Goal: Task Accomplishment & Management: Complete application form

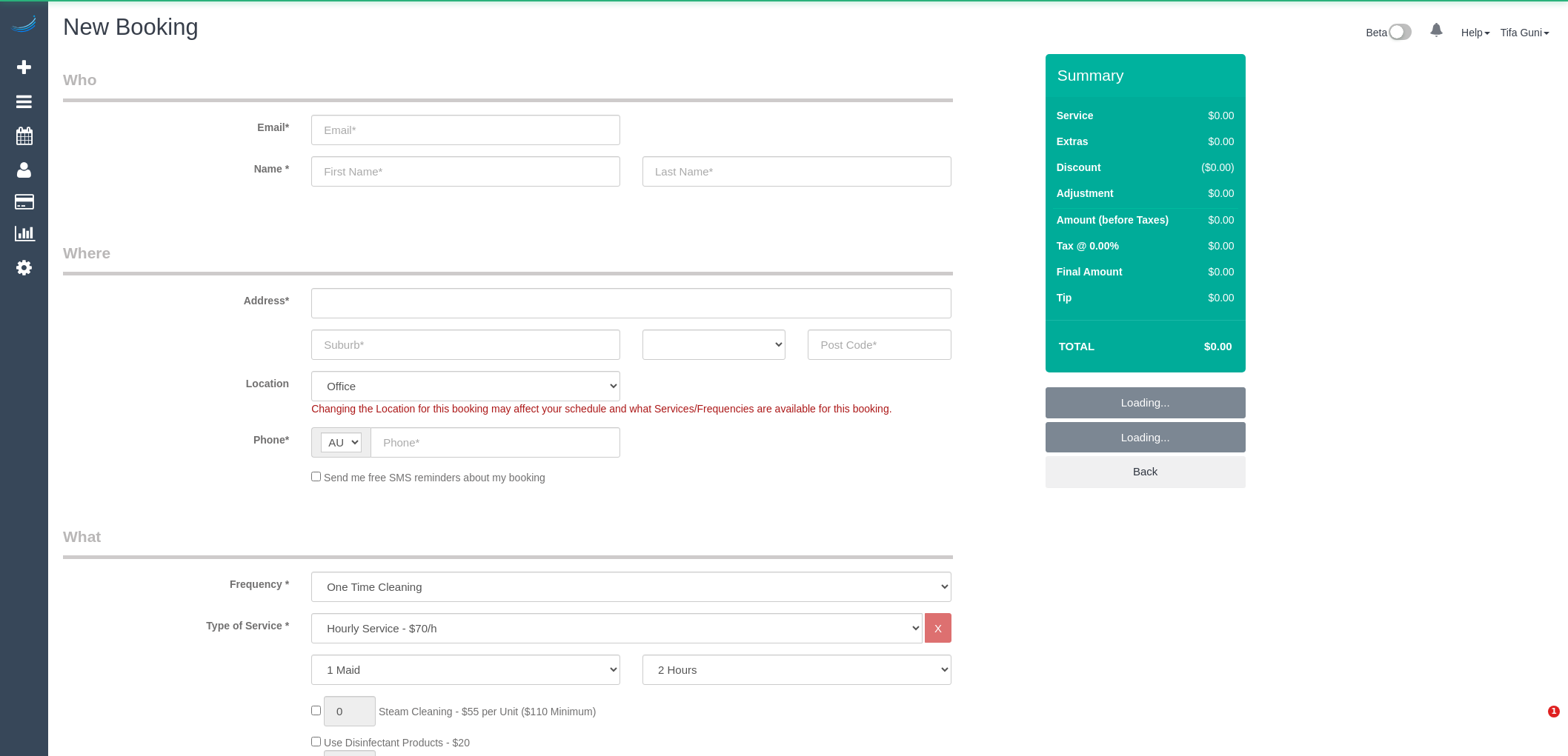
select select "object:813"
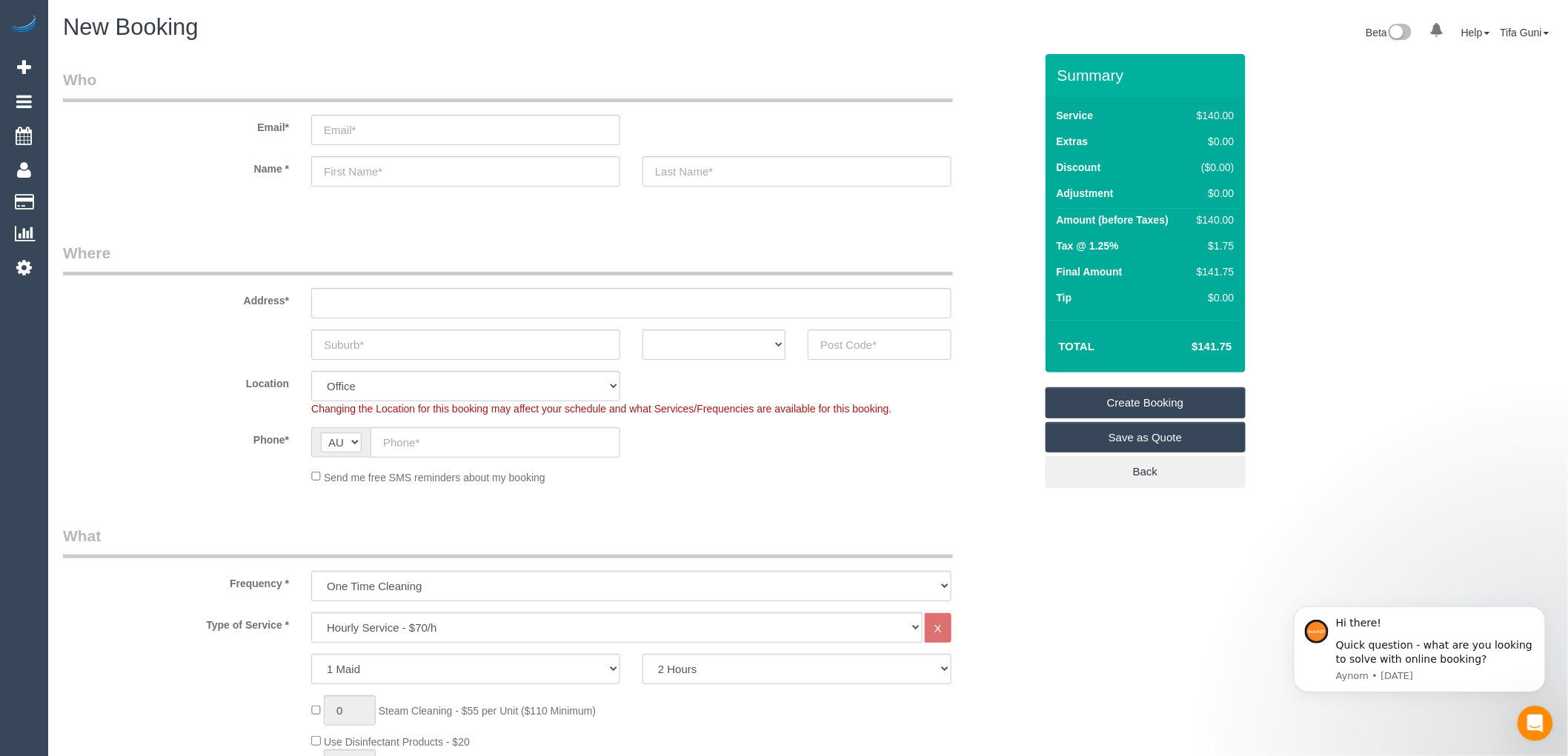
click at [568, 42] on div "New Booking" at bounding box center [430, 31] width 756 height 31
click at [370, 164] on input "text" at bounding box center [466, 171] width 309 height 31
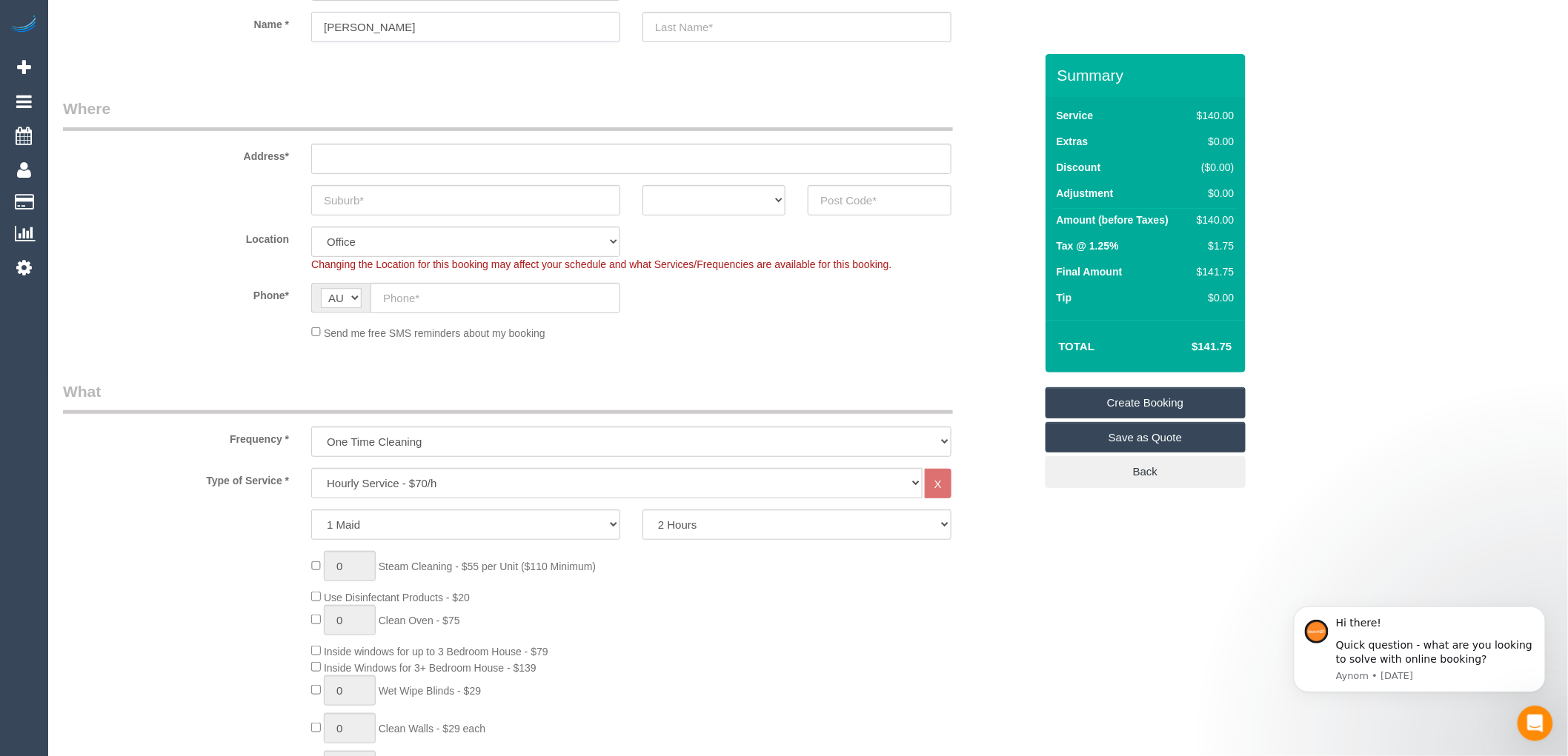
scroll to position [164, 0]
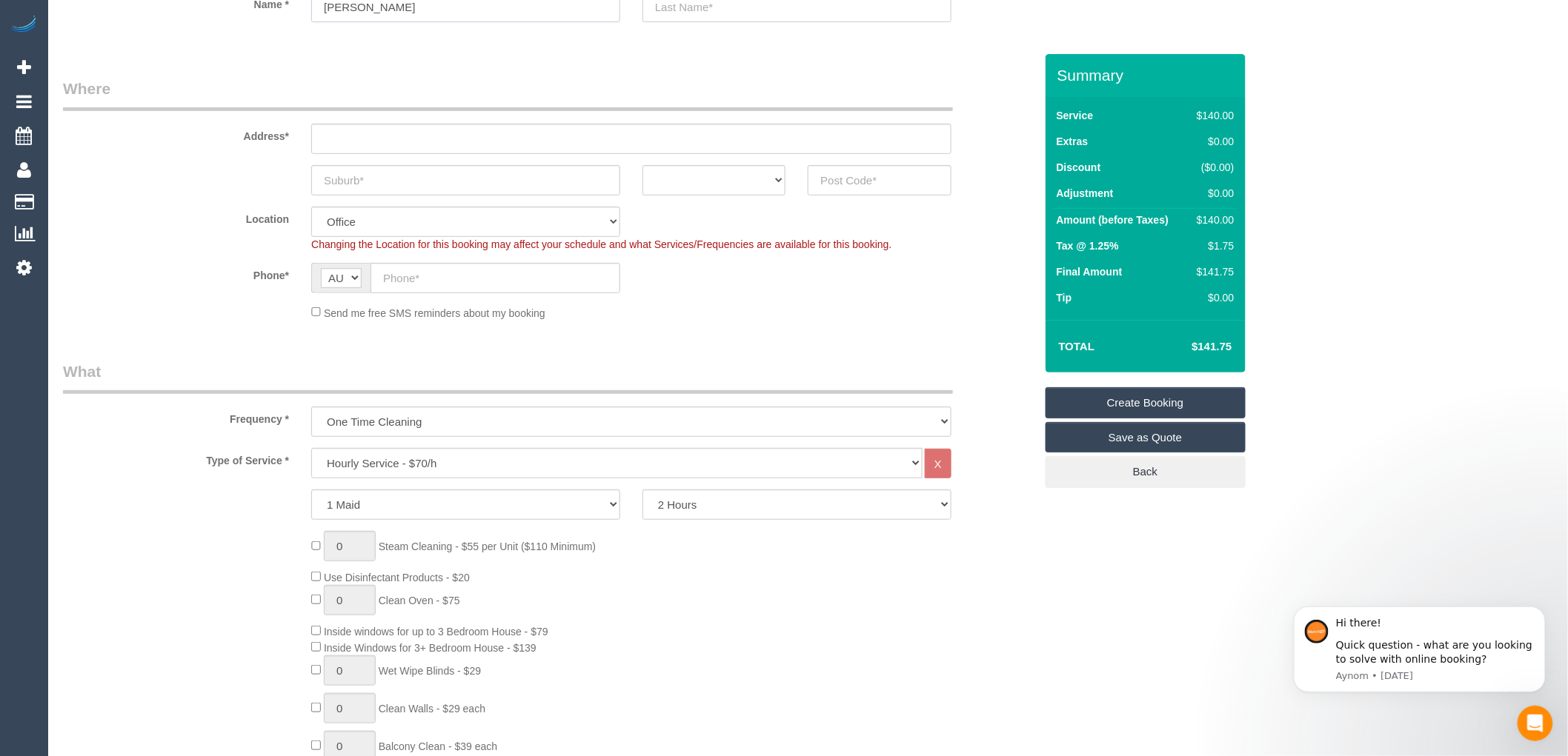
type input "candice"
click at [427, 464] on select "Hourly Service - $70/h Hourly Service - $65/h Hourly Service - $60/h Hourly Ser…" at bounding box center [617, 463] width 611 height 31
select select "212"
click at [311, 449] on select "Hourly Service - $70/h Hourly Service - $65/h Hourly Service - $60/h Hourly Ser…" at bounding box center [617, 463] width 611 height 31
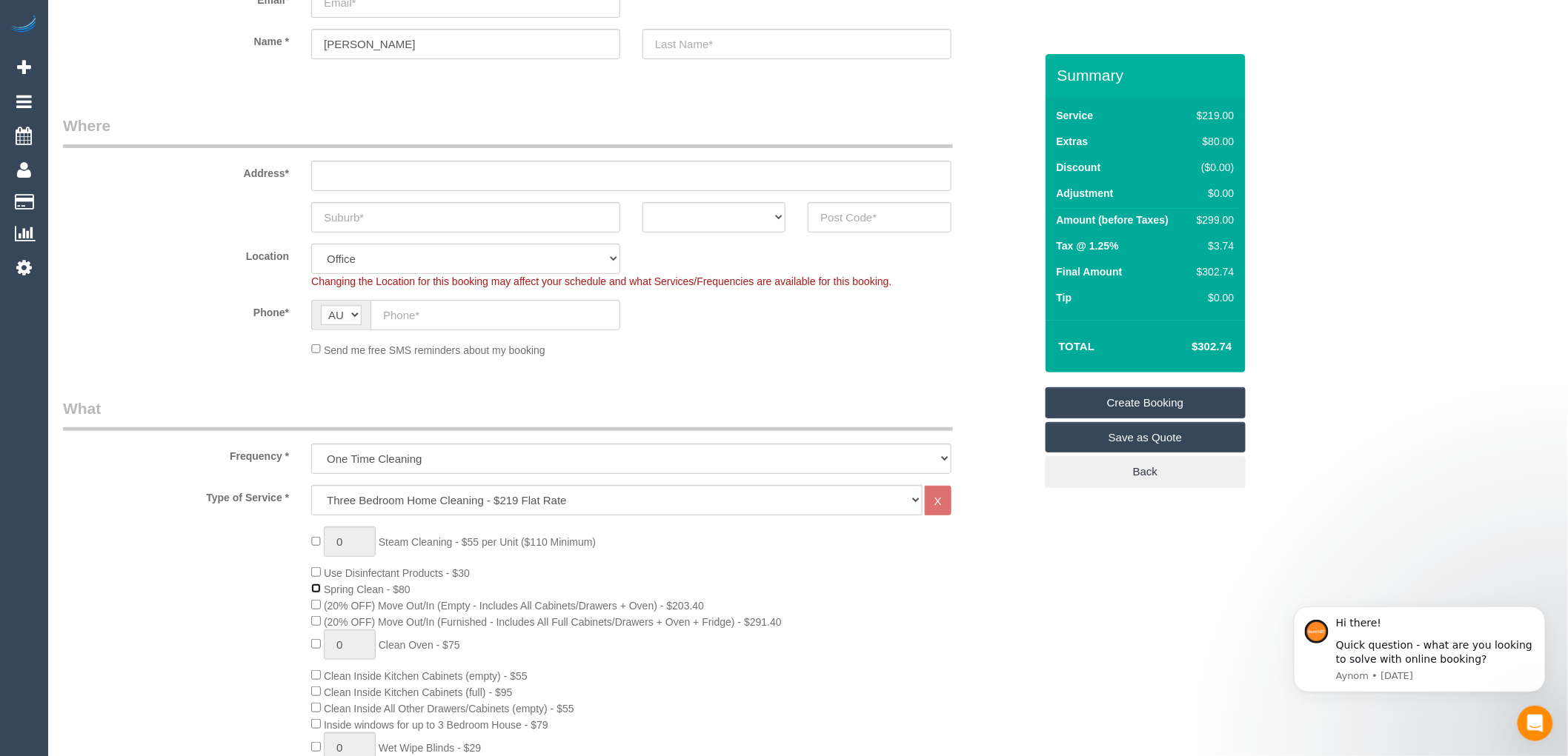
scroll to position [0, 0]
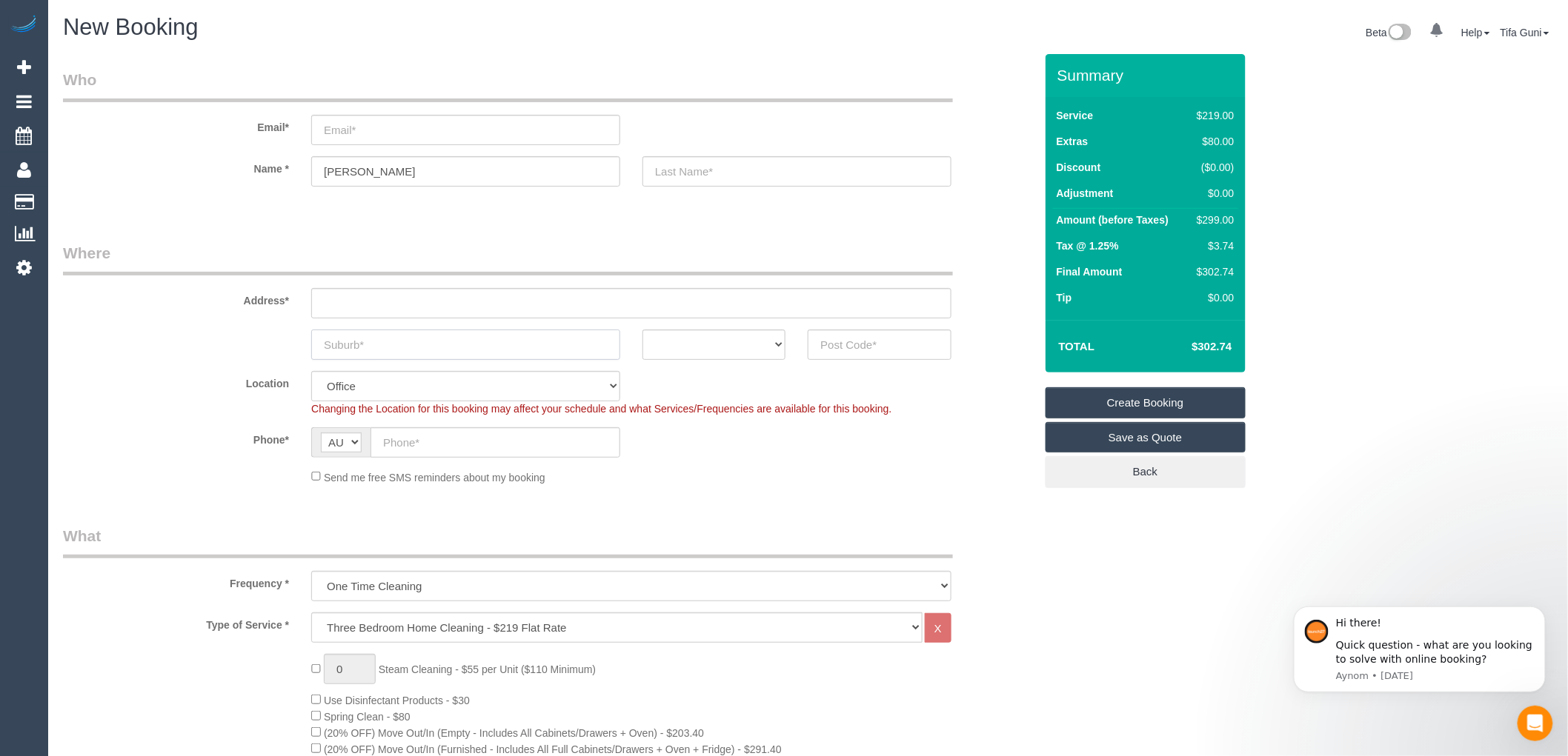
click at [386, 340] on input "text" at bounding box center [466, 344] width 309 height 31
type input "Brighton"
click at [677, 340] on select "ACT [GEOGRAPHIC_DATA] NT [GEOGRAPHIC_DATA] SA TAS [GEOGRAPHIC_DATA] [GEOGRAPHIC…" at bounding box center [714, 344] width 143 height 31
select select "VIC"
click at [642, 329] on select "ACT [GEOGRAPHIC_DATA] NT [GEOGRAPHIC_DATA] SA TAS [GEOGRAPHIC_DATA] [GEOGRAPHIC…" at bounding box center [714, 344] width 143 height 31
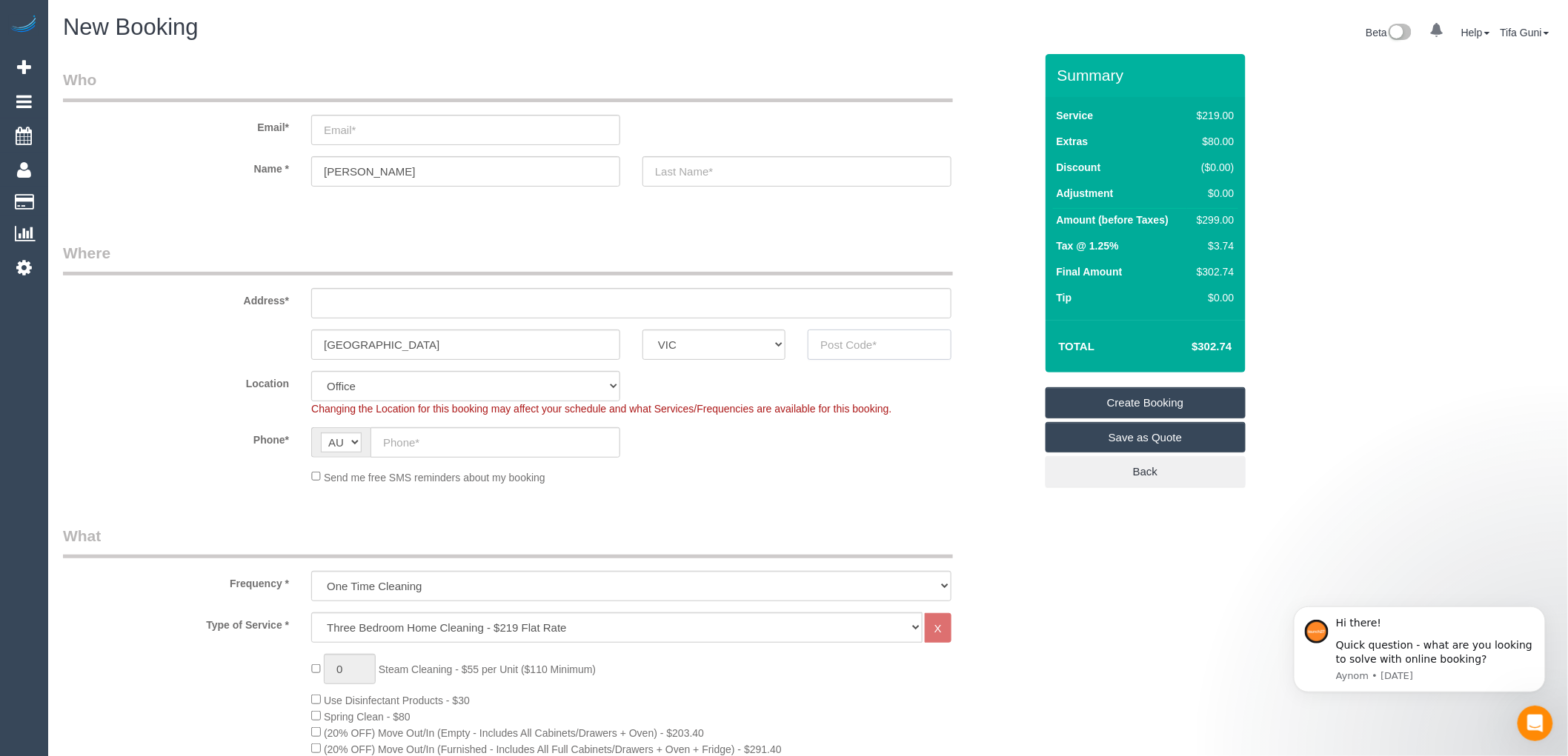
click at [863, 334] on input "text" at bounding box center [880, 344] width 143 height 31
drag, startPoint x: 298, startPoint y: 330, endPoint x: 263, endPoint y: 330, distance: 35.0
click at [263, 330] on div "Brighton ACT NSW NT QLD SA TAS VIC WA" at bounding box center [549, 344] width 994 height 31
click at [841, 338] on input "text" at bounding box center [880, 344] width 143 height 31
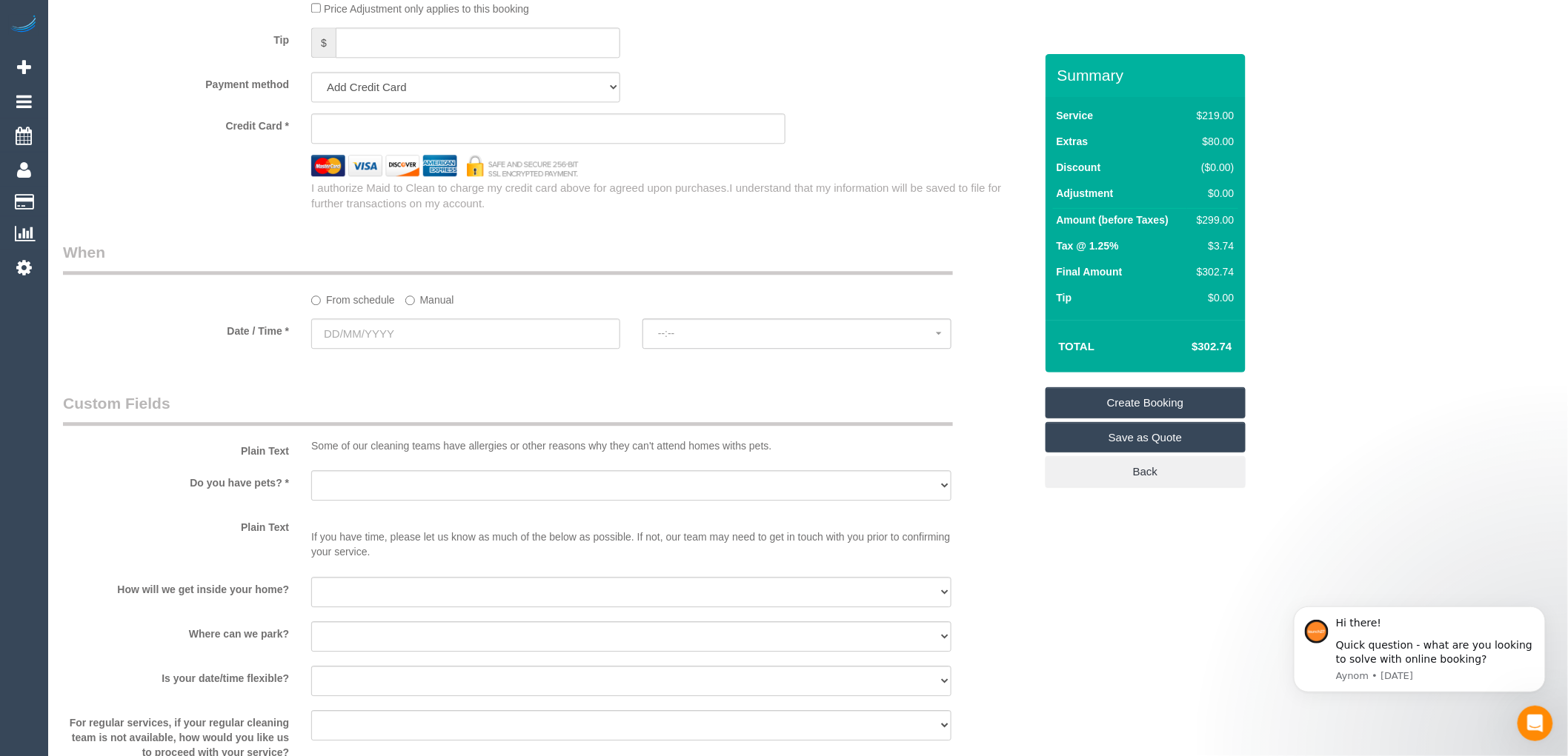
scroll to position [1481, 0]
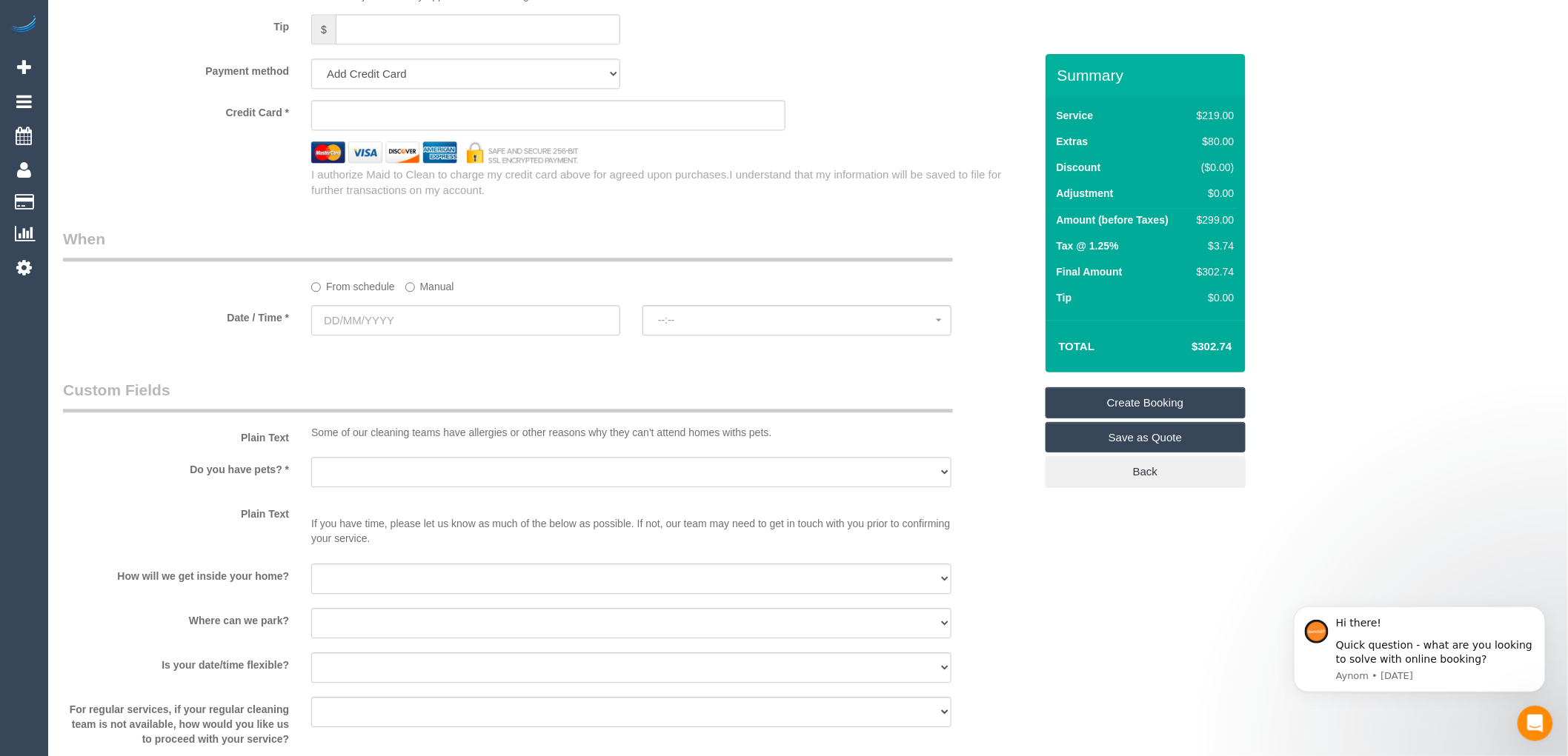
type input "3186"
click at [691, 326] on span "--:--" at bounding box center [797, 320] width 278 height 12
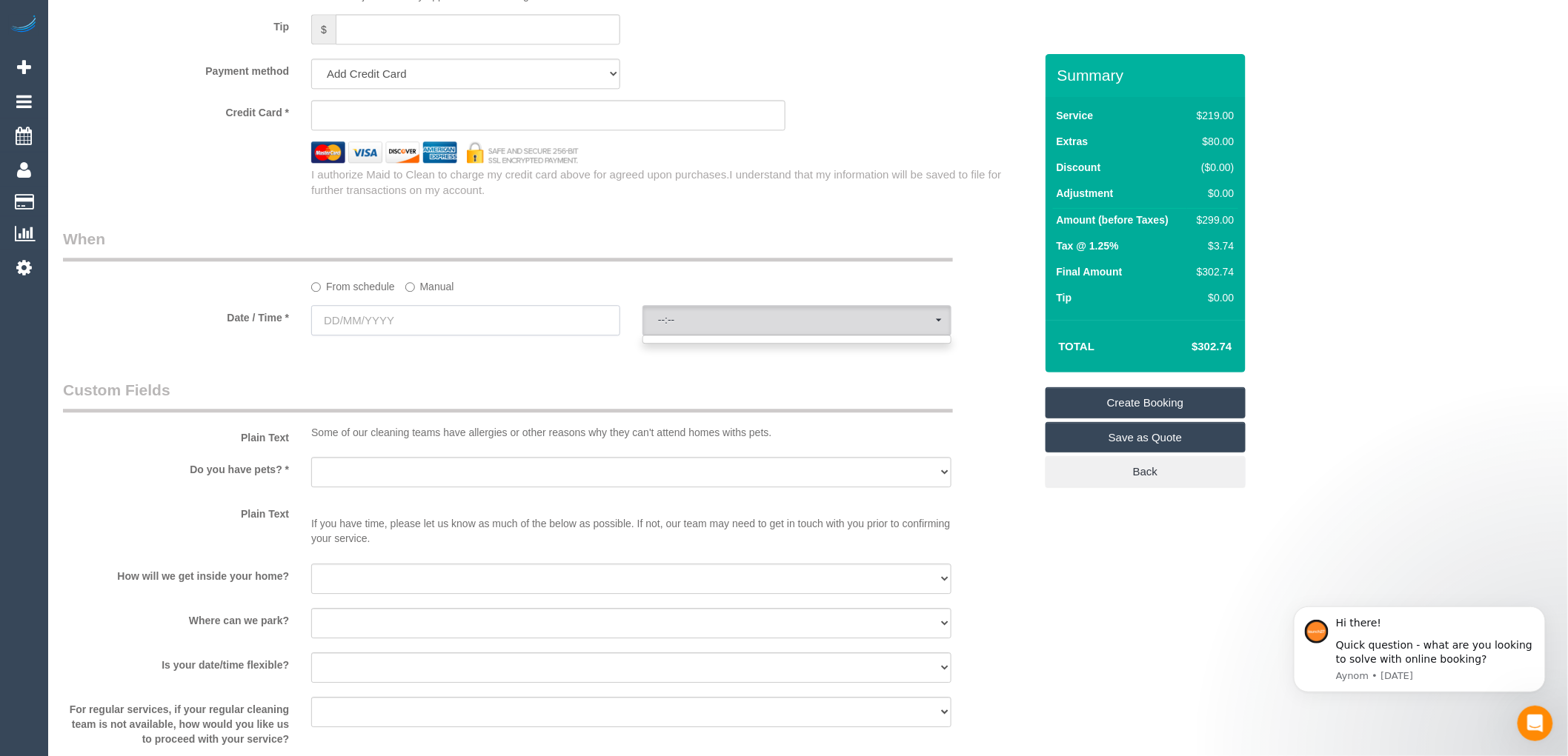
click at [486, 331] on input "text" at bounding box center [466, 320] width 309 height 31
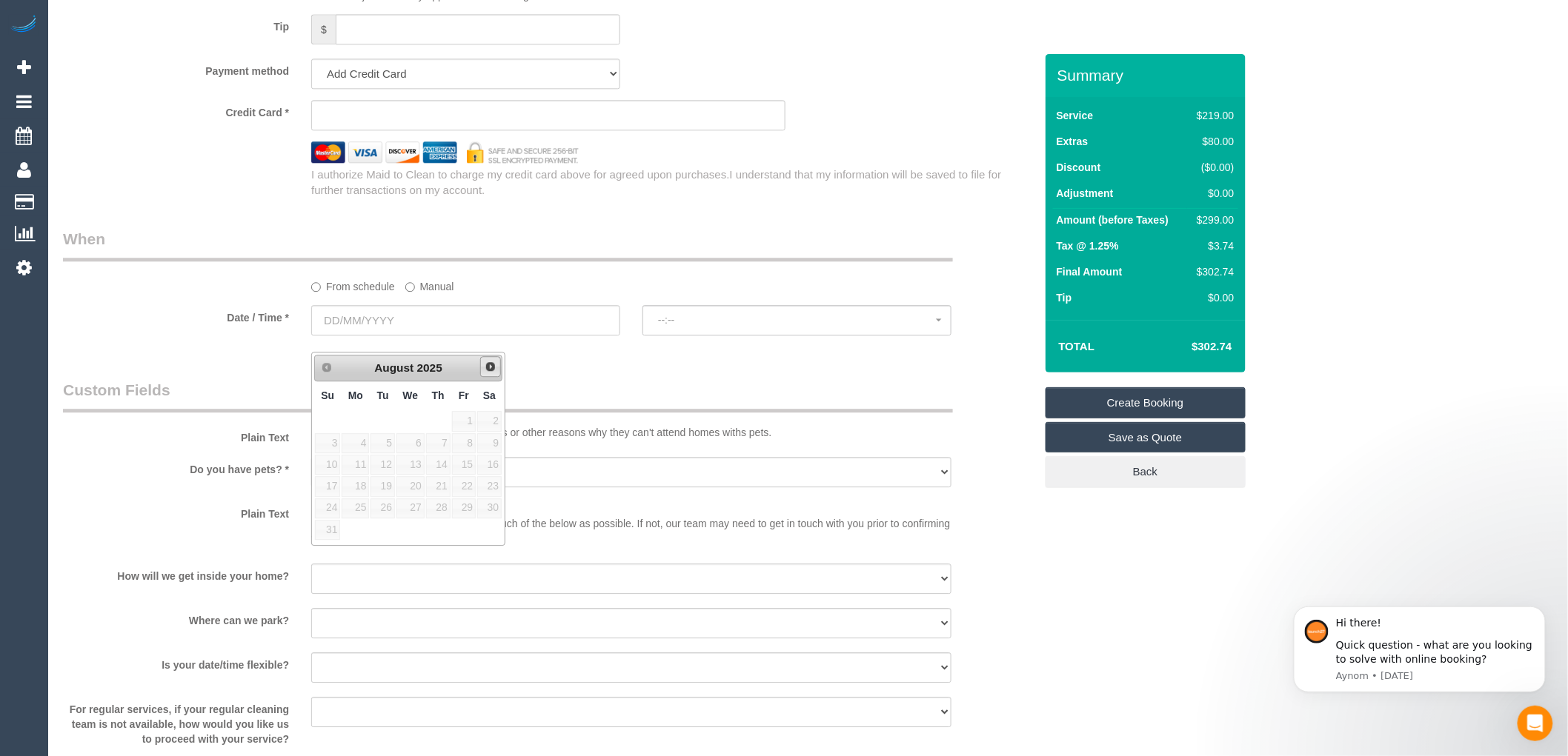
click at [490, 367] on span "Next" at bounding box center [491, 367] width 12 height 12
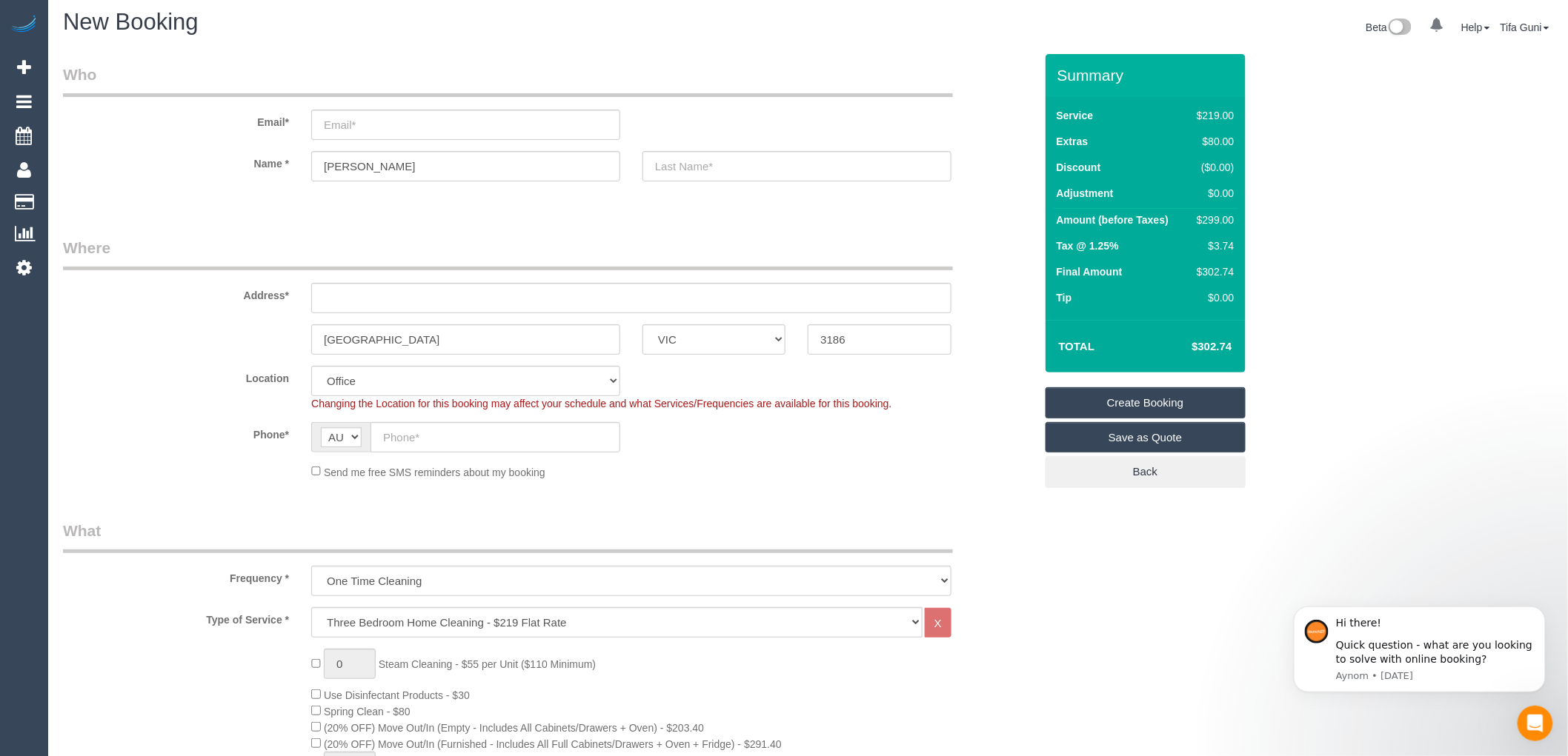
scroll to position [0, 0]
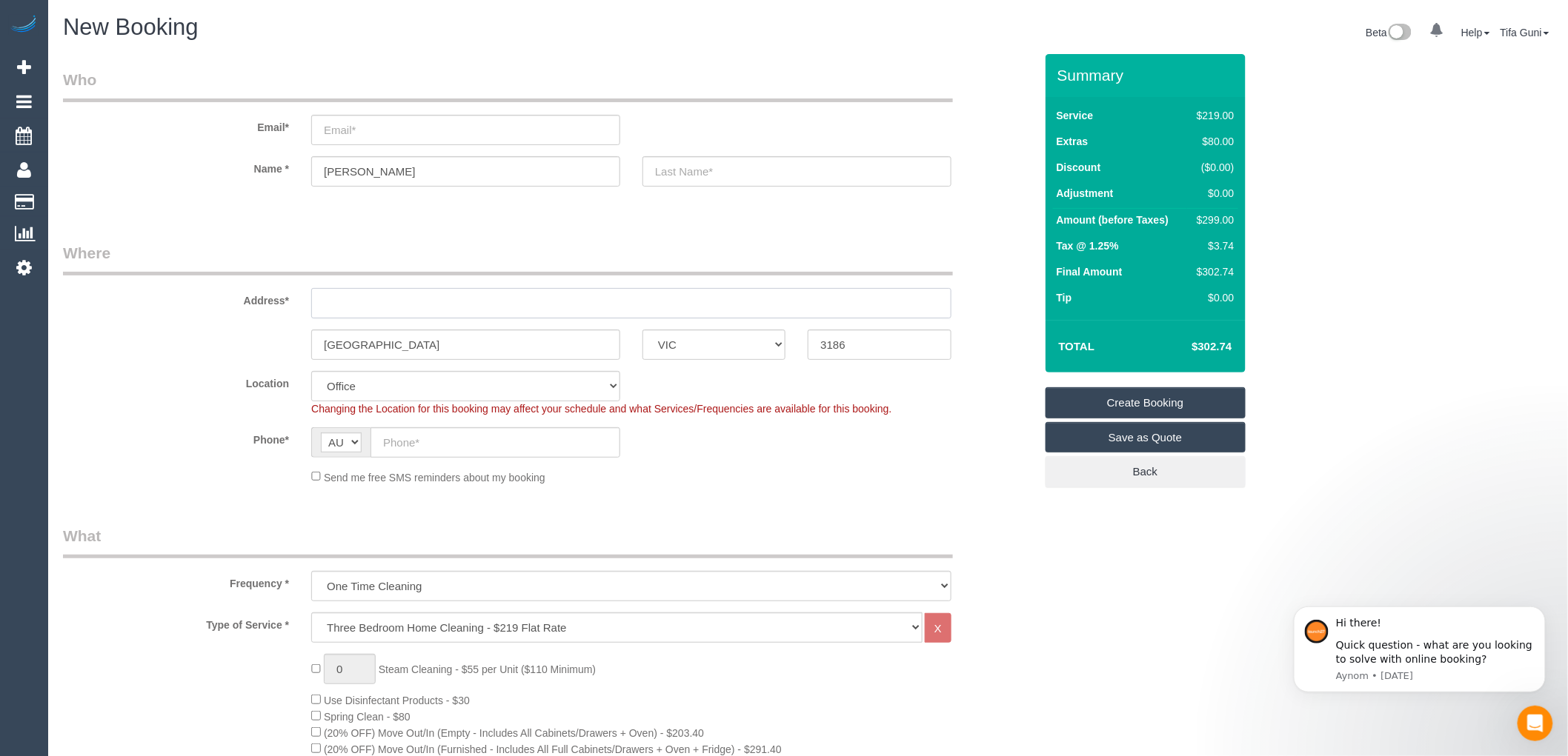
click at [356, 308] on input "text" at bounding box center [631, 303] width 640 height 31
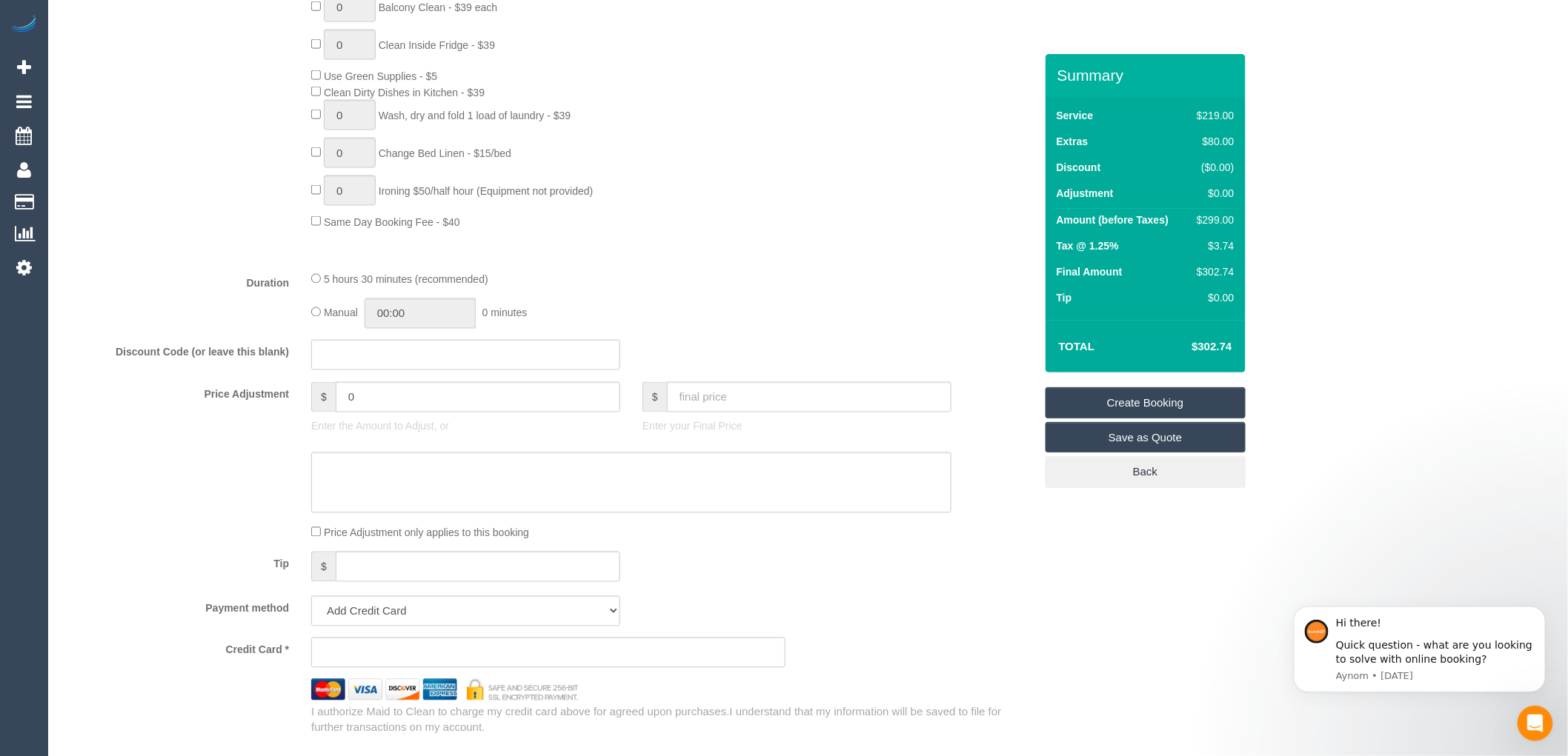
scroll to position [1316, 0]
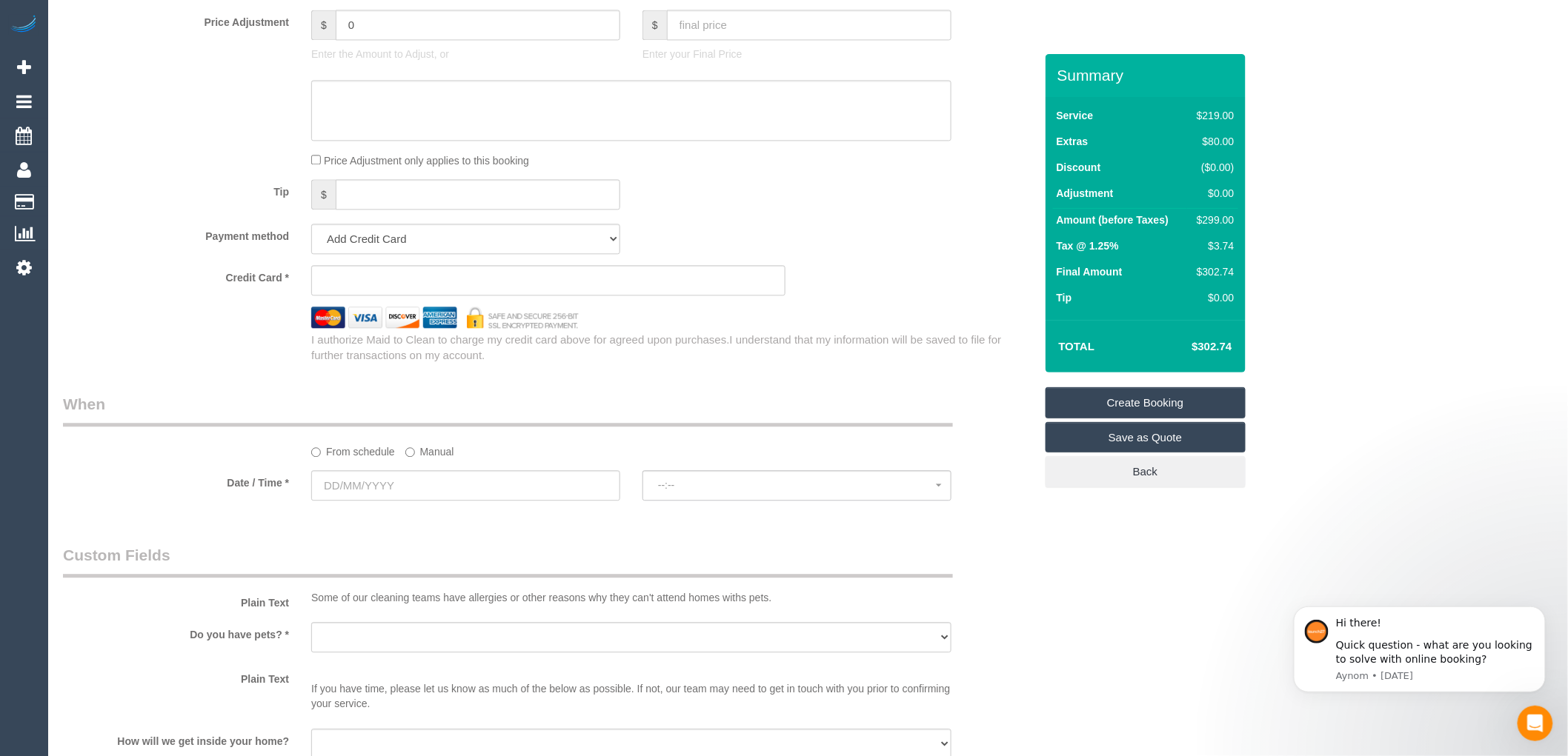
type input "-"
click at [366, 500] on input "text" at bounding box center [466, 485] width 309 height 31
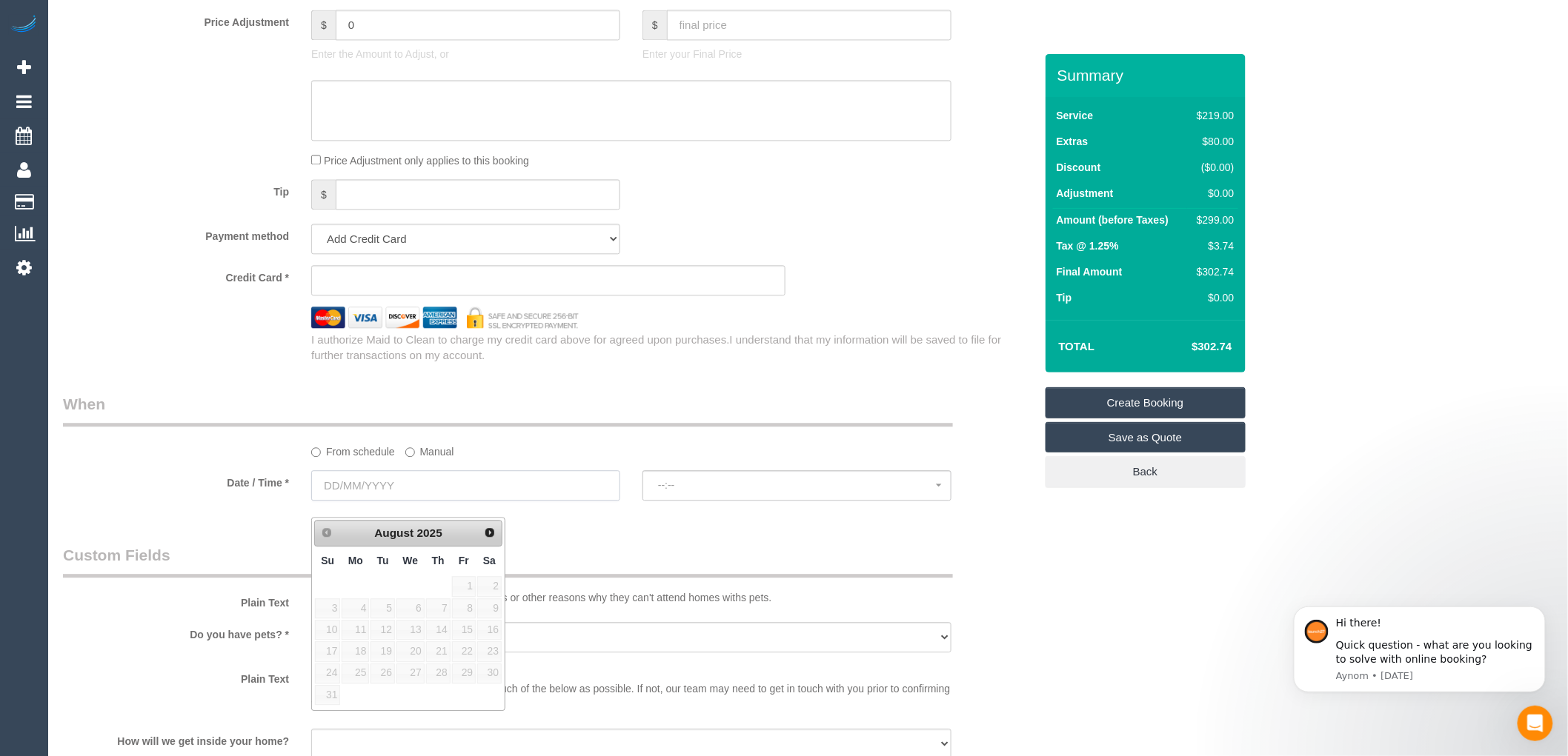
select select "64"
select select "object:2181"
click at [386, 648] on link "19" at bounding box center [382, 651] width 24 height 20
type input "19/08/2025"
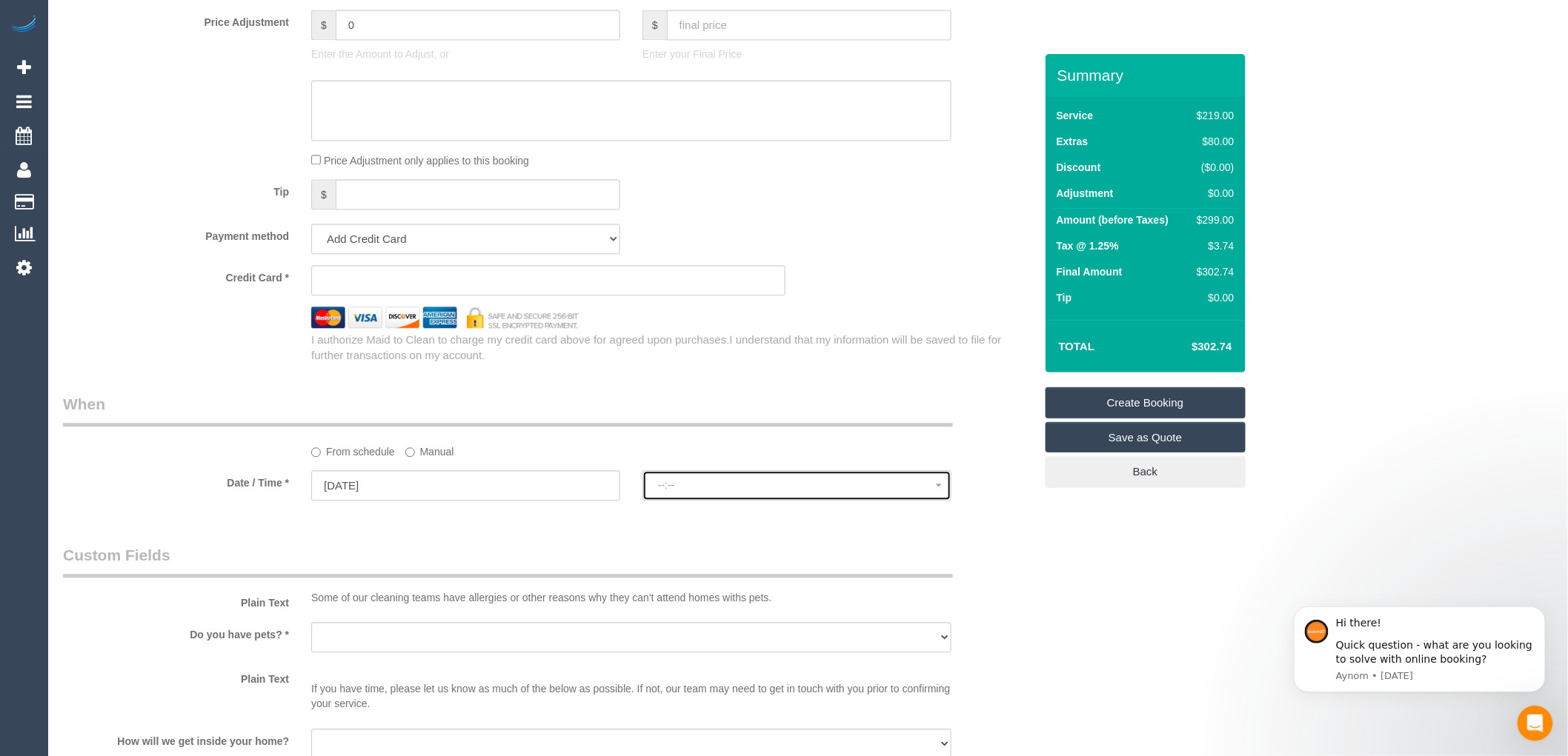
click at [729, 491] on span "--:--" at bounding box center [797, 485] width 278 height 12
select select "spot1"
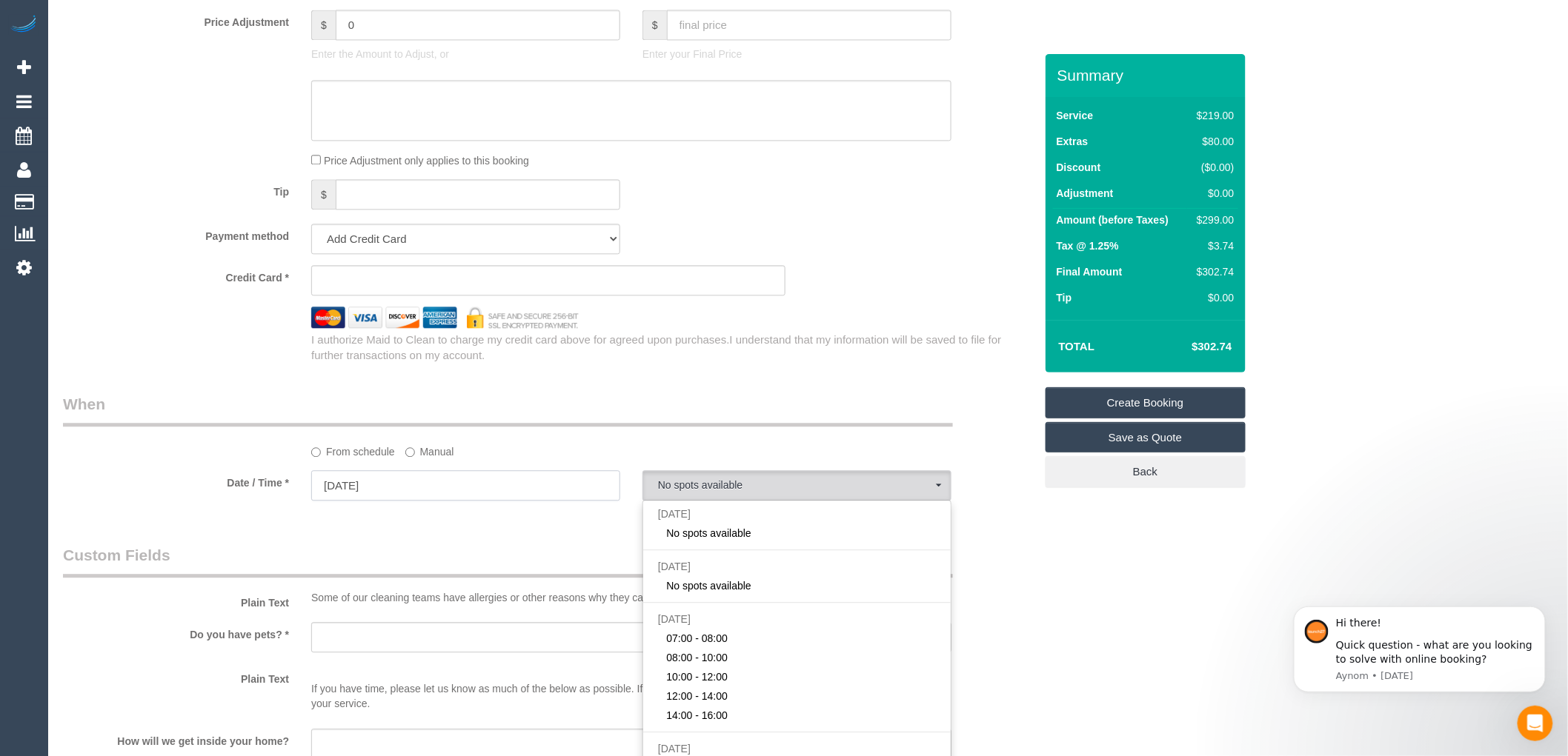
click at [349, 495] on input "19/08/2025" at bounding box center [466, 485] width 309 height 31
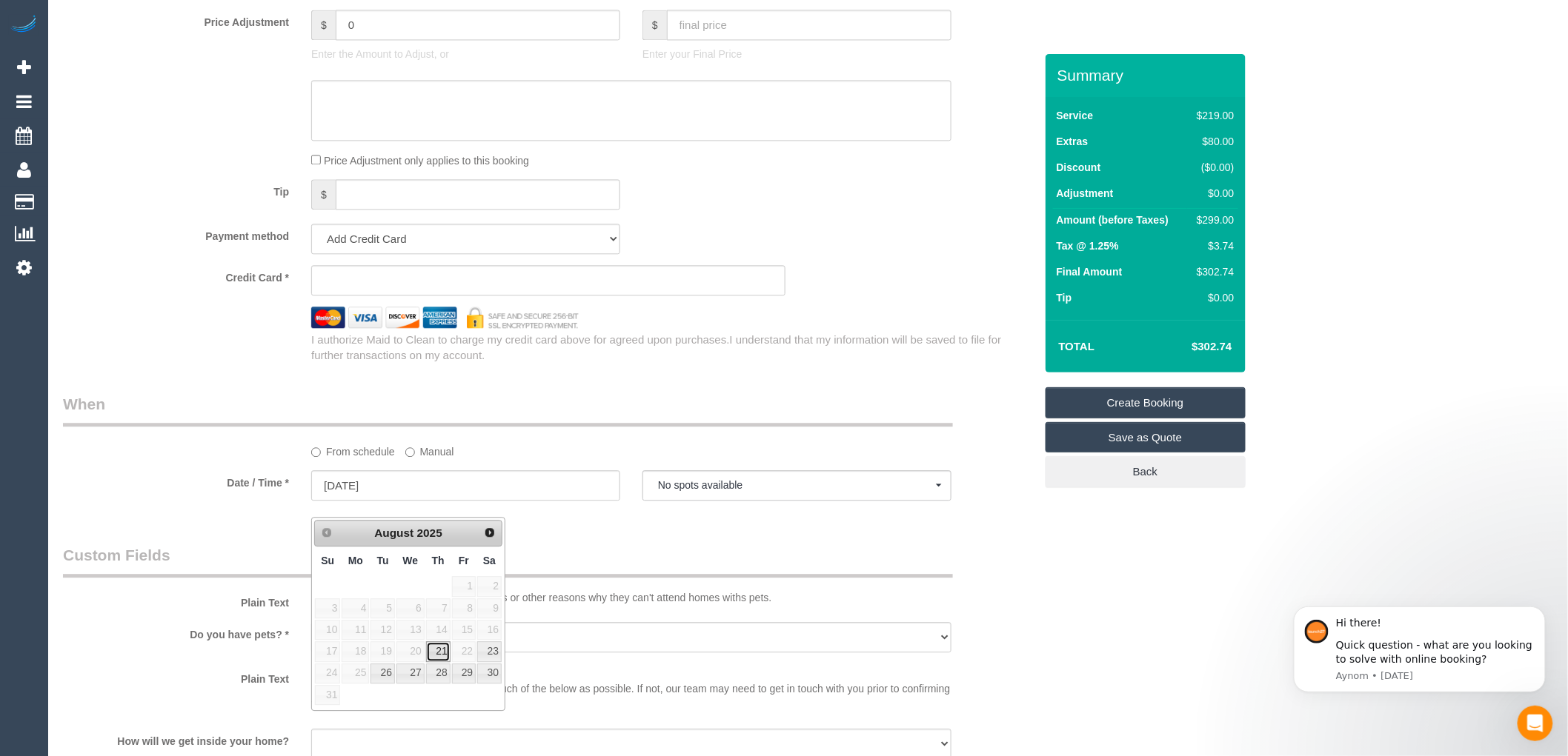
click at [435, 649] on link "21" at bounding box center [439, 651] width 24 height 20
type input "[DATE]"
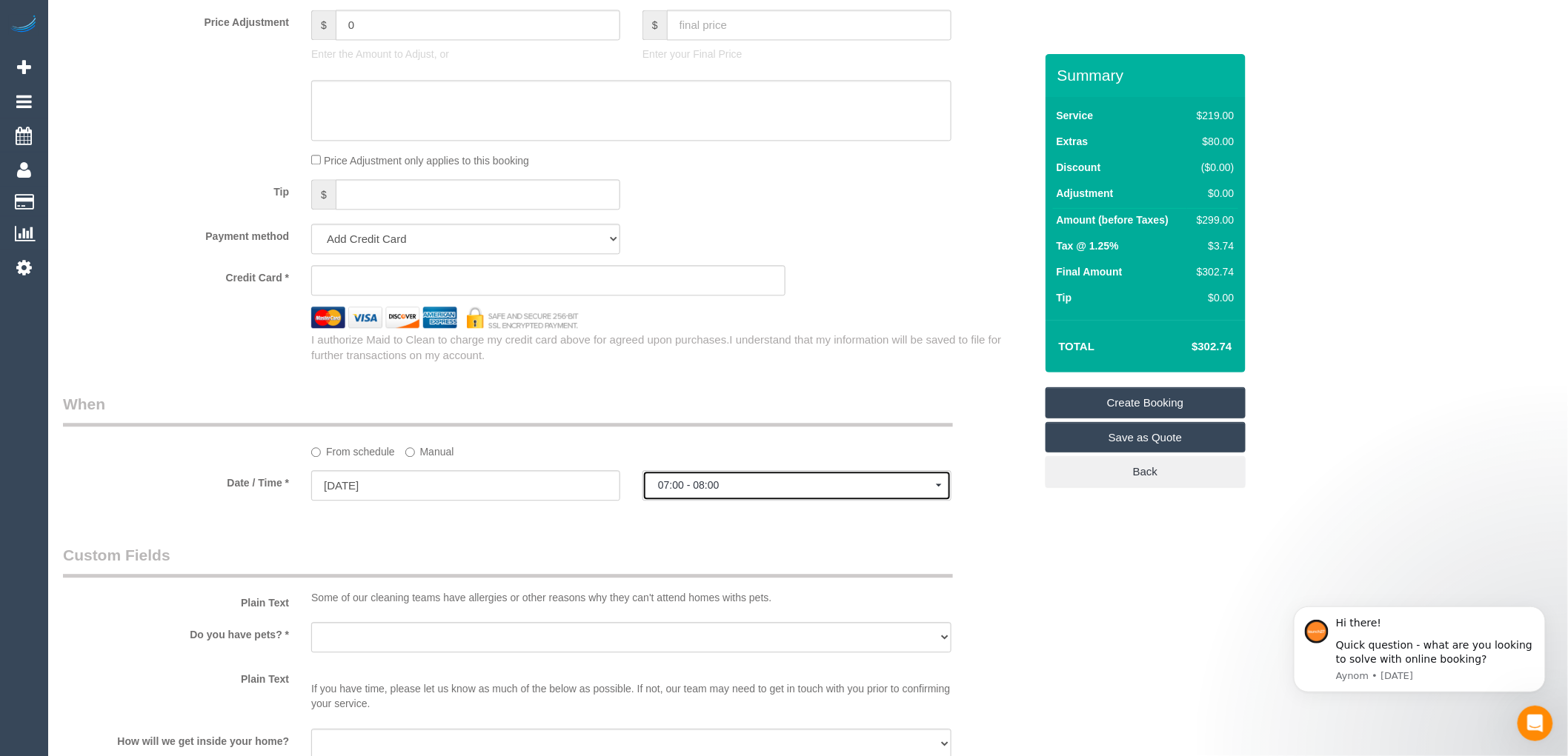
click at [706, 492] on button "07:00 - 08:00" at bounding box center [797, 485] width 309 height 31
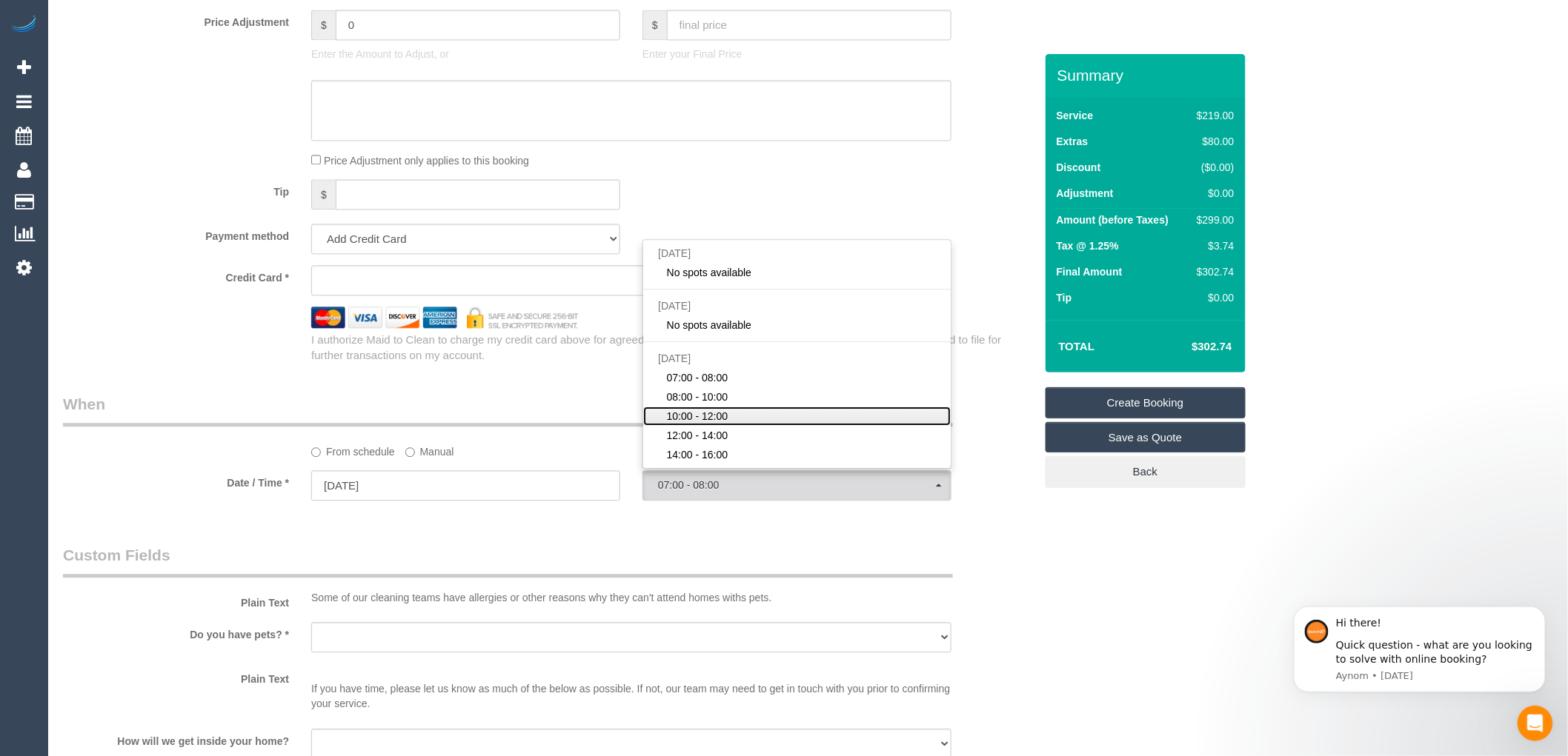
click at [710, 423] on span "10:00 - 12:00" at bounding box center [697, 416] width 61 height 15
select select "spot5"
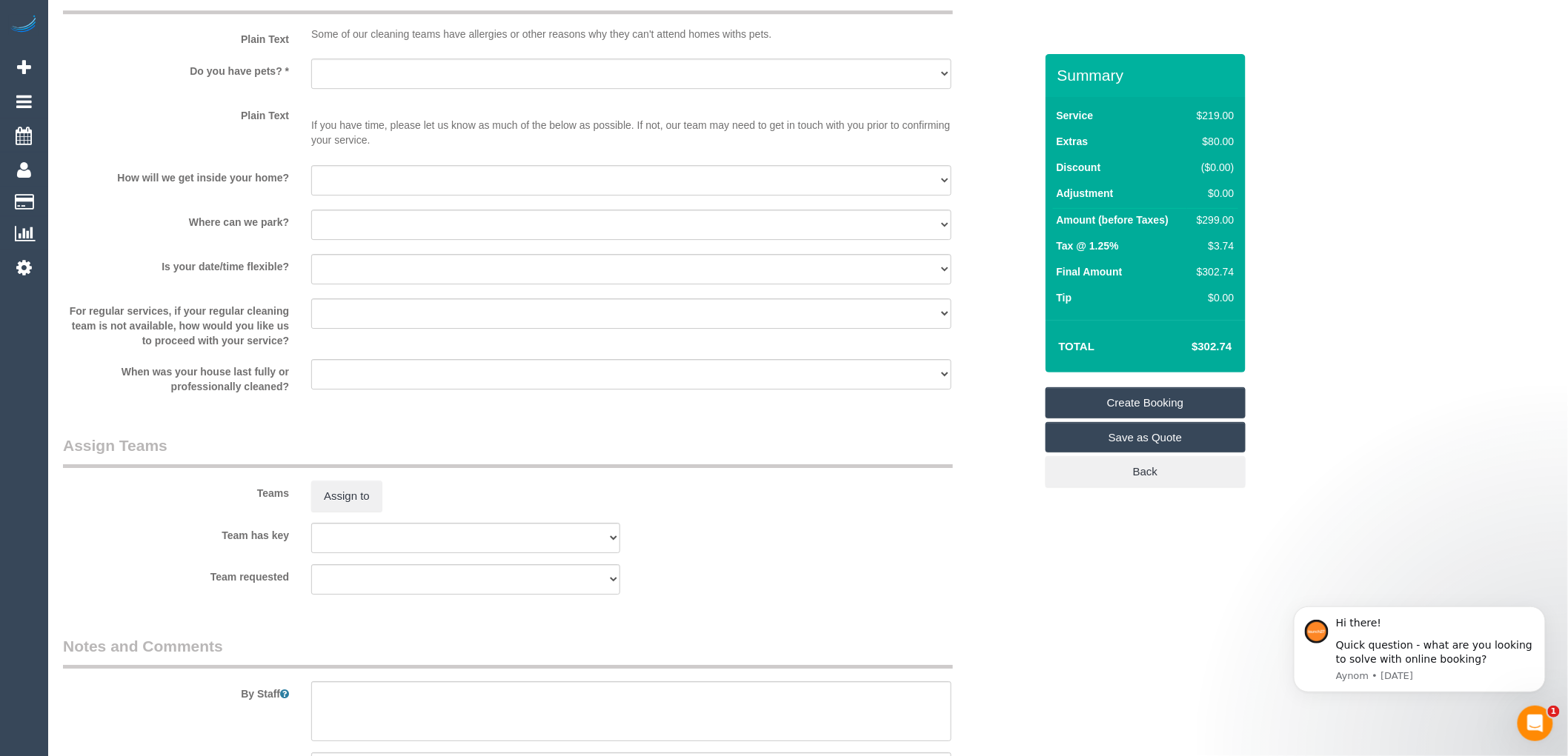
scroll to position [2045, 0]
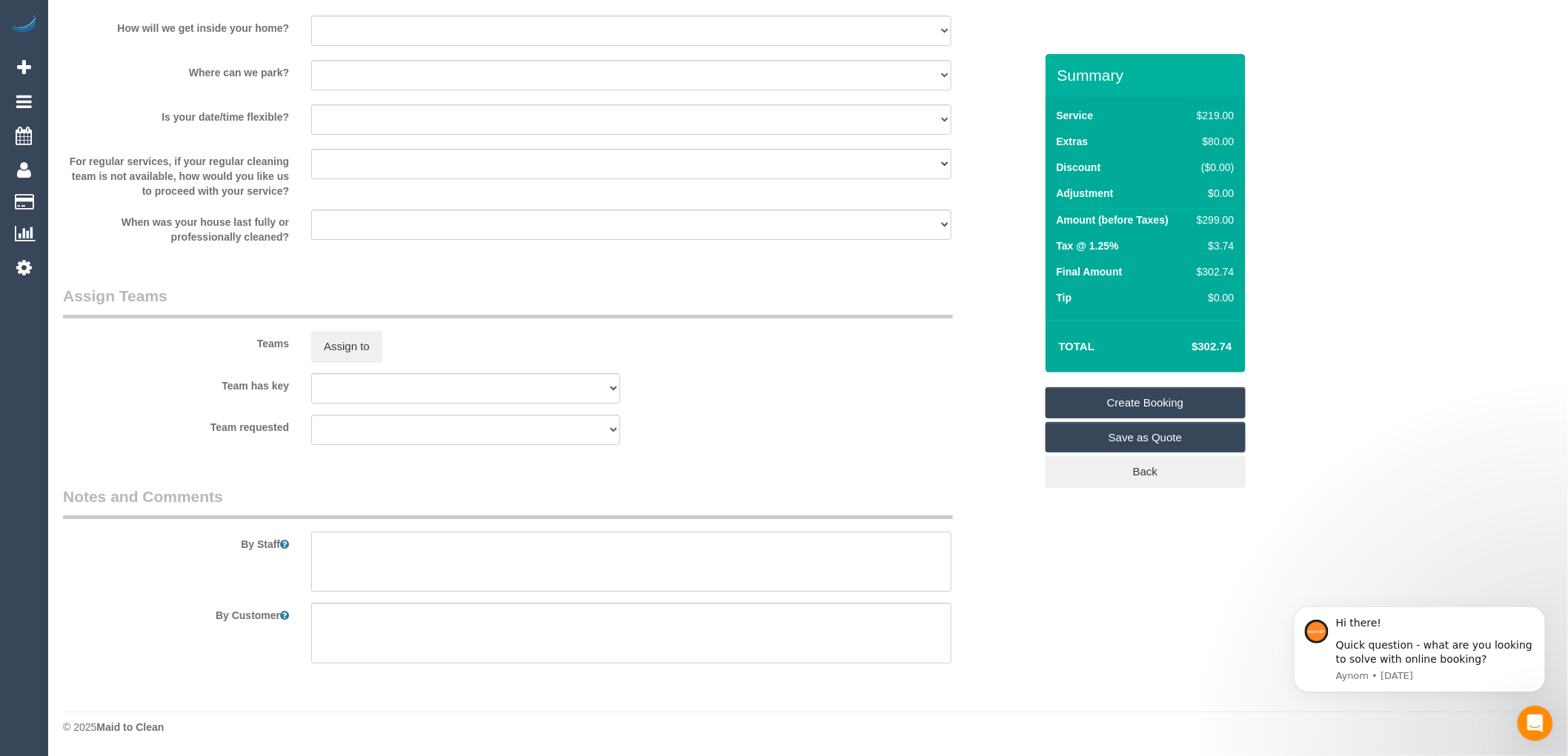
click at [340, 548] on textarea at bounding box center [631, 562] width 640 height 61
type textarea "a team of 2 is recommended as the client wants cleaning done by 4"
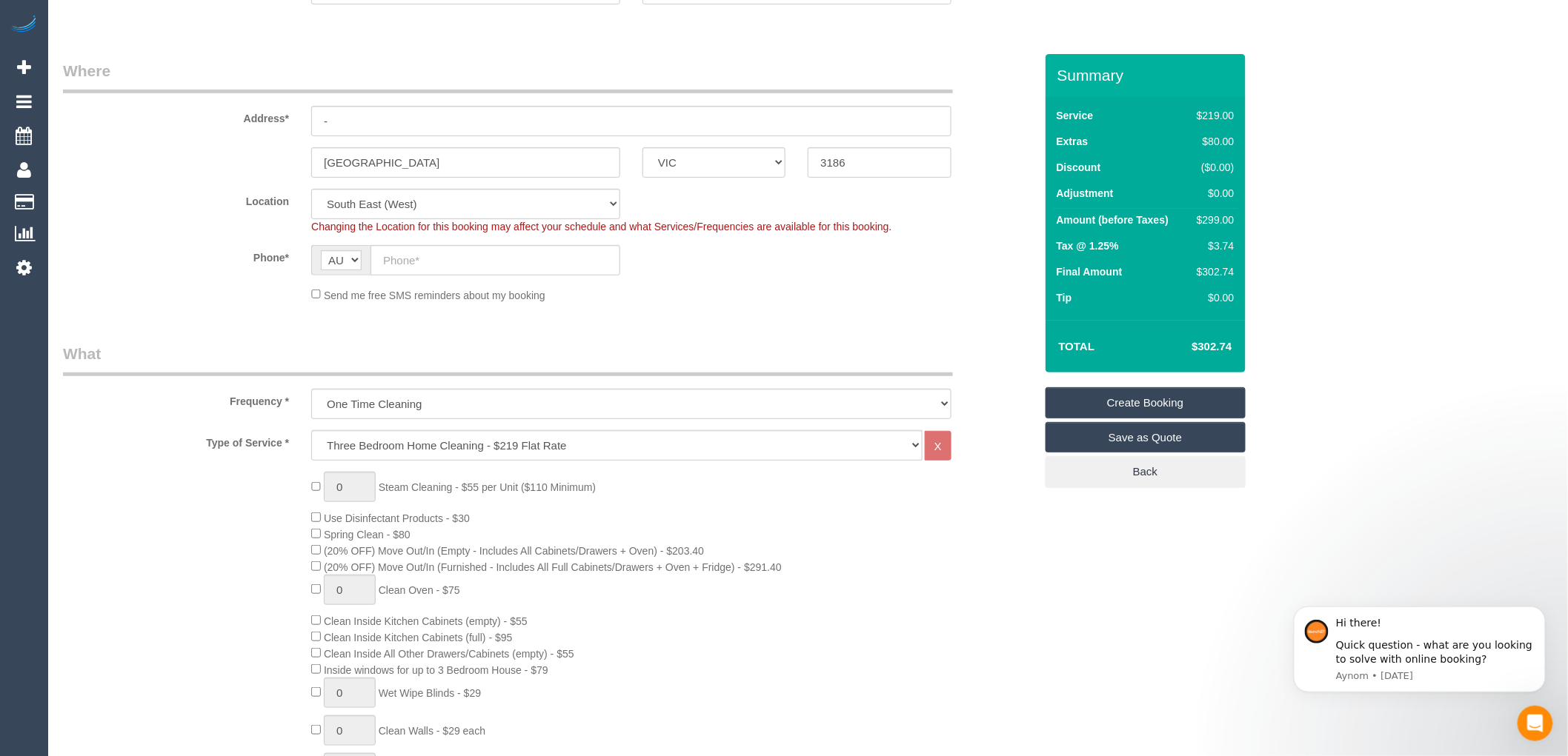
scroll to position [0, 0]
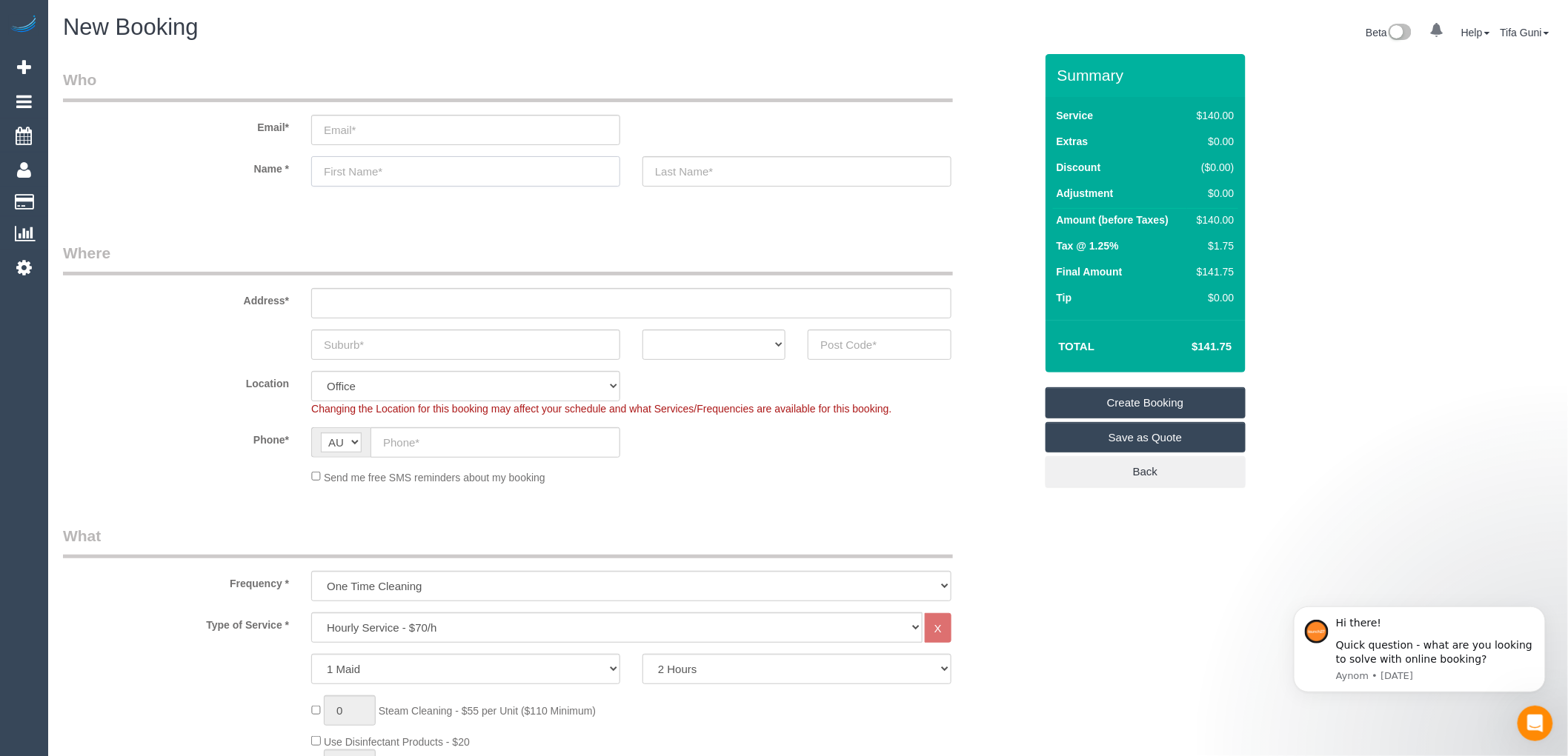
click at [394, 172] on input "text" at bounding box center [466, 171] width 309 height 31
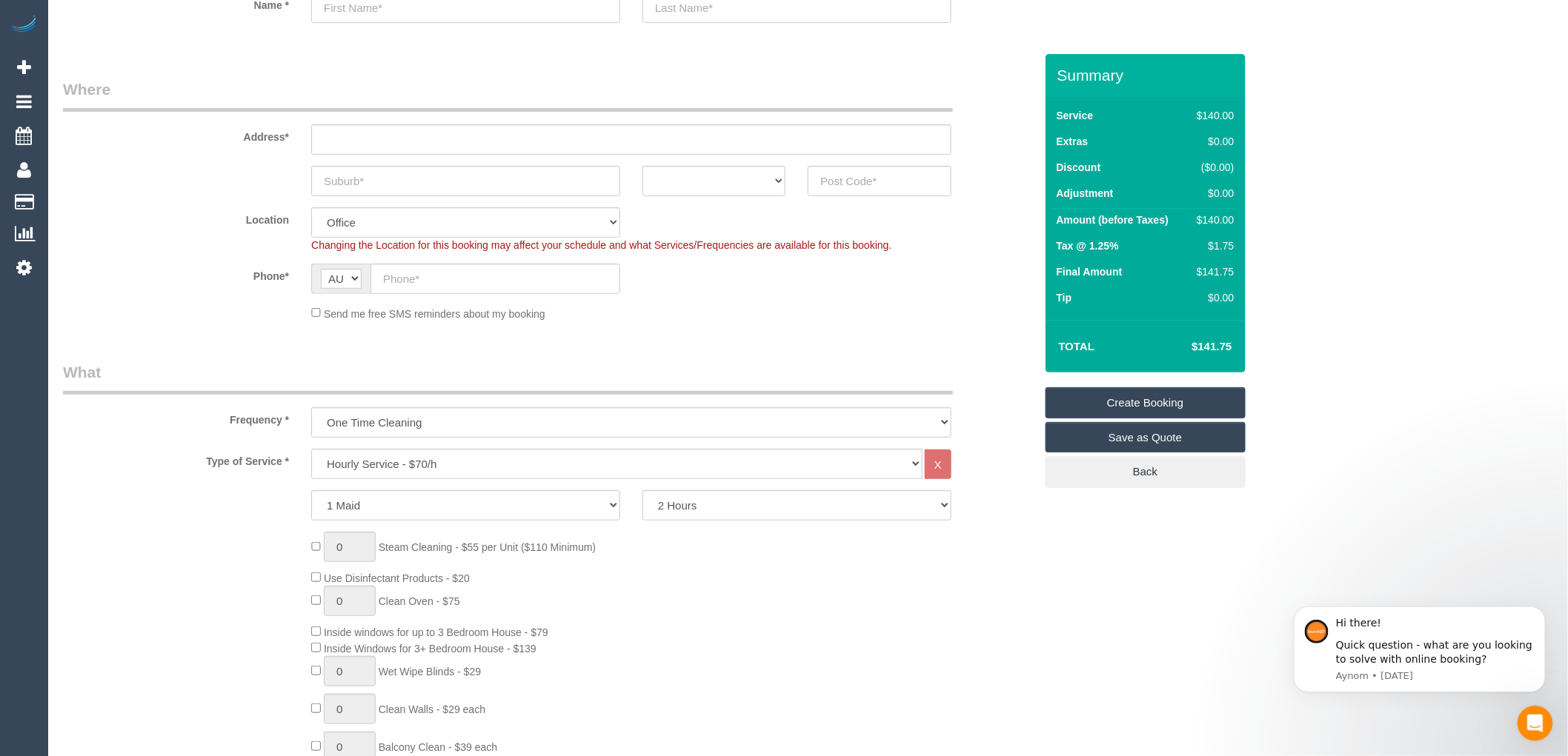
scroll to position [164, 0]
click at [420, 464] on select "Hourly Service - $70/h Hourly Service - $65/h Hourly Service - $60/h Hourly Ser…" at bounding box center [617, 463] width 611 height 31
select select "211"
click at [311, 449] on select "Hourly Service - $70/h Hourly Service - $65/h Hourly Service - $60/h Hourly Ser…" at bounding box center [617, 463] width 611 height 31
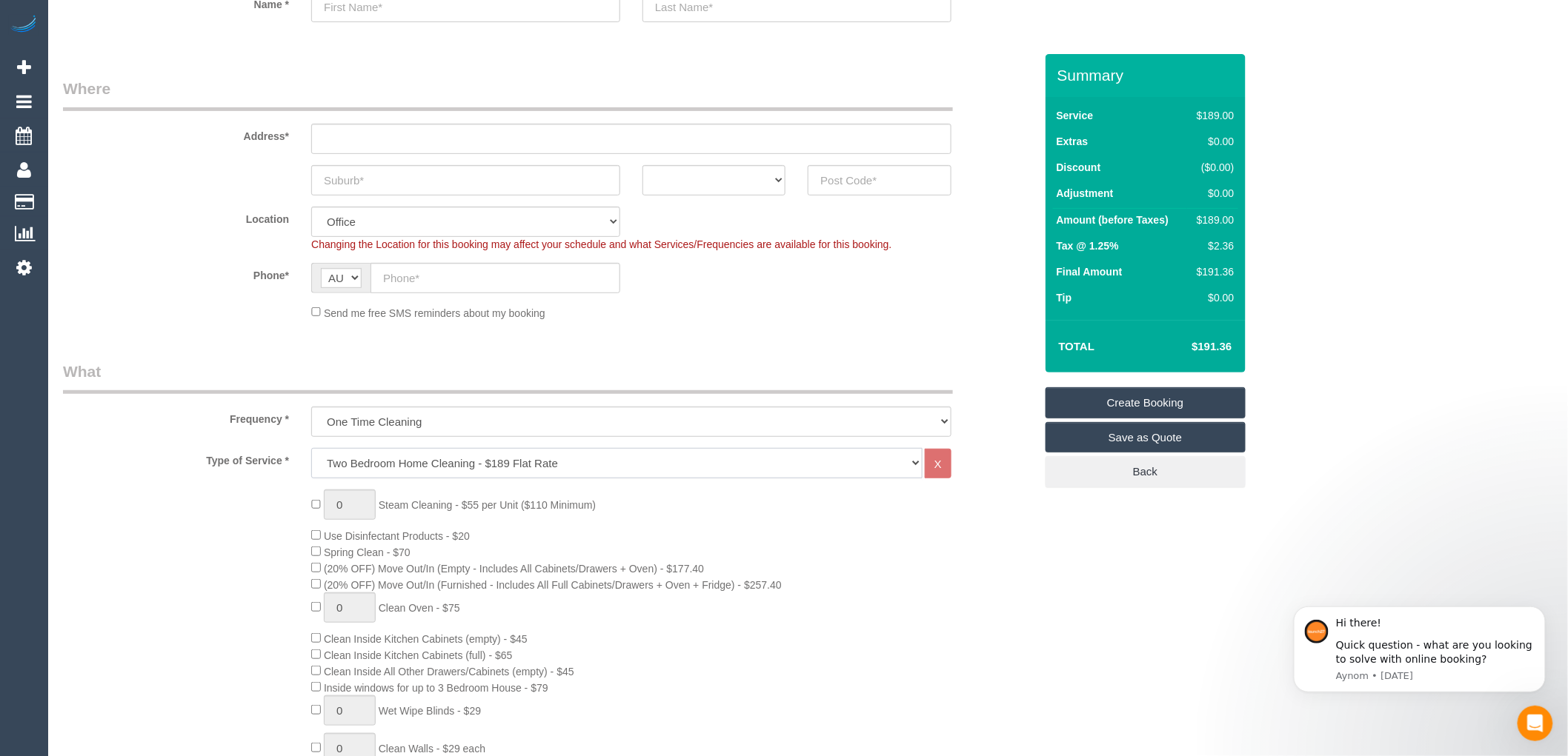
scroll to position [0, 0]
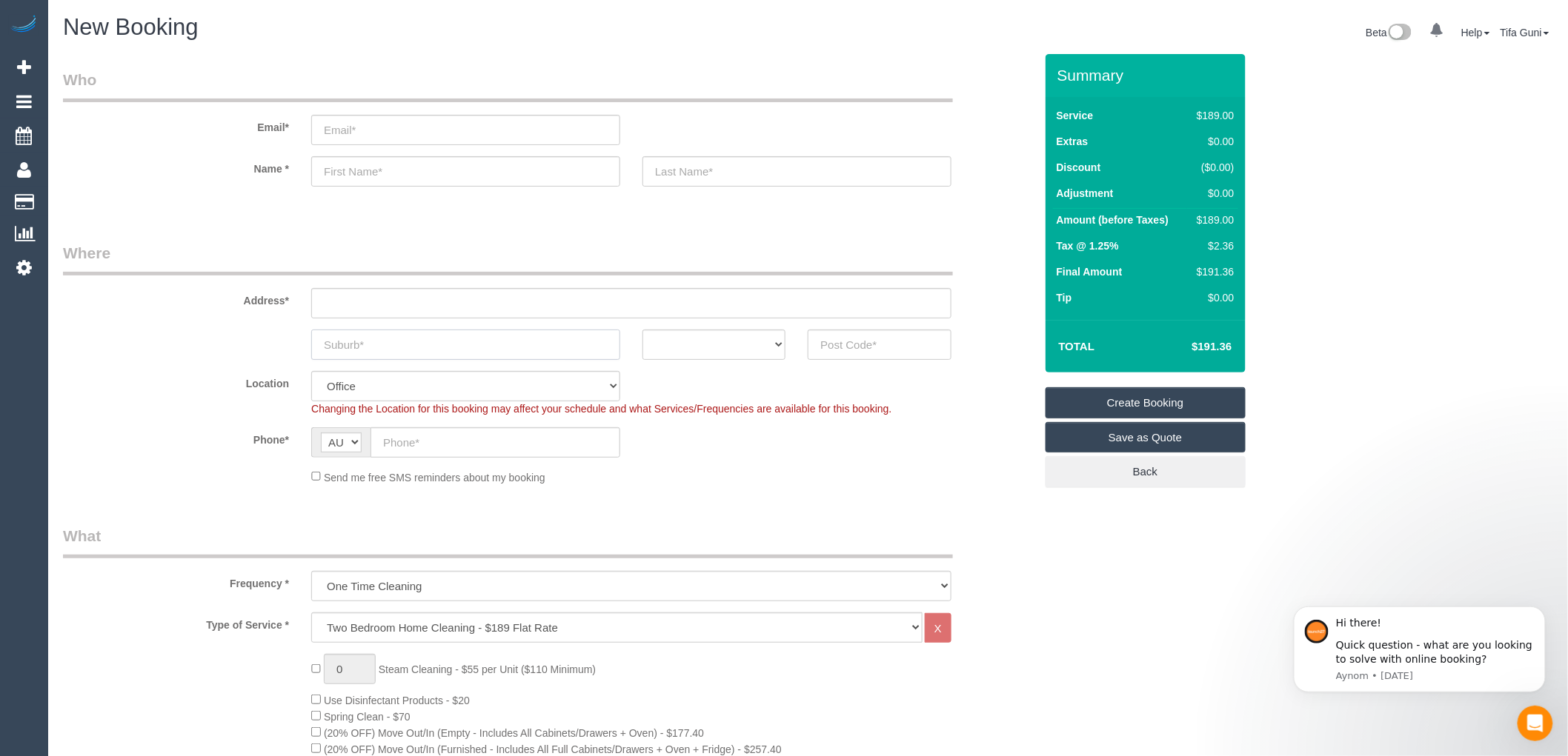
click at [370, 342] on input "text" at bounding box center [466, 344] width 309 height 31
type input "sKY"
click at [835, 338] on input "text" at bounding box center [880, 344] width 143 height 31
type input "3977"
click at [756, 337] on select "ACT [GEOGRAPHIC_DATA] NT [GEOGRAPHIC_DATA] SA TAS [GEOGRAPHIC_DATA] [GEOGRAPHIC…" at bounding box center [714, 344] width 143 height 31
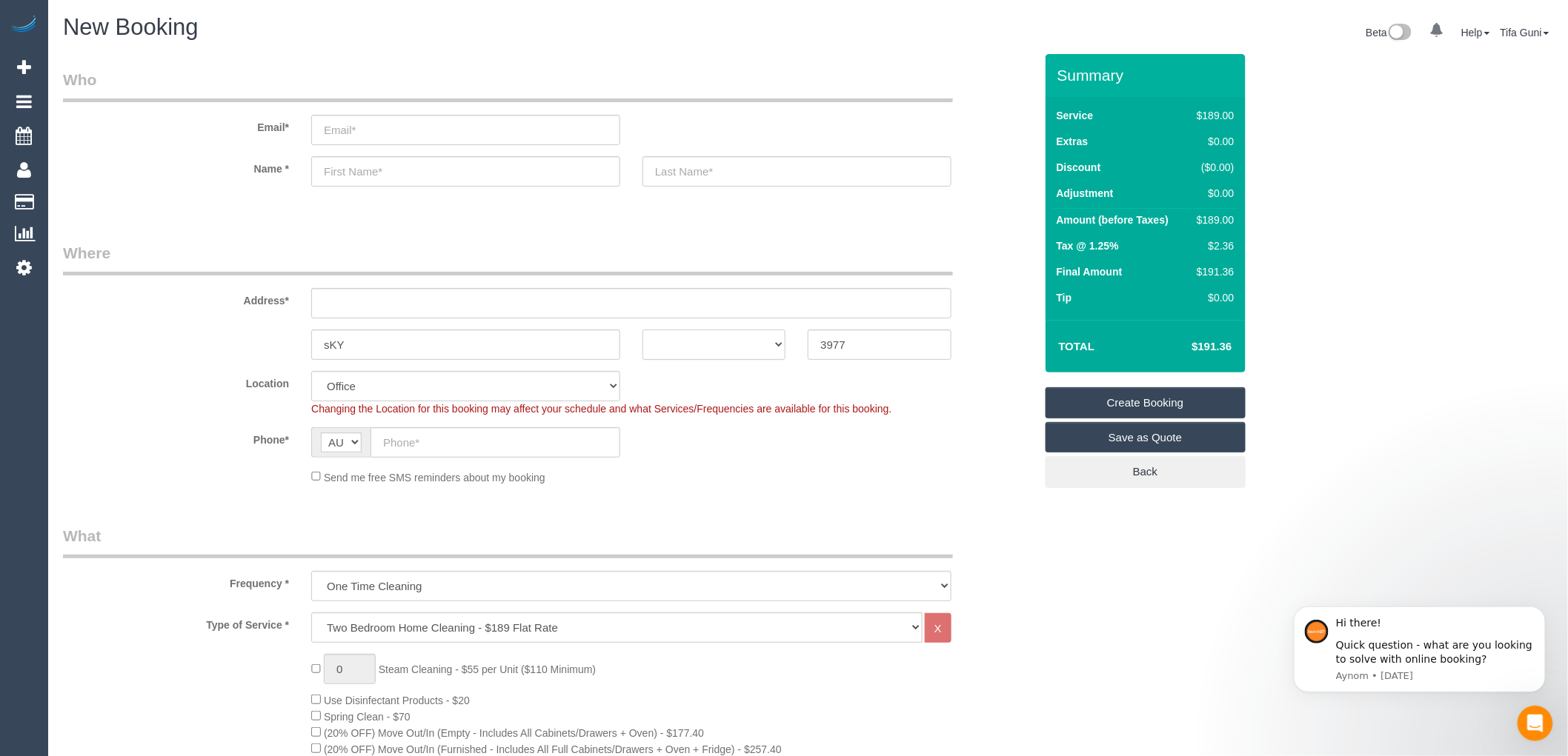
select select "VIC"
click at [642, 329] on select "ACT [GEOGRAPHIC_DATA] NT [GEOGRAPHIC_DATA] SA TAS [GEOGRAPHIC_DATA] [GEOGRAPHIC…" at bounding box center [714, 344] width 143 height 31
click at [472, 588] on select "One Time Cleaning Weekly - 10% Off - 10.00% (0% for the First Booking) Fortnigh…" at bounding box center [631, 586] width 640 height 31
select select "object:2096"
click at [311, 573] on select "One Time Cleaning Weekly - 10% Off - 10.00% (0% for the First Booking) Fortnigh…" at bounding box center [631, 586] width 640 height 31
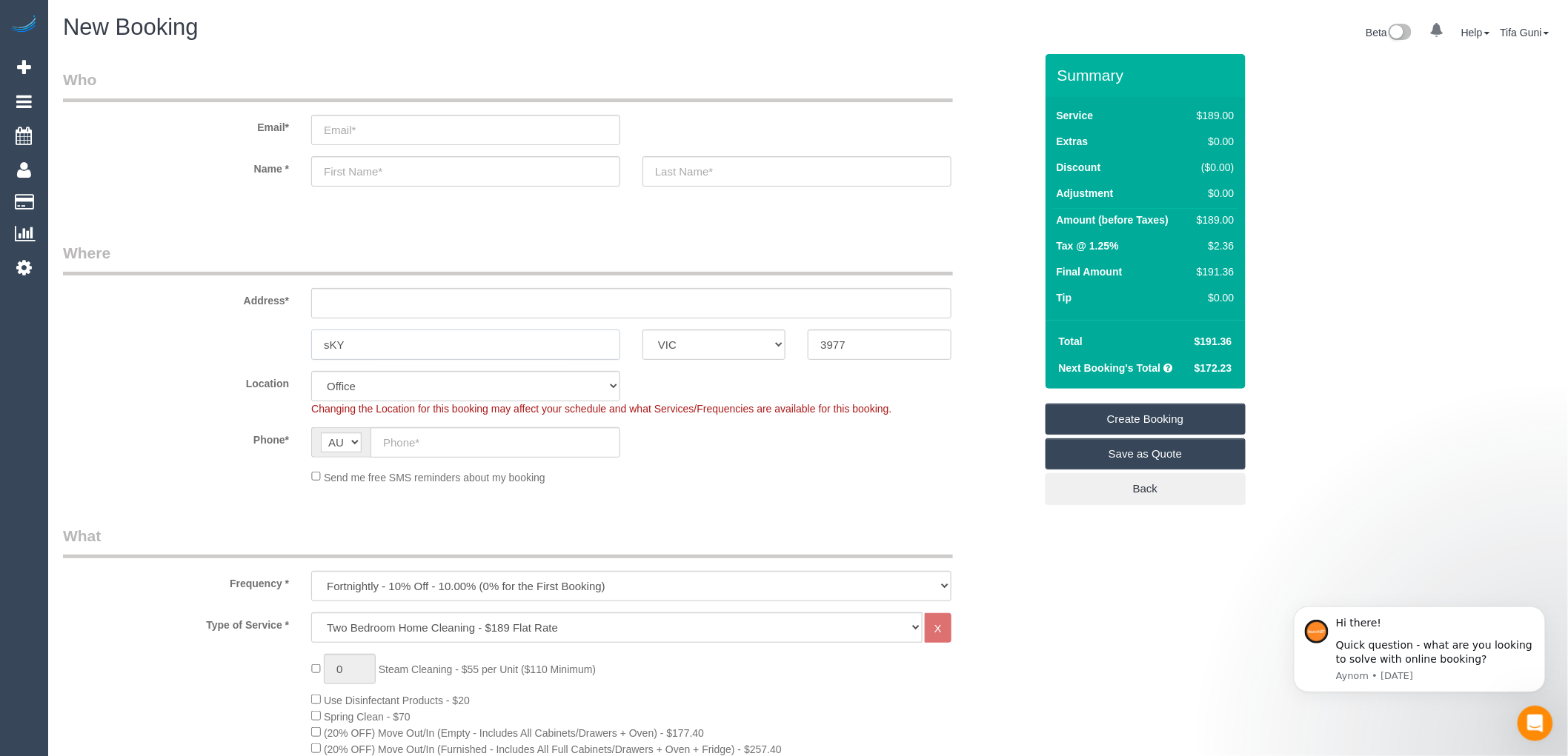
drag, startPoint x: 425, startPoint y: 341, endPoint x: 225, endPoint y: 344, distance: 200.0
click at [225, 344] on div "sKY ACT NSW NT QLD SA TAS VIC WA 3977" at bounding box center [549, 344] width 994 height 31
drag, startPoint x: 825, startPoint y: 354, endPoint x: 739, endPoint y: 350, distance: 86.1
click at [739, 350] on div "sKY ACT NSW NT QLD SA TAS VIC WA 3977" at bounding box center [549, 344] width 994 height 31
click at [376, 302] on input "text" at bounding box center [631, 303] width 640 height 31
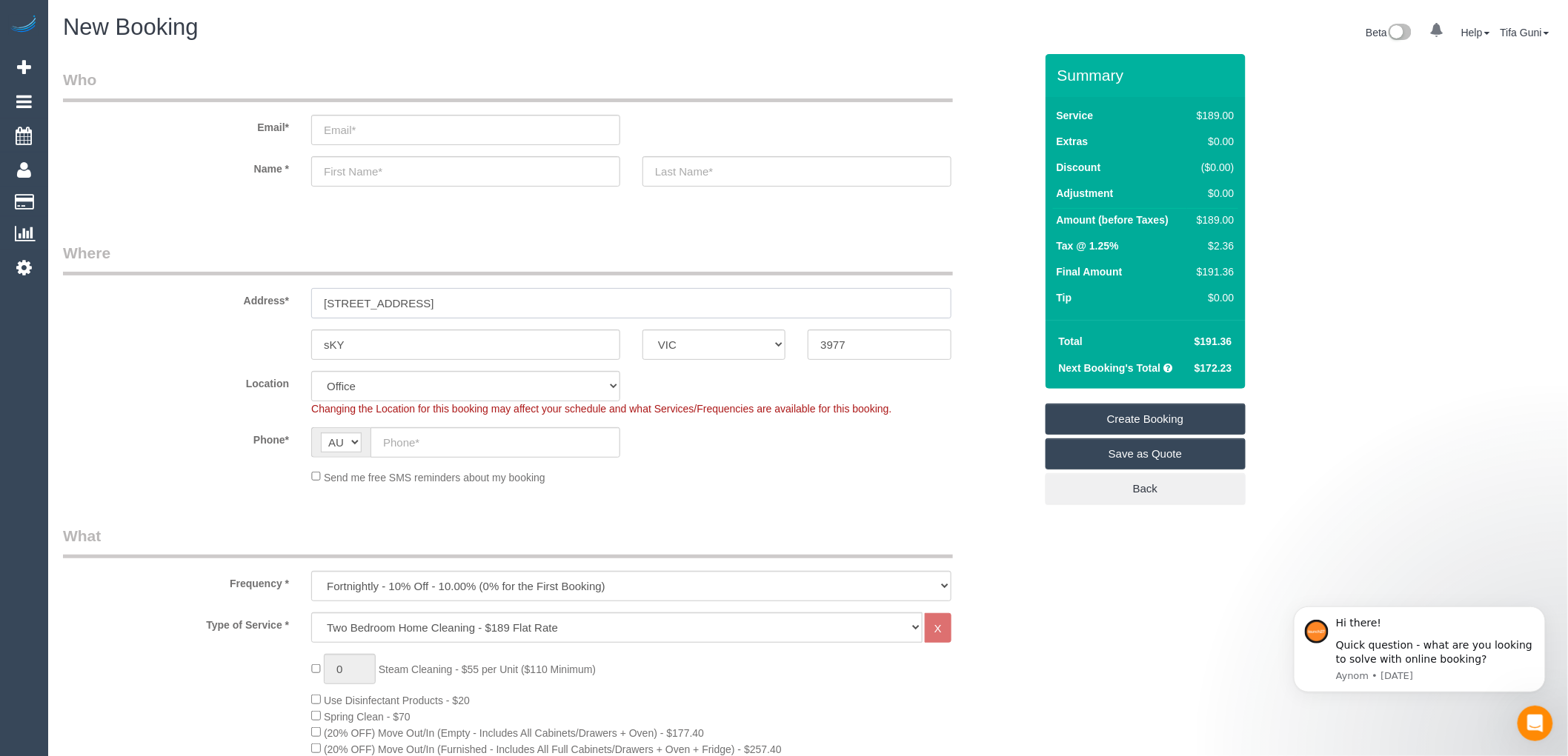
drag, startPoint x: 482, startPoint y: 302, endPoint x: 271, endPoint y: 313, distance: 211.3
click at [271, 313] on div "Address* 50 HERITAGE DRIVE" at bounding box center [549, 279] width 994 height 76
type input "50 HERITAGE DRIVE"
select select "52"
select select "object:2187"
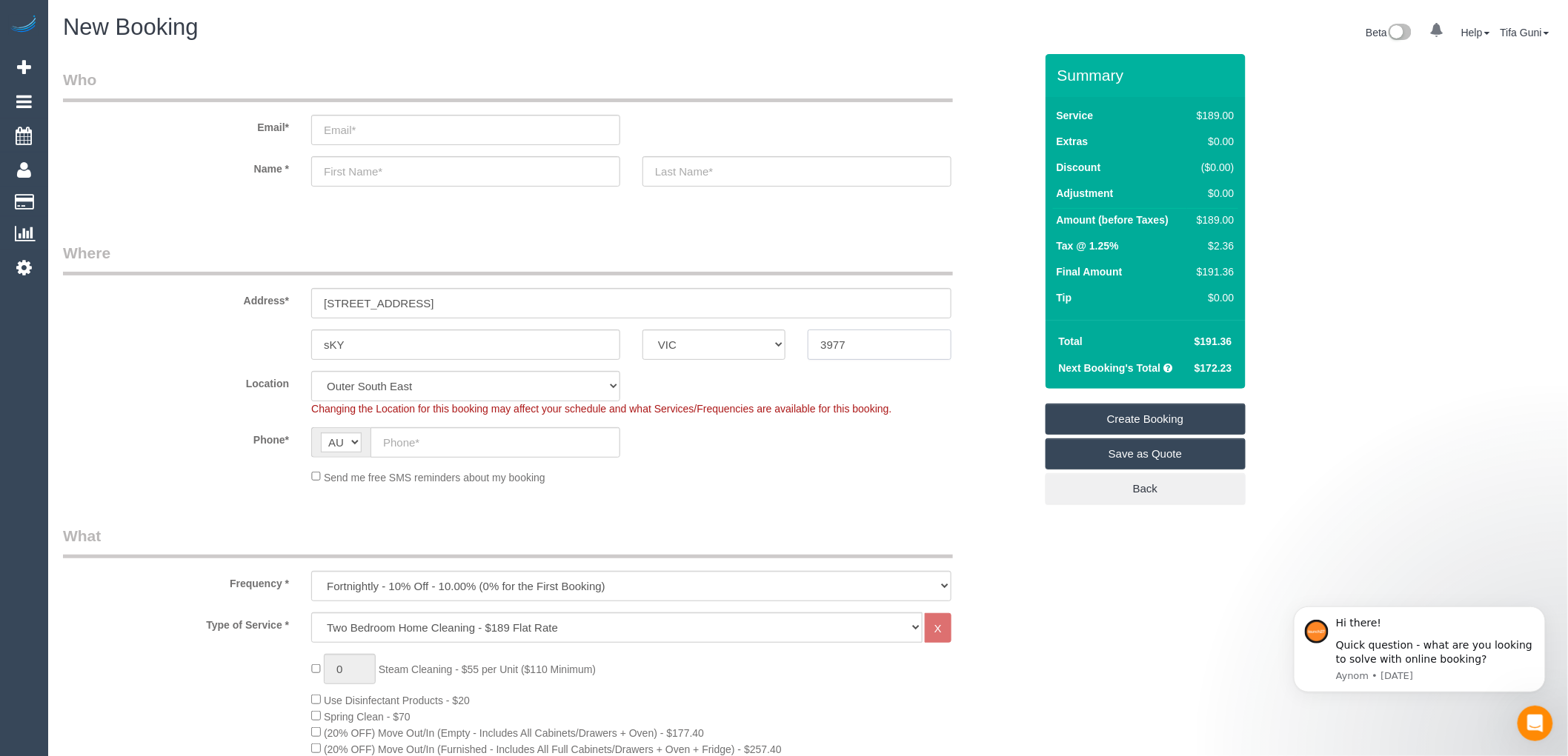
drag, startPoint x: 866, startPoint y: 343, endPoint x: 779, endPoint y: 341, distance: 87.0
click at [779, 341] on div "sKY ACT NSW NT QLD SA TAS VIC WA 3977" at bounding box center [549, 344] width 994 height 31
click at [349, 334] on input "sKY" at bounding box center [466, 344] width 309 height 31
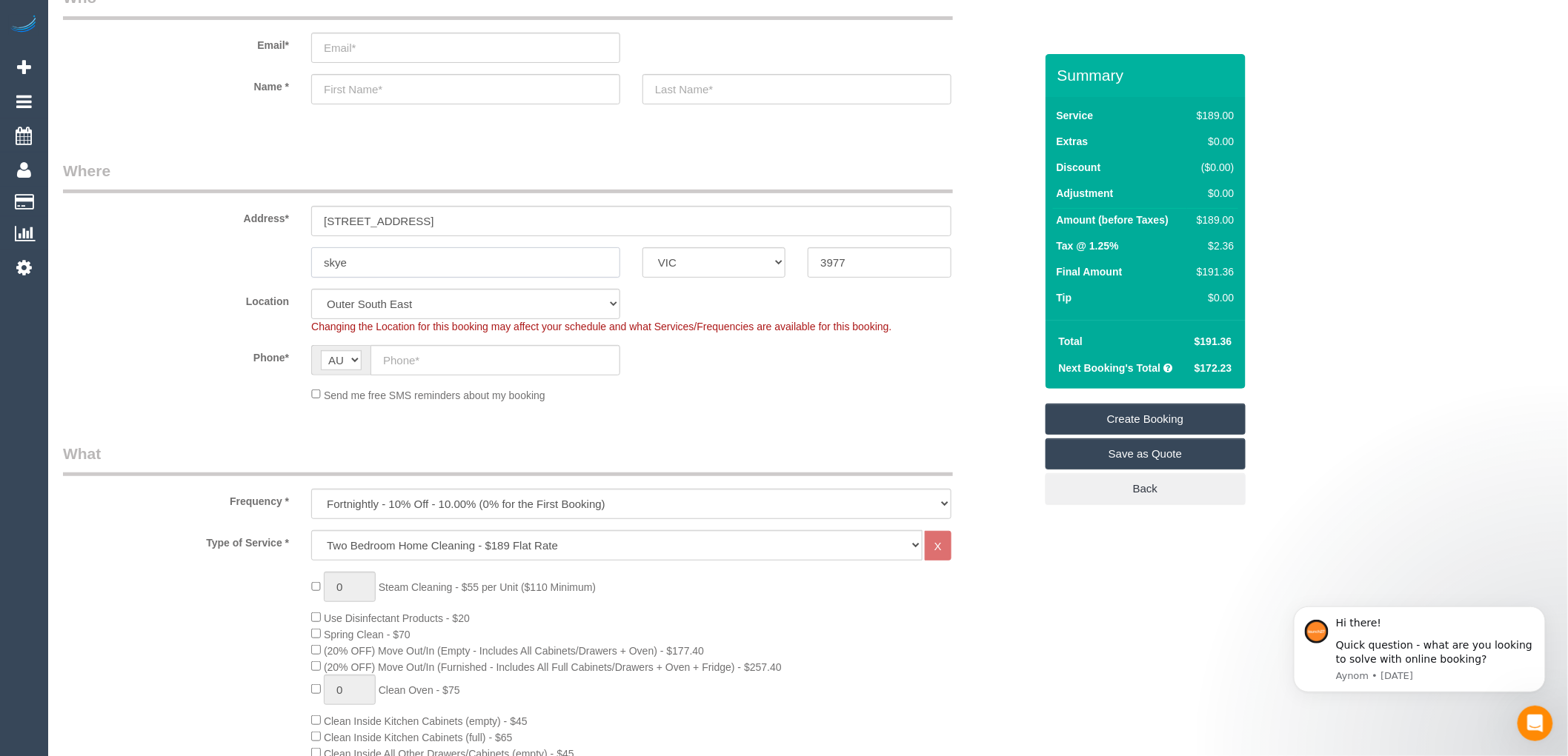
type input "skye"
click at [410, 546] on select "Hourly Service - $70/h Hourly Service - $65/h Hourly Service - $60/h Hourly Ser…" at bounding box center [617, 545] width 611 height 31
click at [419, 505] on select "One Time Cleaning Weekly - 10% Off - 10.00% (0% for the First Booking) Fortnigh…" at bounding box center [631, 504] width 640 height 31
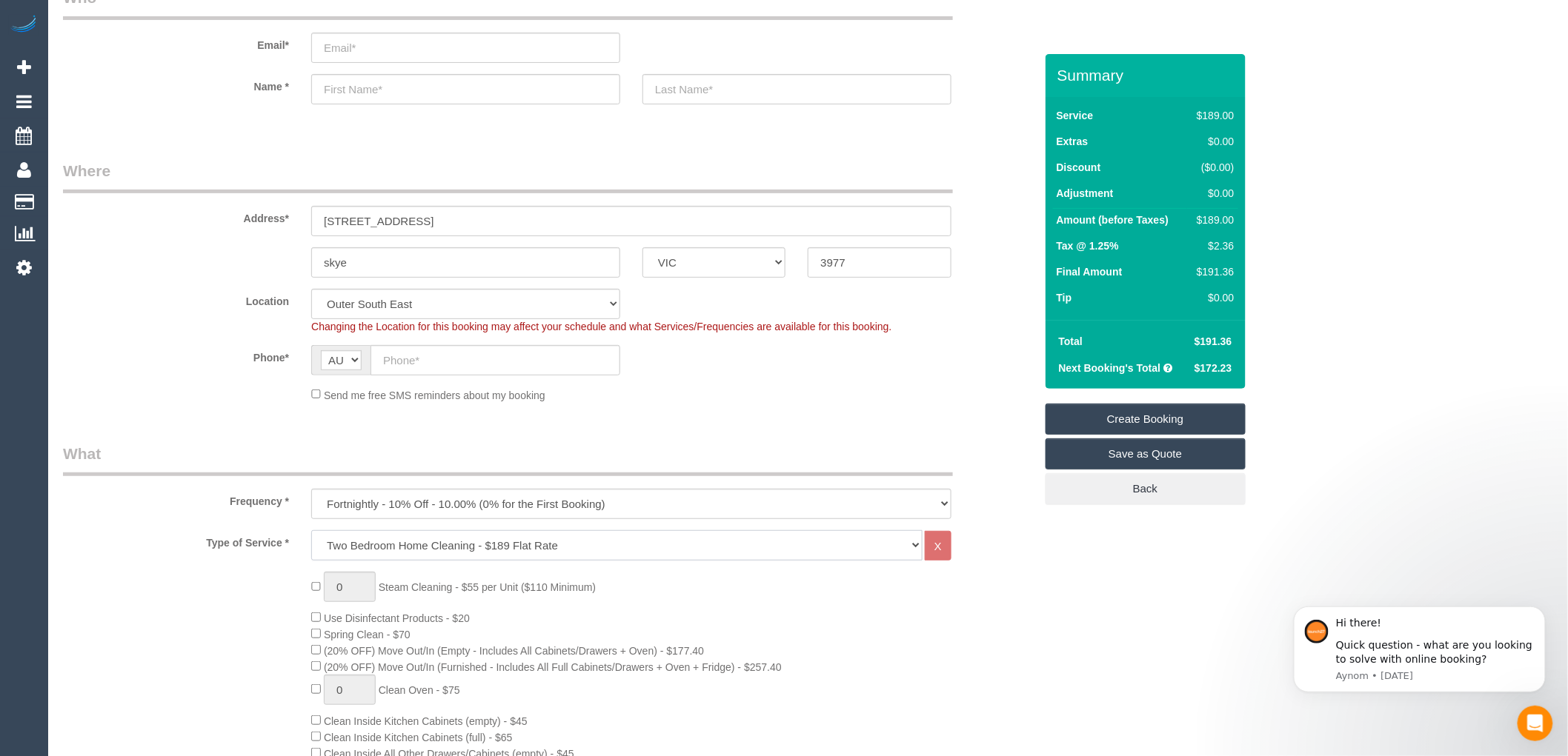
click at [432, 538] on select "Hourly Service - $70/h Hourly Service - $65/h Hourly Service - $60/h Hourly Ser…" at bounding box center [617, 545] width 611 height 31
select select "209"
click at [311, 531] on select "Hourly Service - $70/h Hourly Service - $65/h Hourly Service - $60/h Hourly Ser…" at bounding box center [617, 545] width 611 height 31
select select "1"
select select "120"
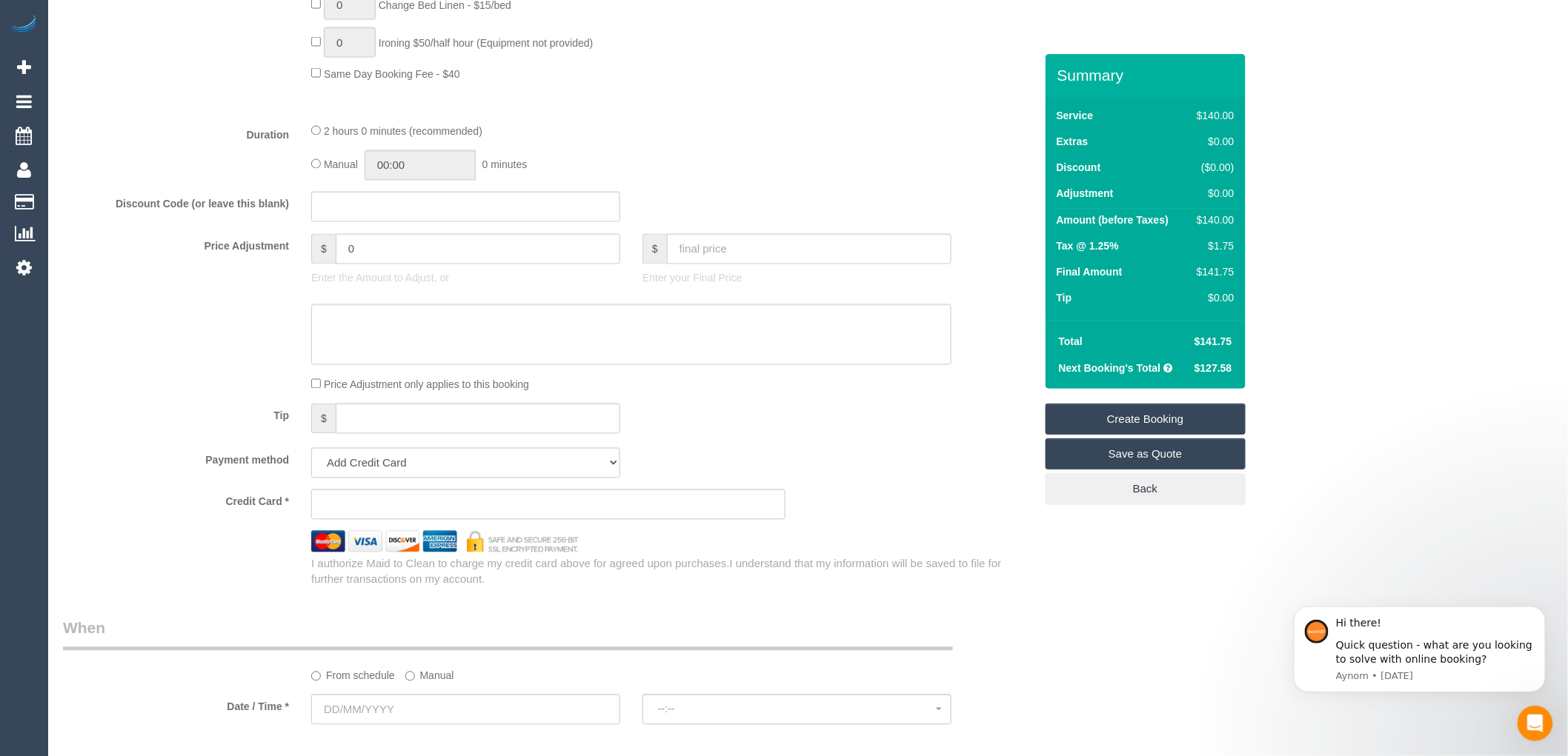
scroll to position [1316, 0]
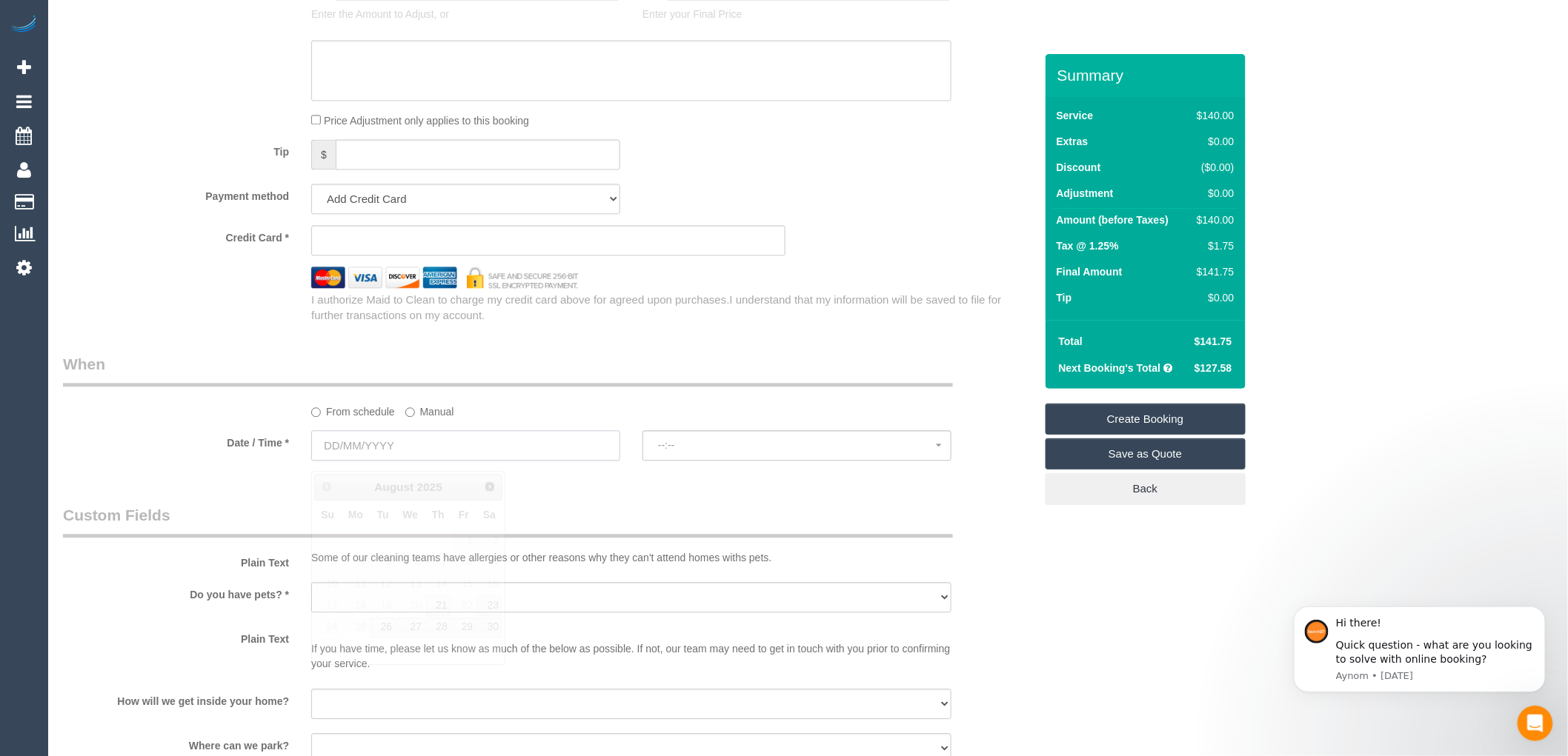
click at [370, 457] on input "text" at bounding box center [466, 445] width 309 height 31
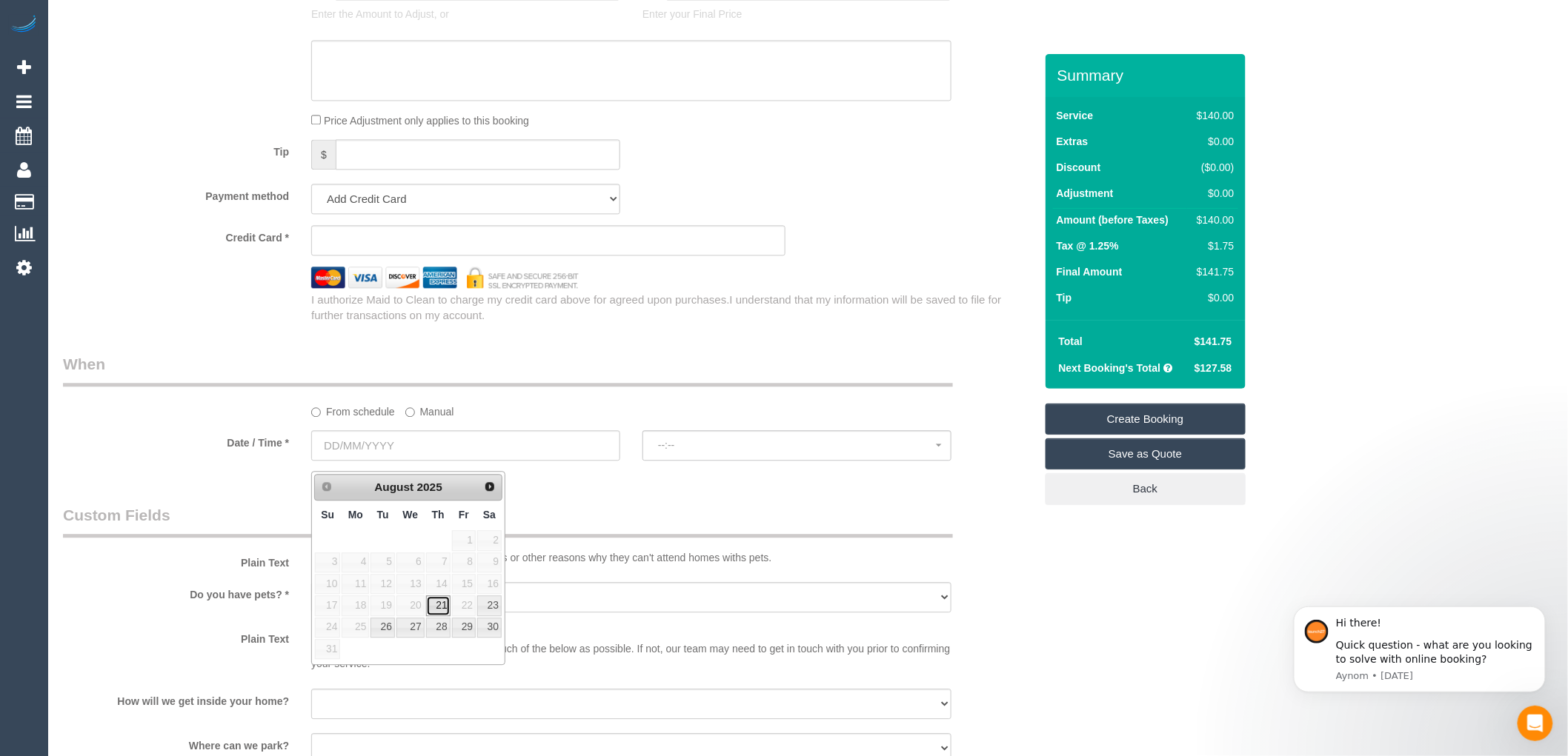
click at [439, 608] on link "21" at bounding box center [439, 605] width 24 height 20
type input "[DATE]"
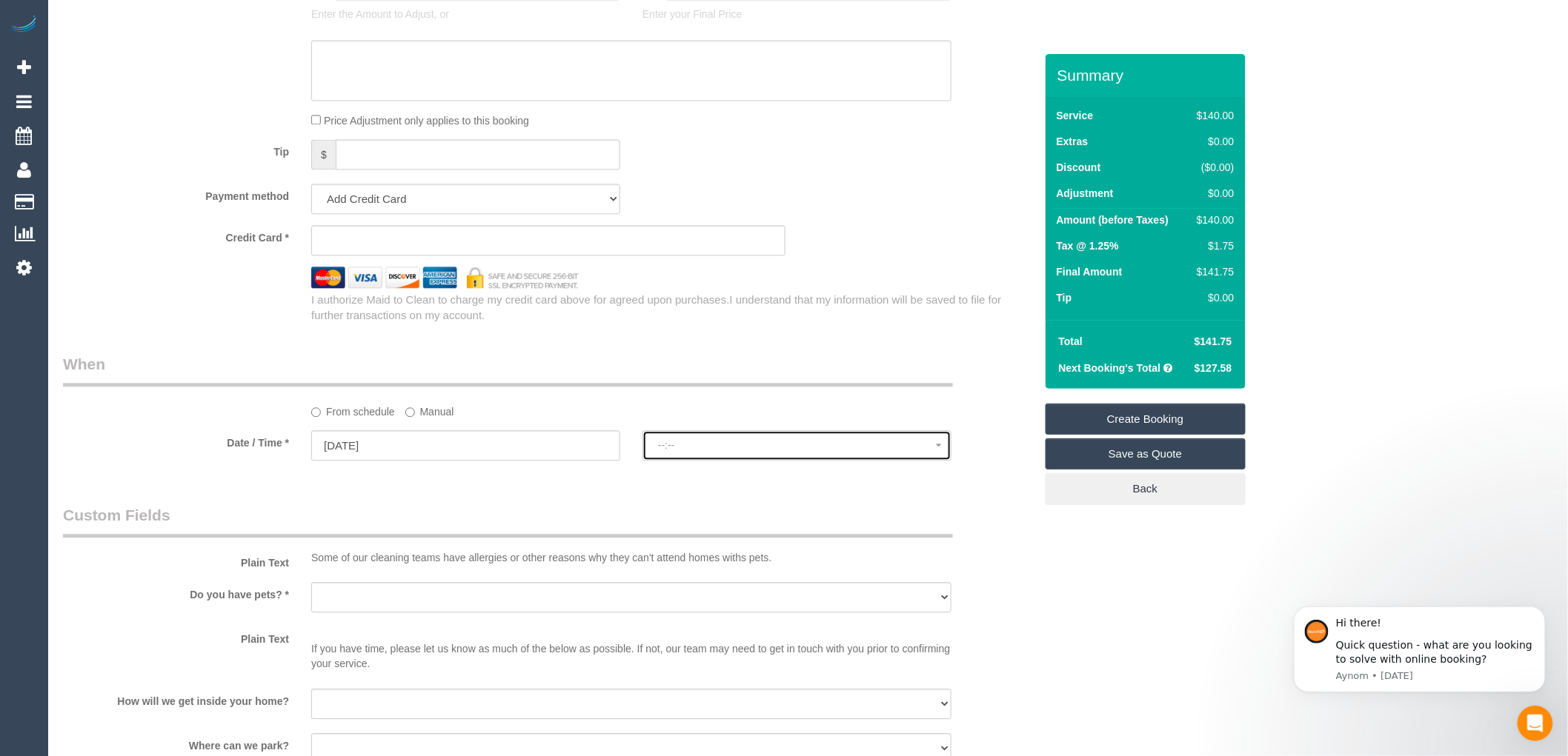
click at [695, 451] on span "--:--" at bounding box center [797, 445] width 278 height 12
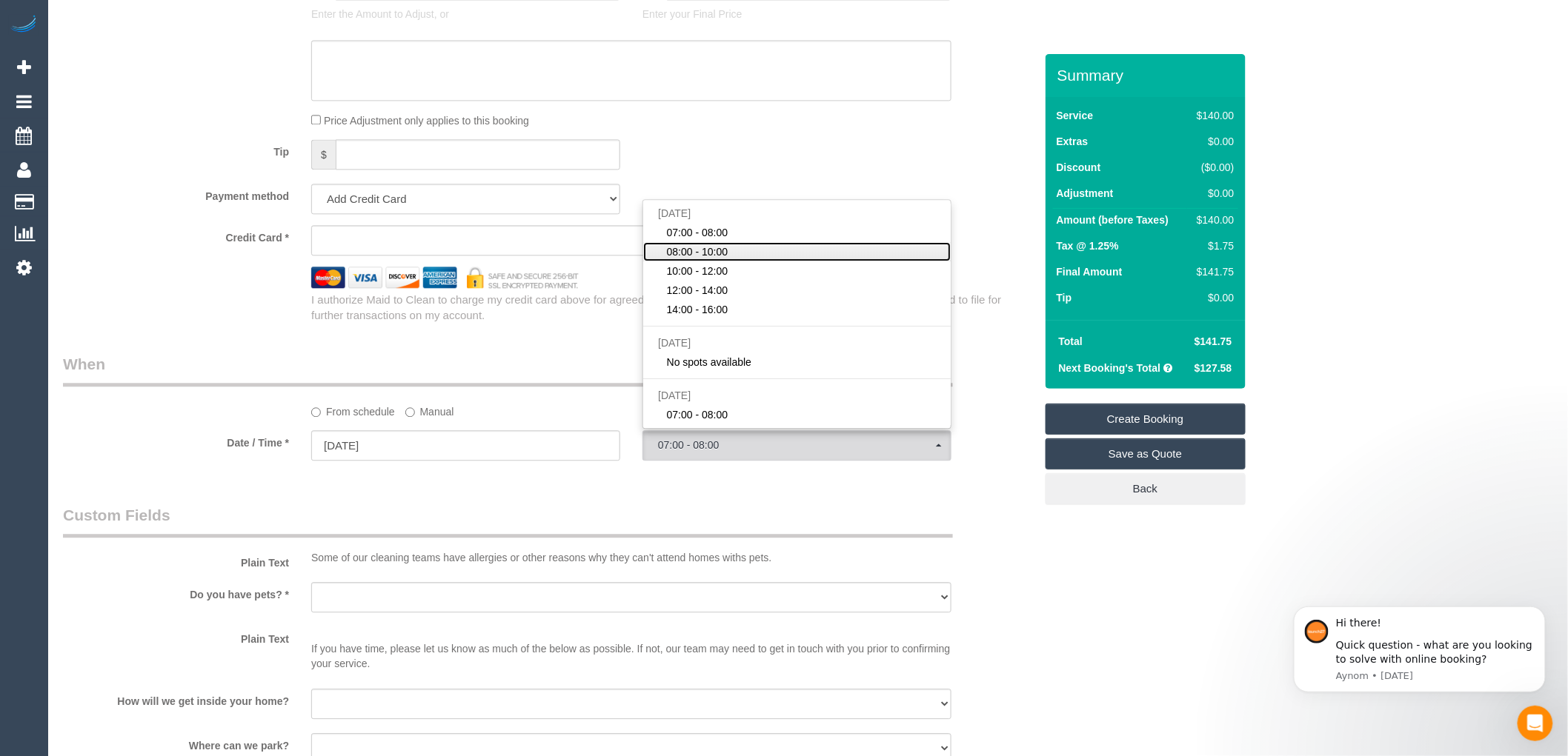
click at [706, 259] on span "08:00 - 10:00" at bounding box center [697, 251] width 61 height 15
select select "spot2"
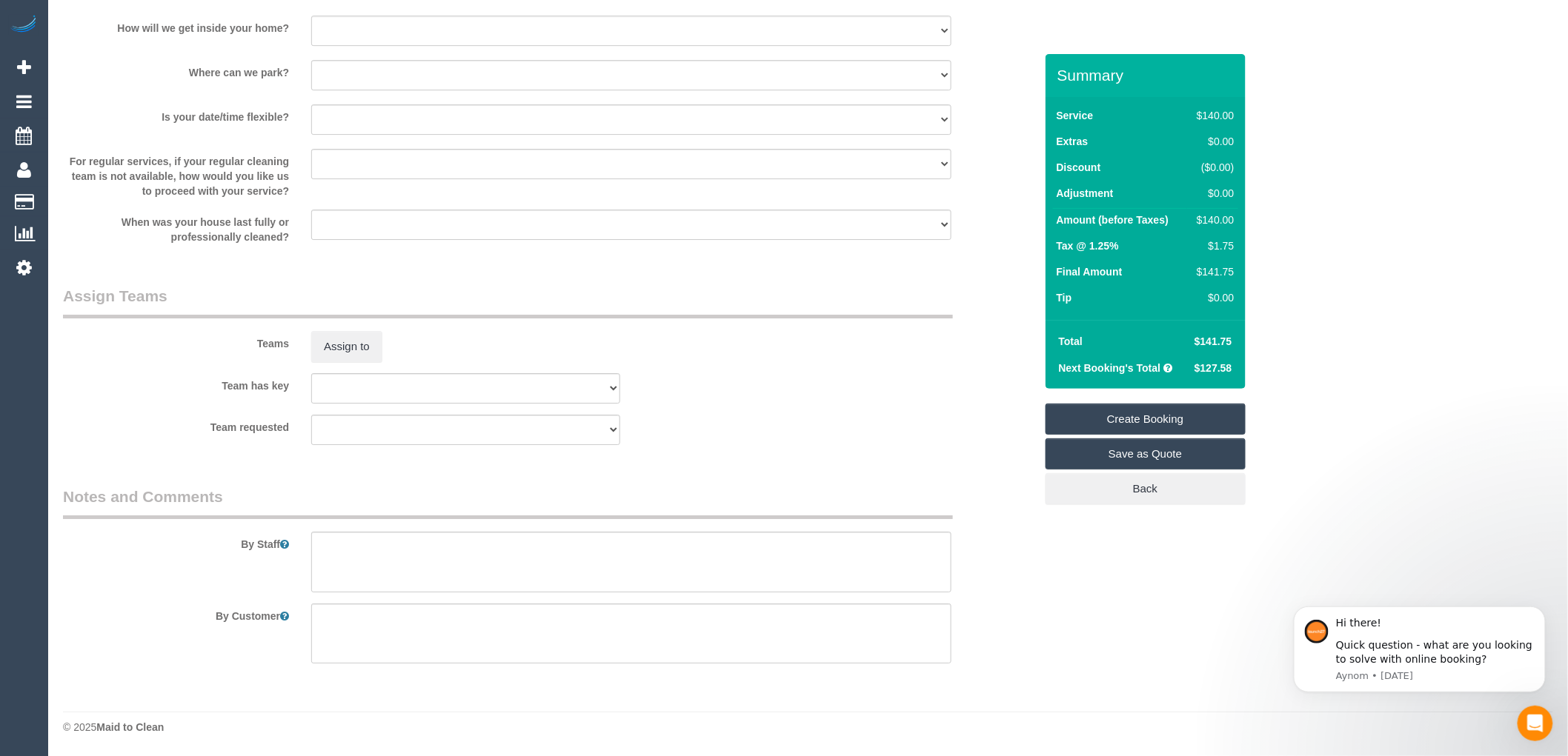
scroll to position [1998, 0]
click at [337, 543] on textarea at bounding box center [631, 562] width 640 height 61
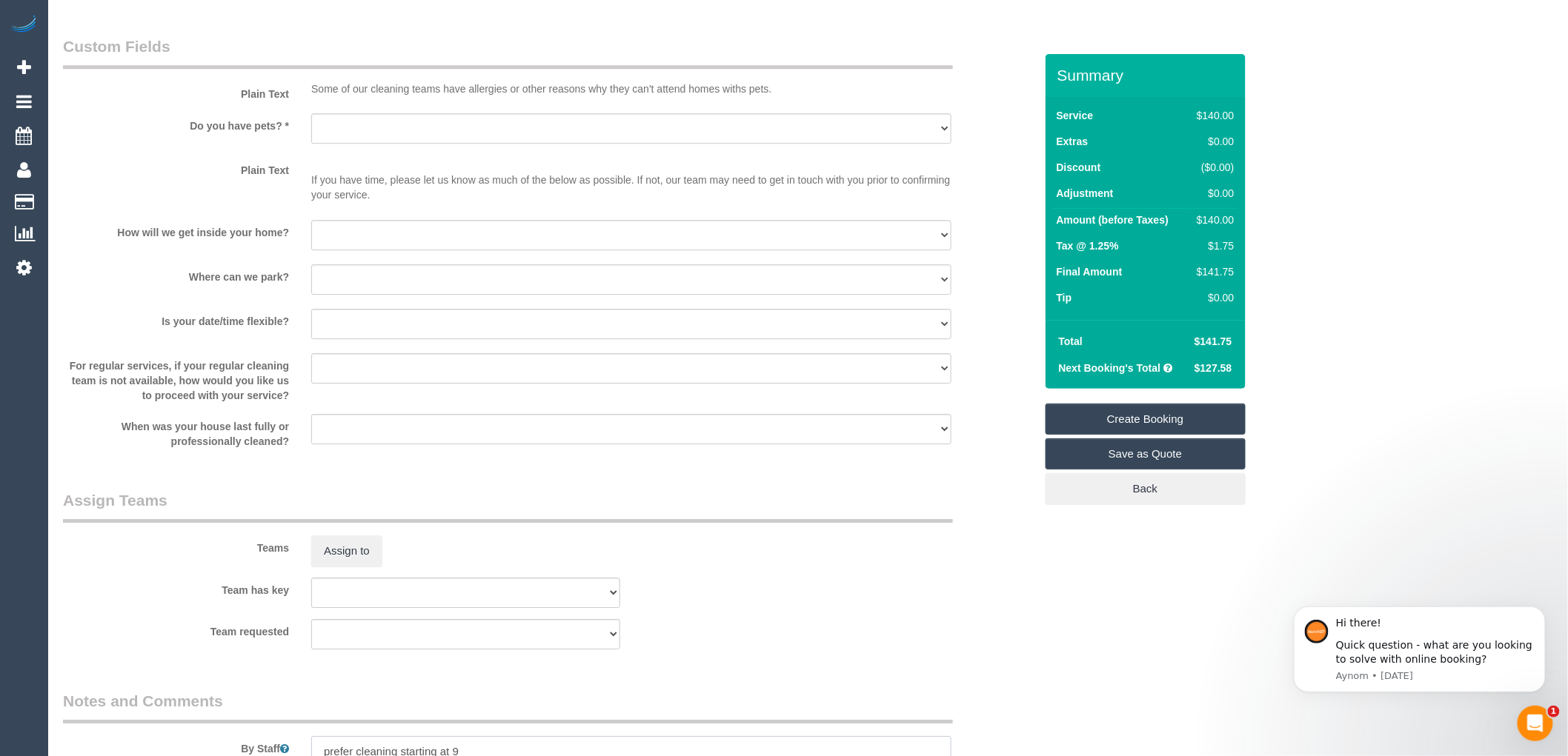
scroll to position [1646, 0]
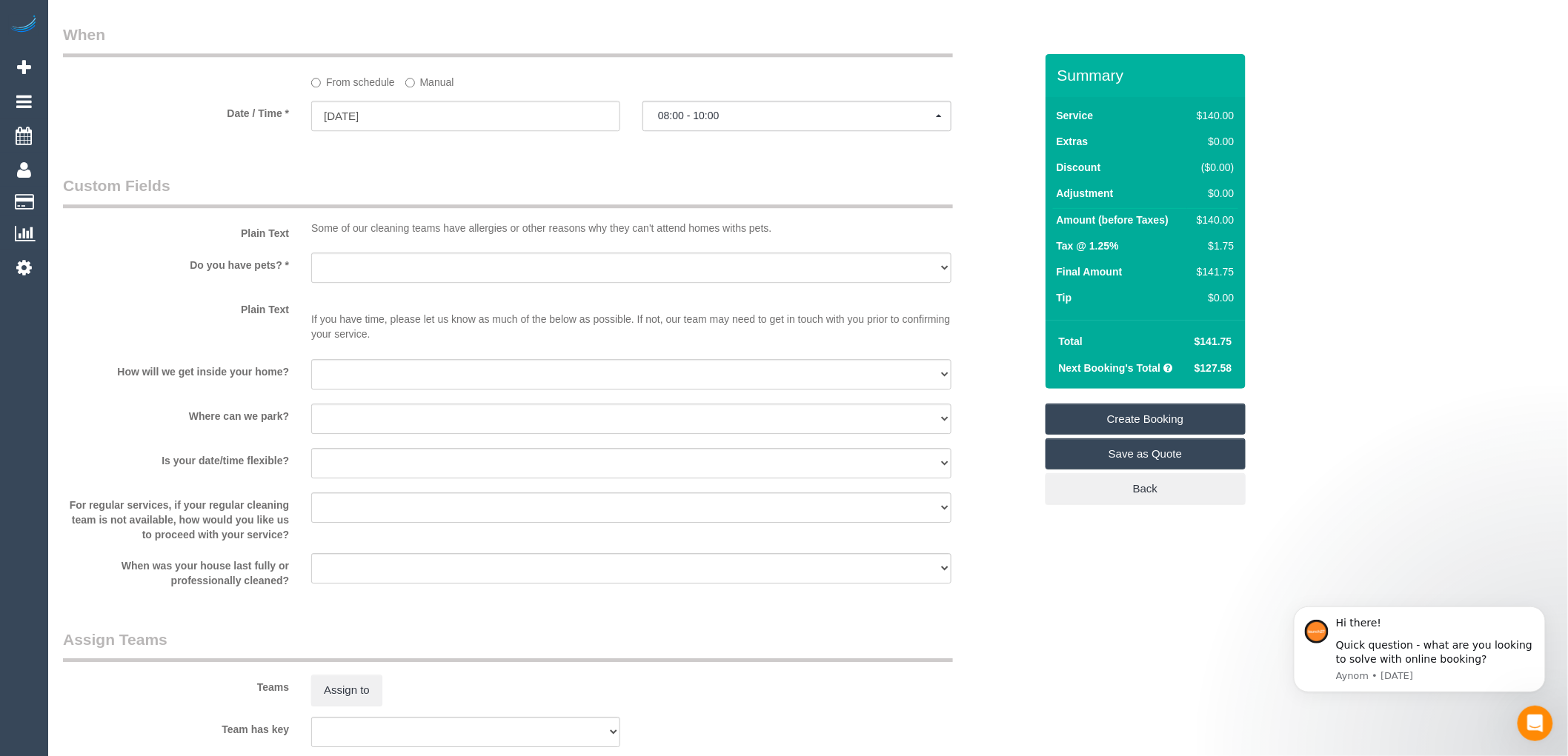
type textarea "prefer cleaning starting at 9"
click at [416, 378] on select "I will be home Key will be left (please provide details below) Lock box/Access …" at bounding box center [631, 374] width 640 height 31
click at [415, 283] on select "Yes - Cats Yes - Dogs No pets Yes - Dogs and Cats Yes - Other" at bounding box center [631, 267] width 640 height 31
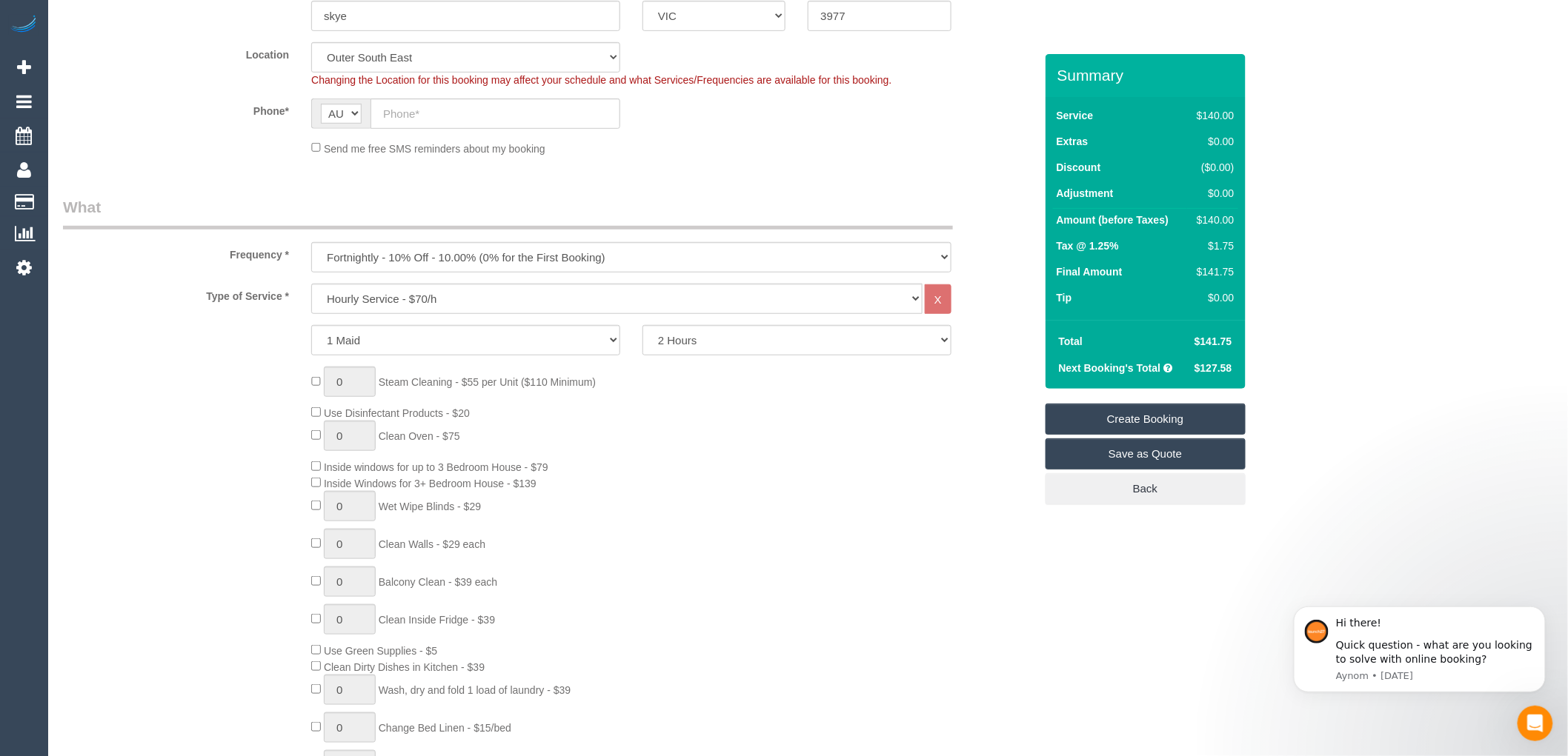
scroll to position [0, 0]
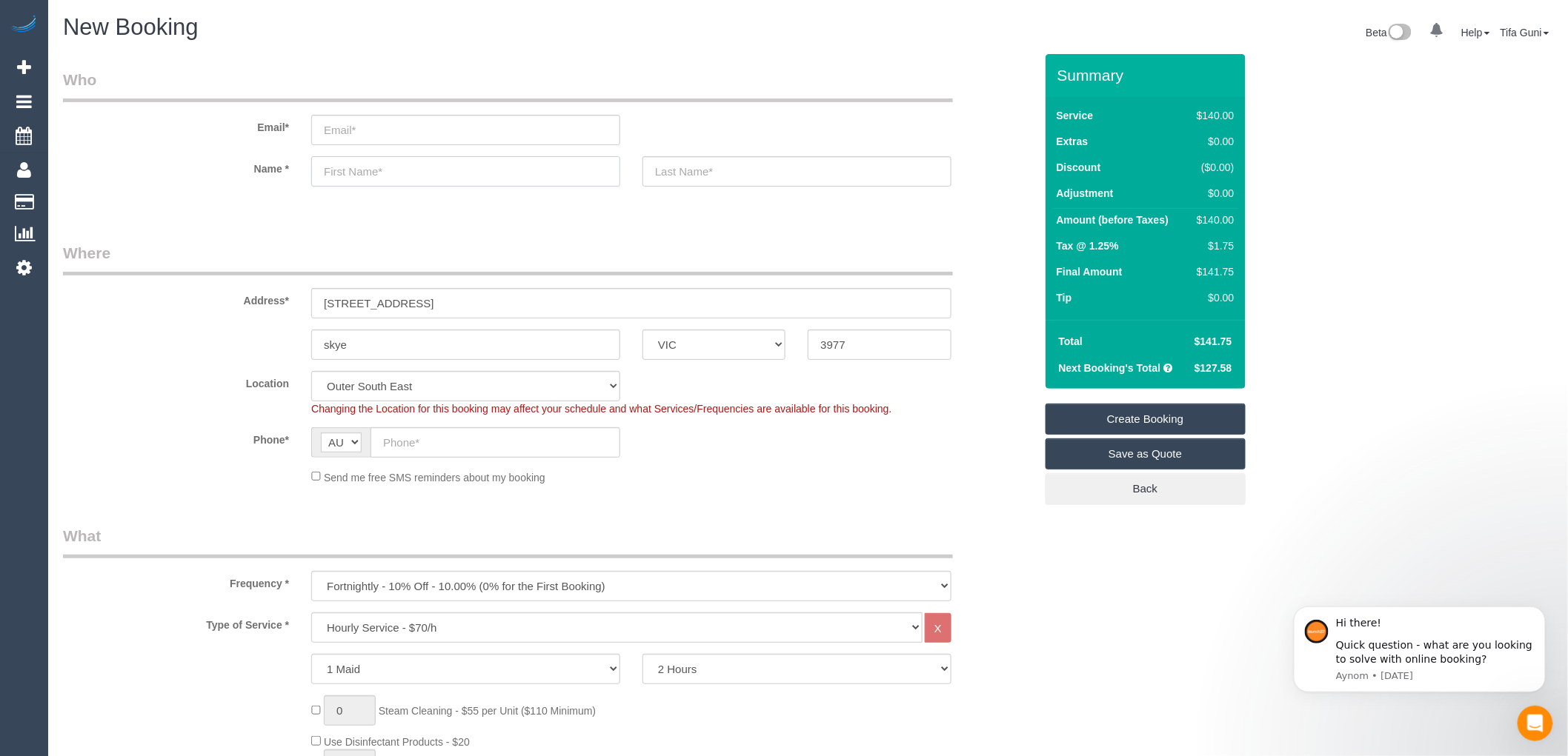
click at [391, 175] on input "text" at bounding box center [466, 171] width 309 height 31
type input "L"
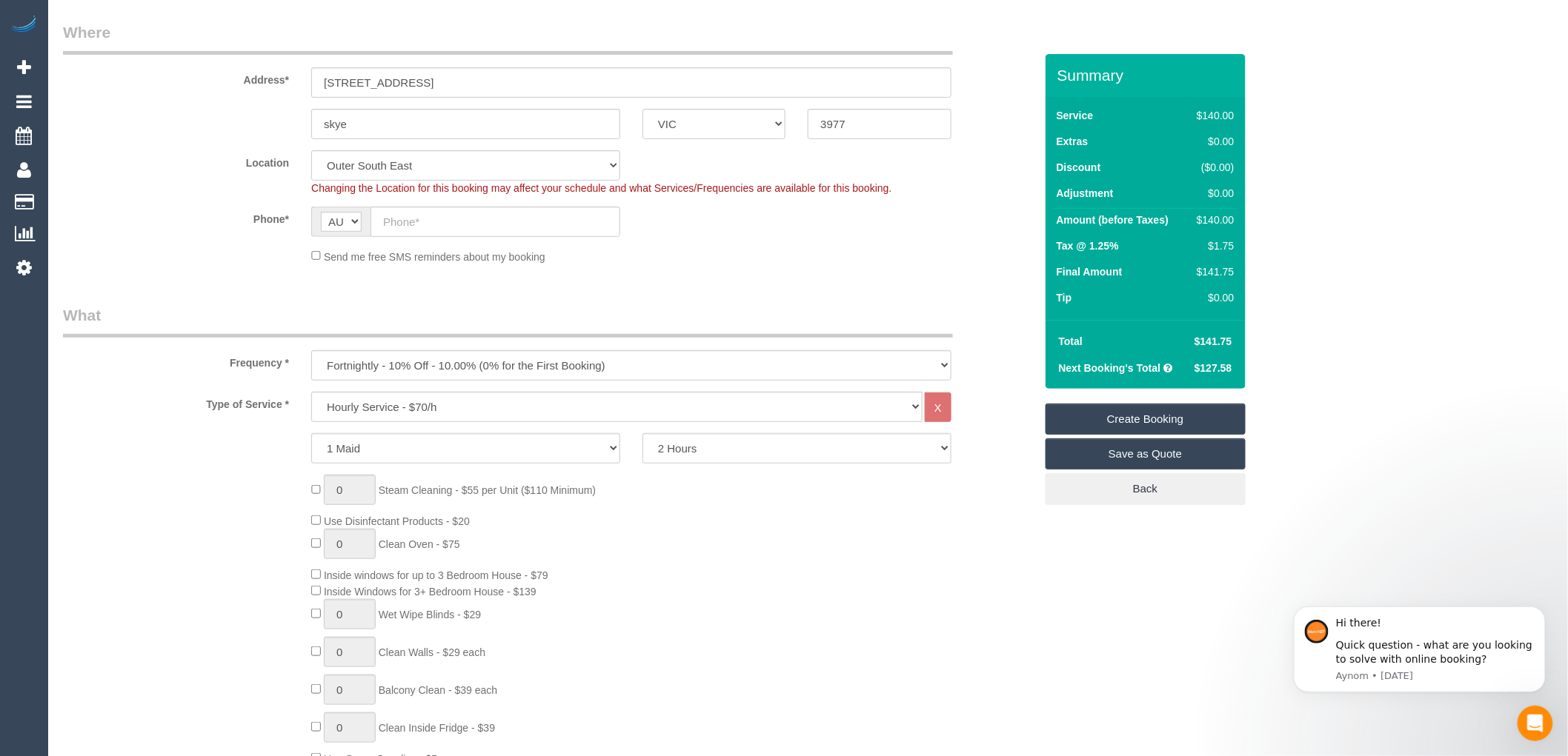
scroll to position [246, 0]
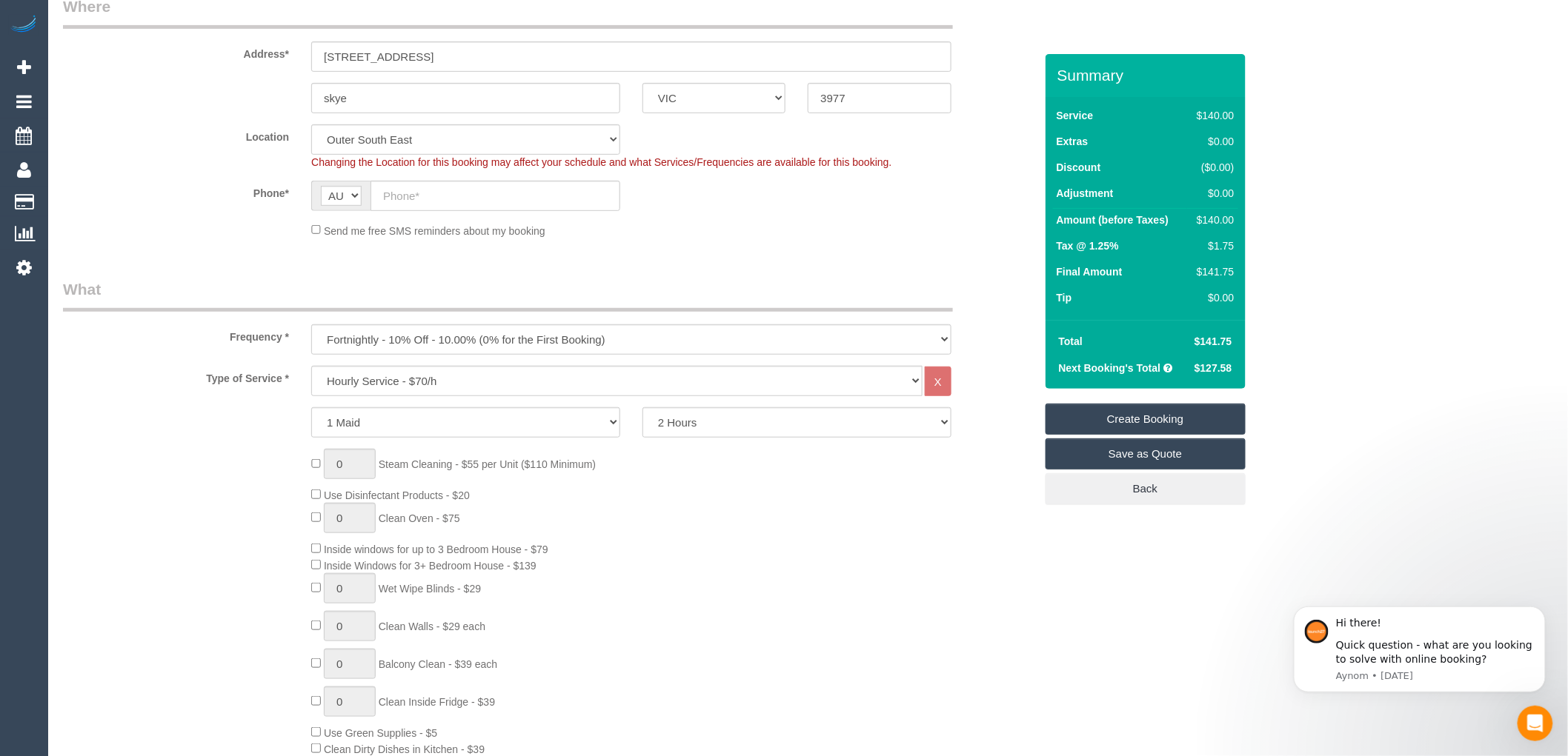
type input "Lia"
click at [426, 376] on select "Hourly Service - $70/h Hourly Service - $65/h Hourly Service - $60/h Hourly Ser…" at bounding box center [617, 381] width 611 height 31
click at [633, 385] on select "Hourly Service - $70/h Hourly Service - $65/h Hourly Service - $60/h Hourly Ser…" at bounding box center [617, 381] width 611 height 31
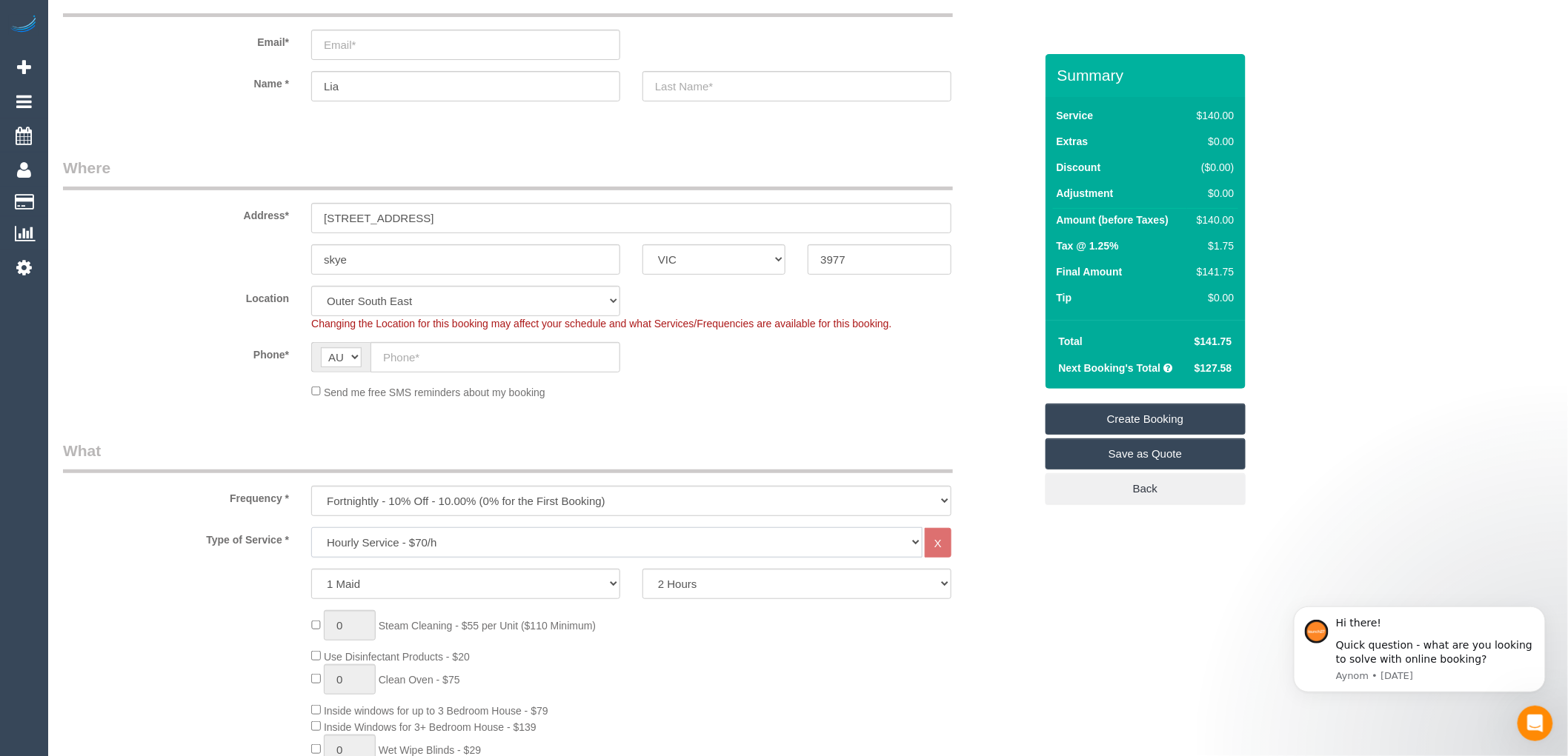
scroll to position [82, 0]
drag, startPoint x: 409, startPoint y: 266, endPoint x: 231, endPoint y: 278, distance: 178.4
click at [231, 278] on fieldset "Where Address* 50 HERITAGE DRIVE skye ACT NSW NT QLD SA TAS VIC WA 3977 Locatio…" at bounding box center [549, 286] width 971 height 254
drag, startPoint x: 398, startPoint y: 261, endPoint x: 291, endPoint y: 290, distance: 110.9
click at [291, 290] on fieldset "Where Address* 50 HERITAGE DRIVE st kilda east ACT NSW NT QLD SA TAS VIC WA 397…" at bounding box center [549, 286] width 971 height 254
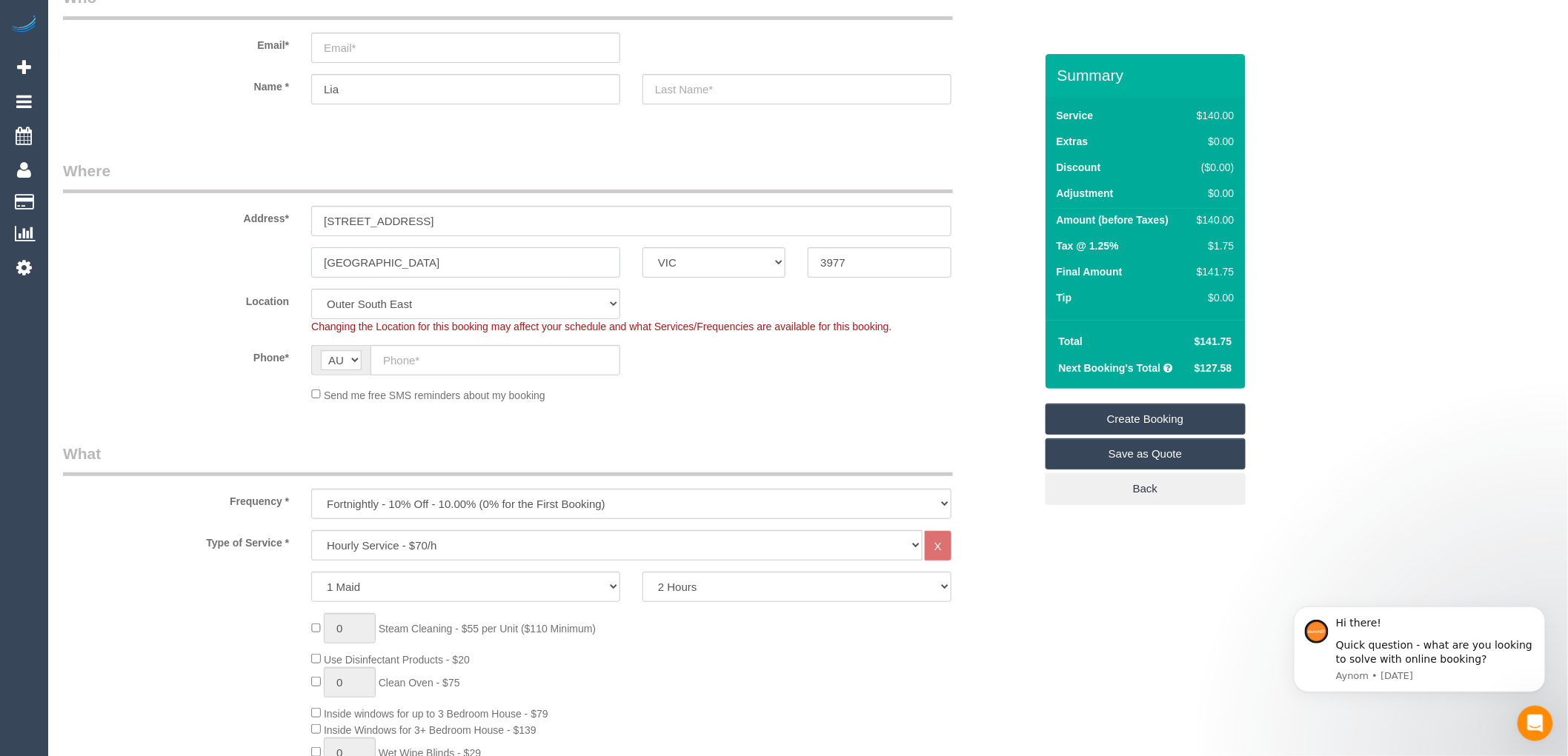
type input "st kilda east"
click at [866, 261] on input "3977" at bounding box center [880, 262] width 143 height 31
drag, startPoint x: 866, startPoint y: 261, endPoint x: 662, endPoint y: 305, distance: 208.7
click at [662, 305] on fieldset "Where Address* 50 HERITAGE DRIVE st kilda east ACT NSW NT QLD SA TAS VIC WA 397…" at bounding box center [549, 286] width 971 height 254
type input "3183"
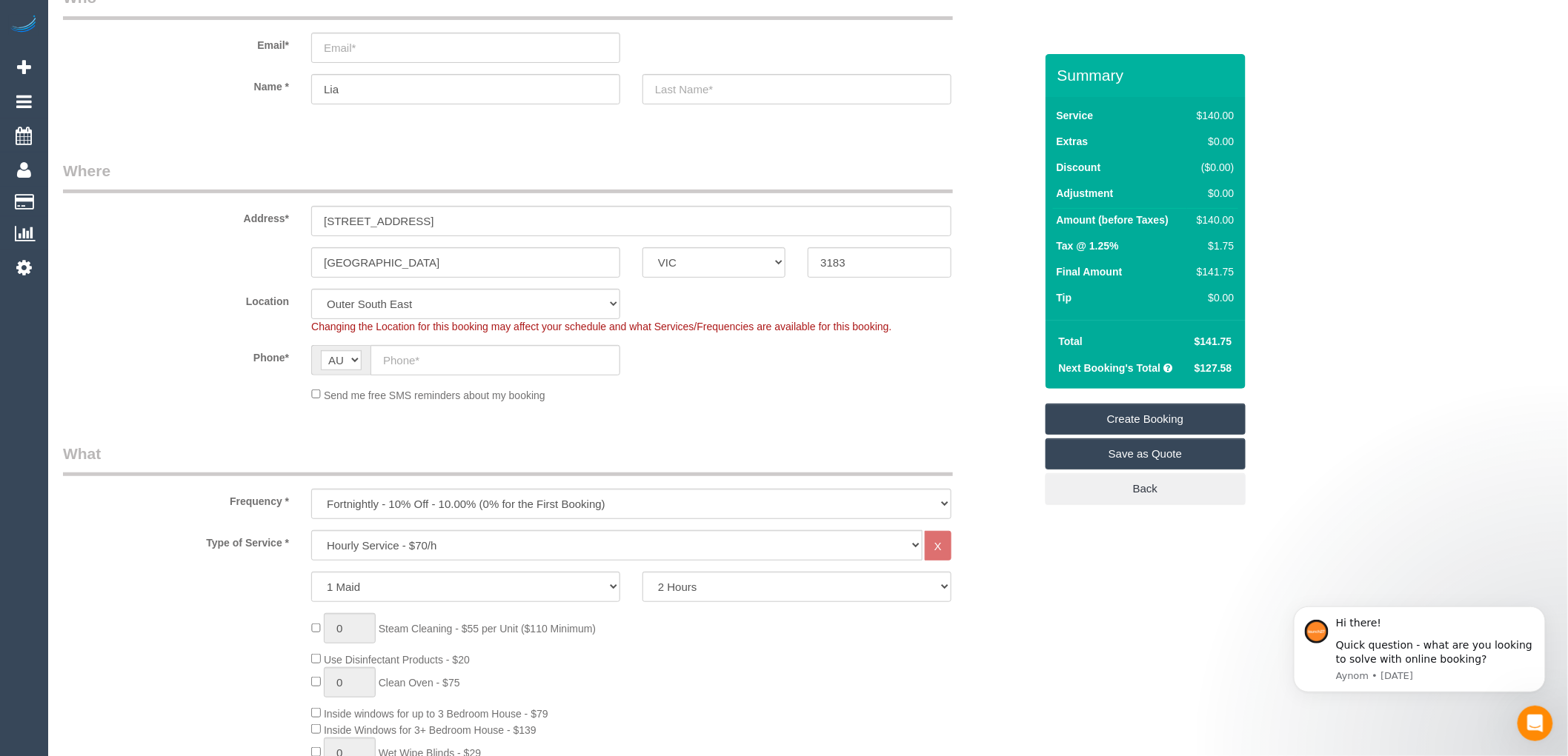
click at [921, 374] on div "Phone* AF AL DZ AD AO AI AQ AG AR AM AW AU AT AZ BS BH BD BB BY BE BZ BJ BM BT …" at bounding box center [549, 360] width 994 height 31
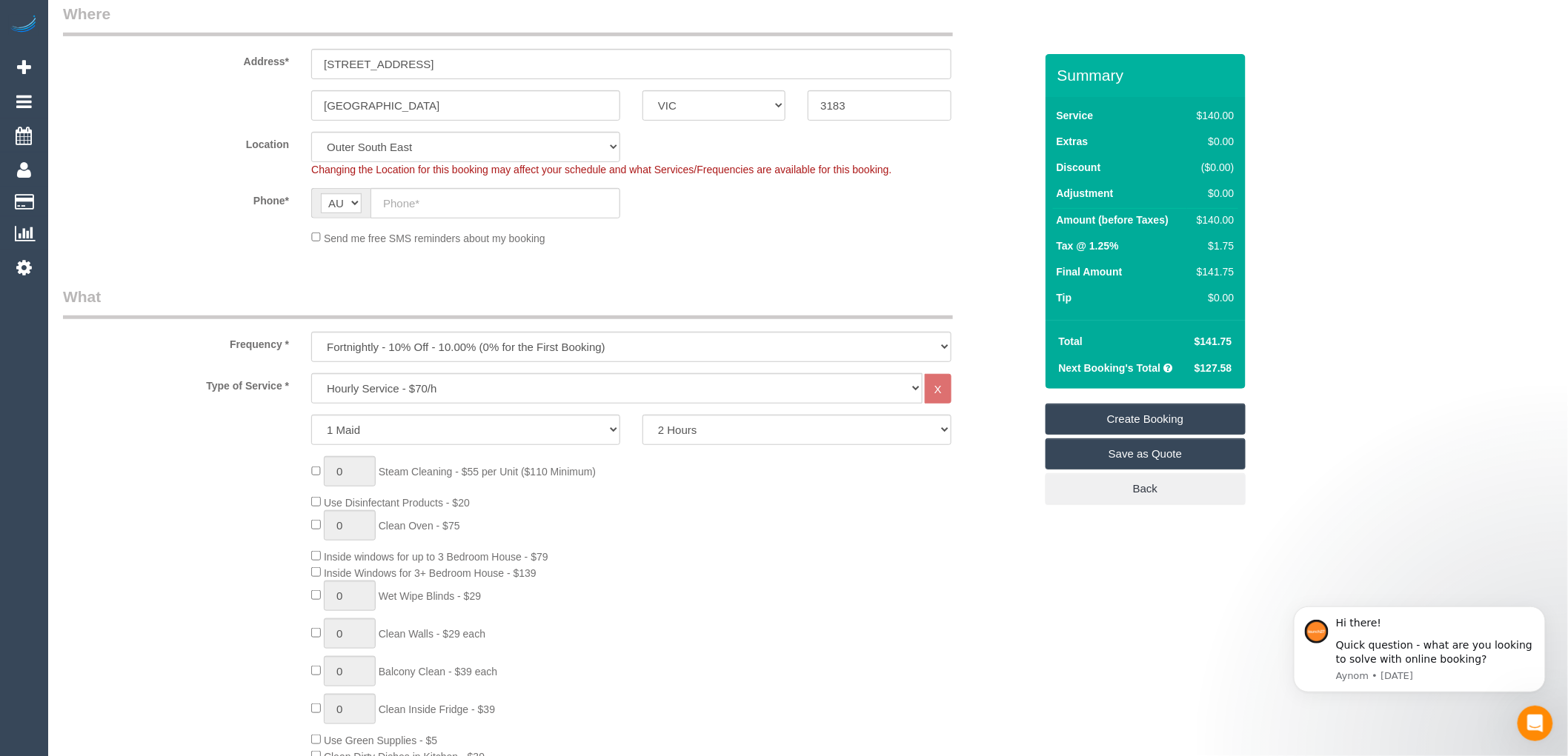
scroll to position [246, 0]
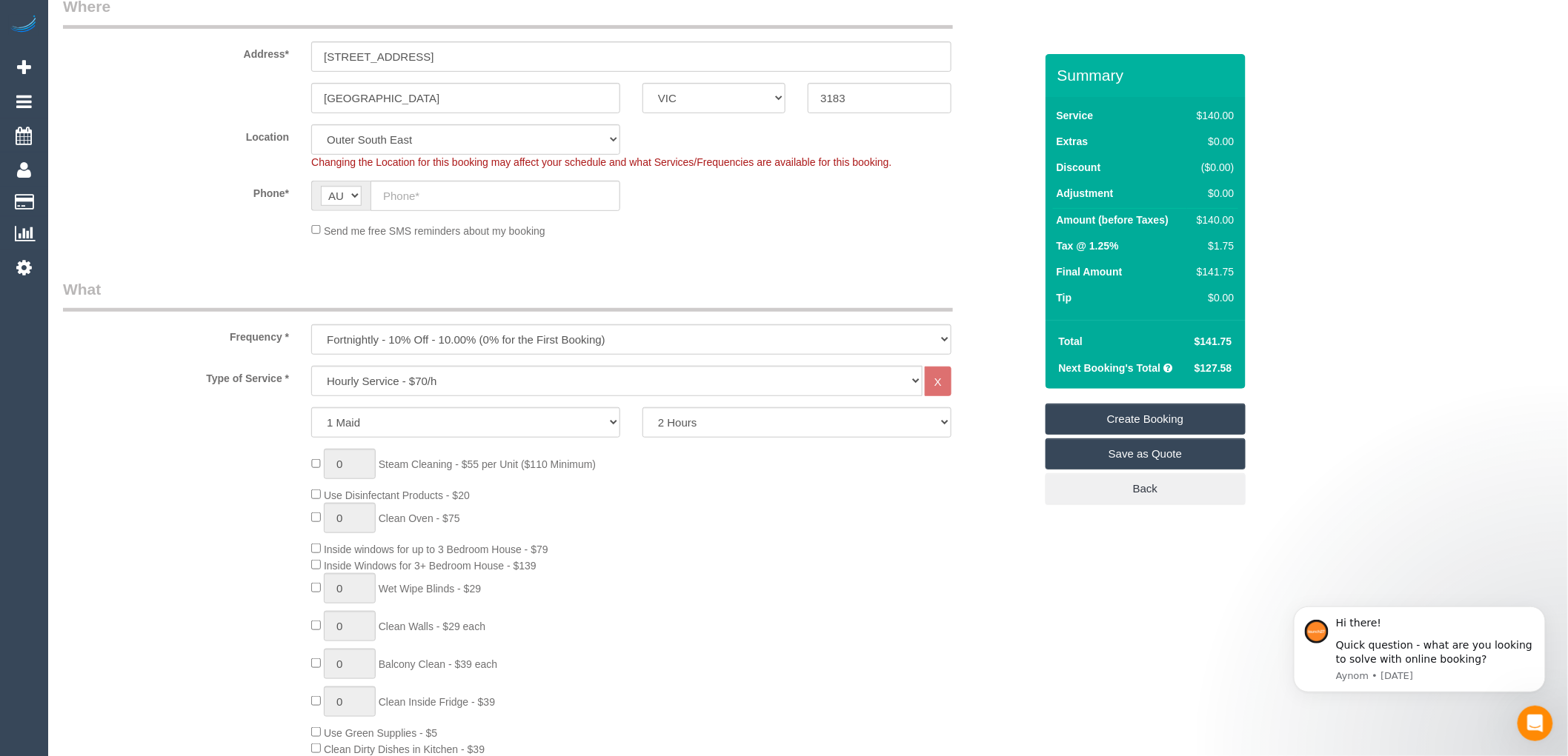
select select "55"
select select "object:3261"
select select "spot15"
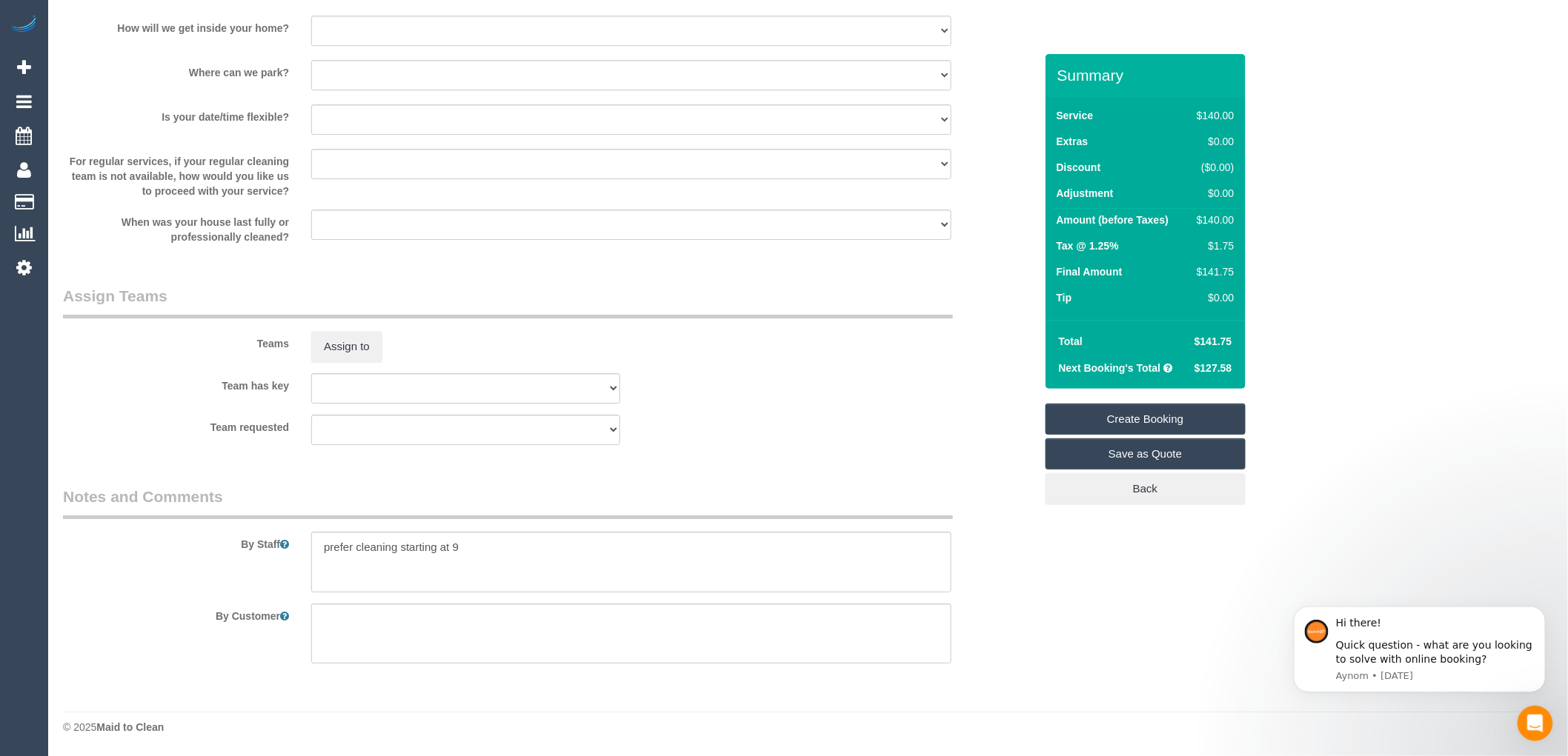
scroll to position [1998, 0]
drag, startPoint x: 489, startPoint y: 544, endPoint x: 466, endPoint y: 540, distance: 23.3
click at [466, 540] on textarea at bounding box center [631, 562] width 640 height 61
click at [474, 546] on textarea at bounding box center [631, 562] width 640 height 61
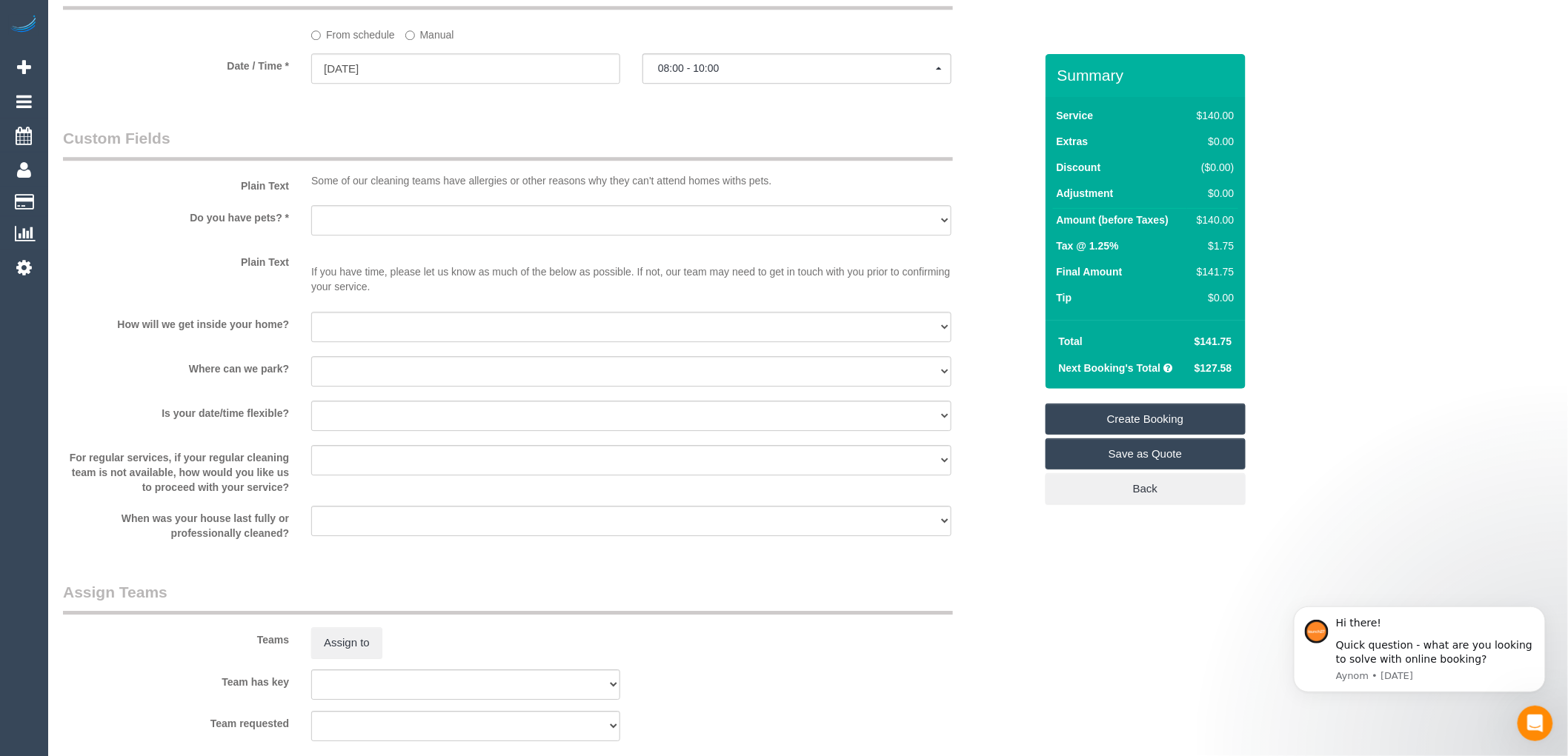
scroll to position [1669, 0]
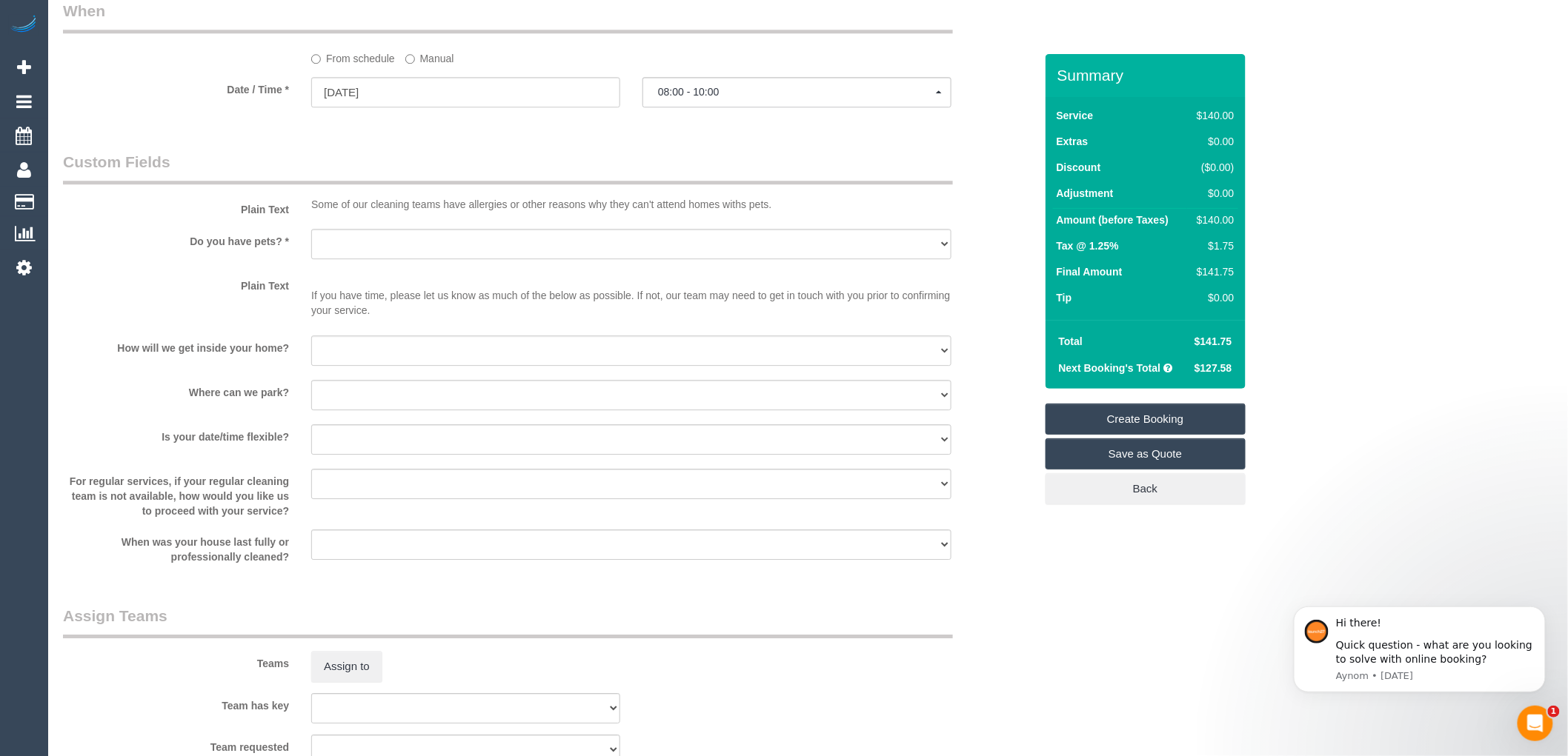
type textarea "prefer cleaning starting at 9 prefer a female cleaner"
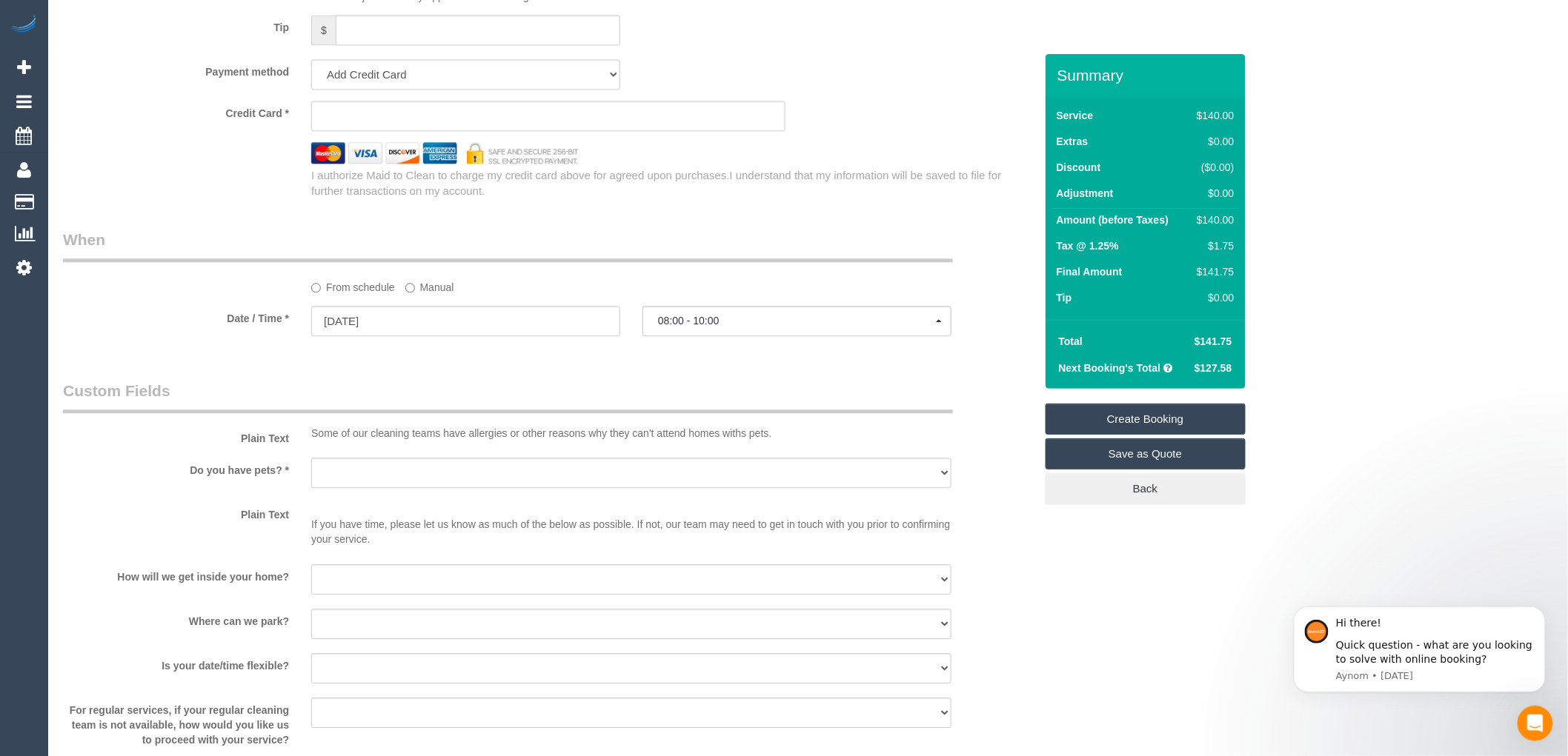
scroll to position [1587, 0]
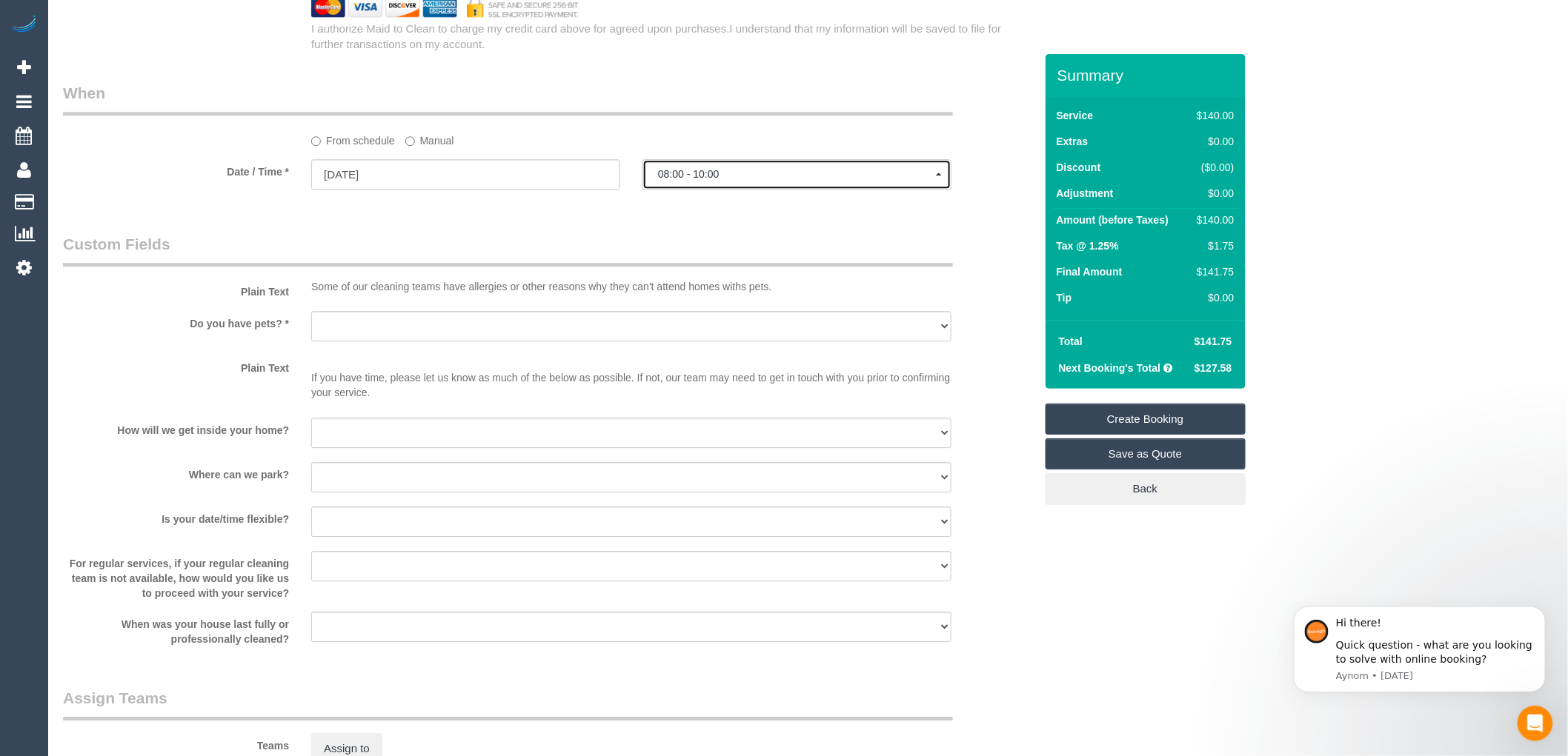
click at [692, 180] on span "08:00 - 10:00" at bounding box center [797, 175] width 278 height 12
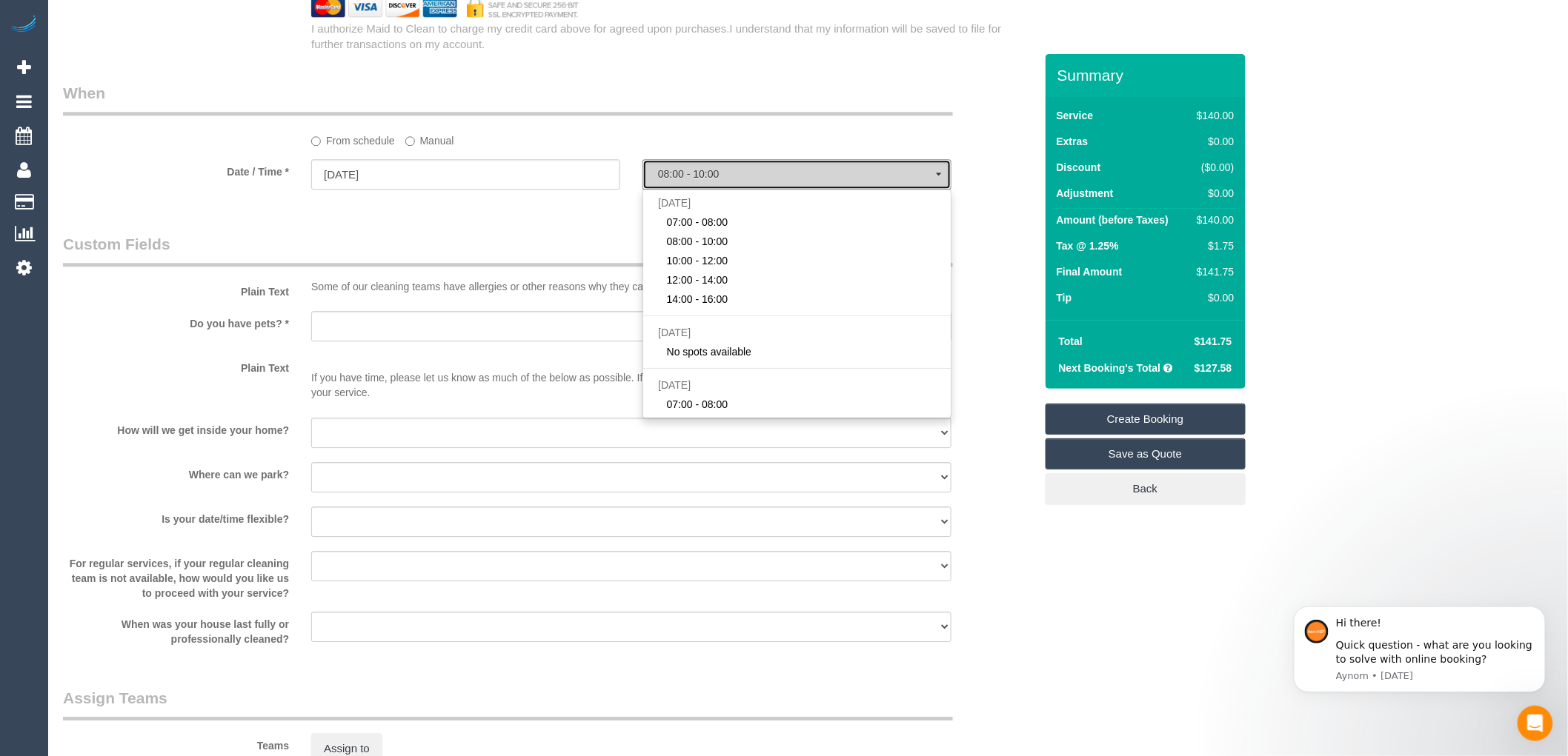
click at [692, 180] on span "08:00 - 10:00" at bounding box center [797, 175] width 278 height 12
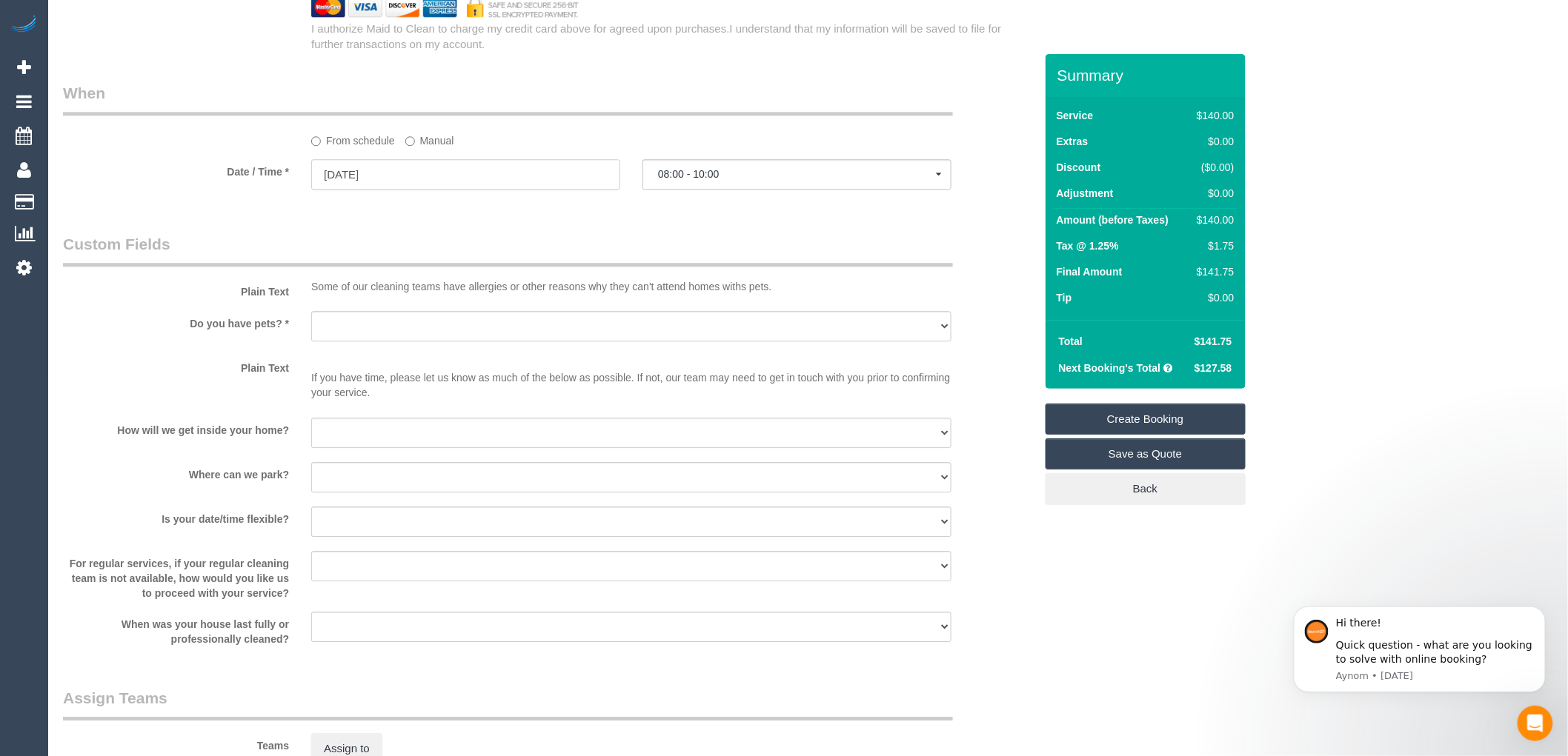
click at [440, 188] on input "[DATE]" at bounding box center [466, 174] width 309 height 31
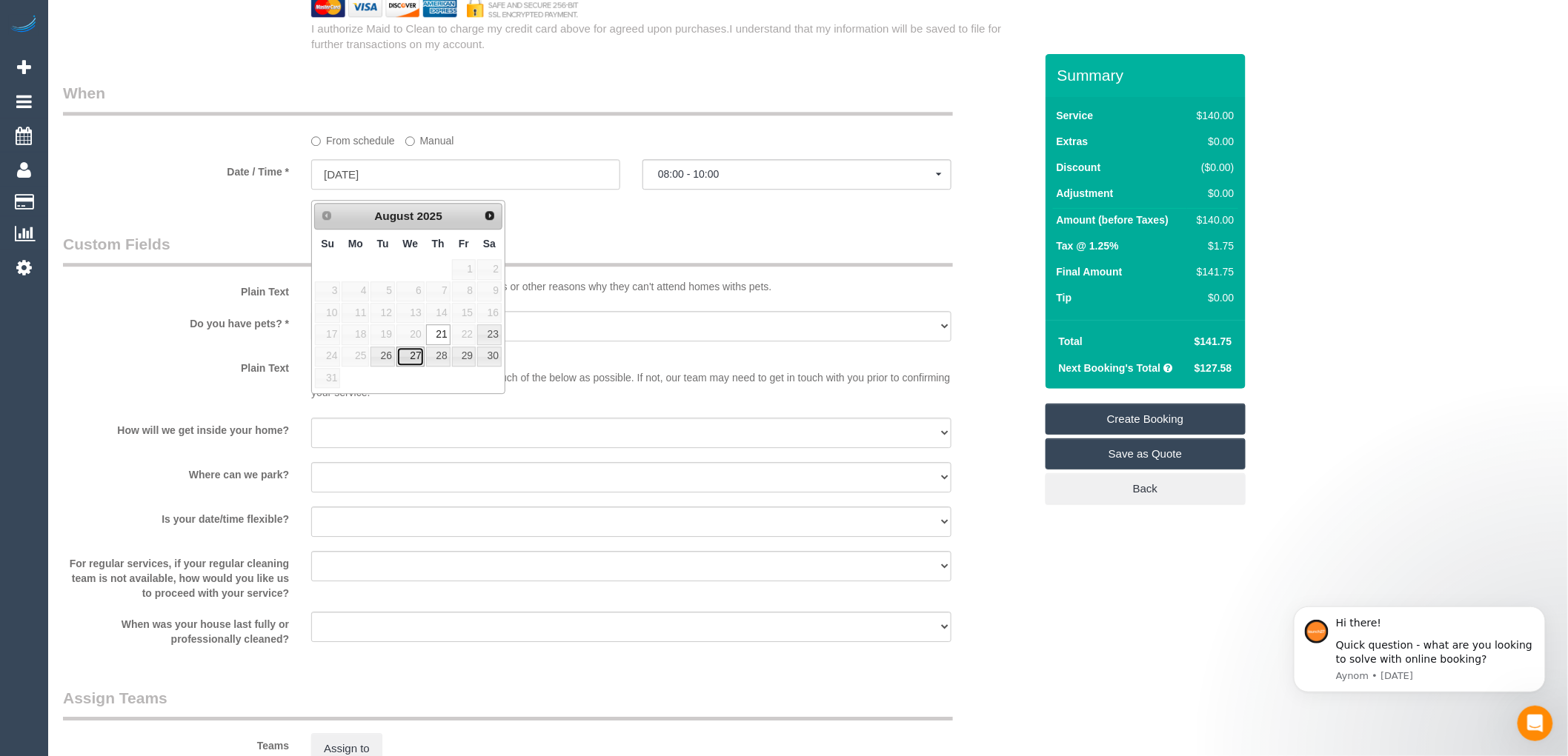
click at [406, 353] on link "27" at bounding box center [411, 356] width 28 height 20
type input "27/08/2025"
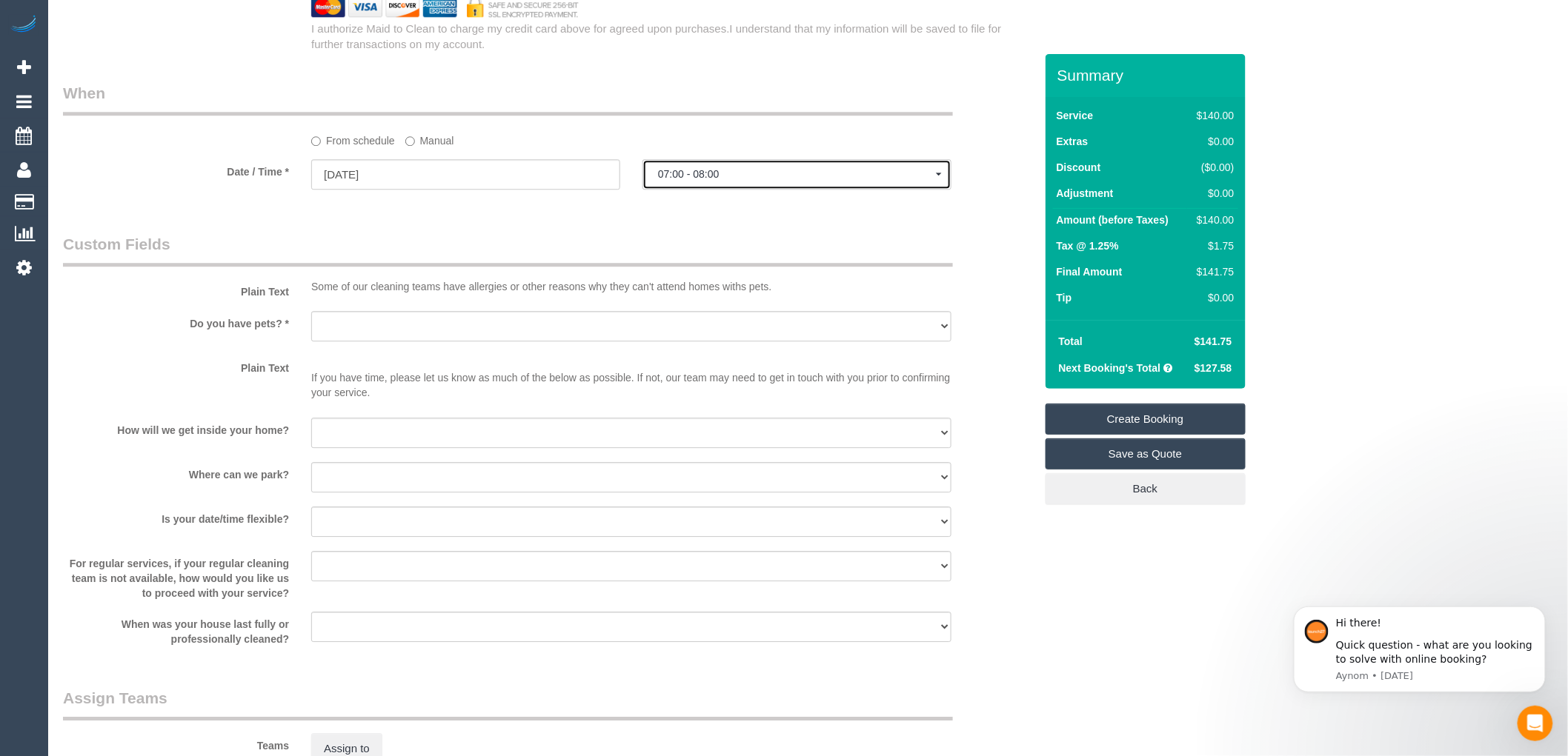
click at [668, 180] on span "07:00 - 08:00" at bounding box center [797, 175] width 278 height 12
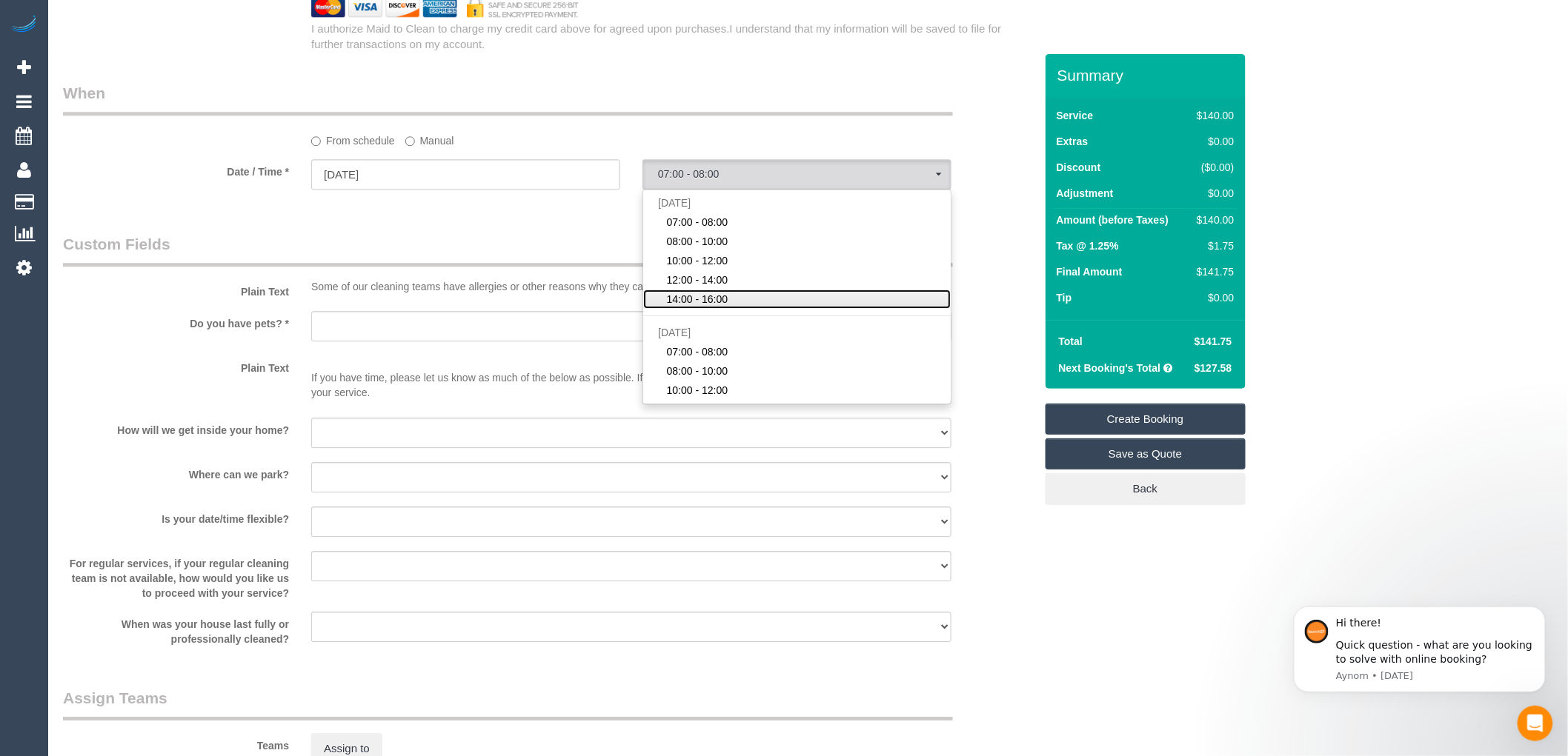
click at [685, 305] on span "14:00 - 16:00" at bounding box center [697, 299] width 61 height 15
select select "spot31"
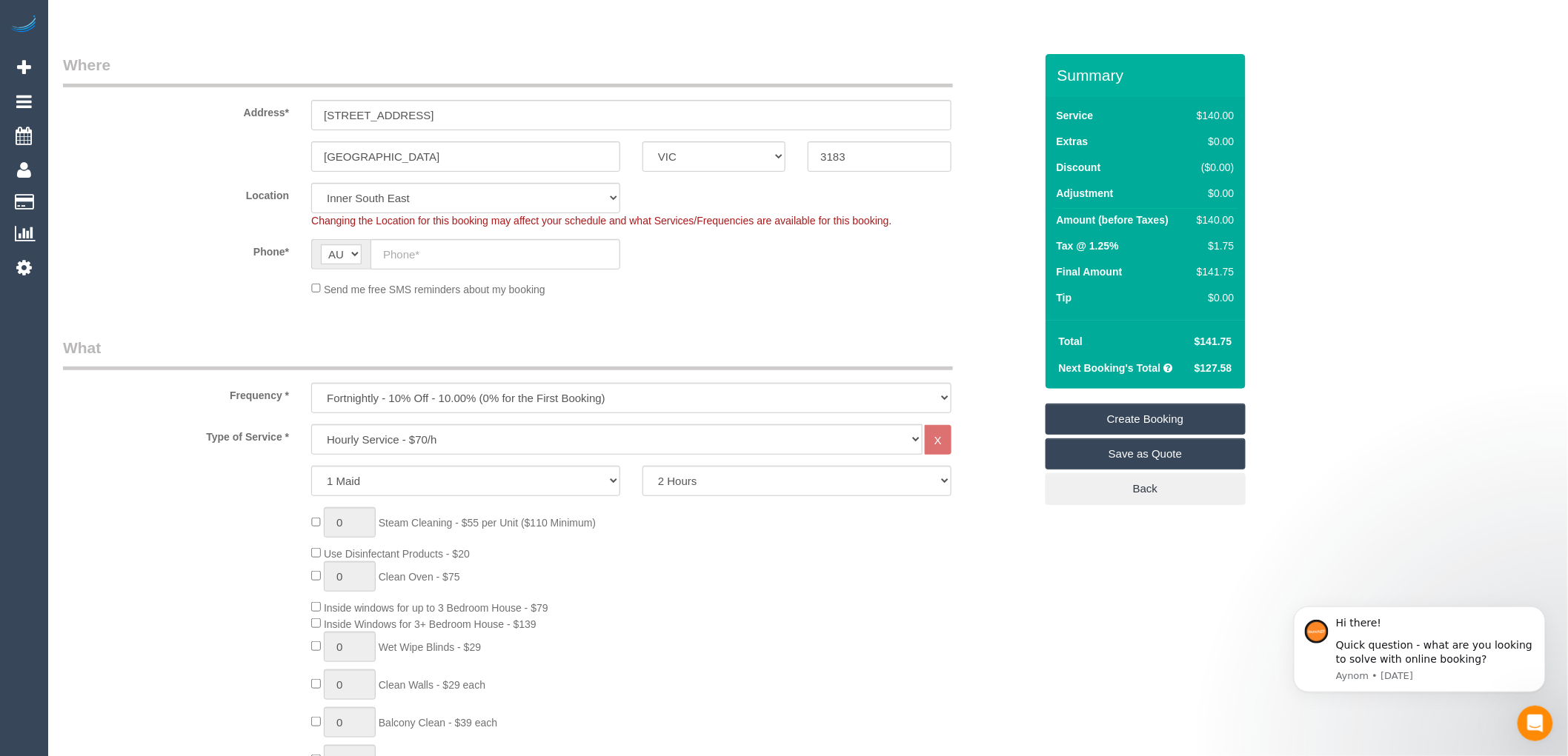
scroll to position [0, 0]
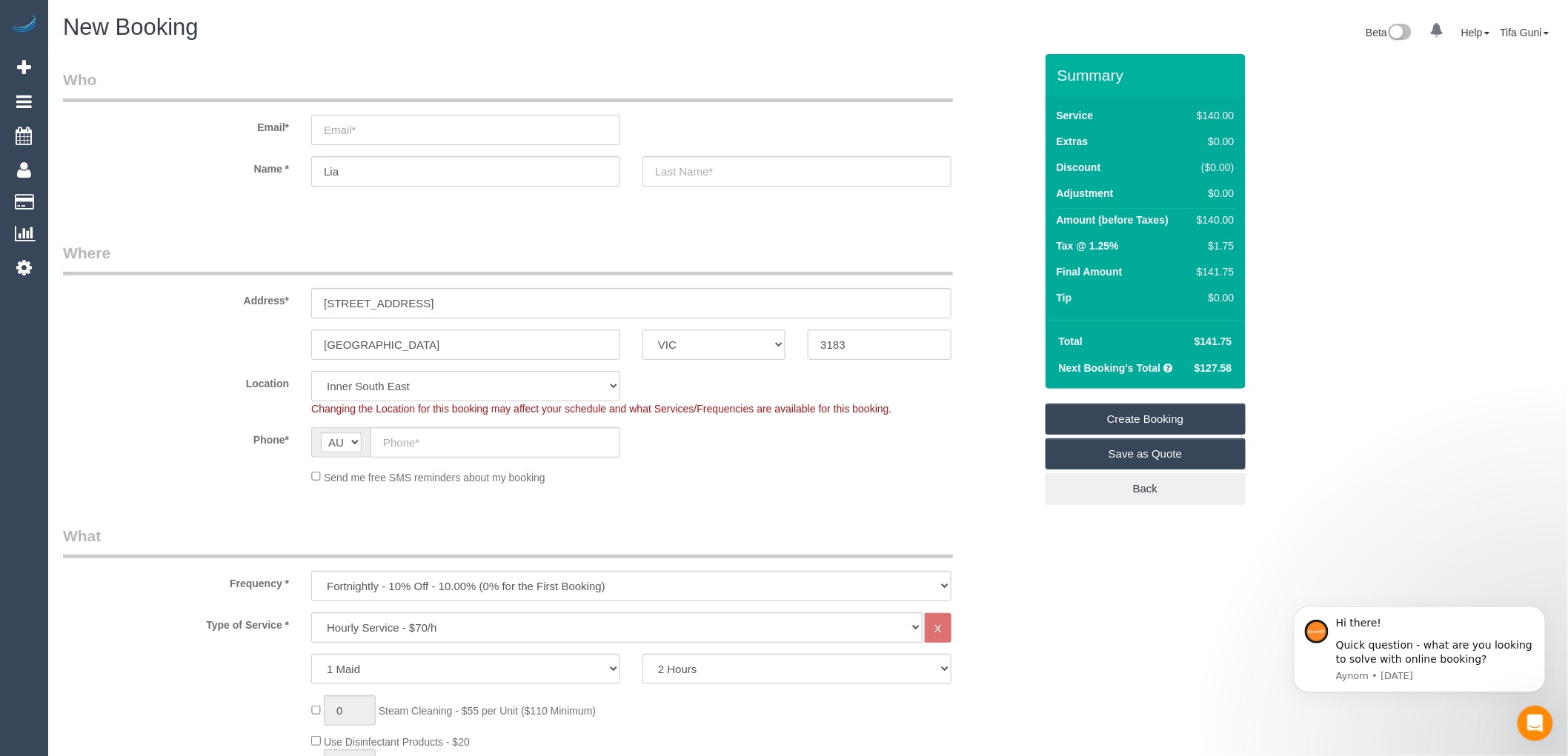
click at [376, 129] on input "email" at bounding box center [466, 129] width 309 height 31
click at [331, 134] on input "loah" at bounding box center [466, 129] width 309 height 31
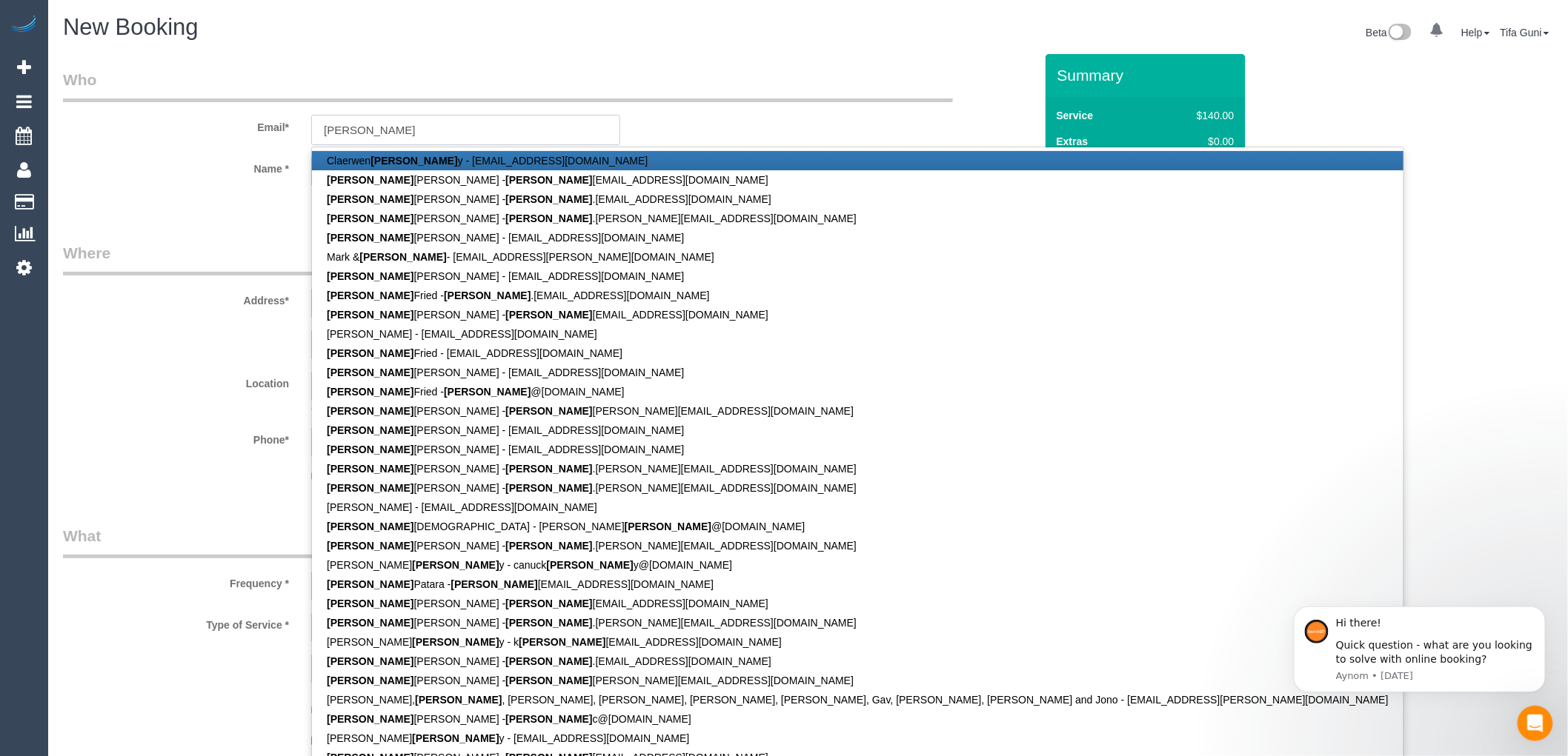
type input "leah"
click at [344, 31] on h1 "New Booking" at bounding box center [430, 27] width 735 height 25
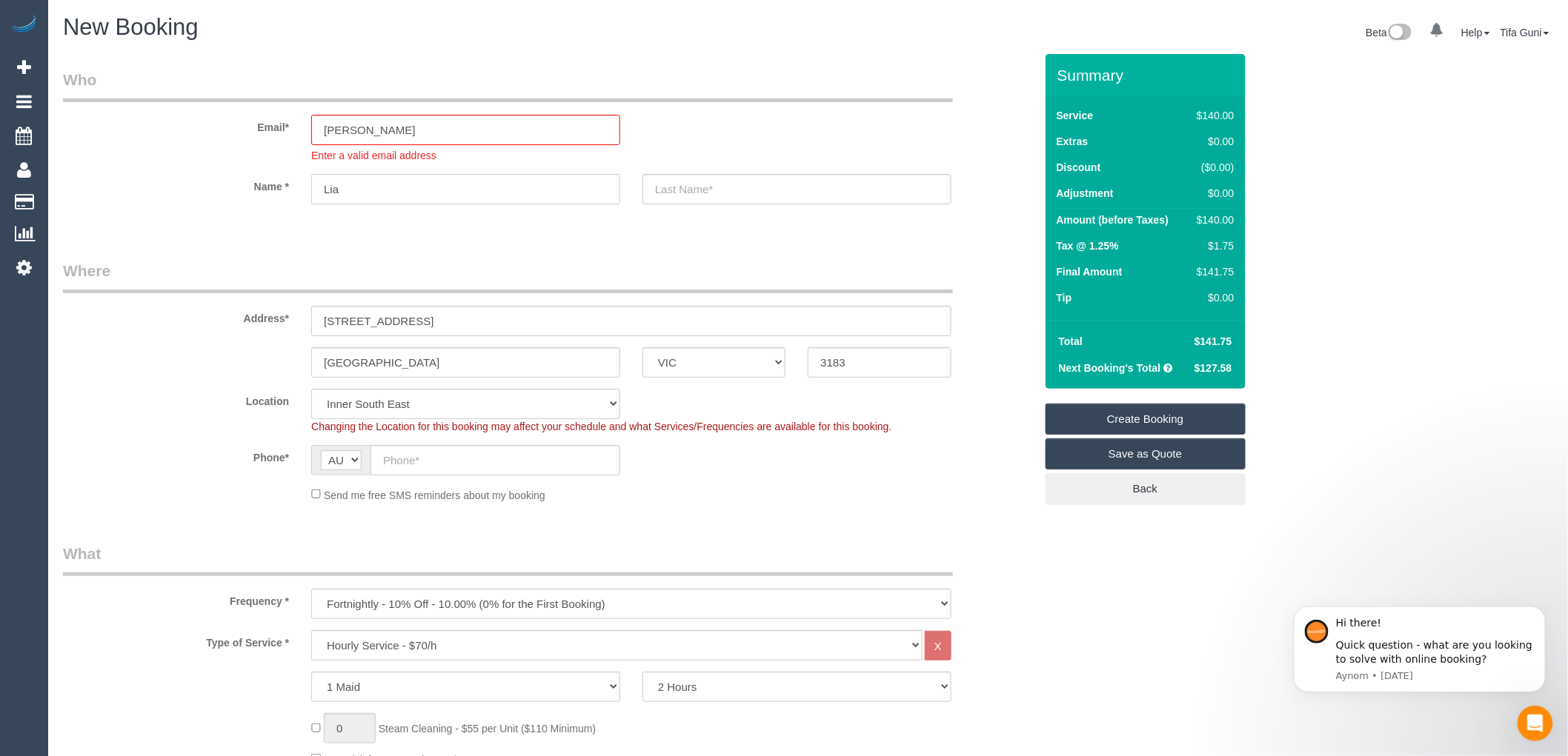
click at [363, 188] on input "Lia" at bounding box center [466, 189] width 309 height 31
click at [390, 320] on input "50 HERITAGE DRIVE" at bounding box center [631, 320] width 640 height 31
click at [391, 316] on input "50 HERITAGE DRIVE" at bounding box center [631, 320] width 640 height 31
click at [358, 134] on input "leah" at bounding box center [466, 129] width 309 height 31
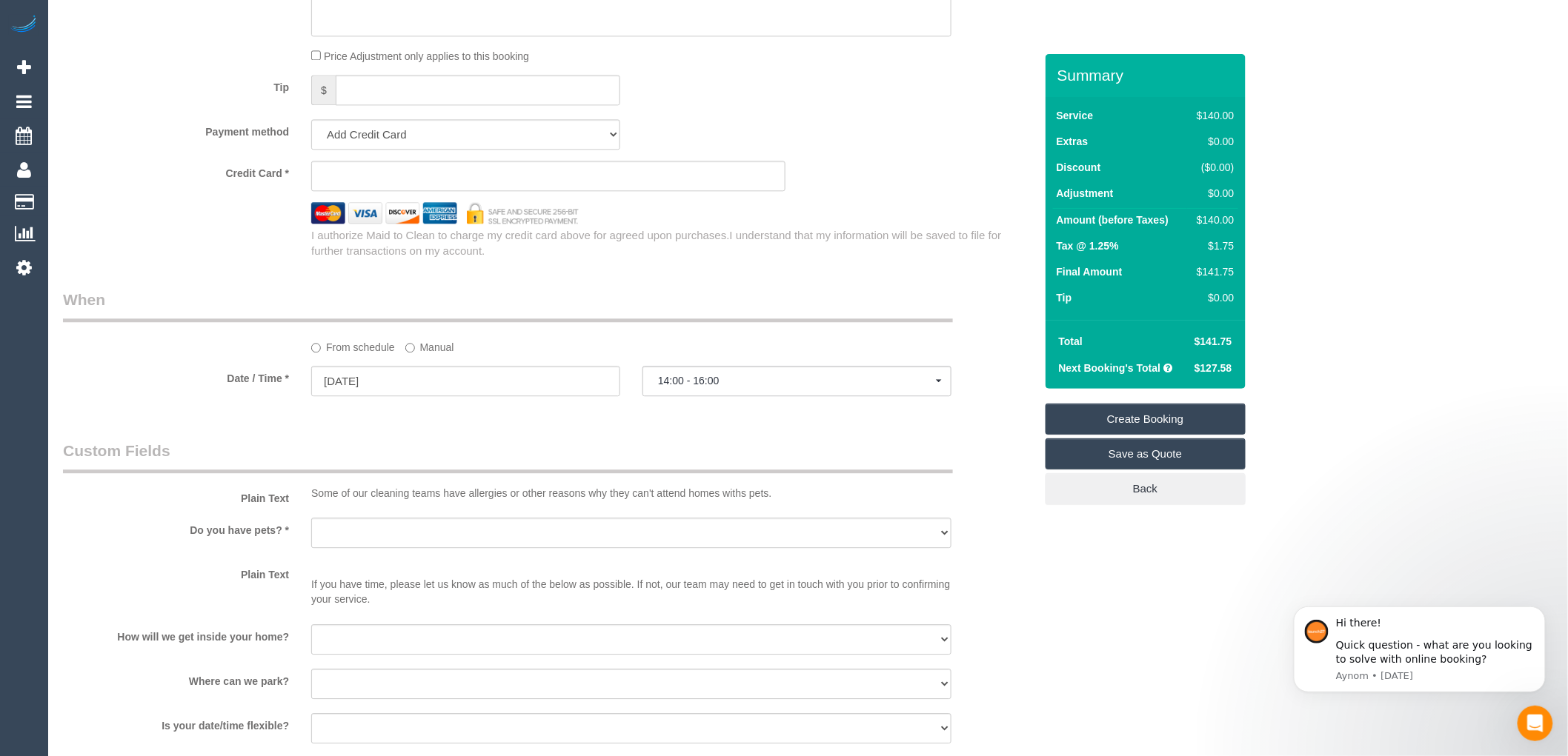
scroll to position [1728, 0]
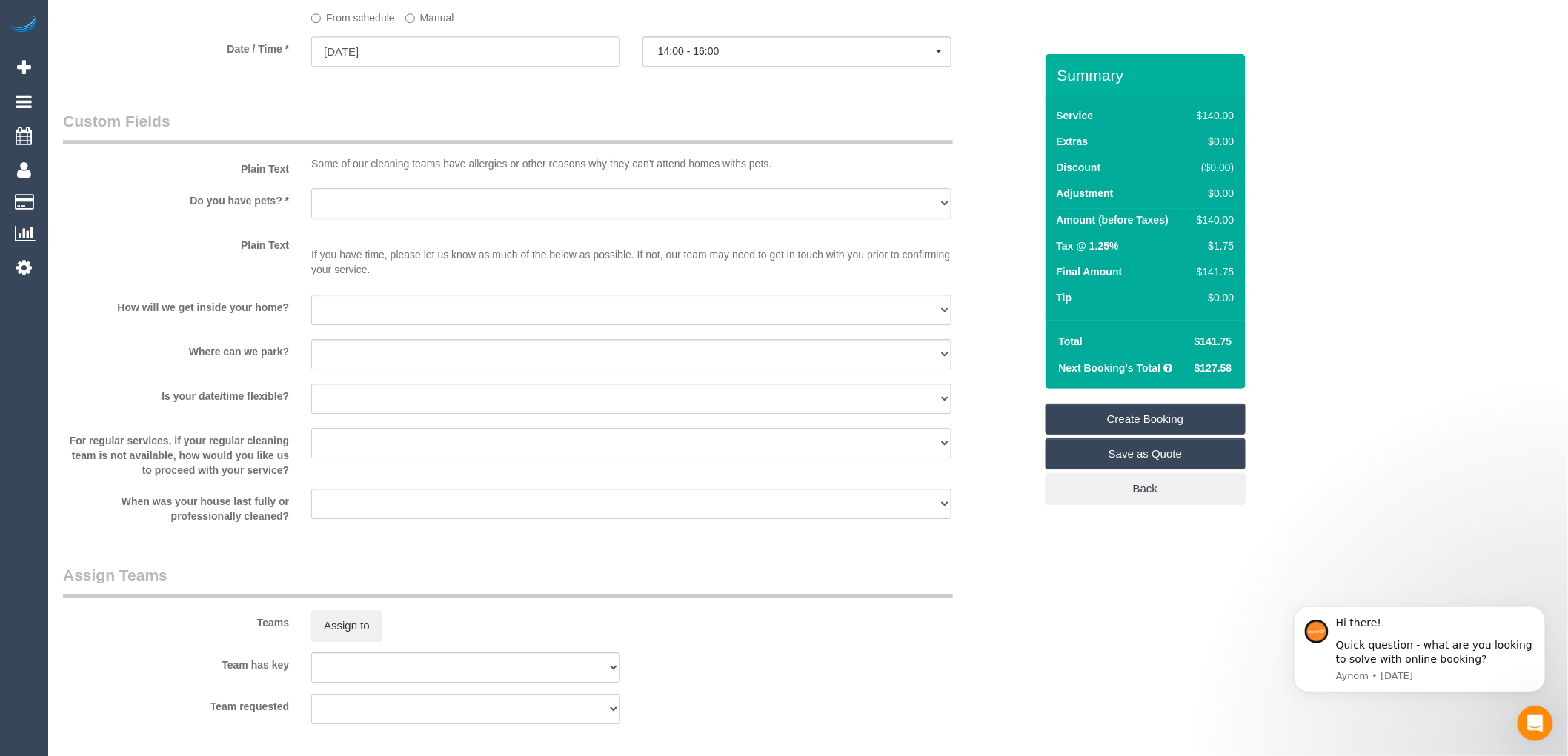
click at [393, 210] on select "Yes - Cats Yes - Dogs No pets Yes - Dogs and Cats Yes - Other" at bounding box center [631, 203] width 640 height 31
select select "number:29"
click at [311, 197] on select "Yes - Cats Yes - Dogs No pets Yes - Dogs and Cats Yes - Other" at bounding box center [631, 203] width 640 height 31
click at [351, 320] on select "I will be home Key will be left (please provide details below) Lock box/Access …" at bounding box center [631, 310] width 640 height 31
click at [352, 320] on select "I will be home Key will be left (please provide details below) Lock box/Access …" at bounding box center [631, 310] width 640 height 31
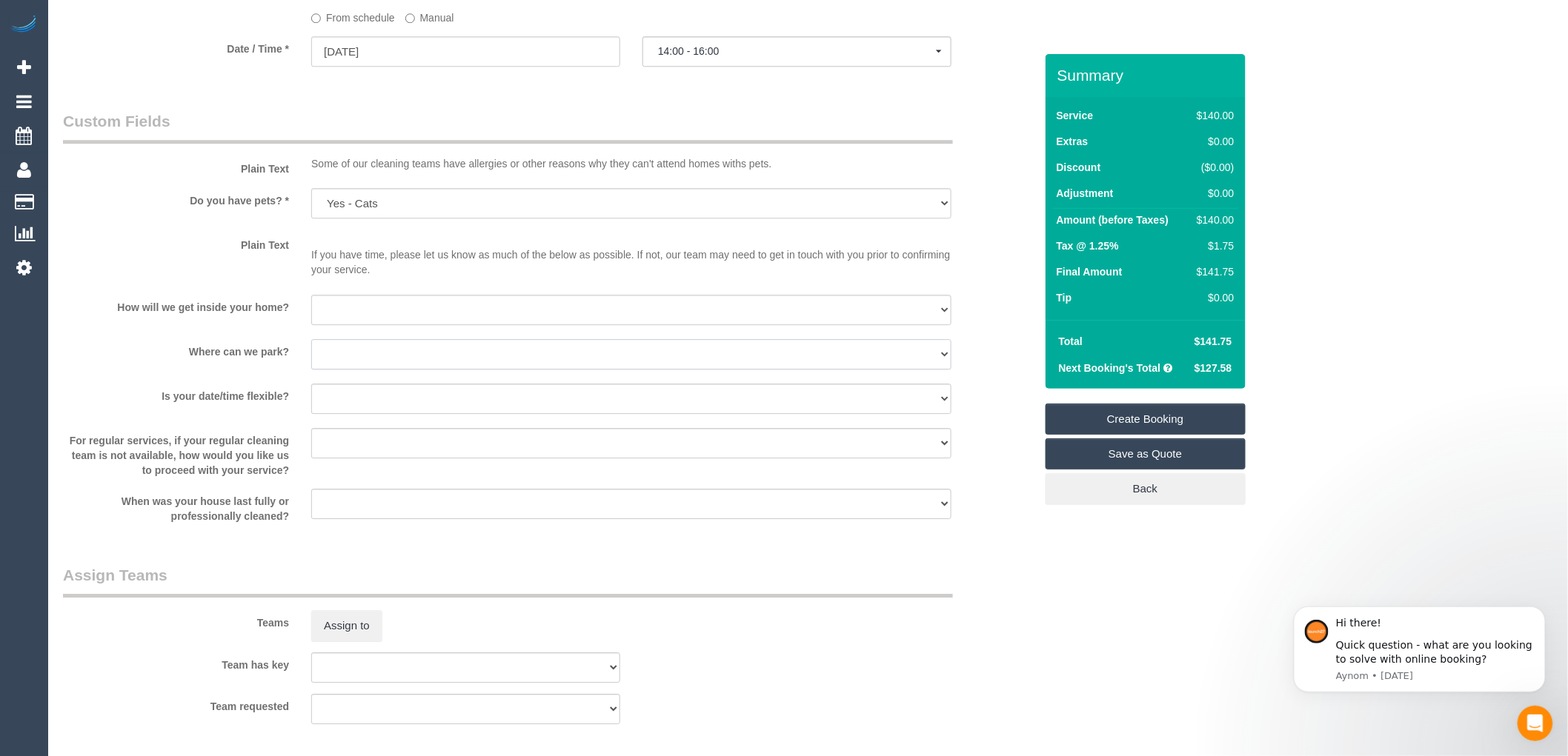
click at [359, 369] on select "I will provide parking on-site Free street parking Paid street parking (cost wi…" at bounding box center [631, 354] width 640 height 31
select select "number:19"
click at [311, 349] on select "I will provide parking on-site Free street parking Paid street parking (cost wi…" at bounding box center [631, 354] width 640 height 31
click at [389, 317] on select "I will be home Key will be left (please provide details below) Lock box/Access …" at bounding box center [631, 310] width 640 height 31
select select "number:14"
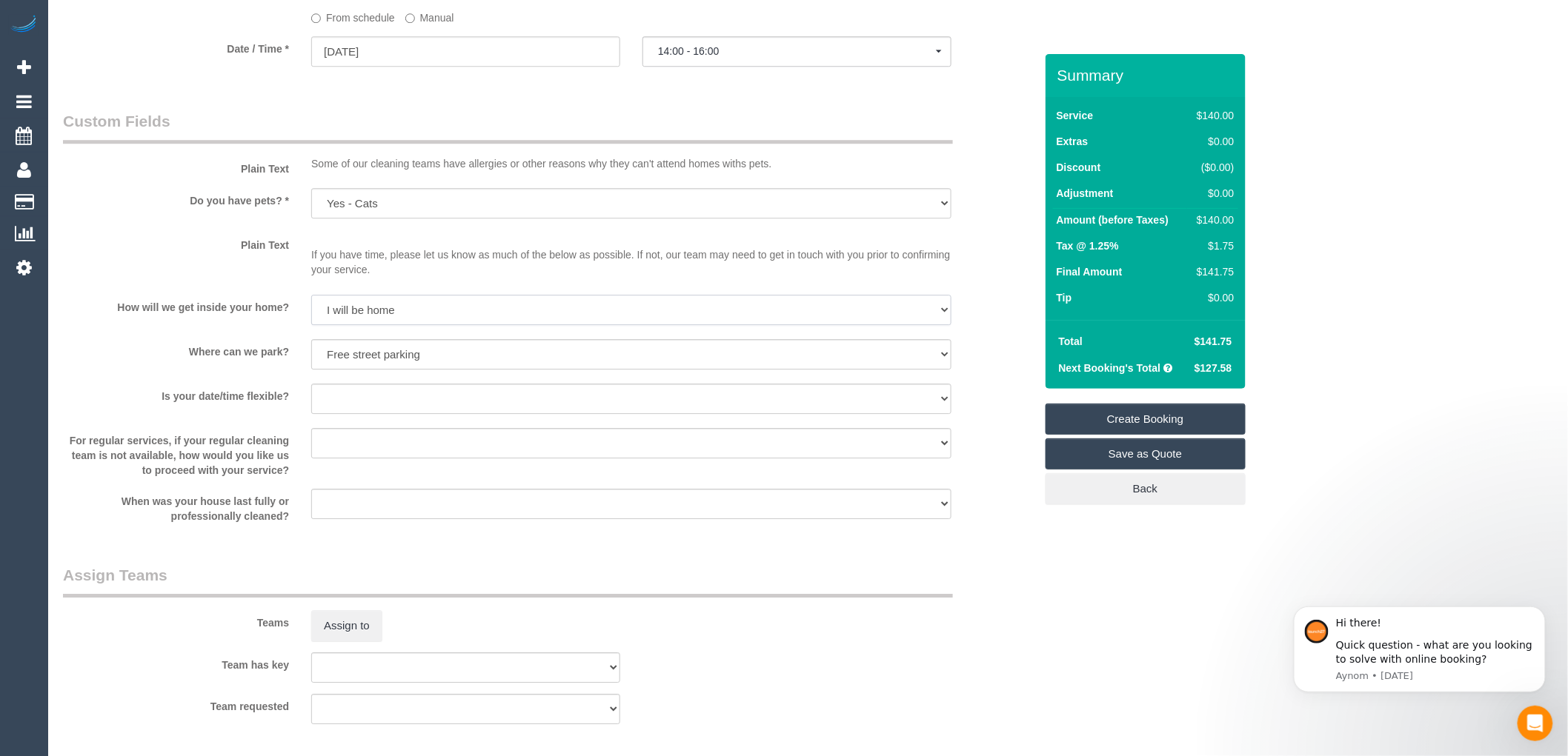
click at [311, 305] on select "I will be home Key will be left (please provide details below) Lock box/Access …" at bounding box center [631, 310] width 640 height 31
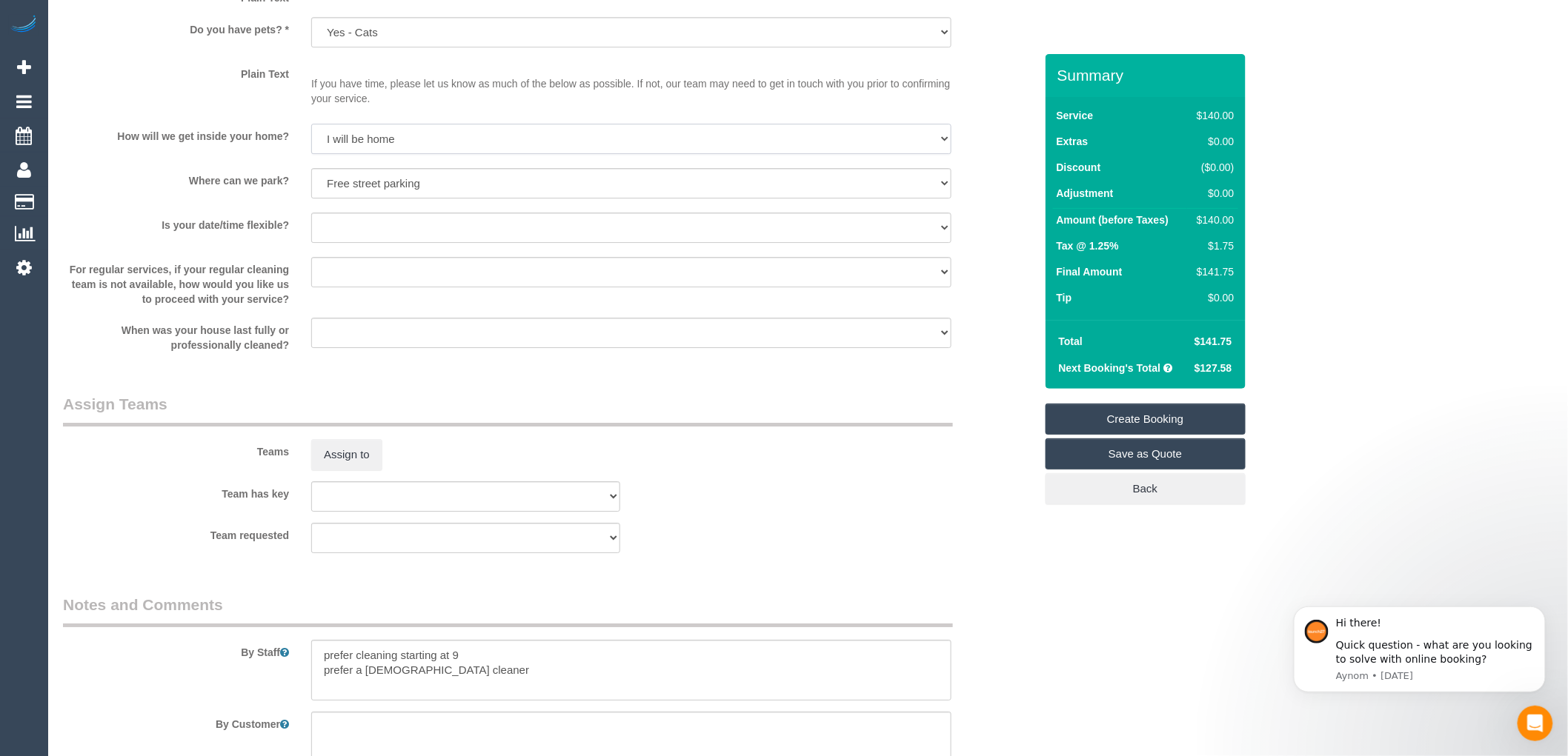
scroll to position [1975, 0]
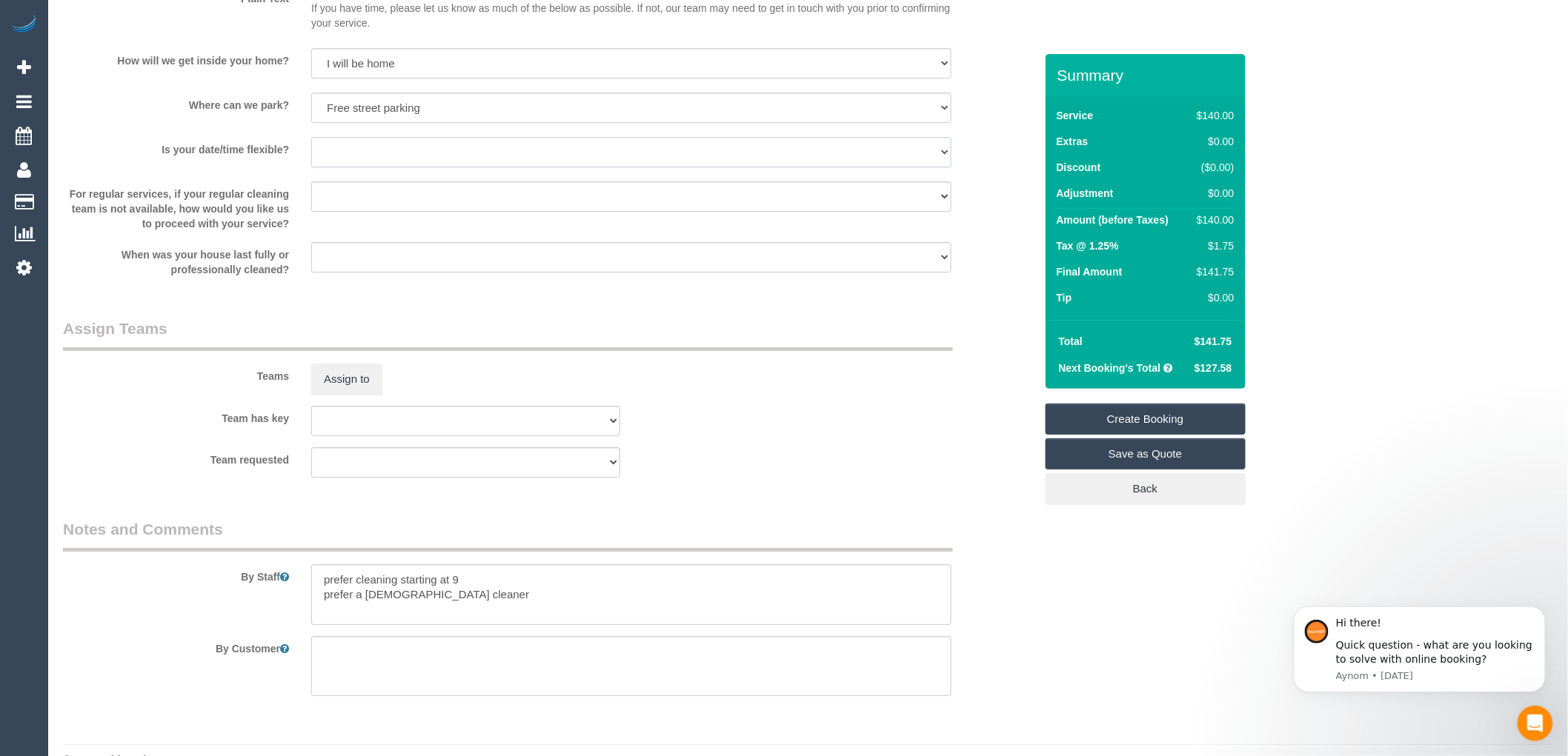
click at [358, 164] on select "Yes - date and time Yes - date but not time Yes - time but not date No - No fle…" at bounding box center [631, 152] width 640 height 31
click at [667, 436] on div "Team has key (0) Office (1) Debbie Brodjanac (FT) (1) Helen Trickett (FT) (1) J…" at bounding box center [549, 421] width 994 height 31
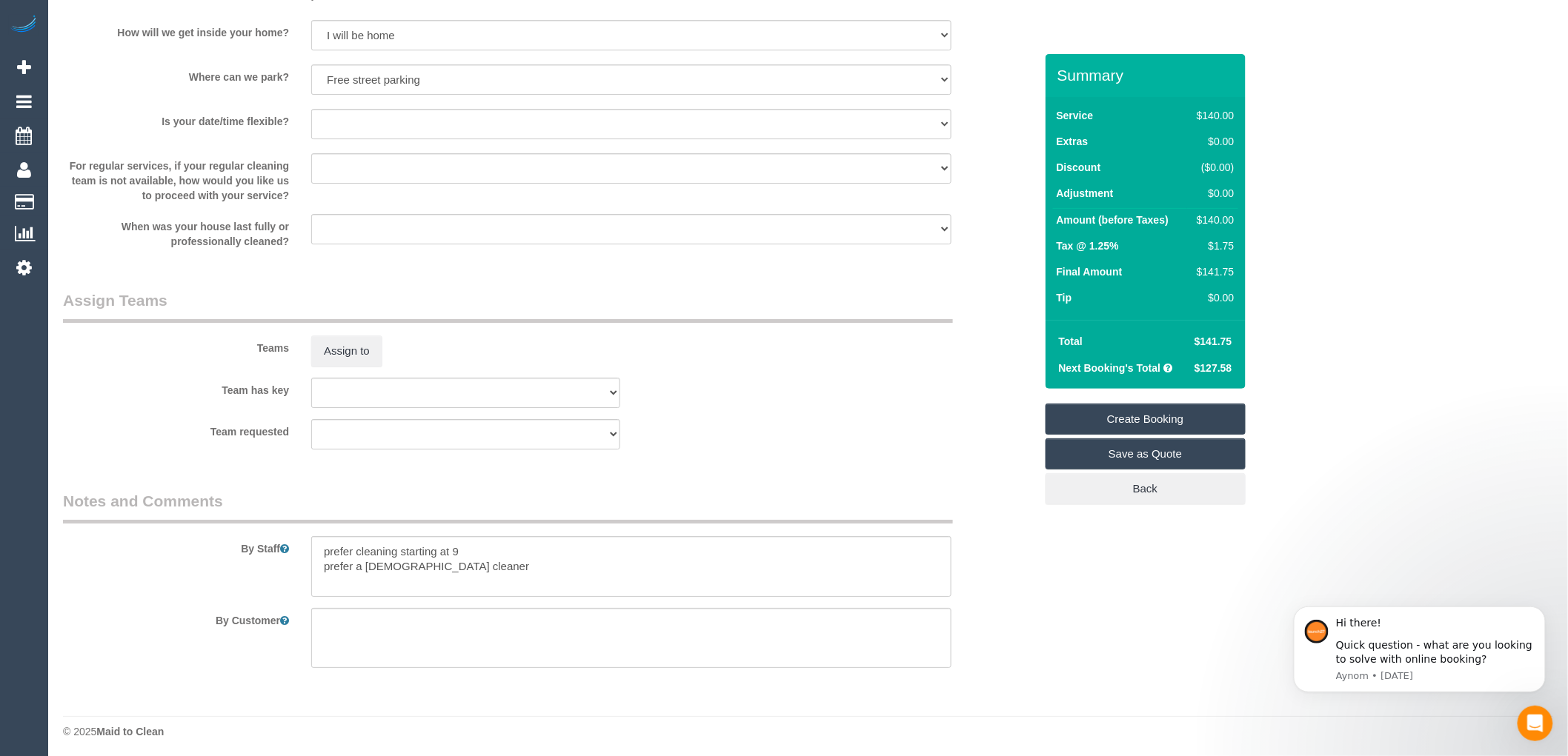
scroll to position [2017, 0]
click at [468, 571] on textarea at bounding box center [631, 562] width 640 height 61
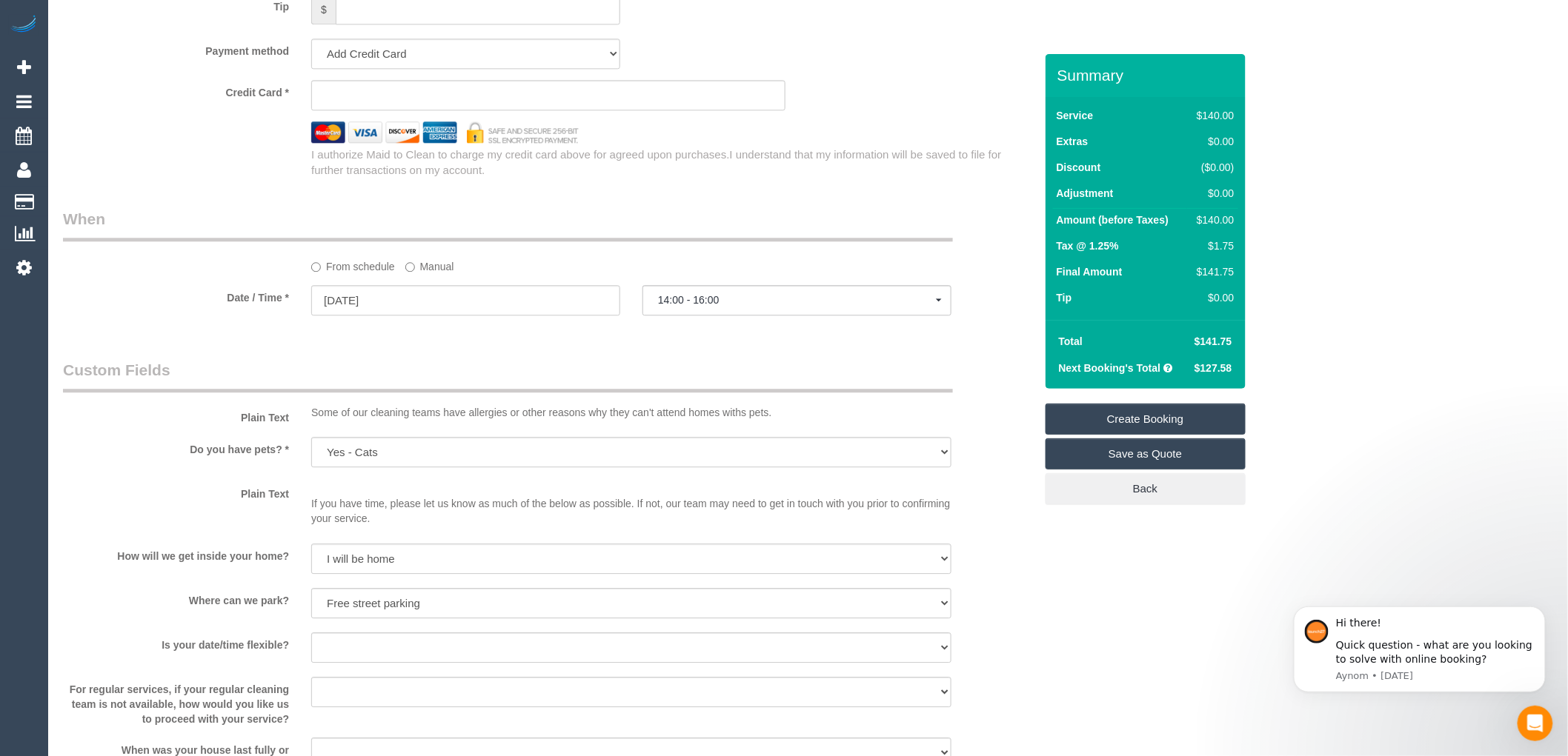
scroll to position [1358, 0]
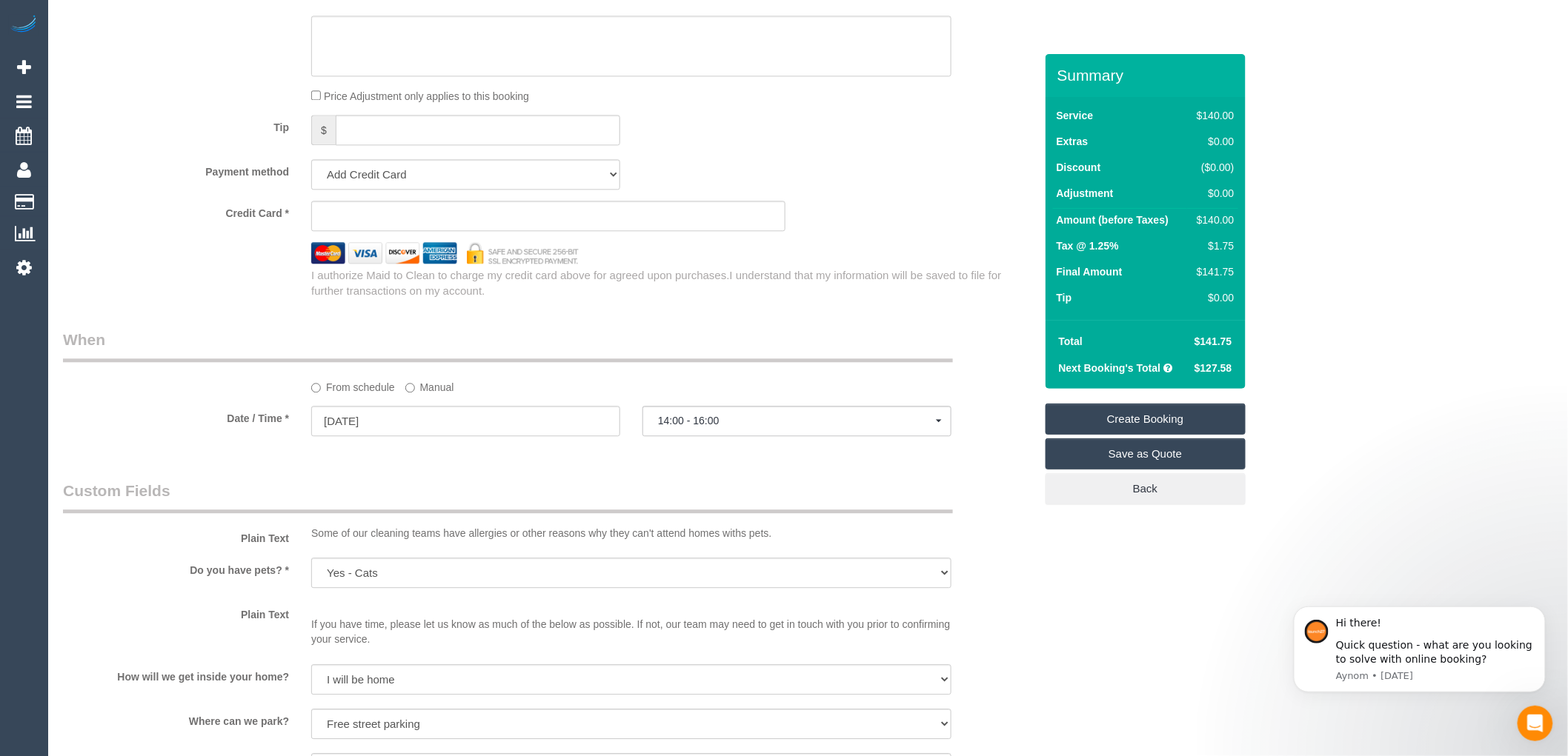
type textarea "prefer cleaning starting at 9 prefer a female cleaner contact the customer as t…"
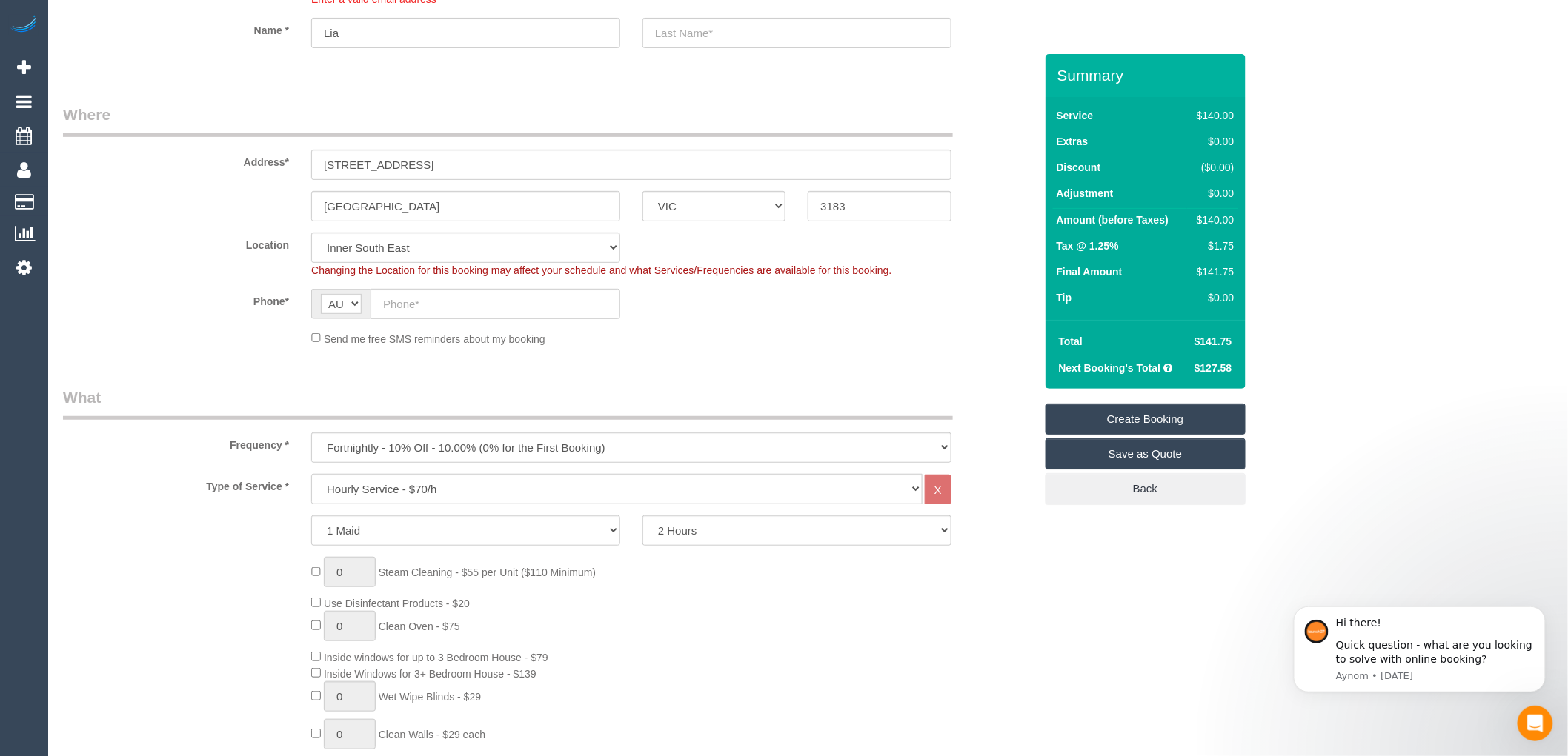
scroll to position [0, 0]
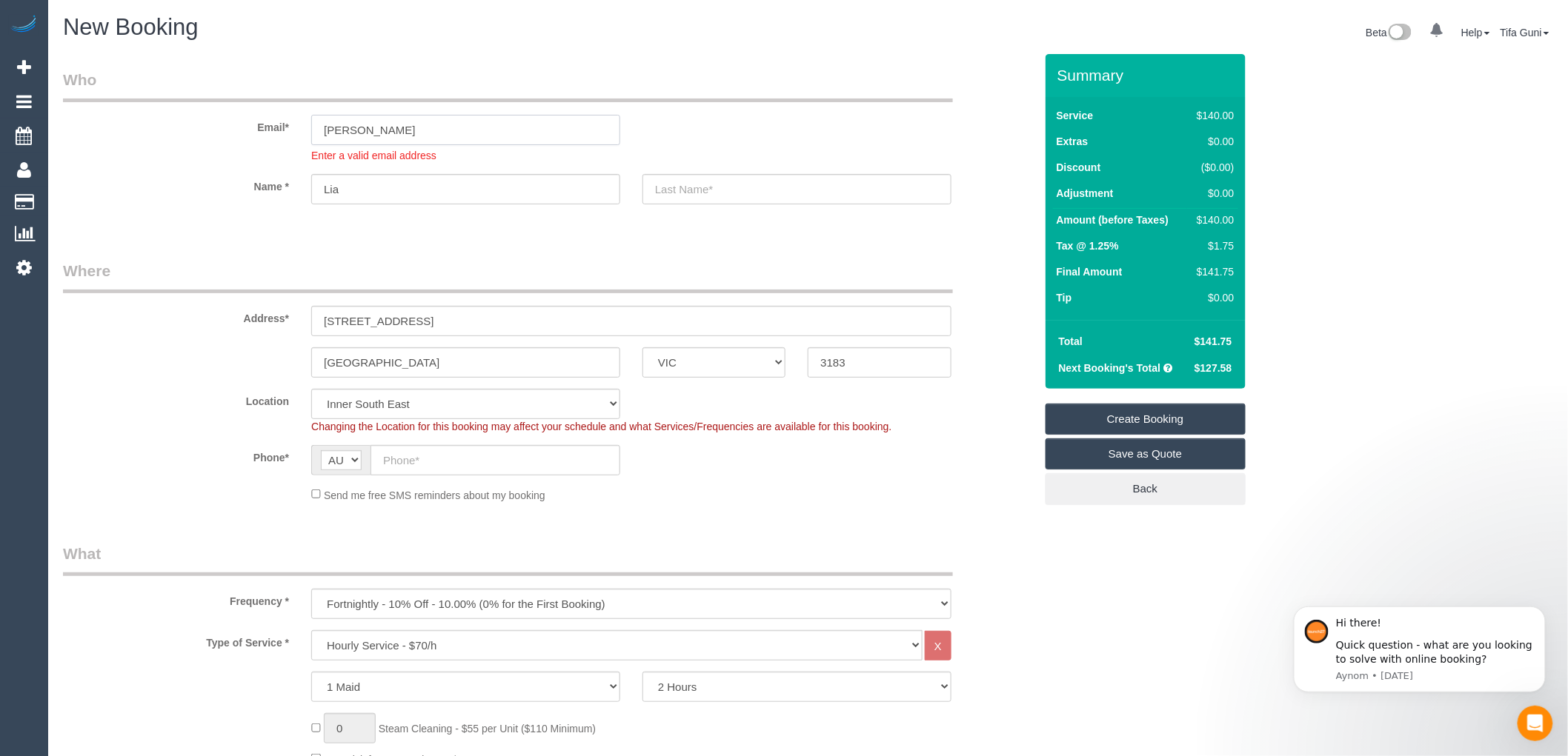
click at [382, 138] on input "leah" at bounding box center [466, 129] width 309 height 31
type input "leah"
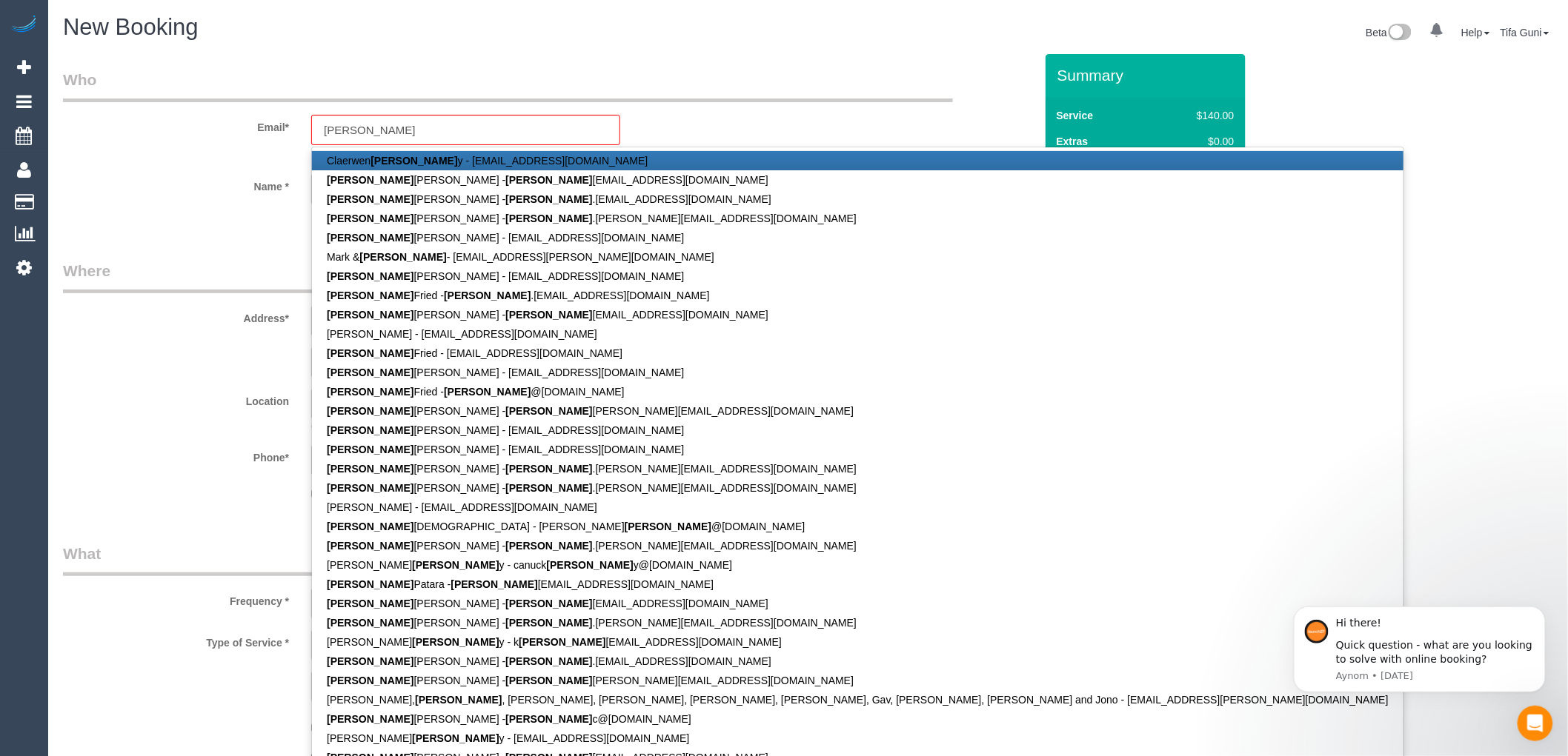
click at [815, 105] on div "Email* leah Claerwen Leah y - claerwen@claerwen.com Leah Holmes - leah holmes1@…" at bounding box center [549, 116] width 994 height 94
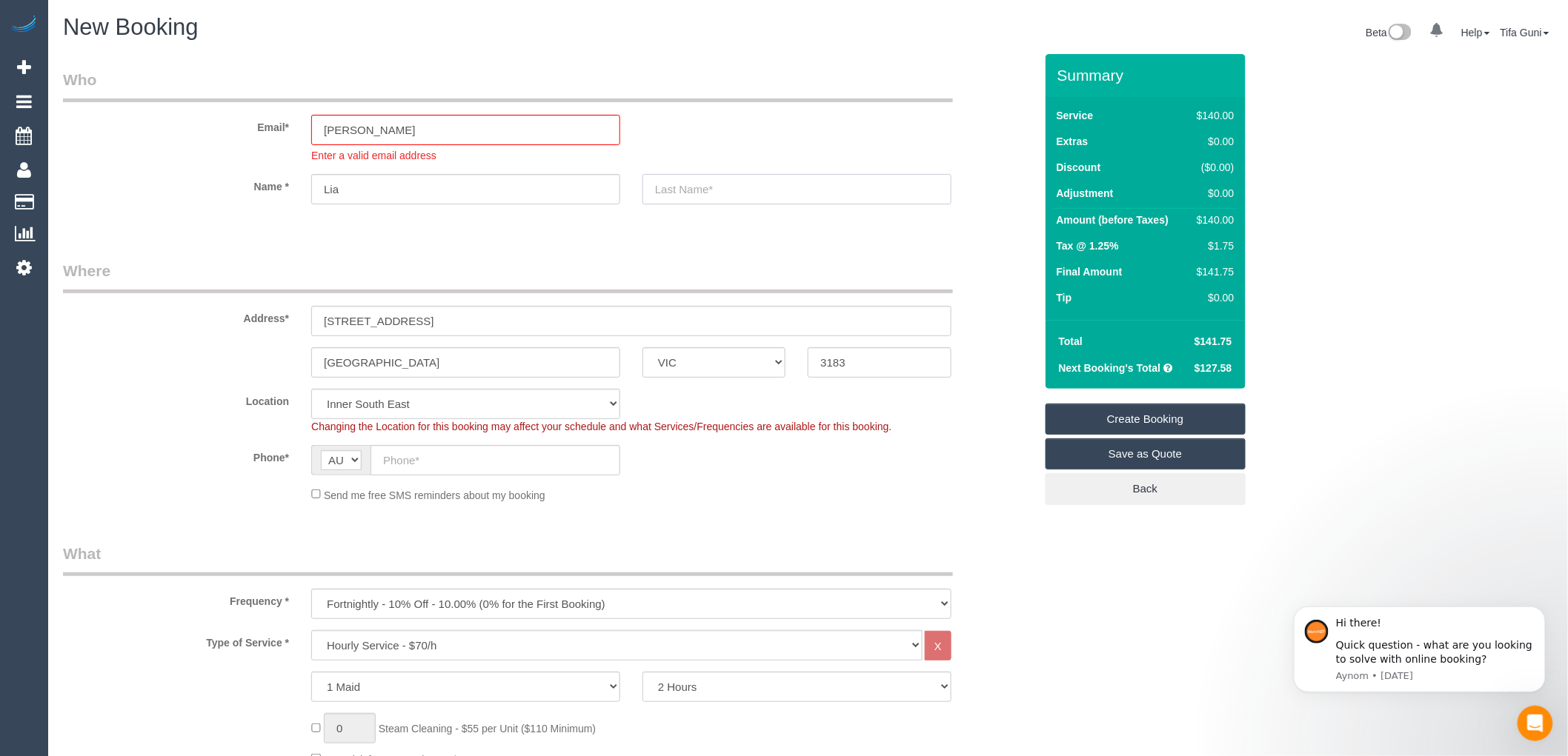
click at [713, 197] on input "text" at bounding box center [797, 189] width 309 height 31
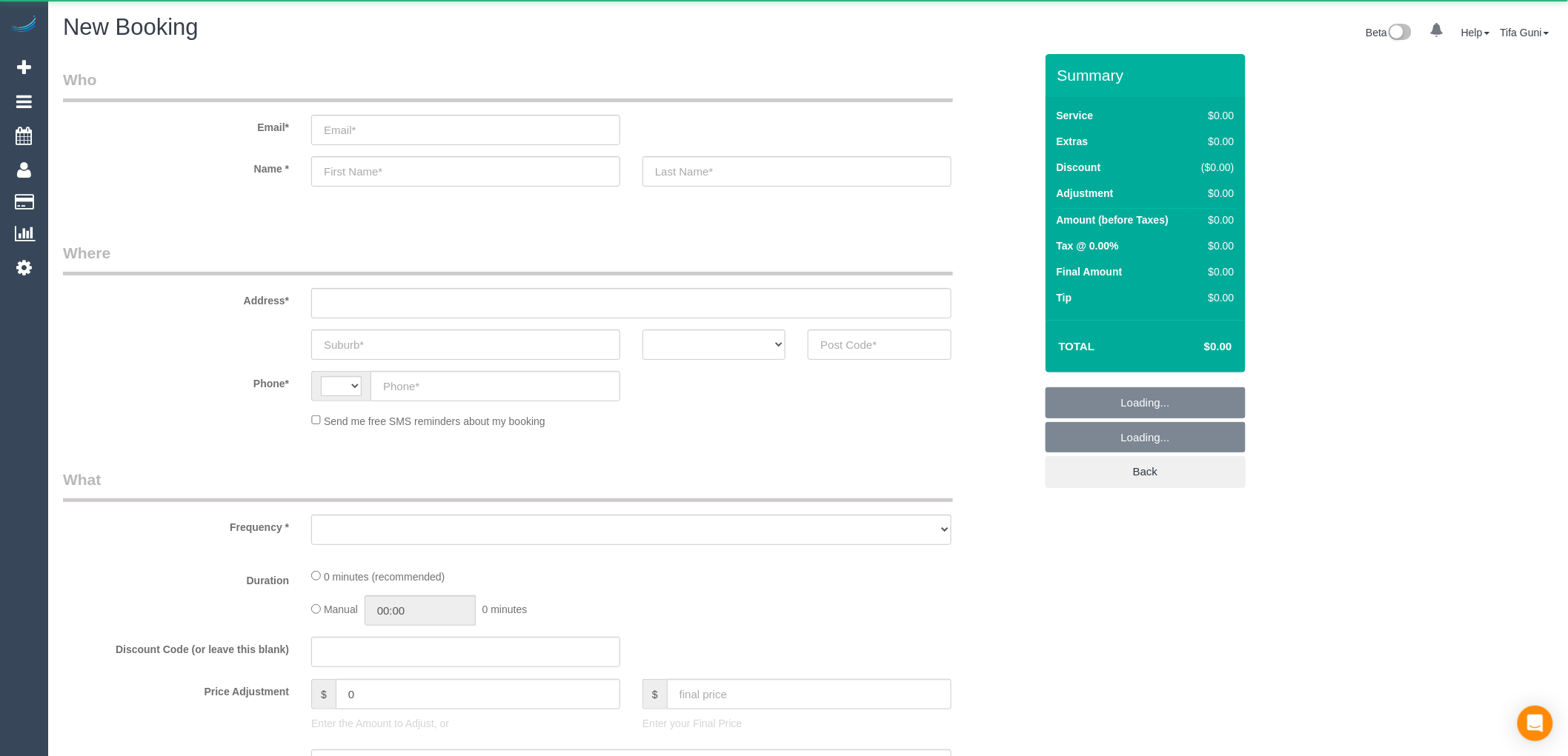
select select "string:AU"
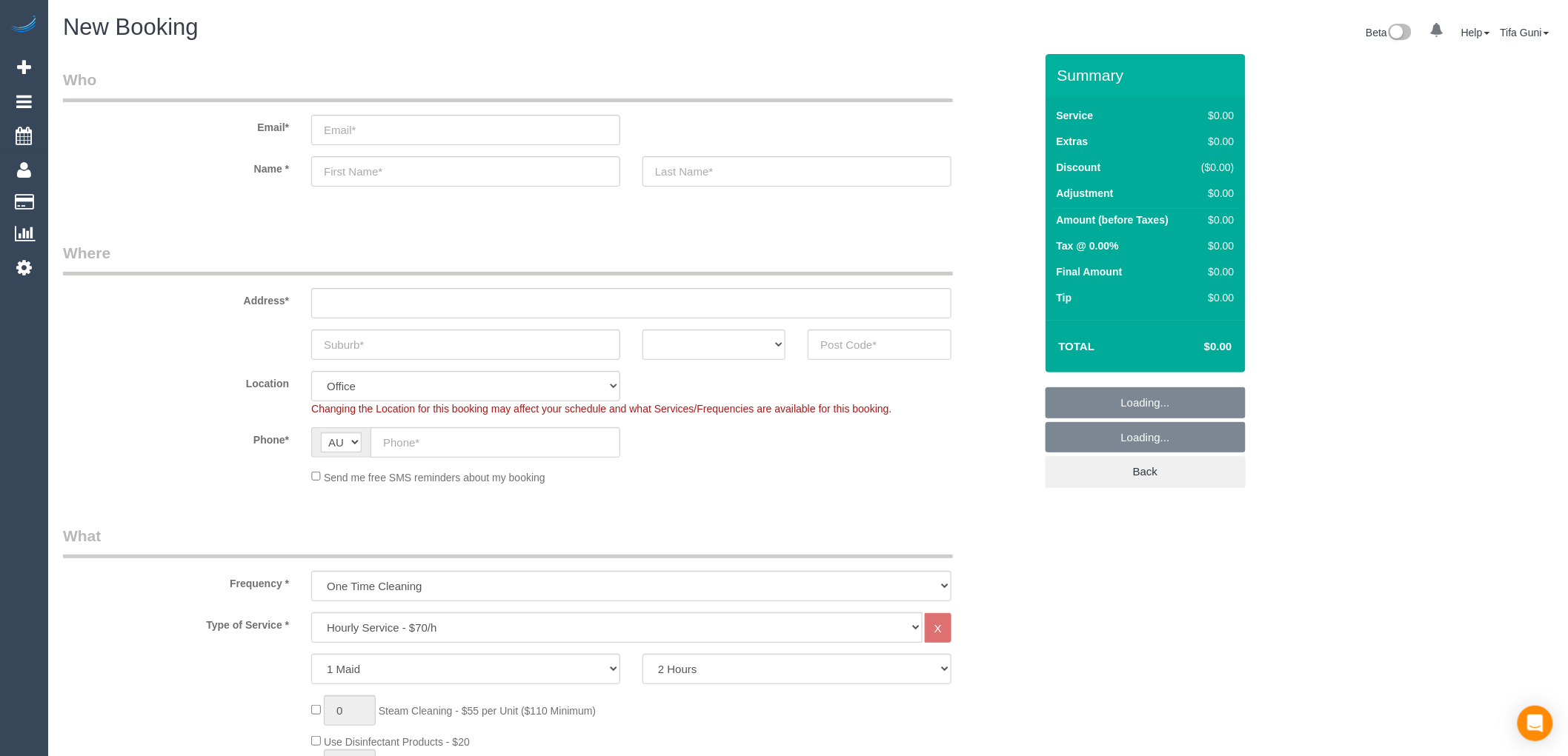
select select "object:2094"
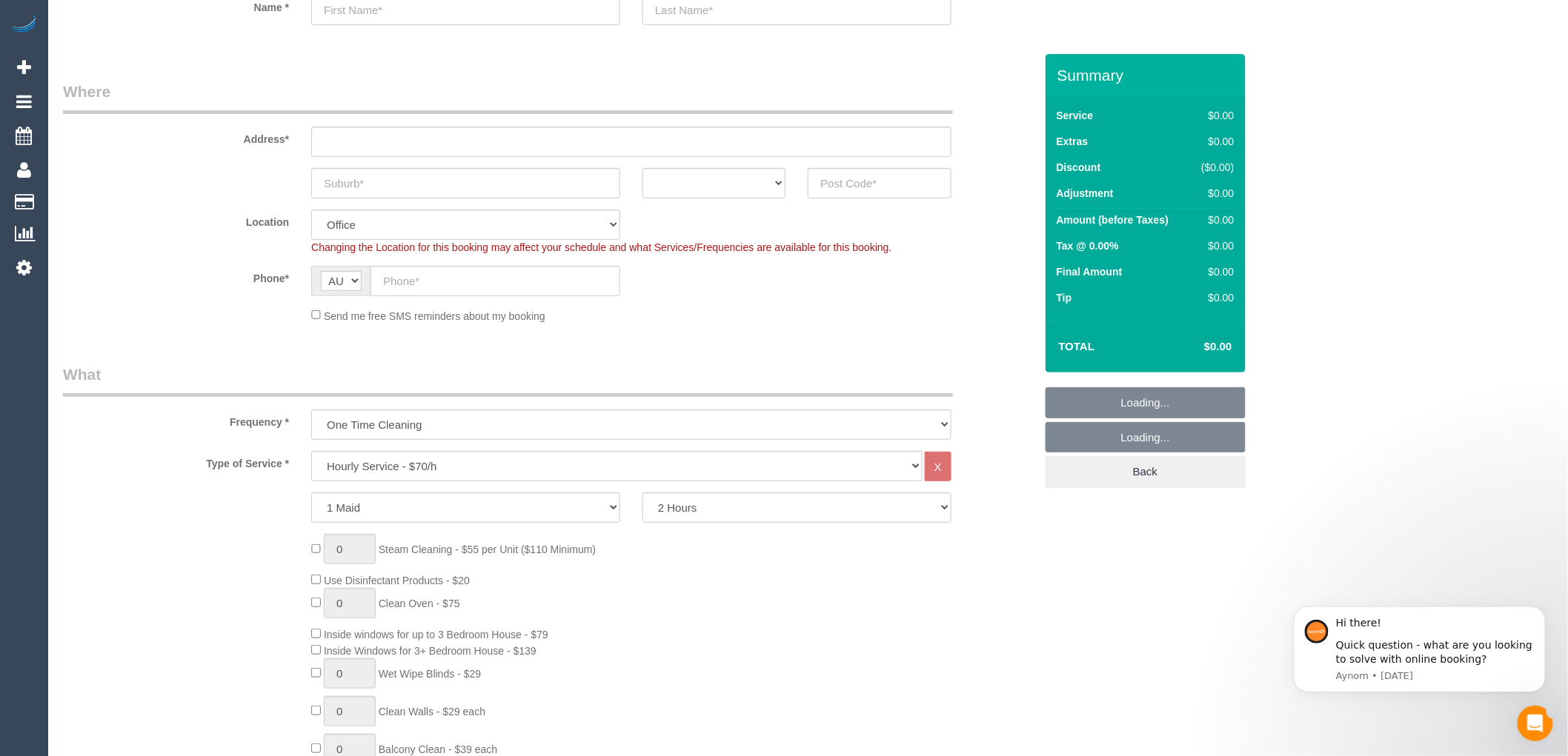
scroll to position [164, 0]
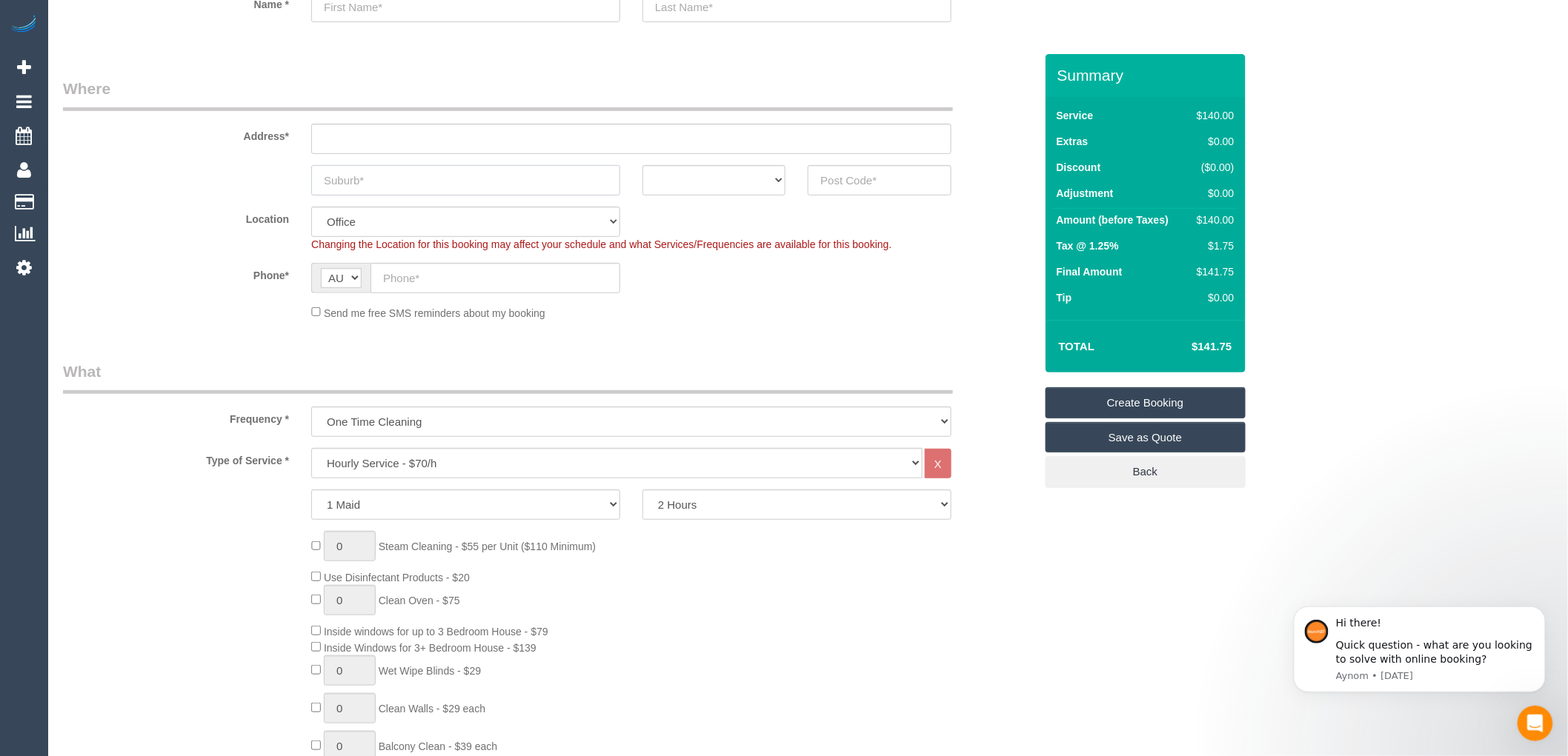
click at [420, 179] on input "text" at bounding box center [466, 180] width 309 height 31
click at [344, 125] on input "text" at bounding box center [631, 139] width 640 height 31
type input "a"
type input "akhilaftk@gmail.com"
click at [337, 182] on input "text" at bounding box center [466, 180] width 309 height 31
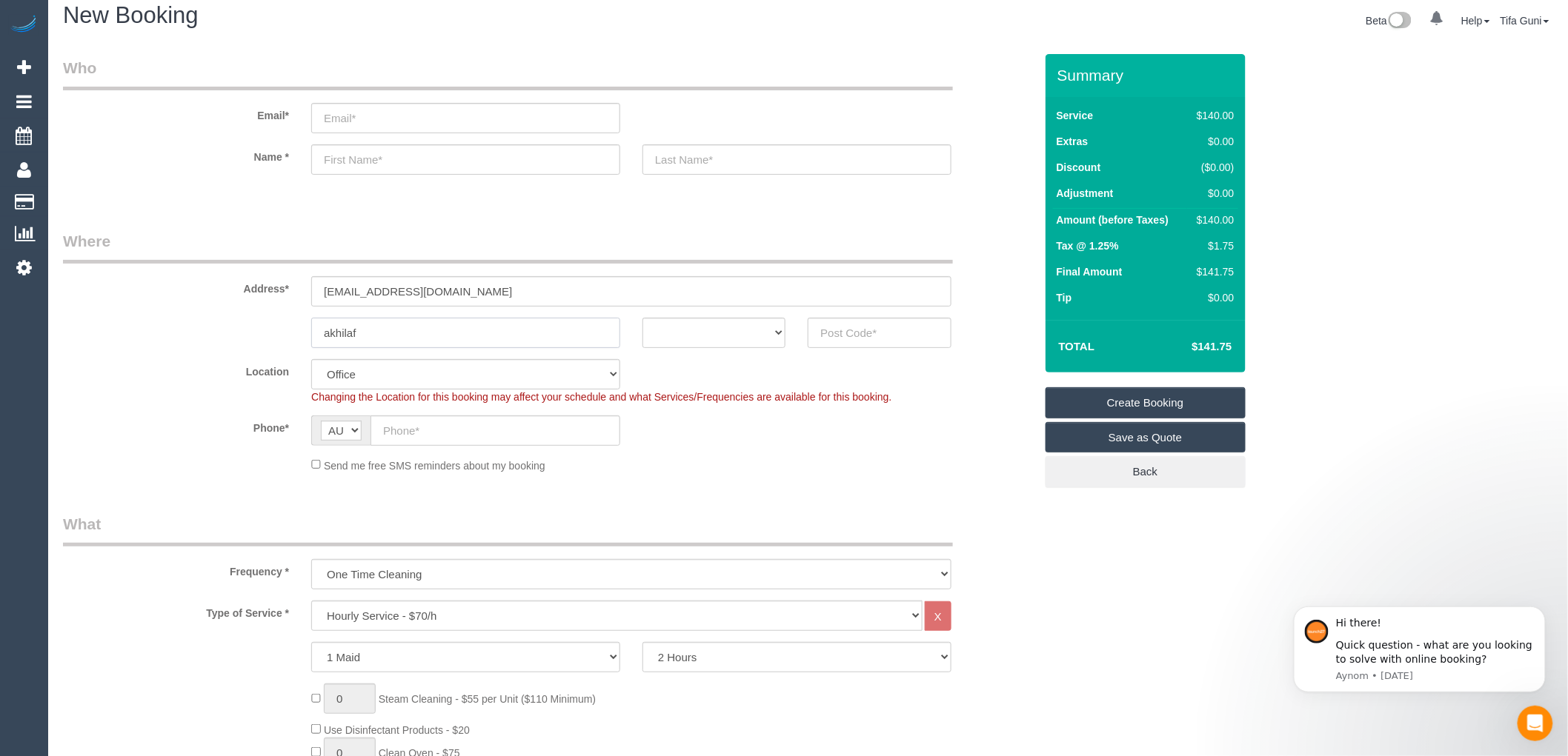
scroll to position [0, 0]
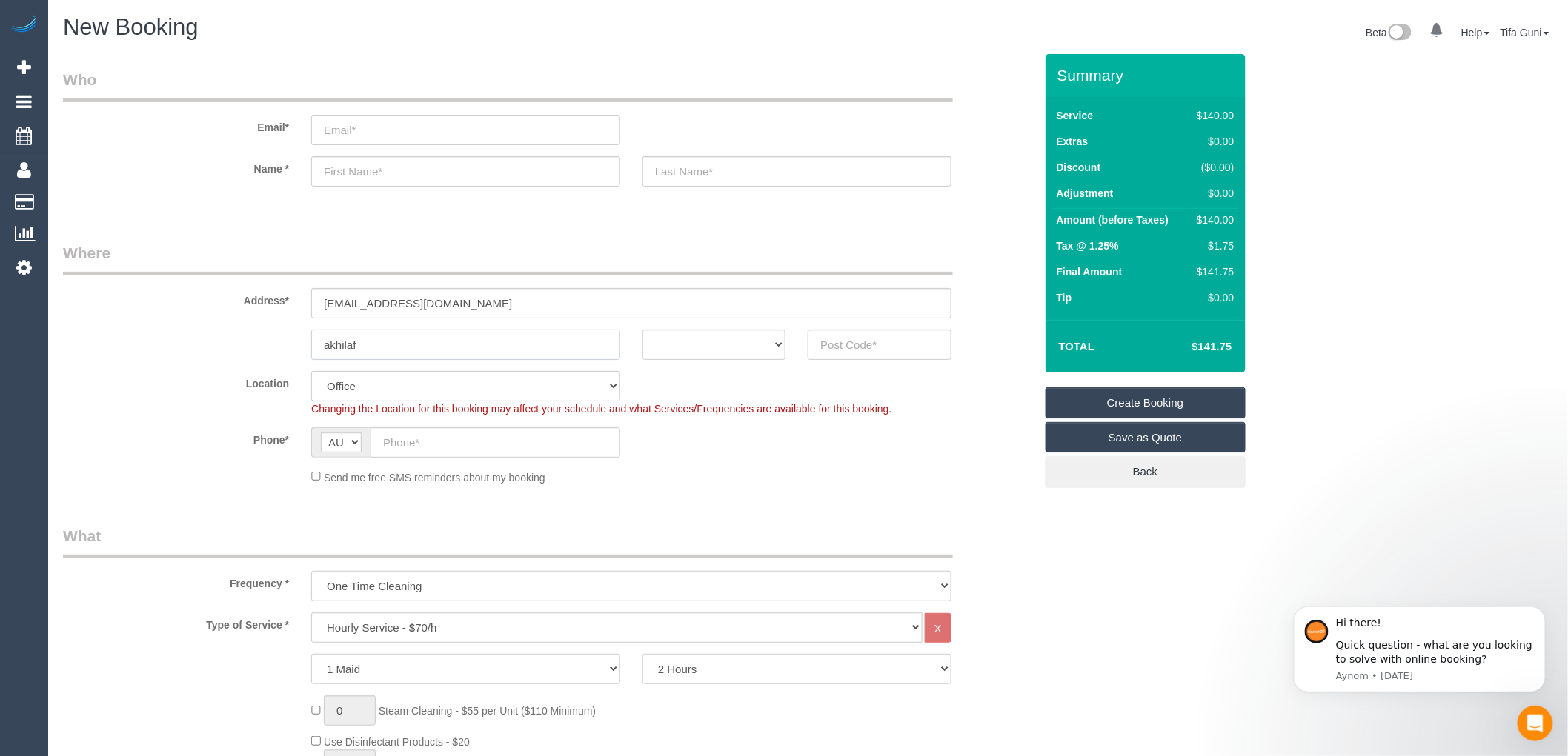
type input "akhilaf"
click at [672, 170] on input "text" at bounding box center [797, 171] width 309 height 31
type input "tk"
click at [782, 350] on select "ACT [GEOGRAPHIC_DATA] NT [GEOGRAPHIC_DATA] SA TAS [GEOGRAPHIC_DATA] [GEOGRAPHIC…" at bounding box center [714, 344] width 143 height 31
select select "VIC"
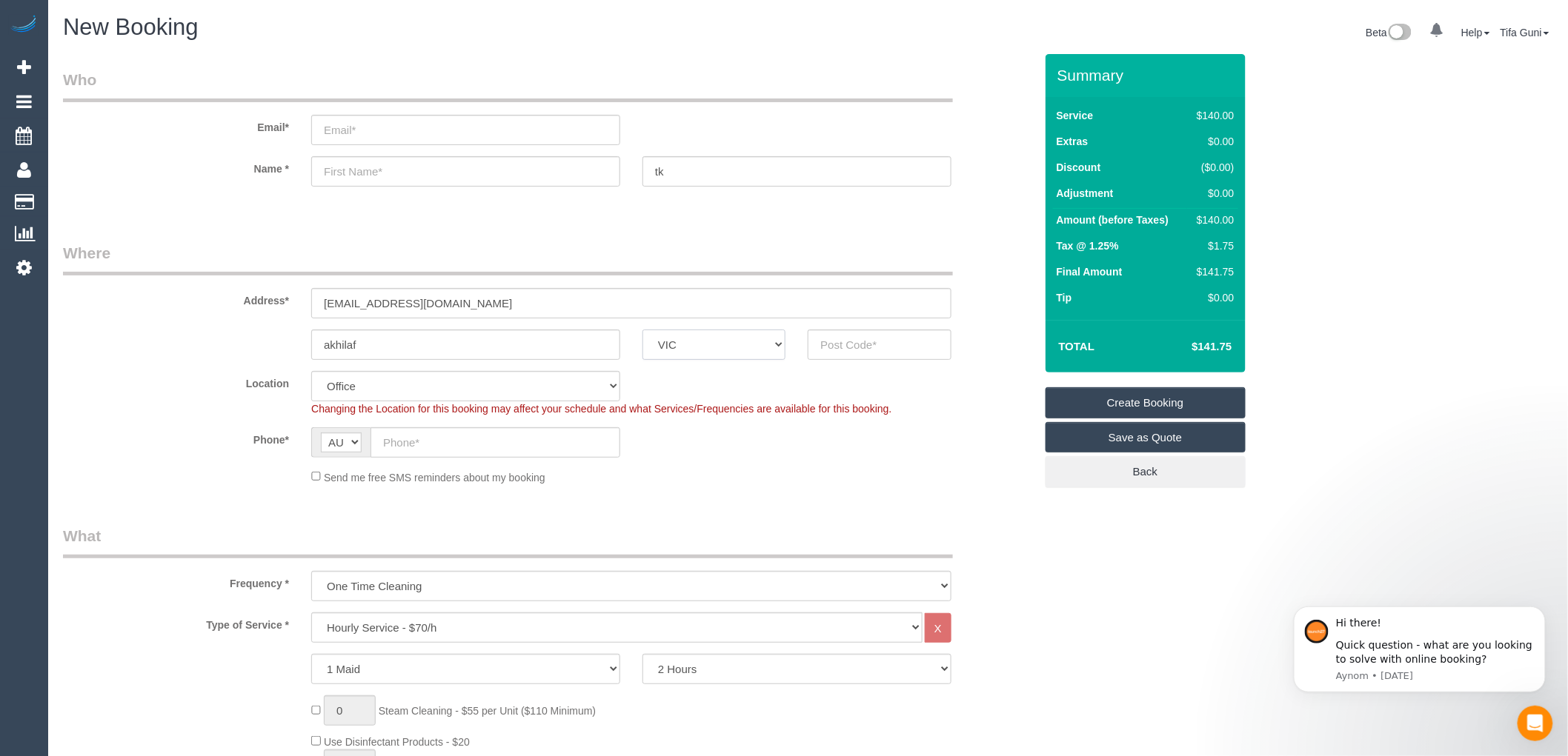
click at [642, 329] on select "ACT [GEOGRAPHIC_DATA] NT [GEOGRAPHIC_DATA] SA TAS [GEOGRAPHIC_DATA] [GEOGRAPHIC…" at bounding box center [714, 344] width 143 height 31
click at [438, 305] on input "akhilaftk@gmail.com" at bounding box center [631, 303] width 640 height 31
click at [356, 300] on input "akhilaftk@gmail.com" at bounding box center [631, 303] width 640 height 31
drag, startPoint x: 356, startPoint y: 300, endPoint x: 308, endPoint y: 298, distance: 48.0
click at [308, 298] on div "akhilaftk@gmail.com" at bounding box center [632, 303] width 662 height 31
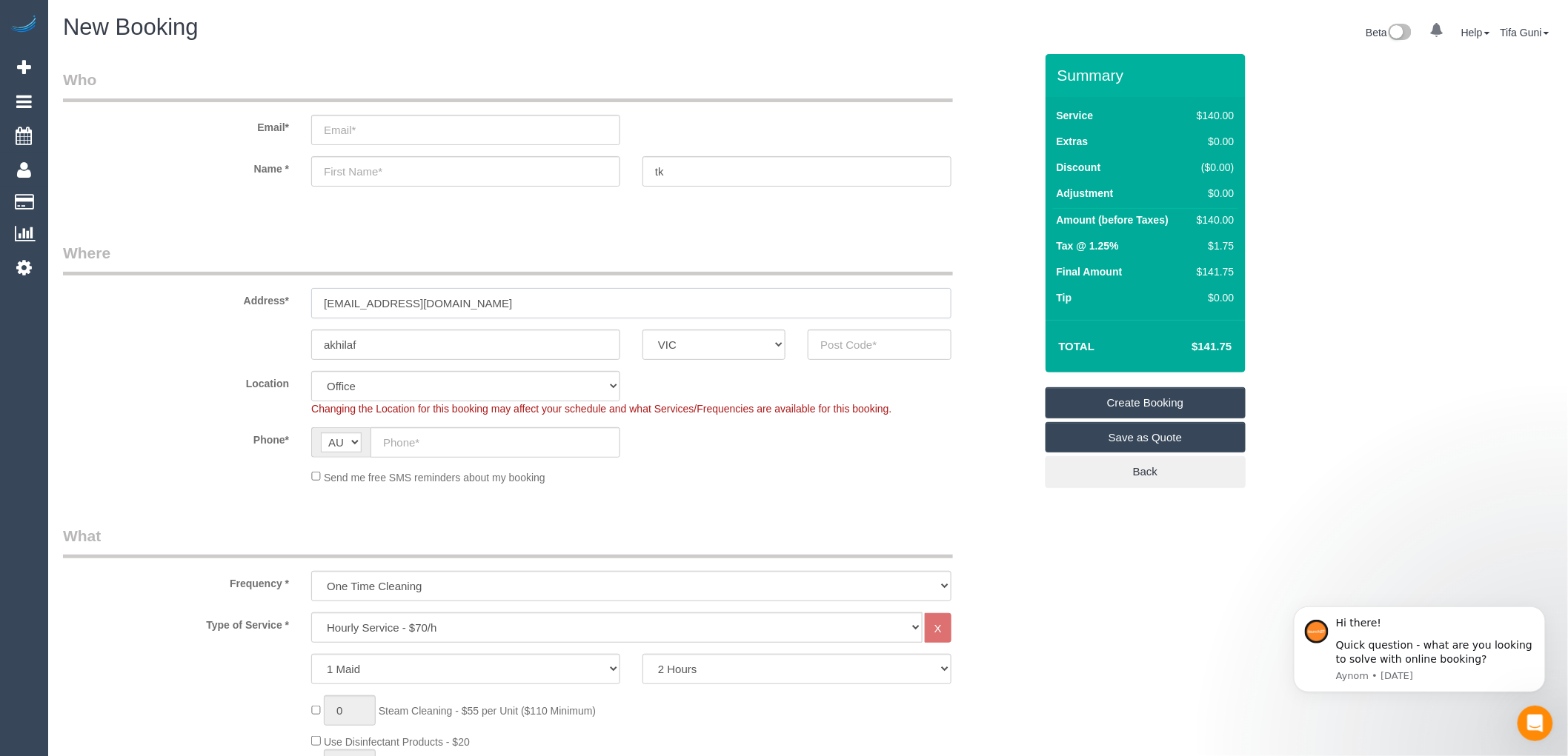
click at [354, 305] on input "akhilaftk@gmail.com" at bounding box center [631, 303] width 640 height 31
paste input "akhilaf"
click at [469, 300] on input "akhilafakhilaftk@gmail.com" at bounding box center [631, 303] width 640 height 31
click at [356, 302] on input "akhilafakhilaftk@gmail.com" at bounding box center [631, 303] width 640 height 31
click at [393, 295] on input "akhilasakhilaftk@gmail.com" at bounding box center [631, 303] width 640 height 31
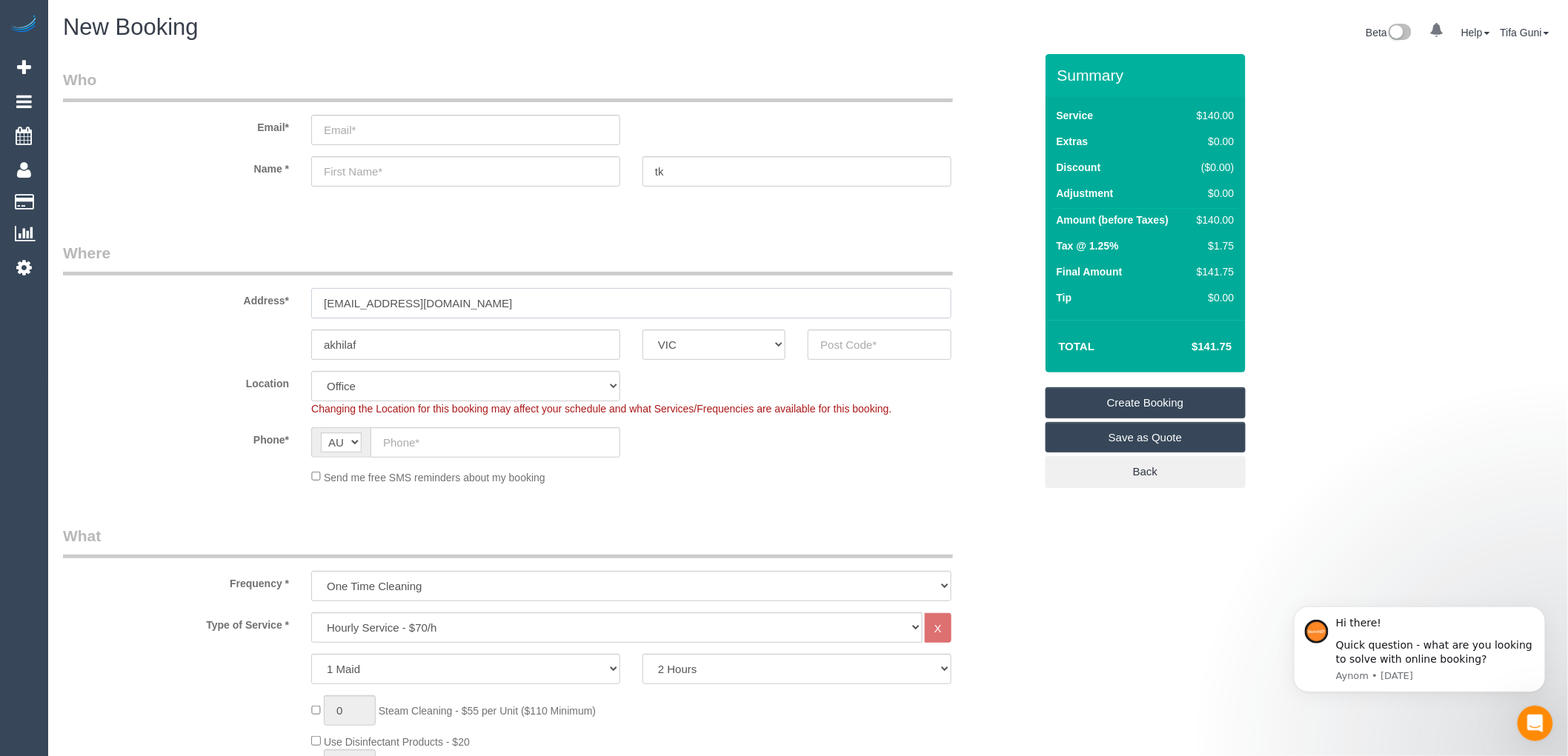
click at [390, 302] on input "akhilasakhilaftk@gmail.com" at bounding box center [631, 303] width 640 height 31
click at [486, 309] on input "akhilasakhilastk@gmail.com" at bounding box center [631, 303] width 640 height 31
drag, startPoint x: 497, startPoint y: 300, endPoint x: 236, endPoint y: 282, distance: 261.6
click at [236, 282] on div "Address* akhilasakhilastk@gmail.com" at bounding box center [549, 279] width 994 height 76
type input "akhilasakhilastk@gmail.com"
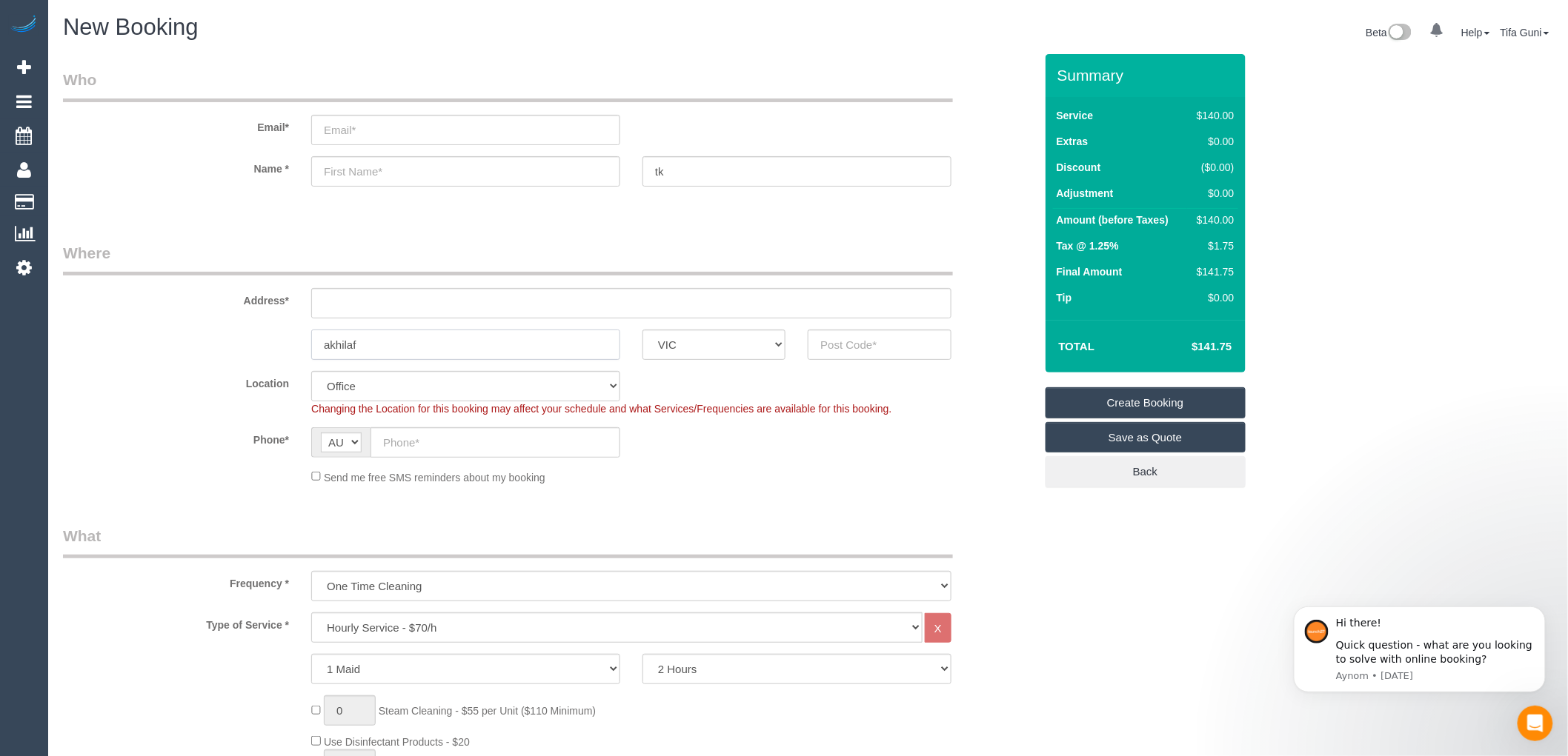
drag, startPoint x: 393, startPoint y: 344, endPoint x: 248, endPoint y: 349, distance: 145.1
click at [248, 349] on div "akhilaf ACT NSW NT QLD SA TAS VIC WA" at bounding box center [549, 344] width 994 height 31
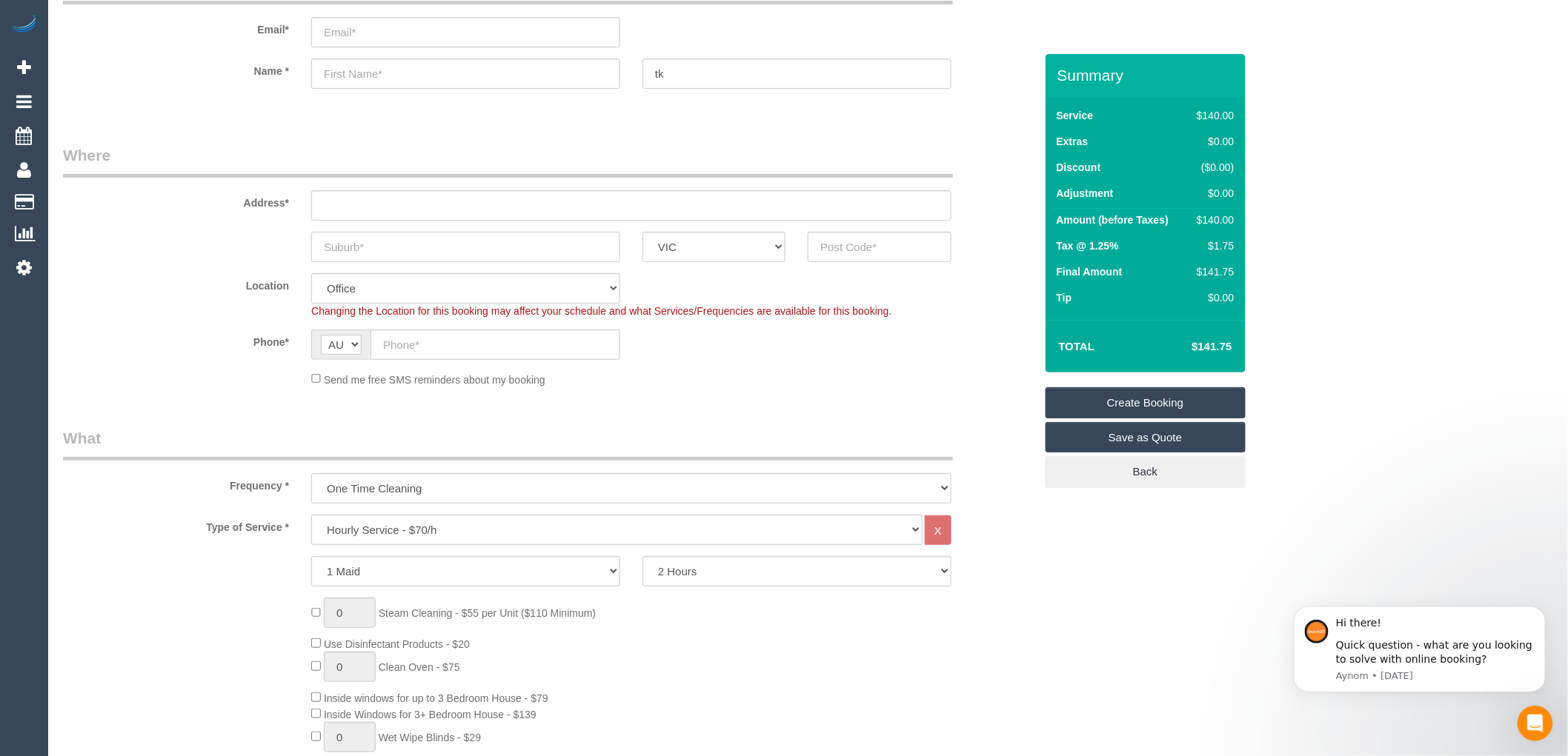
scroll to position [164, 0]
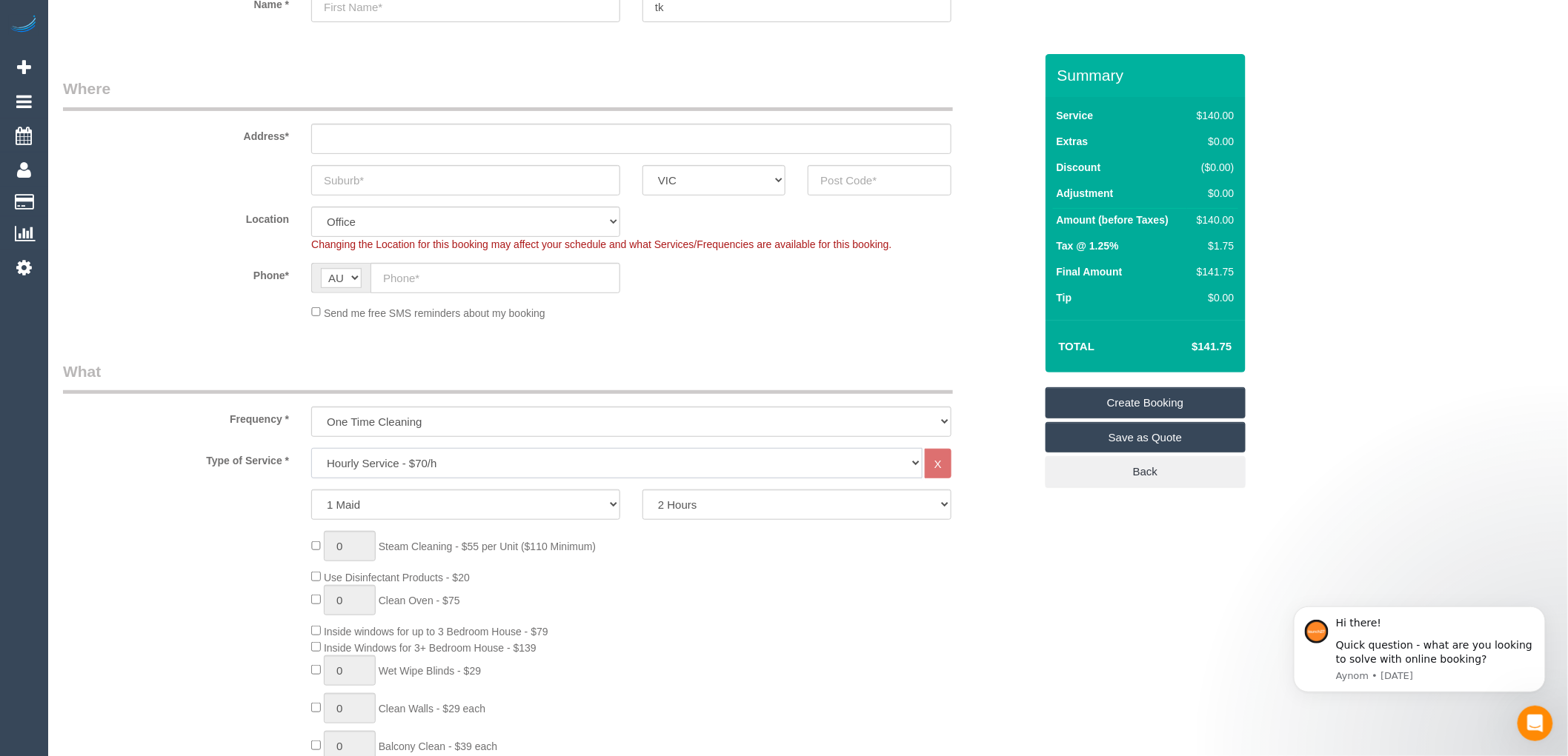
click at [459, 462] on select "Hourly Service - $70/h Hourly Service - $65/h Hourly Service - $60/h Hourly Ser…" at bounding box center [617, 463] width 611 height 31
select select "211"
click at [311, 449] on select "Hourly Service - $70/h Hourly Service - $65/h Hourly Service - $60/h Hourly Ser…" at bounding box center [617, 463] width 611 height 31
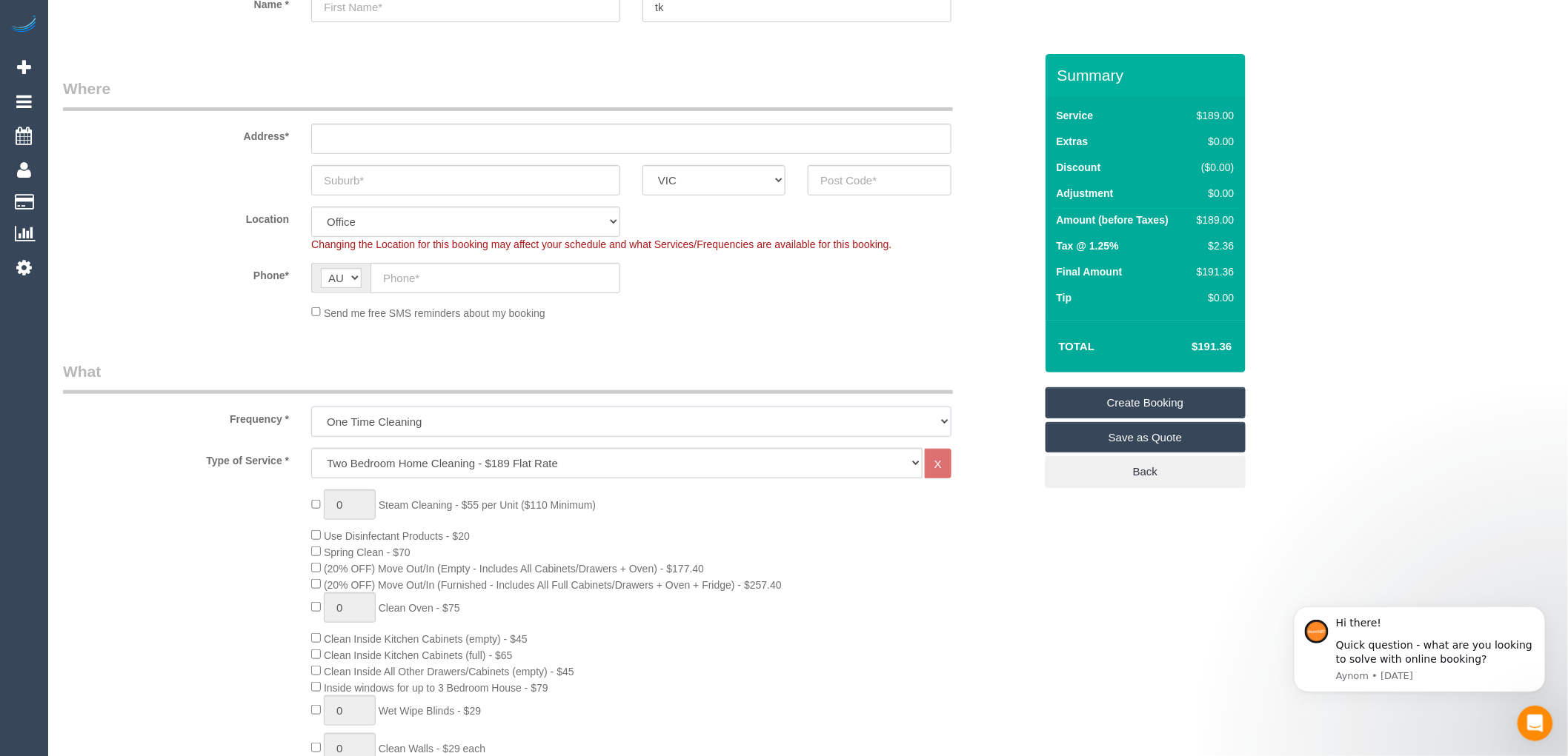
click at [425, 427] on select "One Time Cleaning Weekly - 10% Off - 10.00% (0% for the First Booking) Fortnigh…" at bounding box center [631, 422] width 640 height 31
click at [448, 476] on select "Hourly Service - $70/h Hourly Service - $65/h Hourly Service - $60/h Hourly Ser…" at bounding box center [617, 463] width 611 height 31
click at [685, 551] on div "0 Steam Cleaning - $55 per Unit ($110 Minimum) Use Disinfectant Products - $20 …" at bounding box center [673, 749] width 745 height 519
click at [452, 420] on select "One Time Cleaning Weekly - 10% Off - 10.00% (0% for the First Booking) Fortnigh…" at bounding box center [631, 422] width 640 height 31
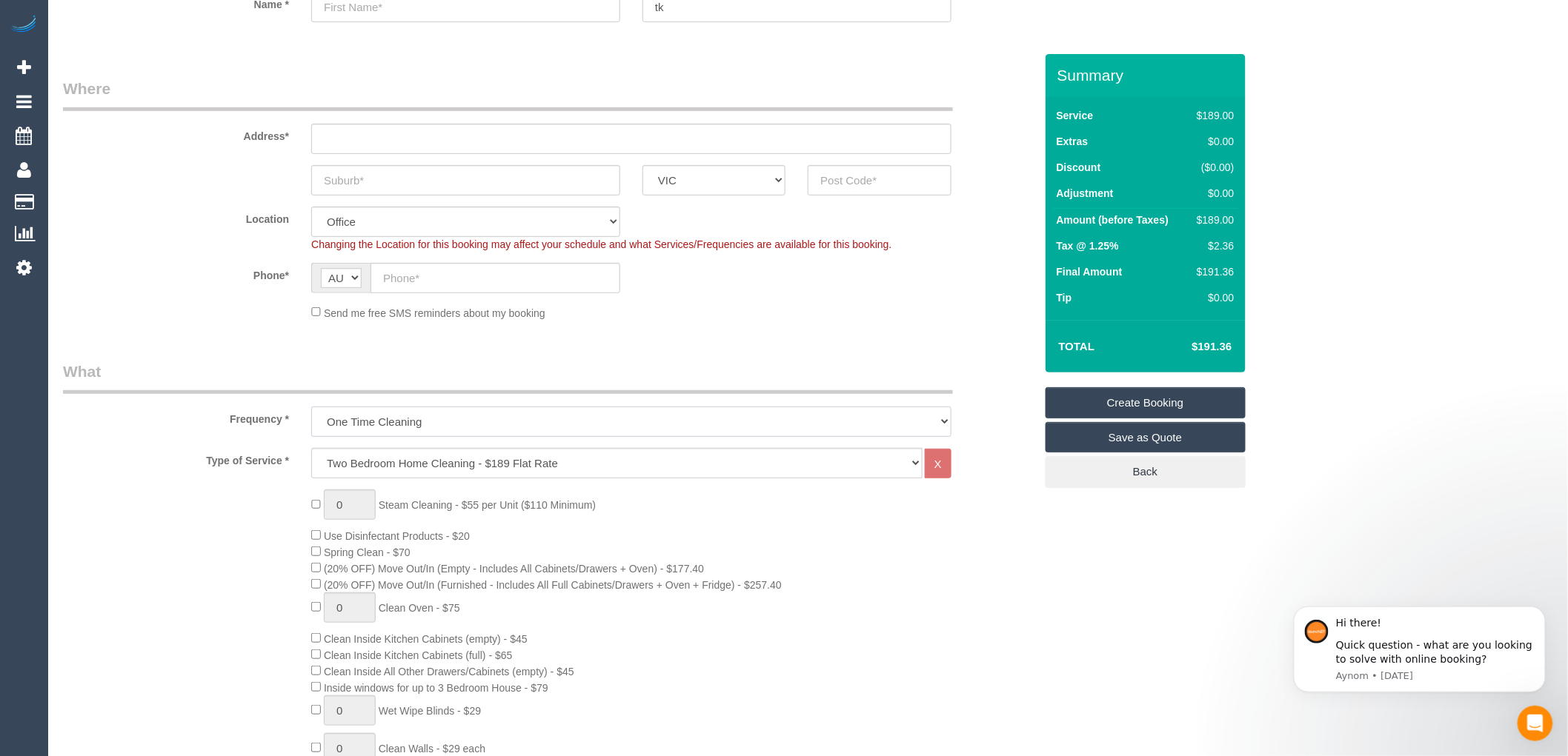
select select "object:2097"
click at [311, 408] on select "One Time Cleaning Weekly - 10% Off - 10.00% (0% for the First Booking) Fortnigh…" at bounding box center [631, 422] width 640 height 31
click at [447, 464] on select "Hourly Service - $70/h Hourly Service - $65/h Hourly Service - $60/h Hourly Ser…" at bounding box center [617, 463] width 611 height 31
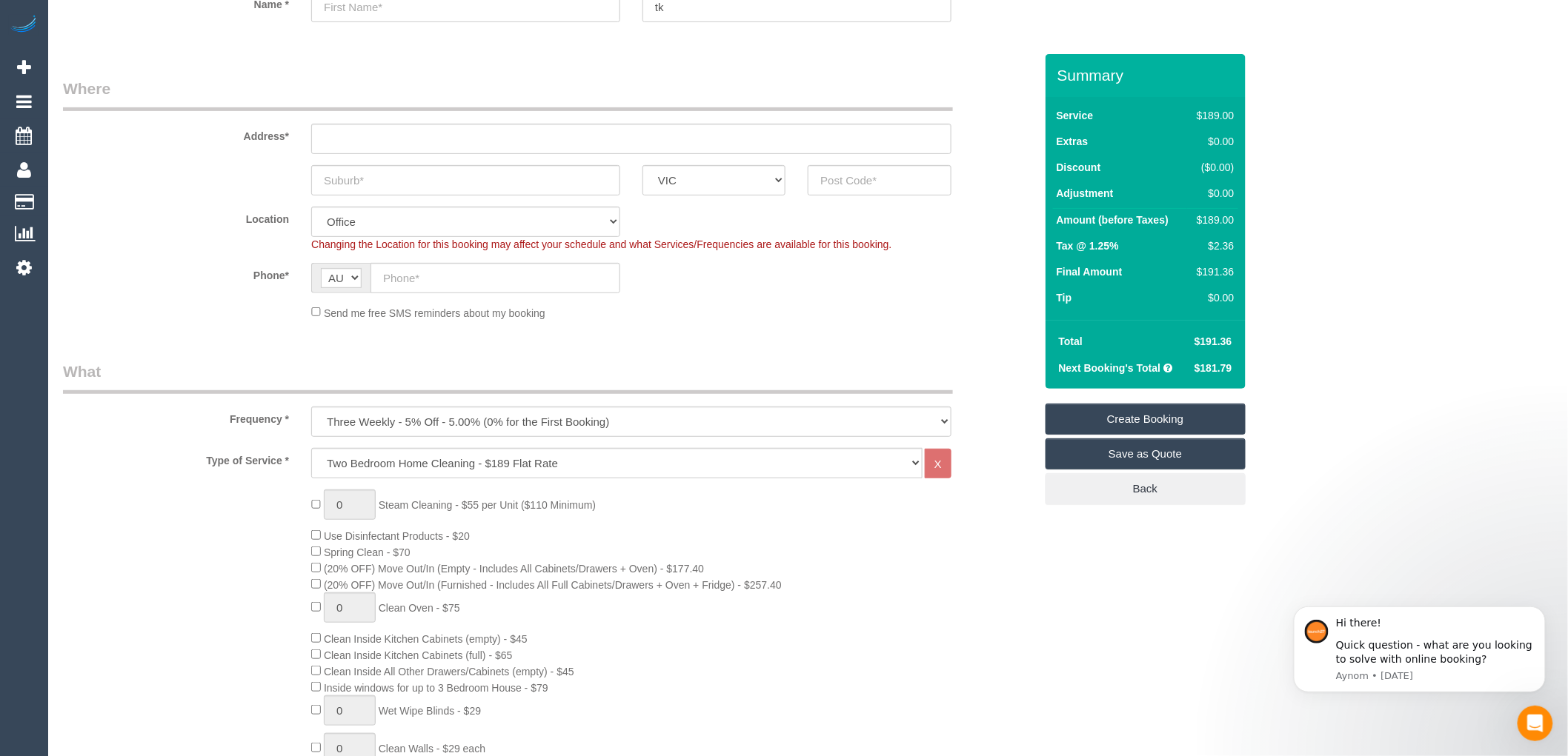
click at [281, 476] on div "Type of Service * Hourly Service - $70/h Hourly Service - $65/h Hourly Service …" at bounding box center [549, 463] width 994 height 31
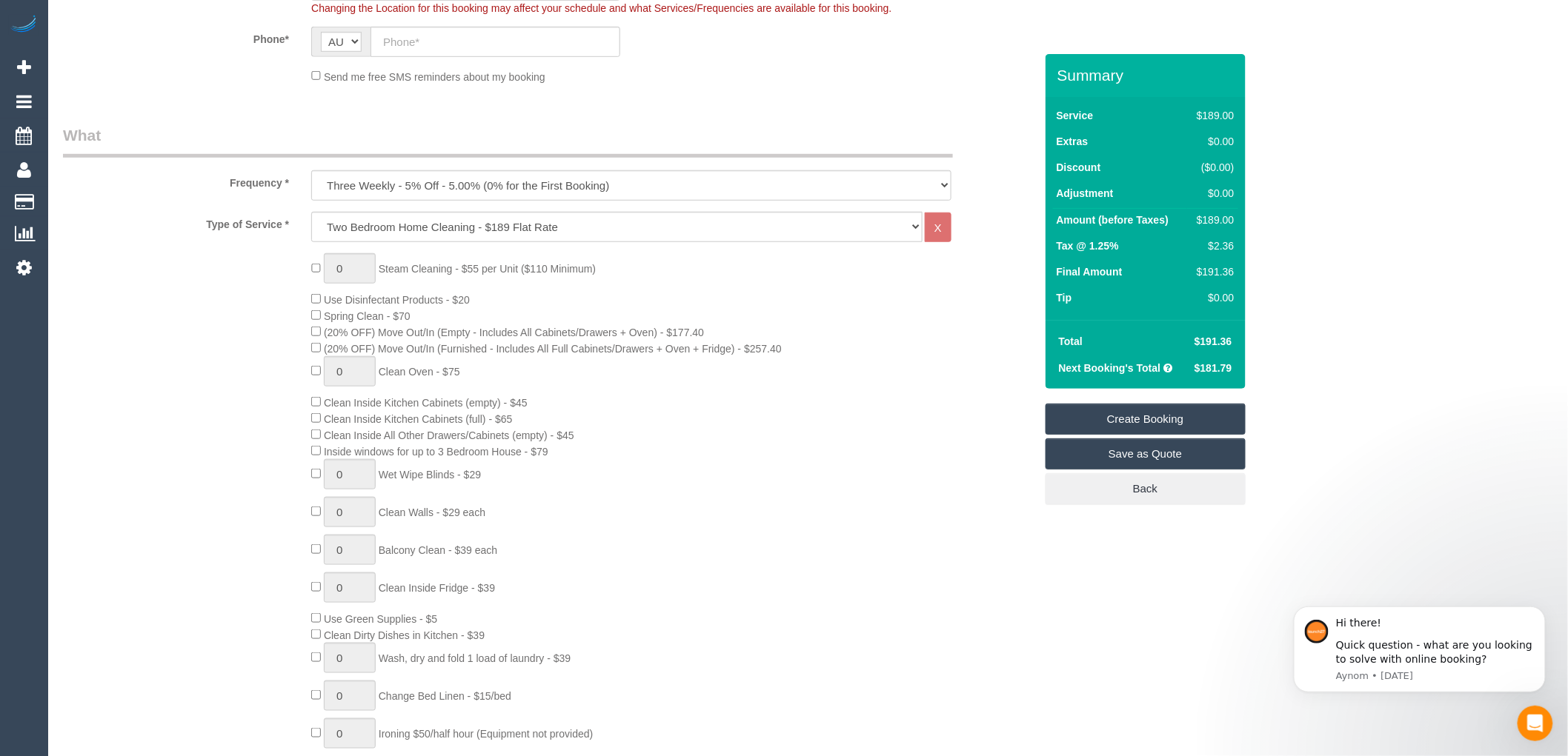
scroll to position [329, 0]
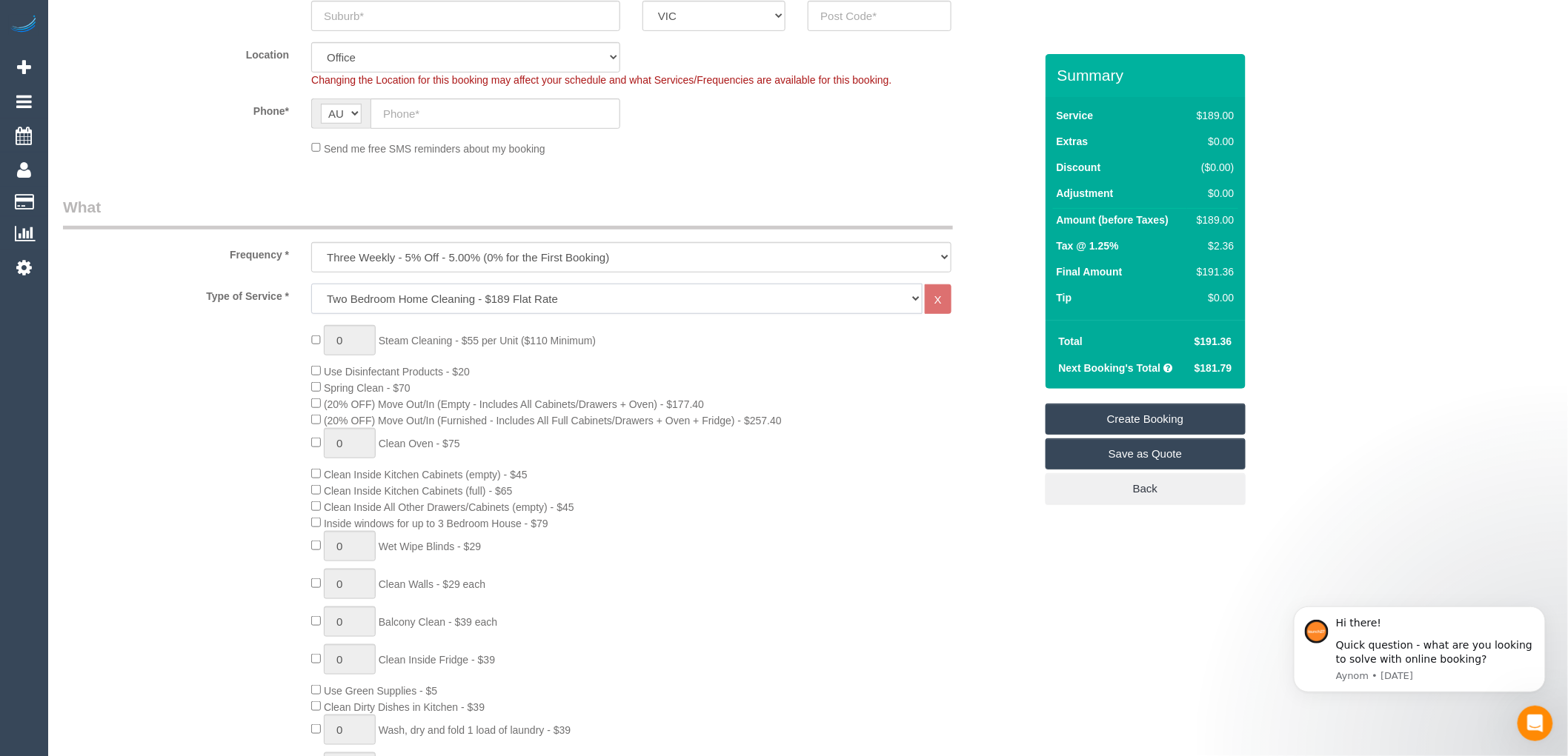
click at [442, 296] on select "Hourly Service - $70/h Hourly Service - $65/h Hourly Service - $60/h Hourly Ser…" at bounding box center [617, 299] width 611 height 31
select select "212"
click at [311, 285] on select "Hourly Service - $70/h Hourly Service - $65/h Hourly Service - $60/h Hourly Ser…" at bounding box center [617, 299] width 611 height 31
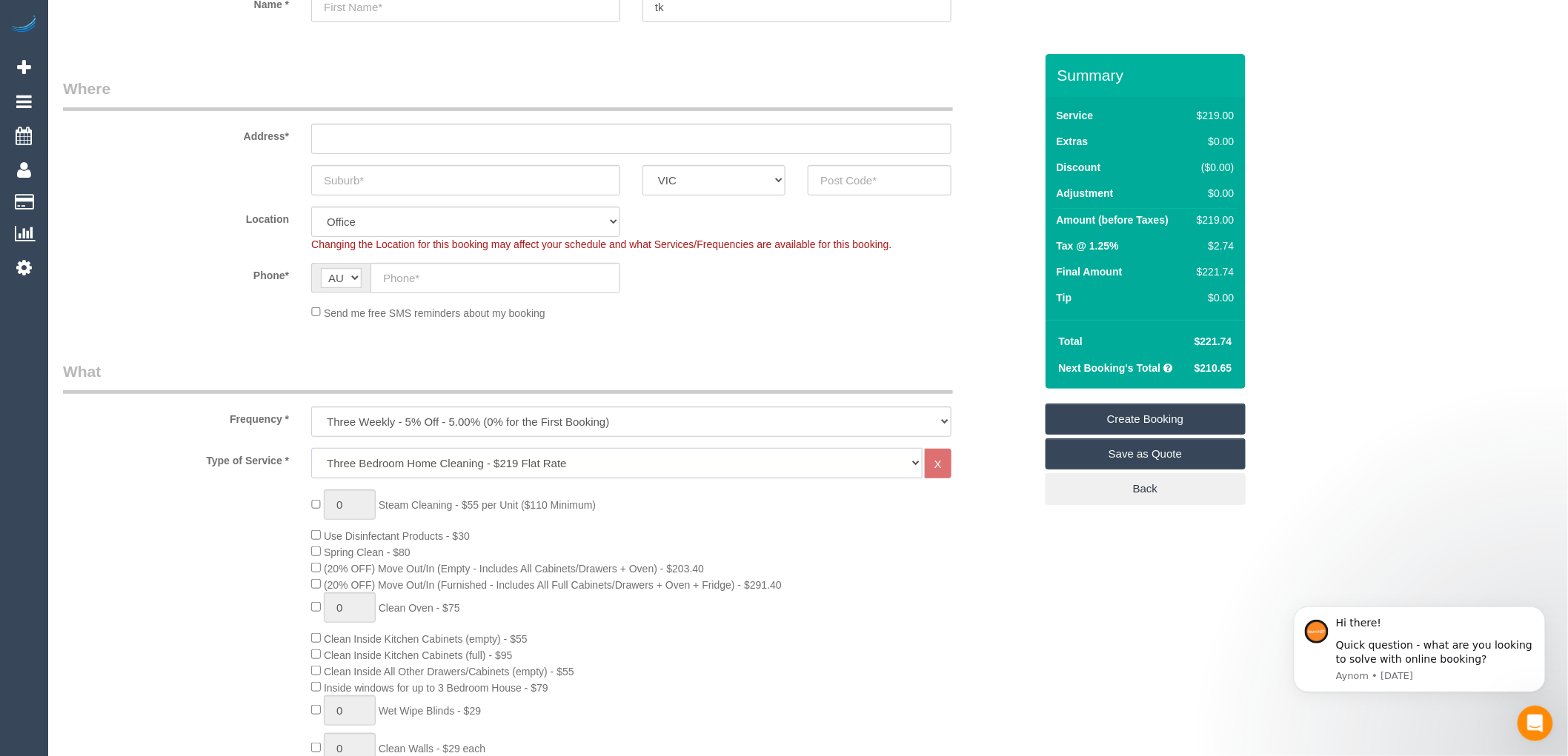
scroll to position [0, 0]
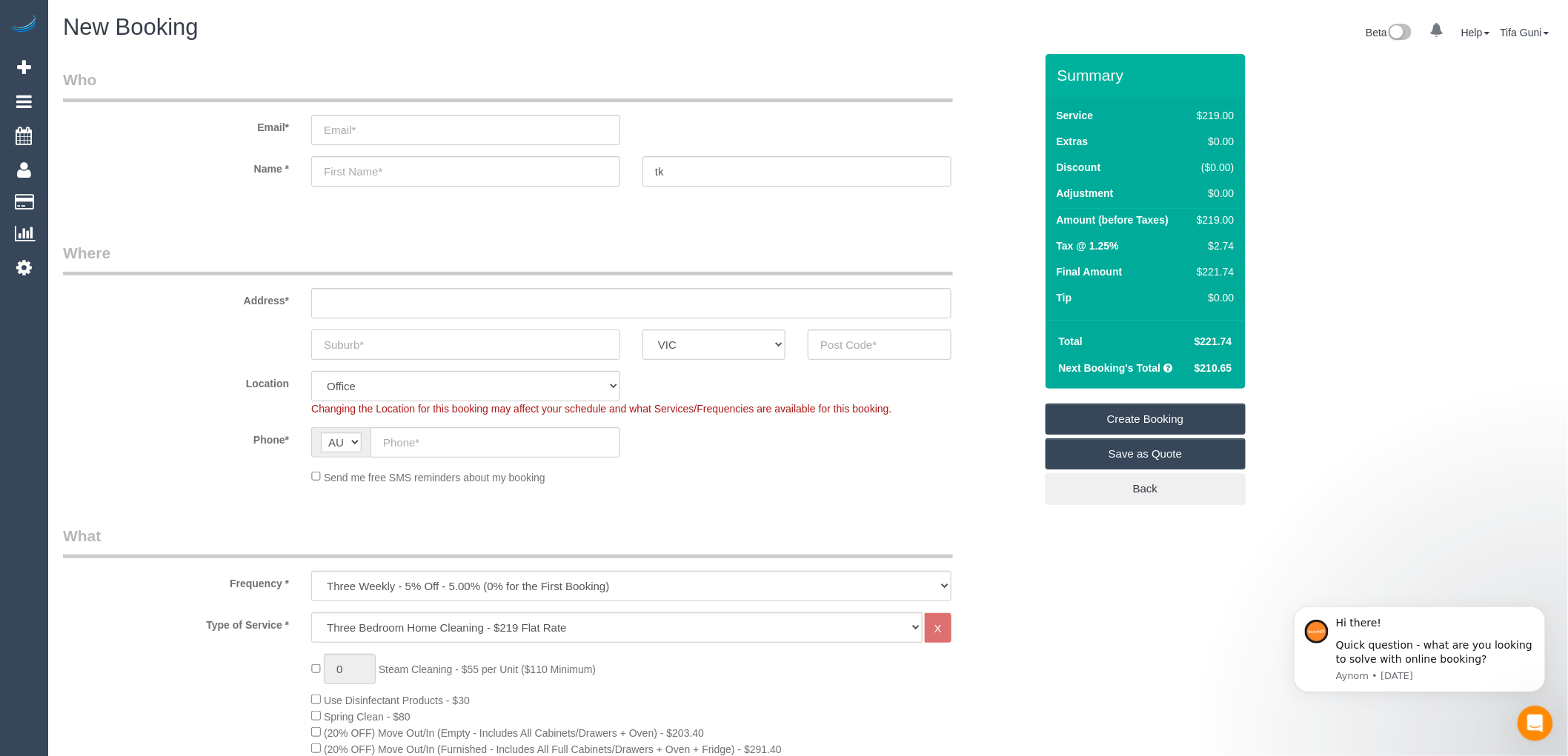
click at [458, 348] on input "text" at bounding box center [466, 344] width 309 height 31
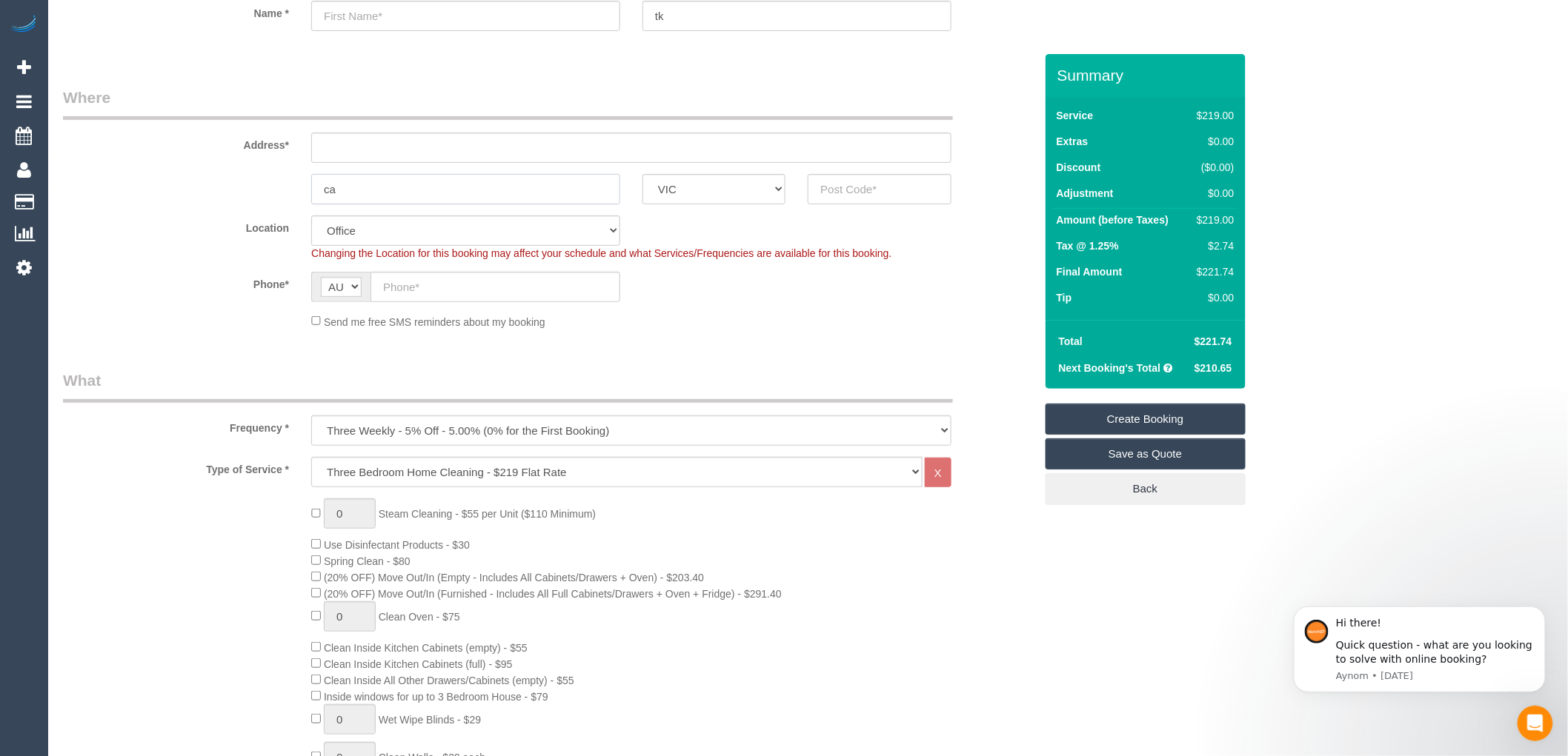
scroll to position [164, 0]
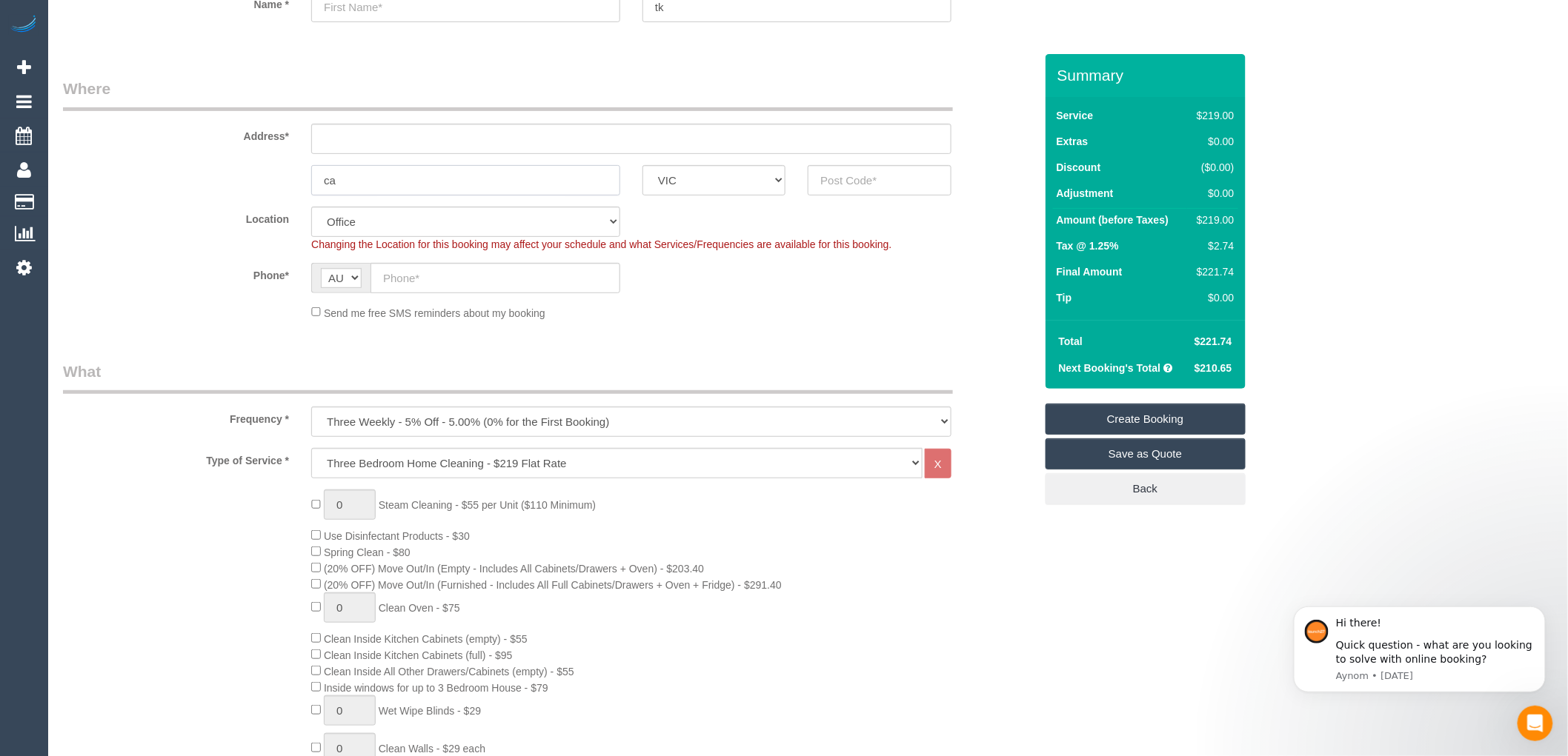
type input "ca"
click at [539, 464] on select "Hourly Service - $70/h Hourly Service - $65/h Hourly Service - $60/h Hourly Ser…" at bounding box center [617, 463] width 611 height 31
select select "211"
click at [311, 449] on select "Hourly Service - $70/h Hourly Service - $65/h Hourly Service - $60/h Hourly Ser…" at bounding box center [617, 463] width 611 height 31
click at [418, 425] on select "One Time Cleaning Weekly - 10% Off - 10.00% (0% for the First Booking) Fortnigh…" at bounding box center [631, 422] width 640 height 31
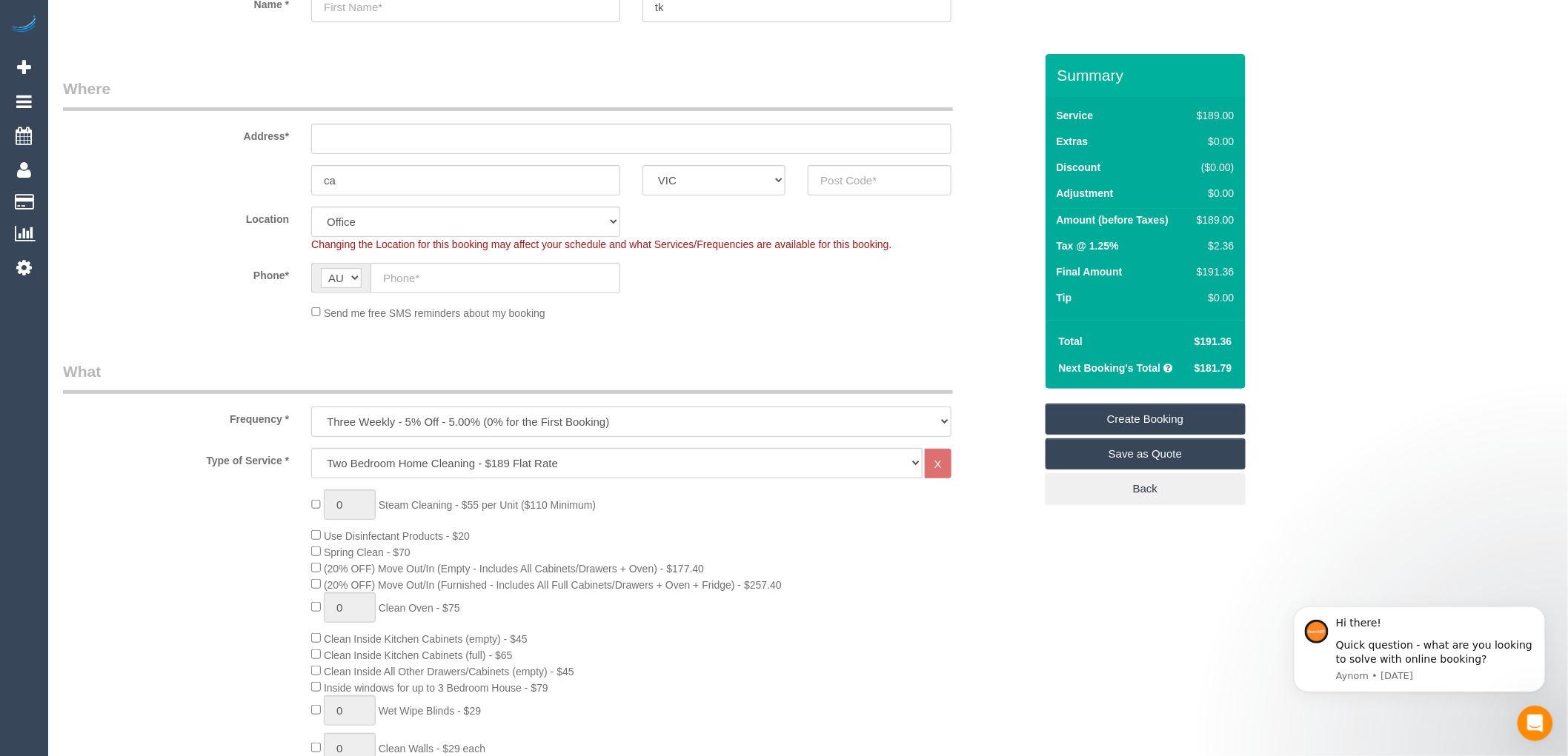
select select "object:2096"
click at [311, 408] on select "One Time Cleaning Weekly - 10% Off - 10.00% (0% for the First Booking) Fortnigh…" at bounding box center [631, 422] width 640 height 31
click at [451, 457] on select "Hourly Service - $70/h Hourly Service - $65/h Hourly Service - $60/h Hourly Ser…" at bounding box center [617, 463] width 611 height 31
select select "209"
click at [311, 449] on select "Hourly Service - $70/h Hourly Service - $65/h Hourly Service - $60/h Hourly Ser…" at bounding box center [617, 463] width 611 height 31
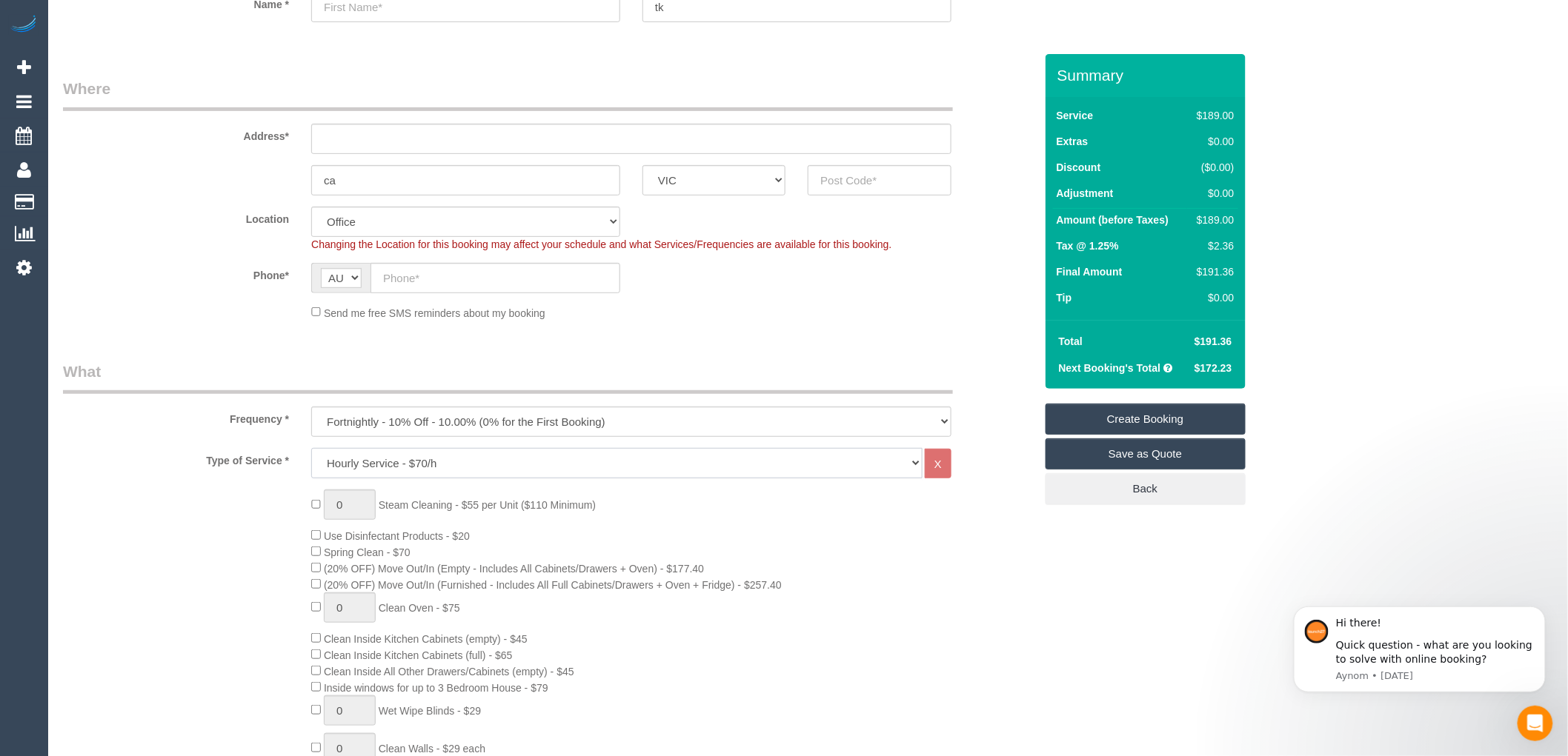
select select "1"
select select "120"
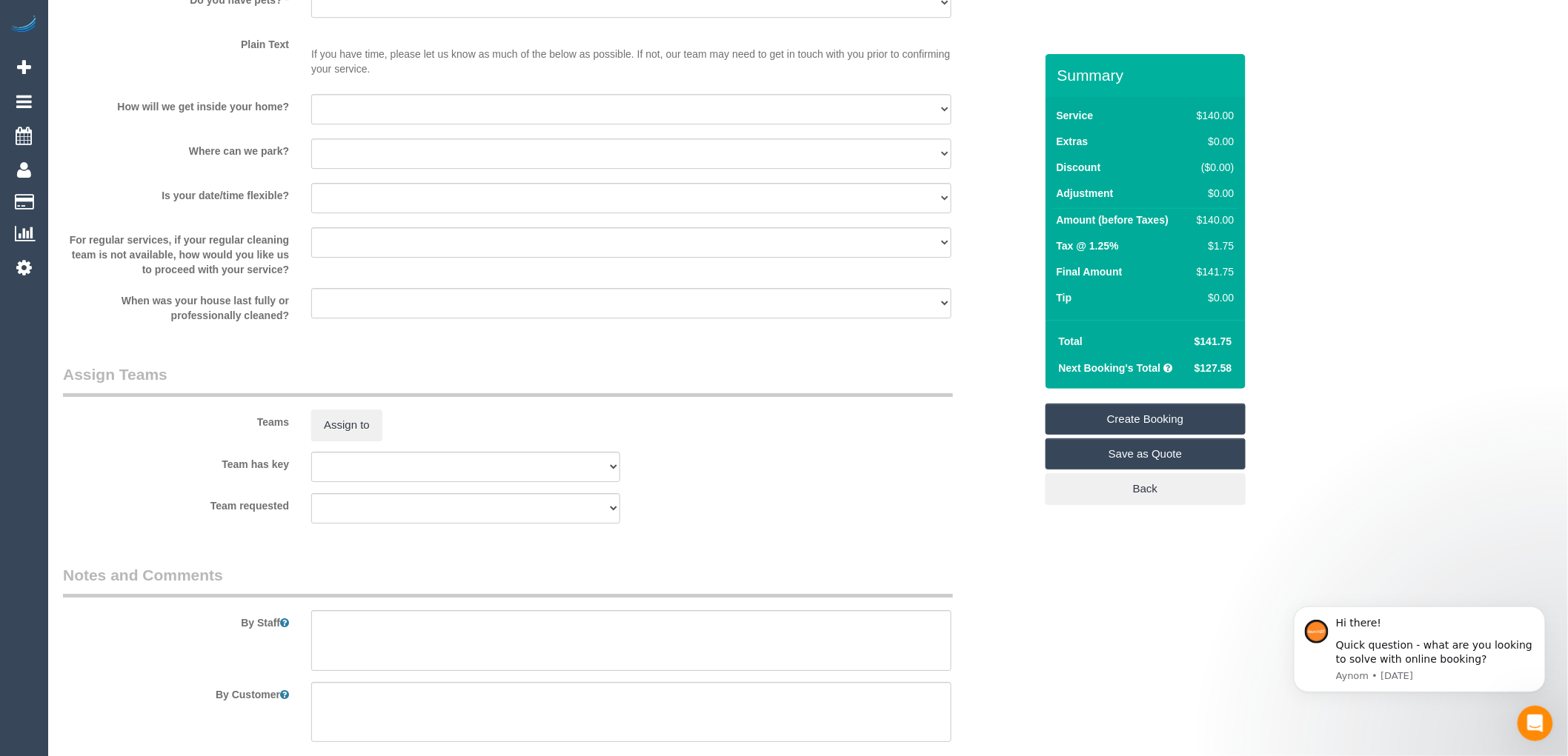
scroll to position [1975, 0]
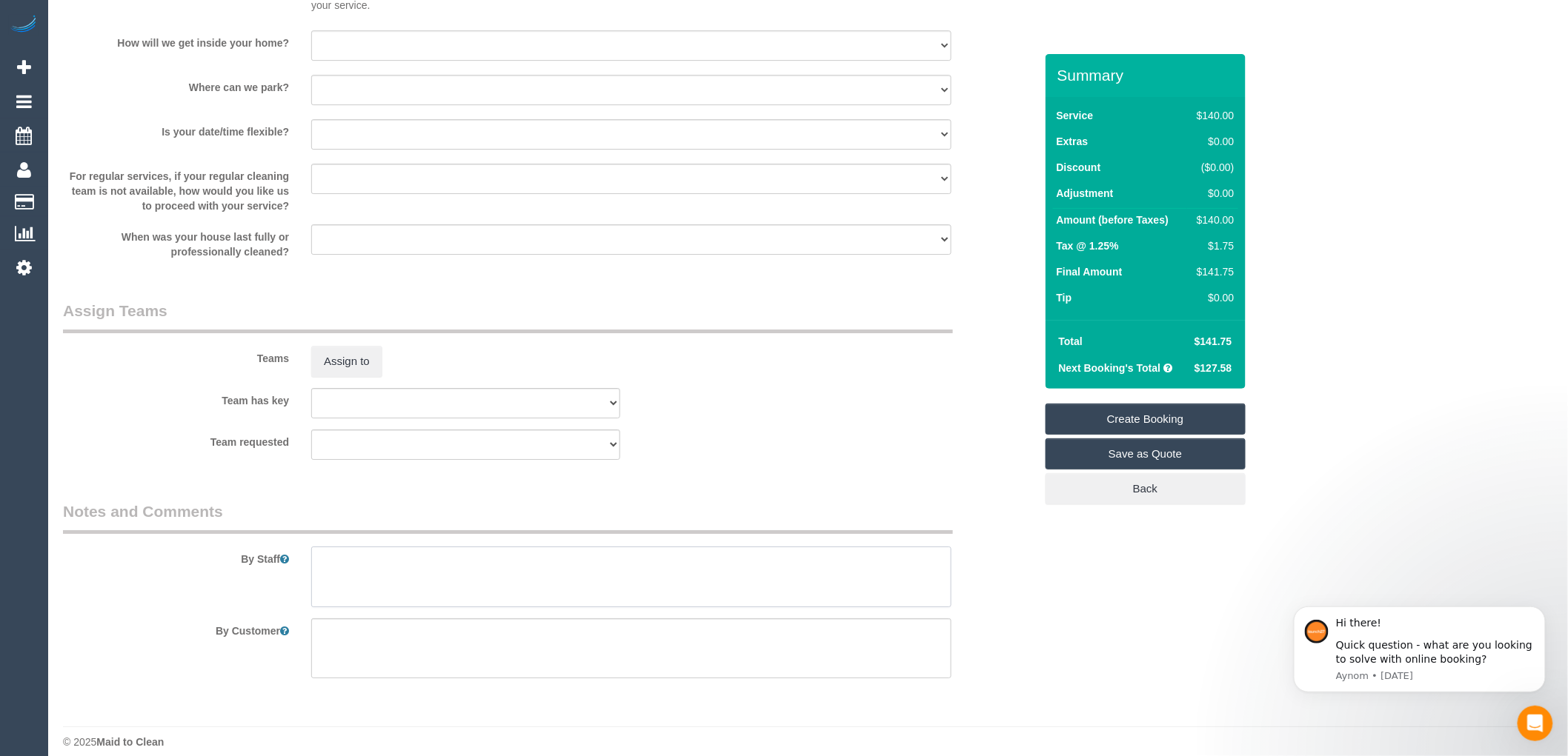
click at [396, 574] on textarea at bounding box center [631, 577] width 640 height 61
type textarea "attention to detail"
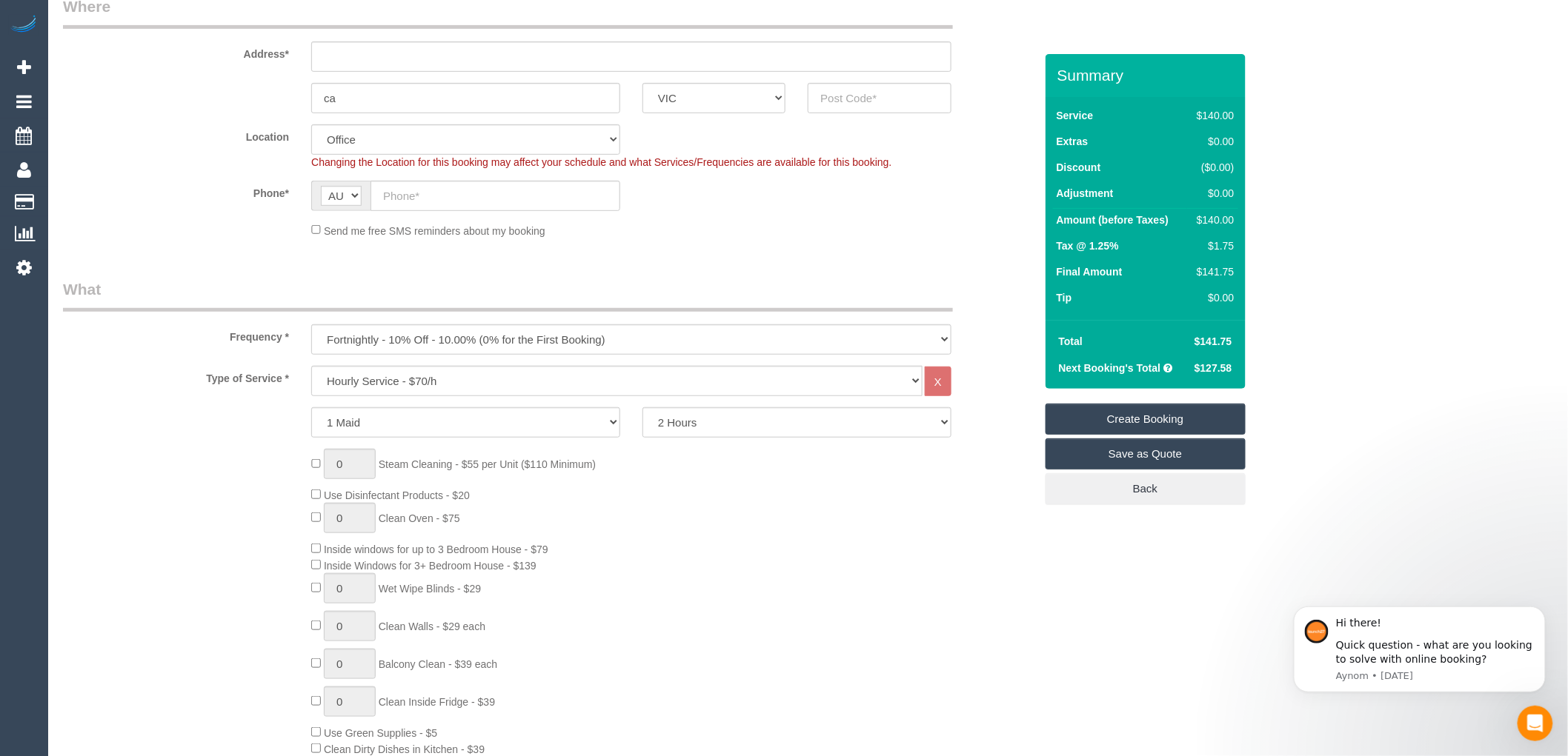
scroll to position [0, 0]
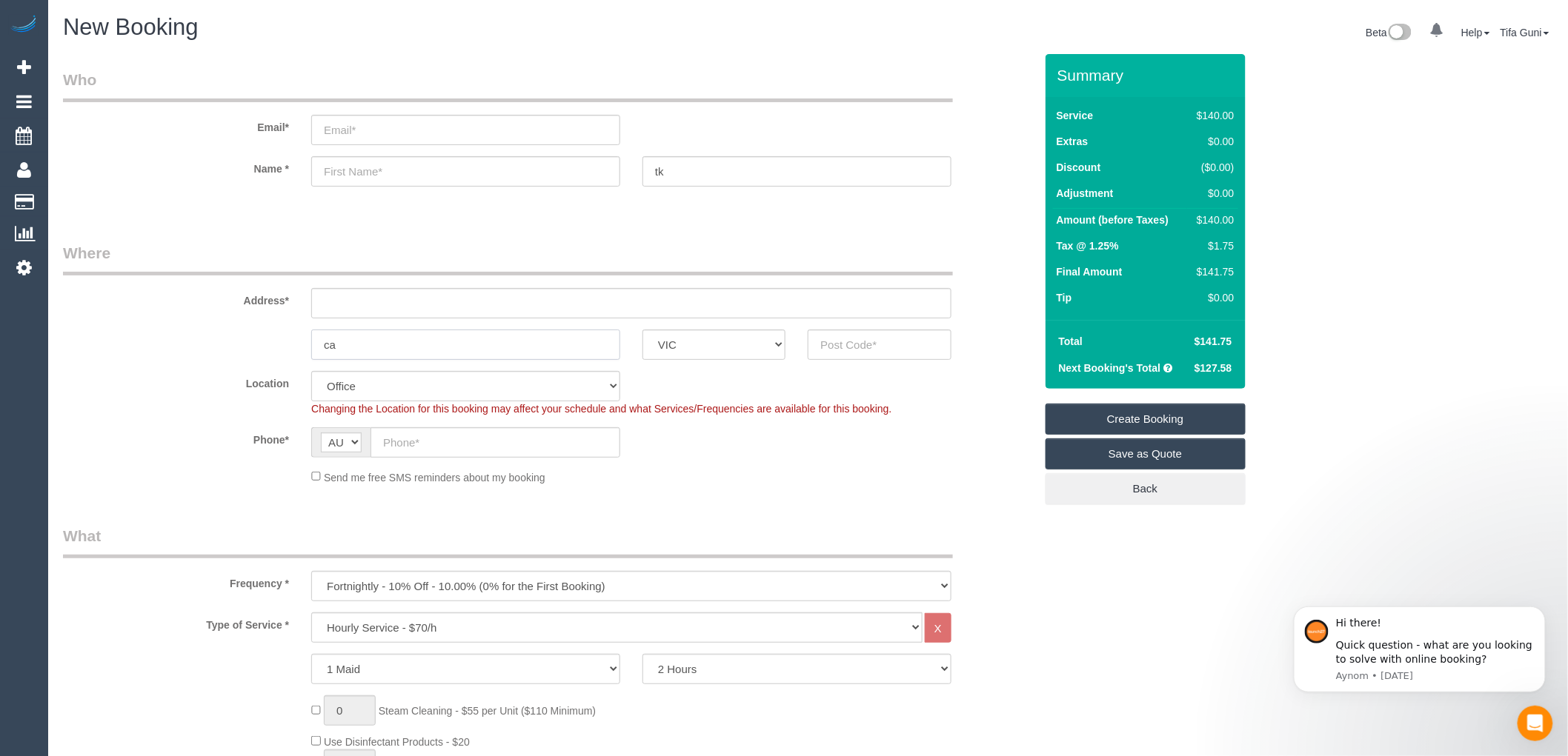
drag, startPoint x: 370, startPoint y: 344, endPoint x: 304, endPoint y: 334, distance: 66.8
click at [304, 334] on div "ca" at bounding box center [466, 344] width 331 height 31
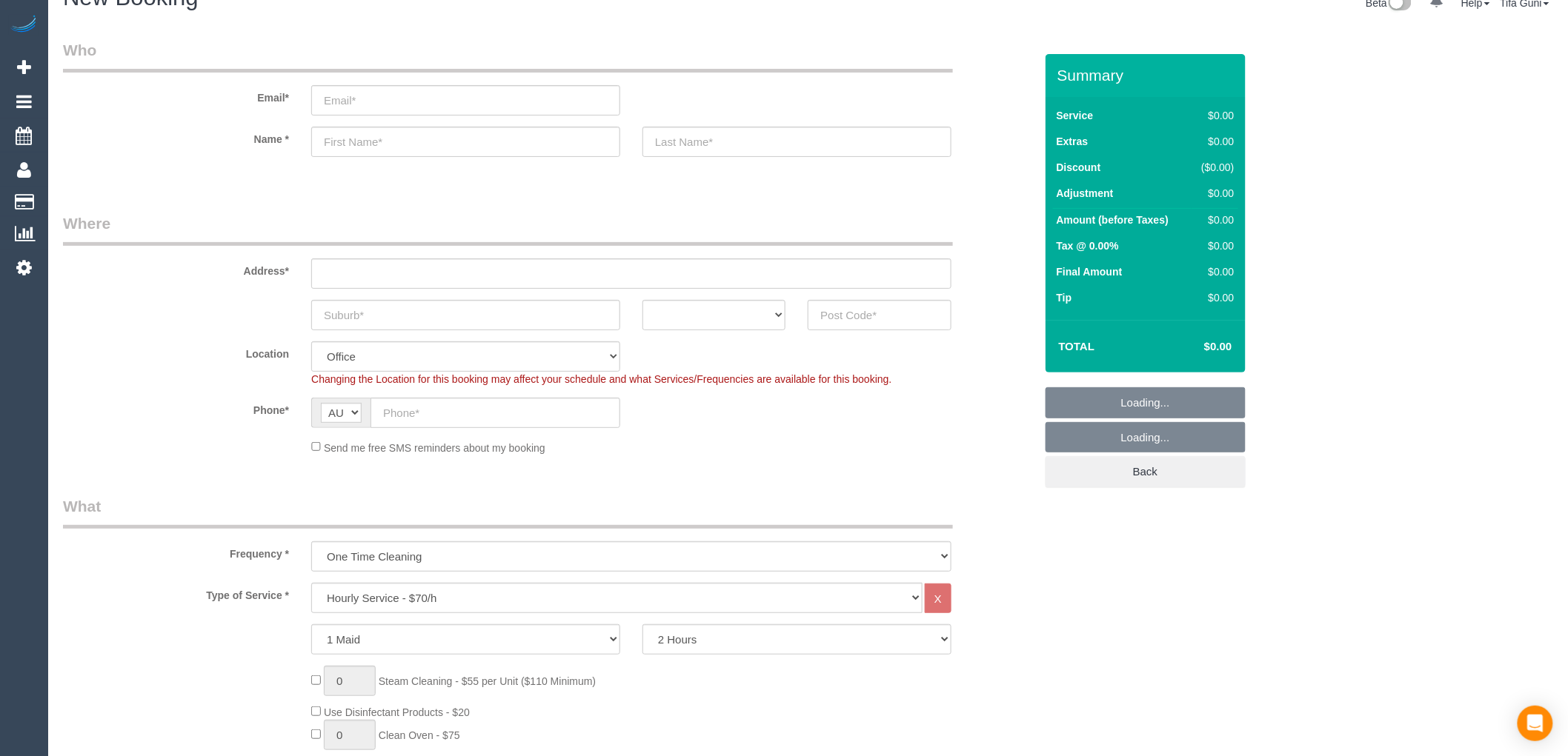
select select "object:2094"
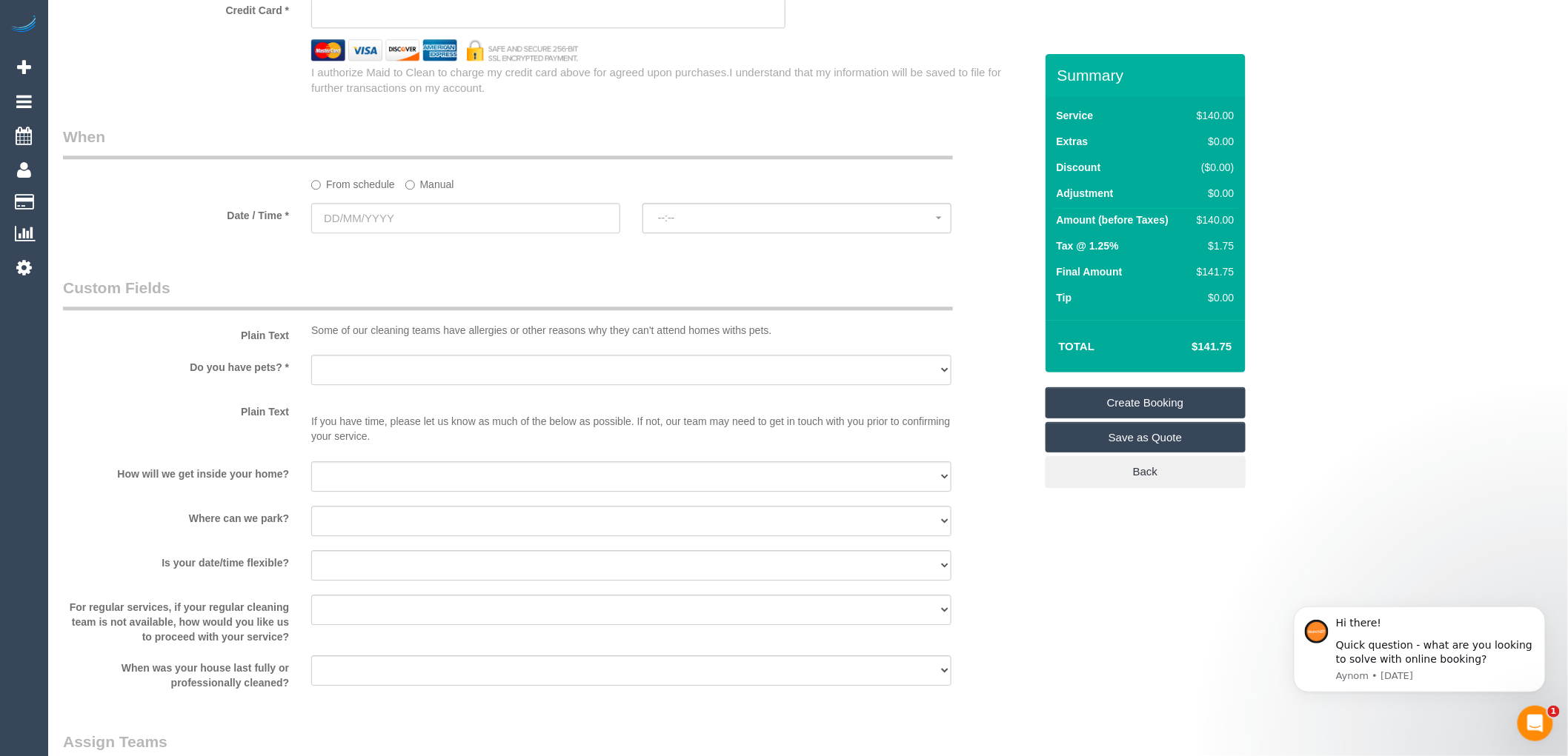
scroll to position [1564, 0]
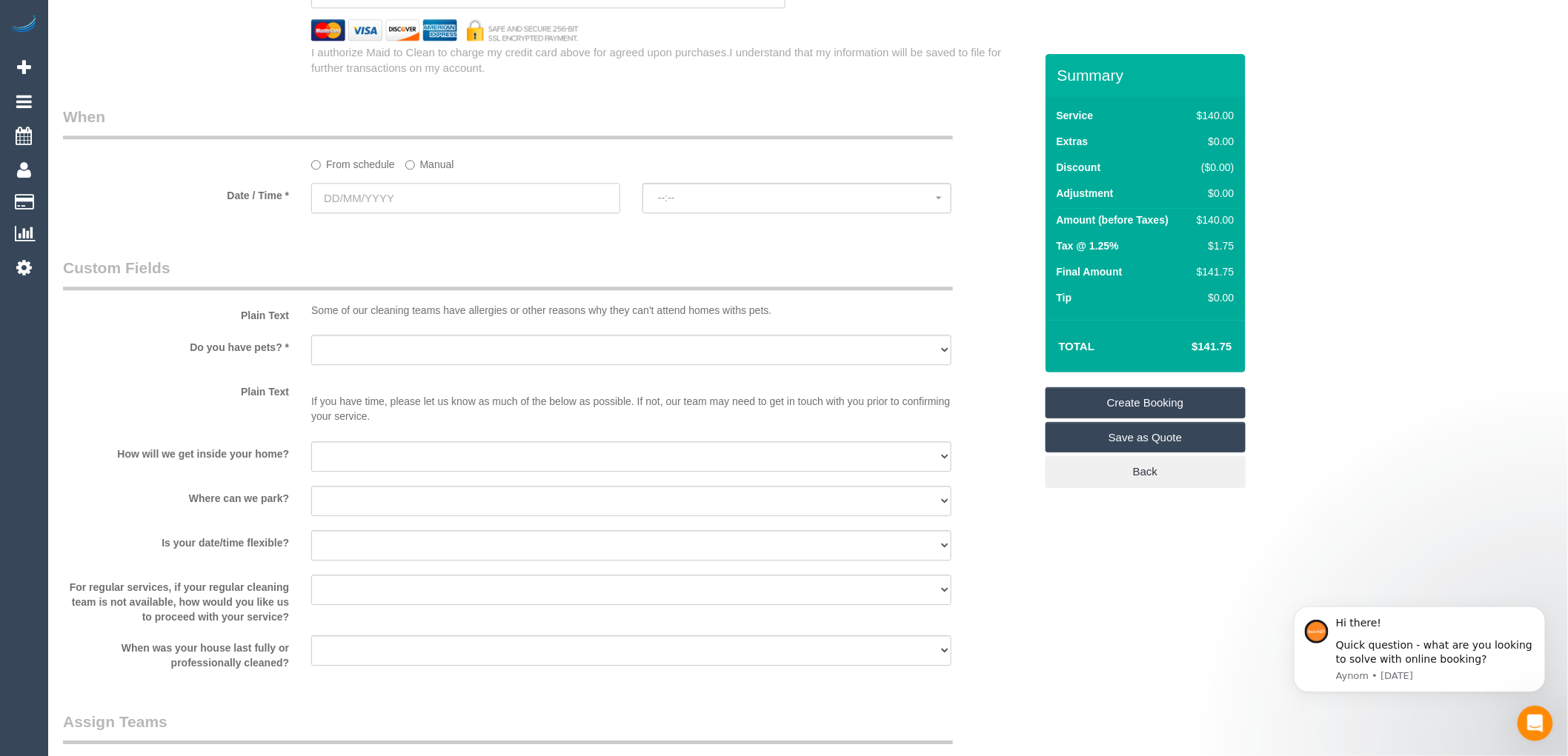
click at [387, 201] on input "text" at bounding box center [466, 198] width 309 height 31
click at [618, 227] on fieldset "When From schedule Manual Date / Time * --:-- --:--" at bounding box center [549, 166] width 971 height 121
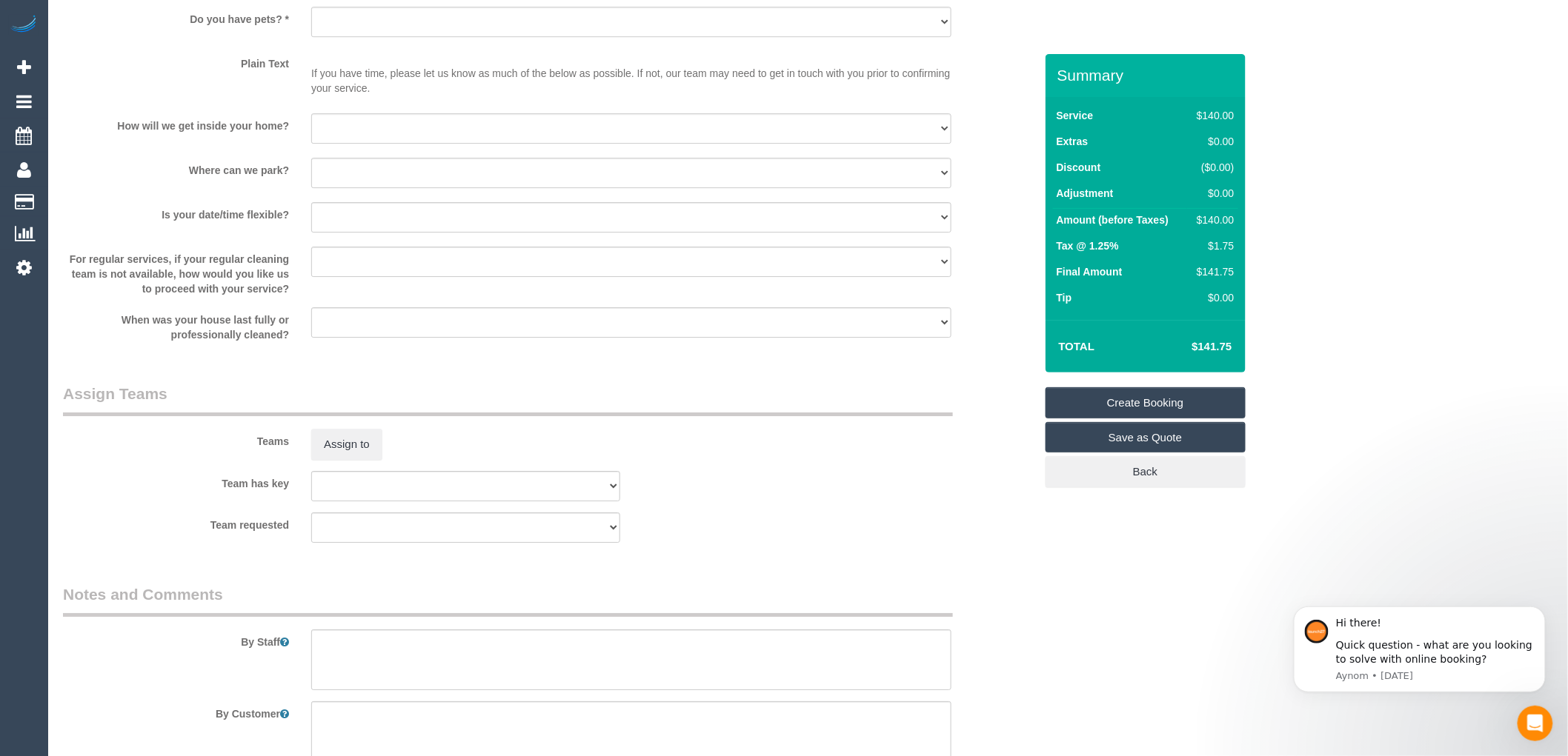
scroll to position [1892, 0]
click at [443, 137] on select "I will be home Key will be left (please provide details below) Lock box/Access …" at bounding box center [631, 127] width 640 height 31
select select "number:14"
click at [311, 121] on select "I will be home Key will be left (please provide details below) Lock box/Access …" at bounding box center [631, 127] width 640 height 31
click at [397, 178] on select "I will provide parking on-site Free street parking Paid street parking (cost wi…" at bounding box center [631, 172] width 640 height 31
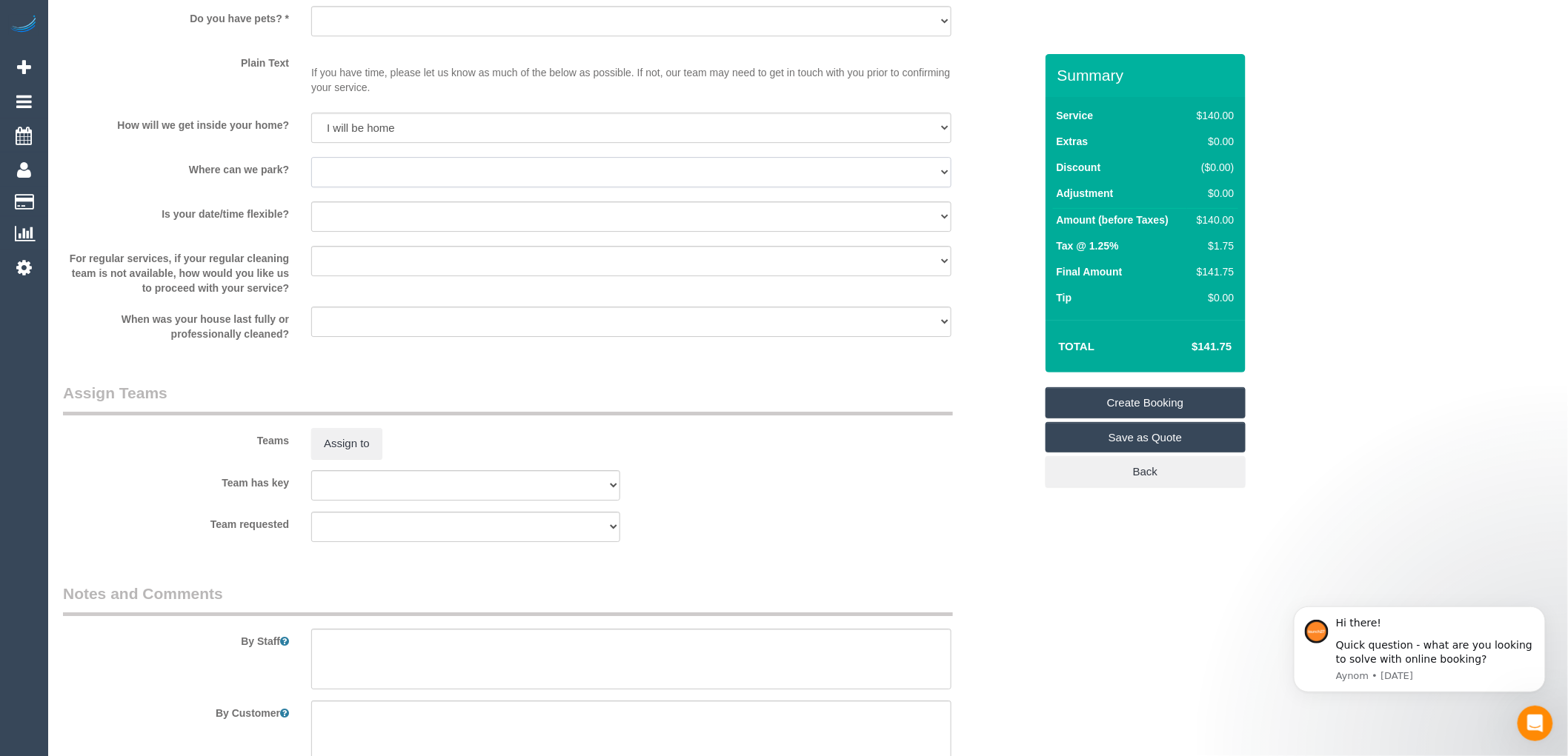
select select "number:18"
click at [311, 166] on select "I will provide parking on-site Free street parking Paid street parking (cost wi…" at bounding box center [631, 172] width 640 height 31
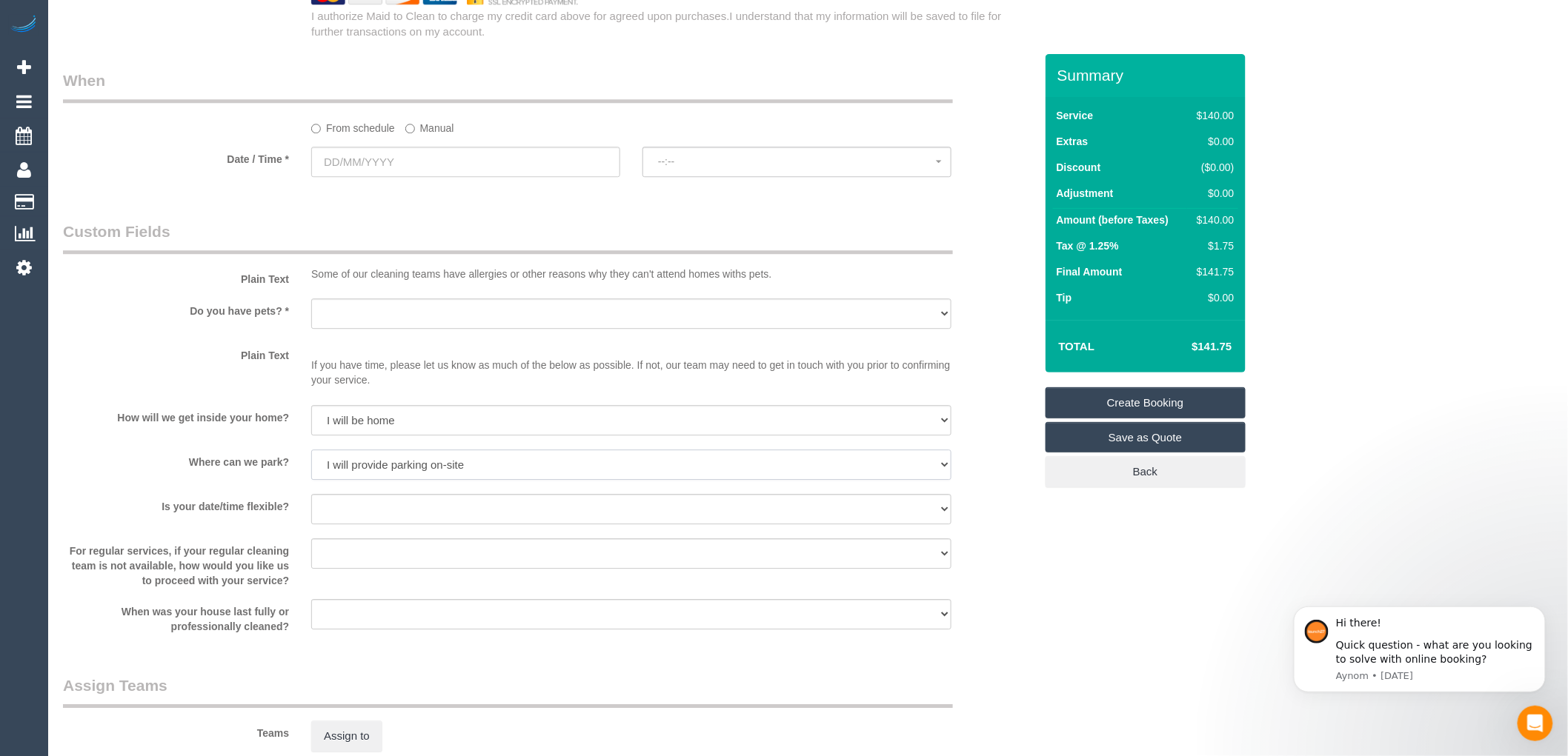
scroll to position [1564, 0]
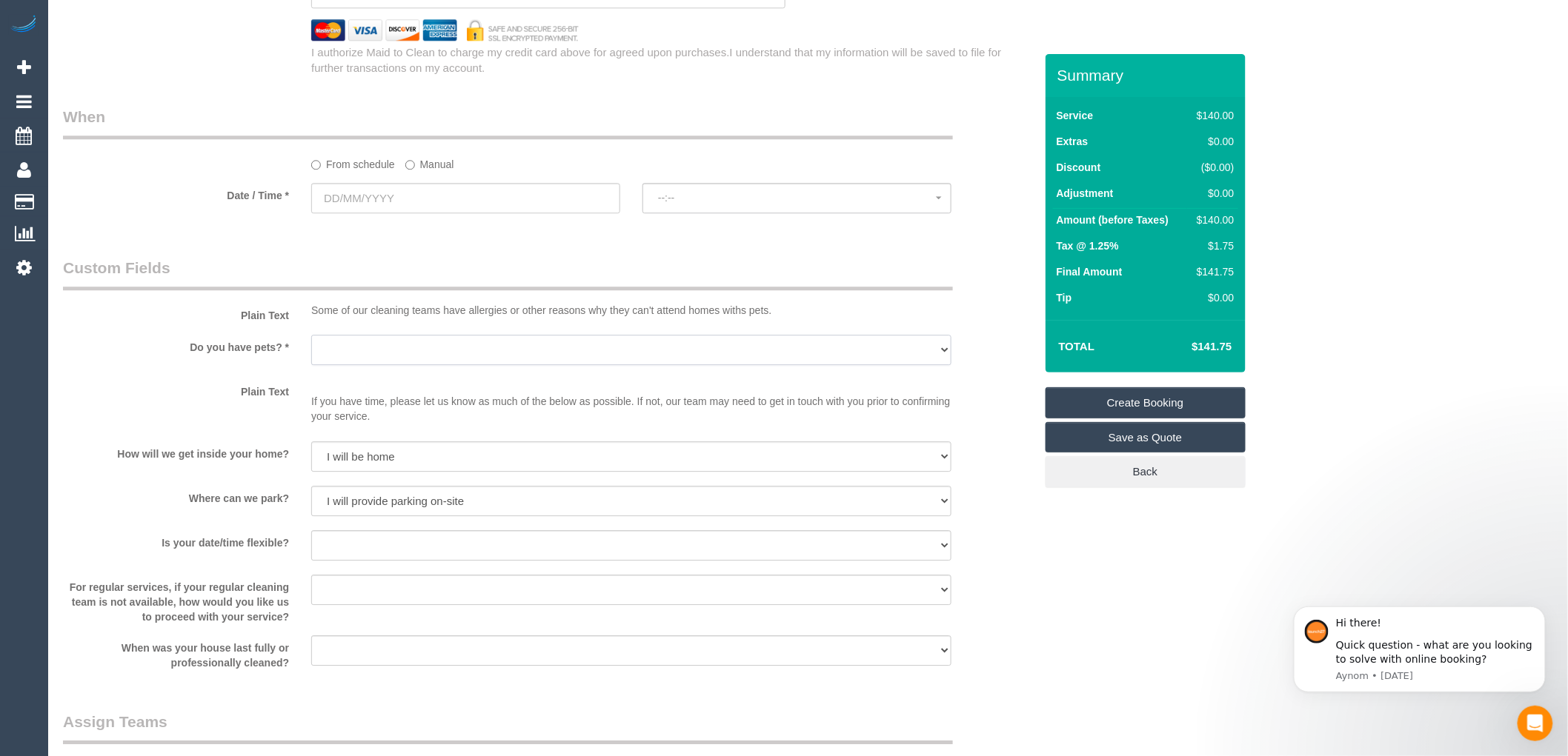
click at [421, 365] on select "Yes - Cats Yes - Dogs No pets Yes - Dogs and Cats Yes - Other" at bounding box center [631, 349] width 640 height 31
select select "number:28"
click at [311, 344] on select "Yes - Cats Yes - Dogs No pets Yes - Dogs and Cats Yes - Other" at bounding box center [631, 349] width 640 height 31
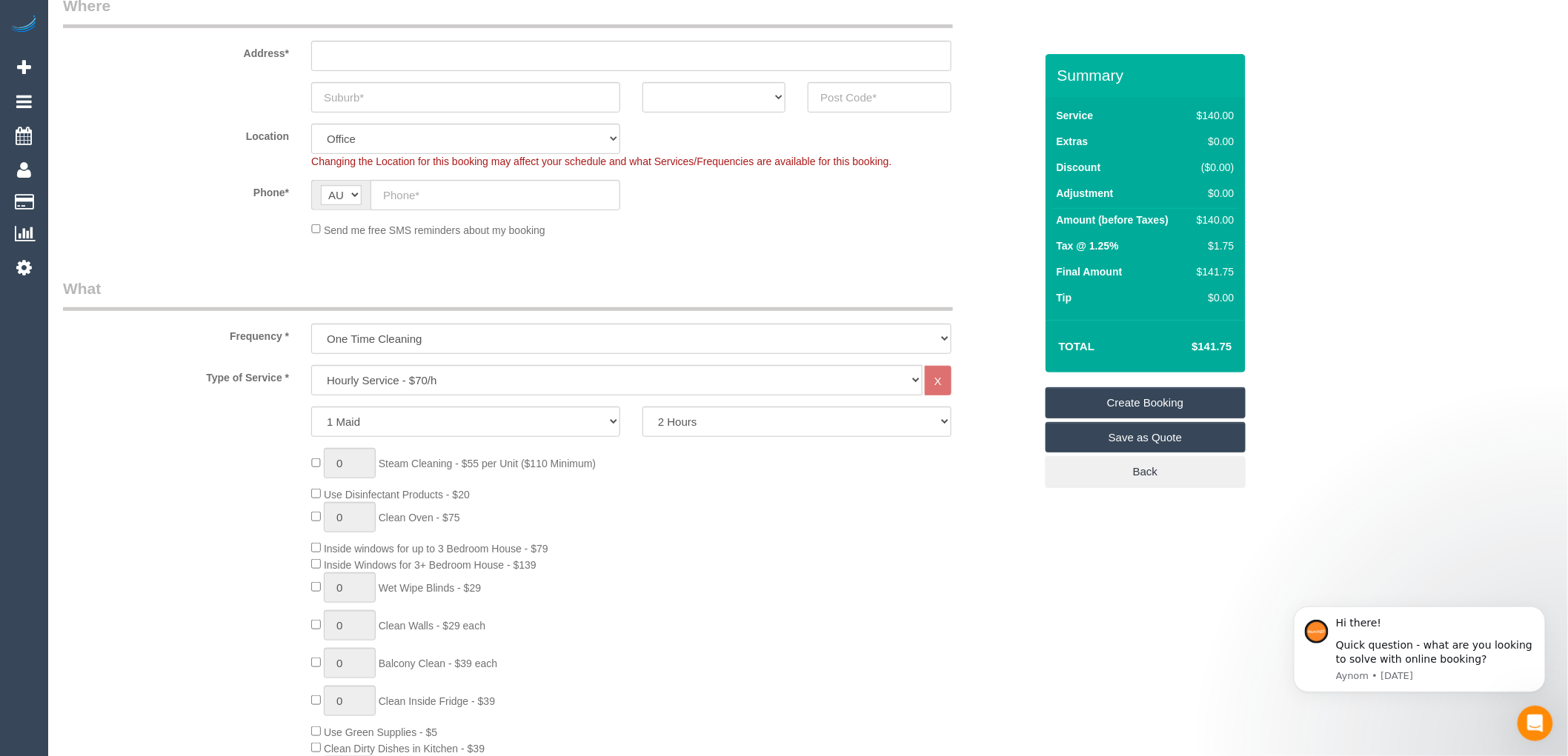
scroll to position [0, 0]
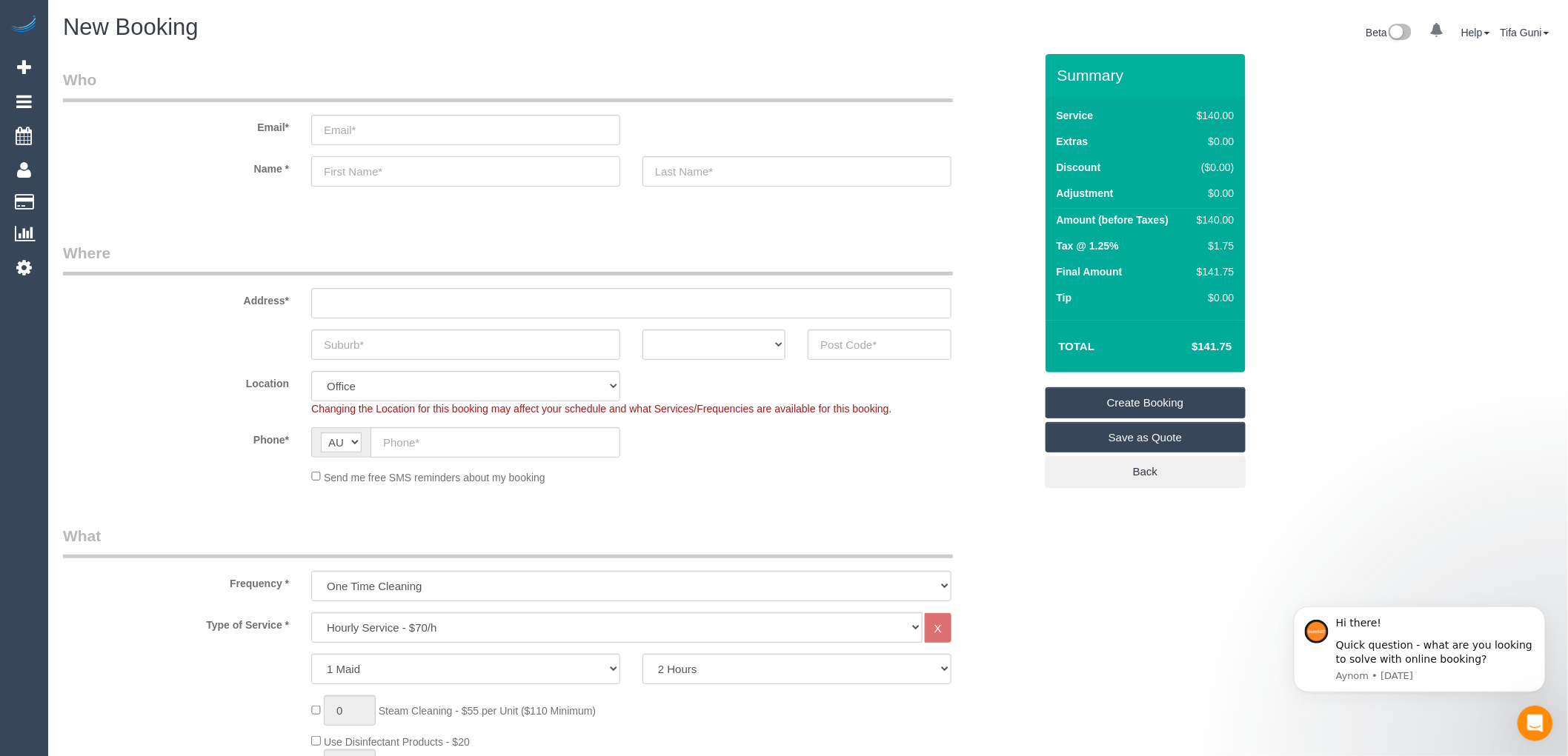
click at [383, 174] on input "text" at bounding box center [466, 171] width 309 height 31
type input "[PERSON_NAME]"
click at [345, 317] on input "text" at bounding box center [631, 303] width 640 height 31
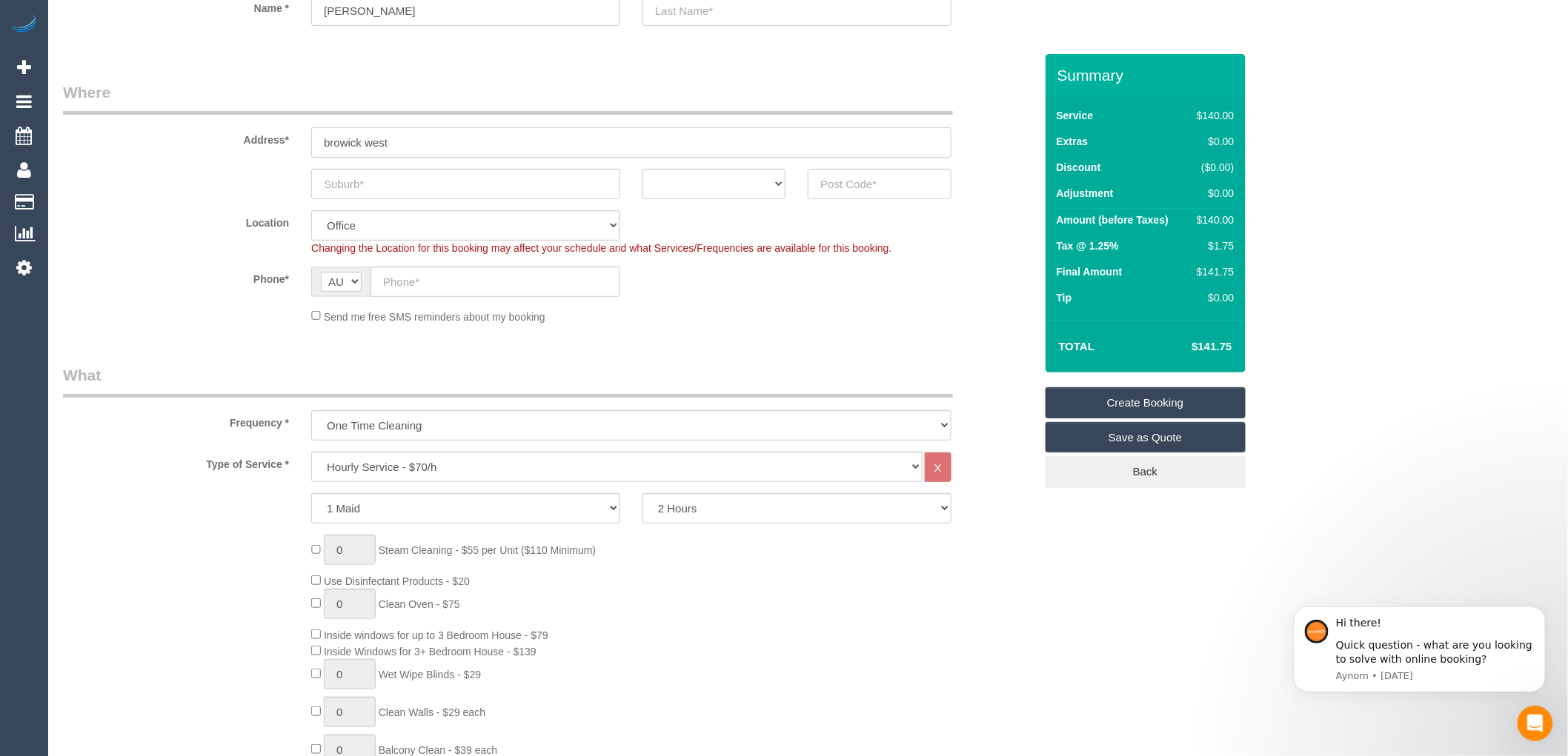
scroll to position [246, 0]
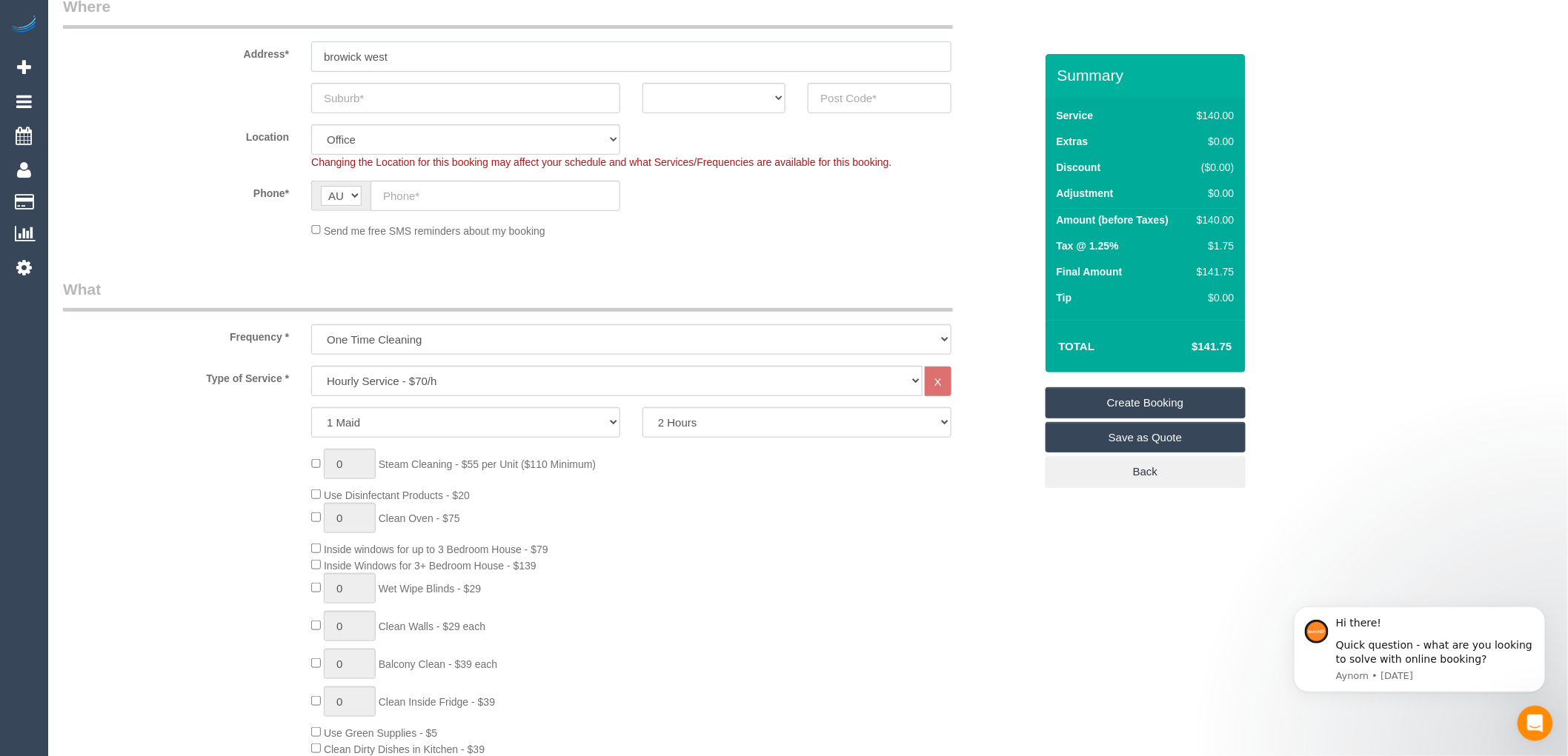
type input "browick west"
click at [448, 344] on select "One Time Cleaning Weekly - 10% Off - 10.00% (0% for the First Booking) Fortnigh…" at bounding box center [631, 340] width 640 height 31
click at [446, 378] on select "Hourly Service - $70/h Hourly Service - $65/h Hourly Service - $60/h Hourly Ser…" at bounding box center [617, 381] width 611 height 31
click at [311, 367] on select "Hourly Service - $70/h Hourly Service - $65/h Hourly Service - $60/h Hourly Ser…" at bounding box center [617, 381] width 611 height 31
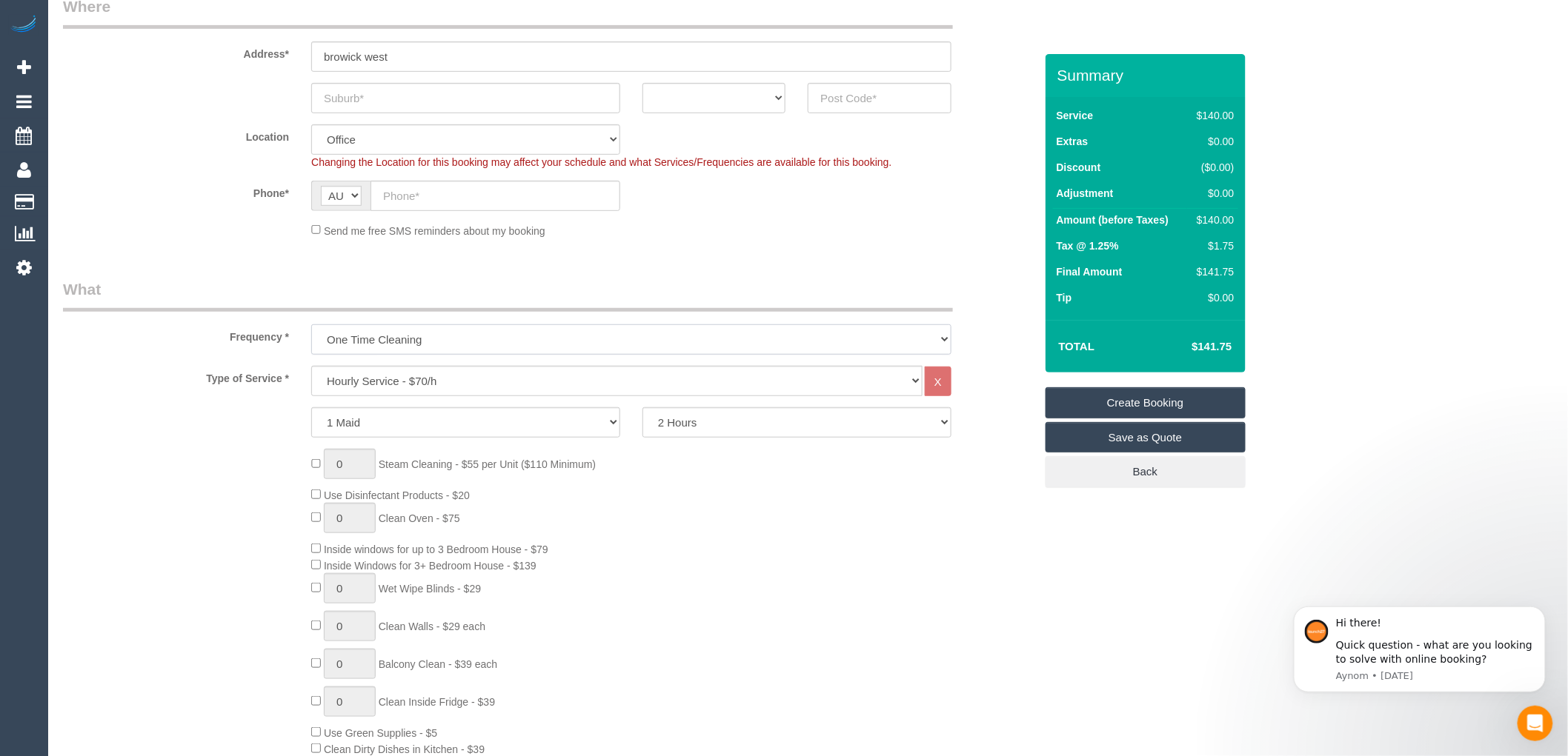
click at [418, 337] on select "One Time Cleaning Weekly - 10% Off - 10.00% (0% for the First Booking) Fortnigh…" at bounding box center [631, 340] width 640 height 31
click at [526, 220] on sui-booking-location "Location [GEOGRAPHIC_DATA] (North) East (South) [GEOGRAPHIC_DATA] (East) [GEOGR…" at bounding box center [549, 182] width 971 height 114
click at [457, 333] on select "One Time Cleaning Weekly - 10% Off - 10.00% (0% for the First Booking) Fortnigh…" at bounding box center [631, 340] width 640 height 31
select select "object:2096"
click at [311, 325] on select "One Time Cleaning Weekly - 10% Off - 10.00% (0% for the First Booking) Fortnigh…" at bounding box center [631, 340] width 640 height 31
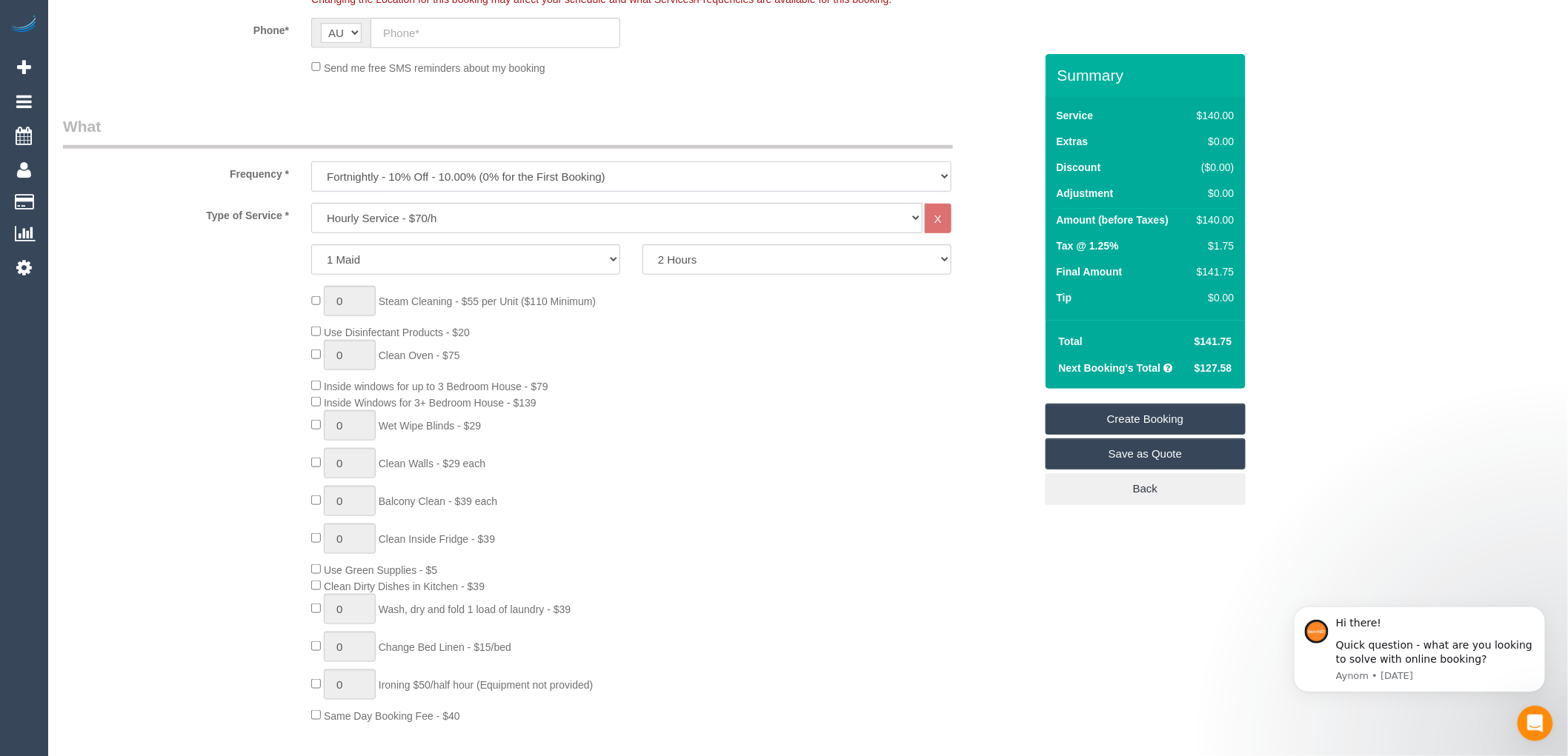
scroll to position [411, 0]
click at [501, 216] on select "Hourly Service - $70/h Hourly Service - $65/h Hourly Service - $60/h Hourly Ser…" at bounding box center [617, 216] width 611 height 31
click at [270, 262] on div "1 Maid 2 Maids 2 Hours 2.5 Hours 3 Hours 3.5 Hours 4 Hours 4.5 Hours 5 Hours 5.…" at bounding box center [549, 258] width 994 height 31
click at [400, 173] on select "One Time Cleaning Weekly - 10% Off - 10.00% (0% for the First Booking) Fortnigh…" at bounding box center [631, 175] width 640 height 31
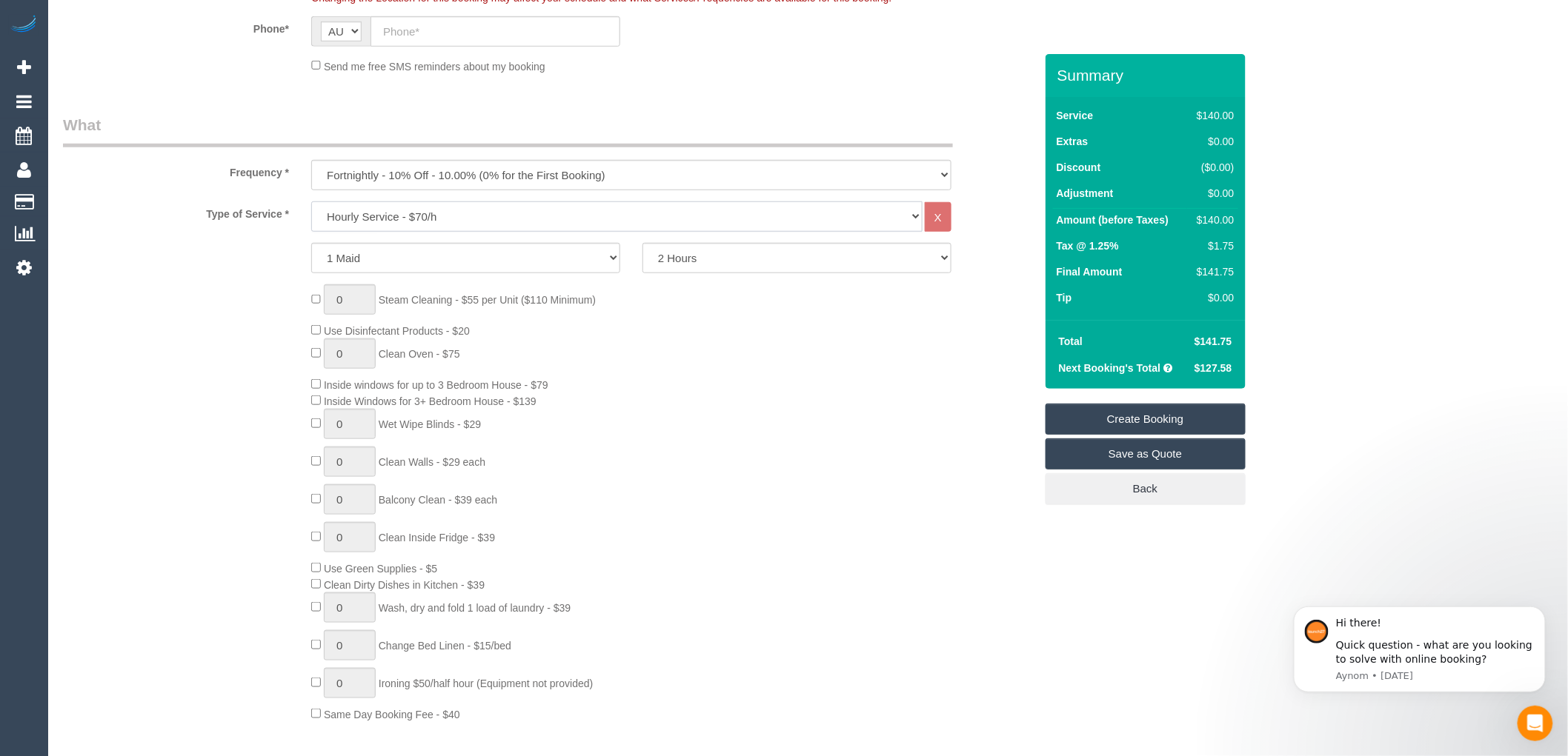
click at [385, 215] on select "Hourly Service - $70/h Hourly Service - $65/h Hourly Service - $60/h Hourly Ser…" at bounding box center [617, 216] width 611 height 31
click at [311, 203] on select "Hourly Service - $70/h Hourly Service - $65/h Hourly Service - $60/h Hourly Ser…" at bounding box center [617, 216] width 611 height 31
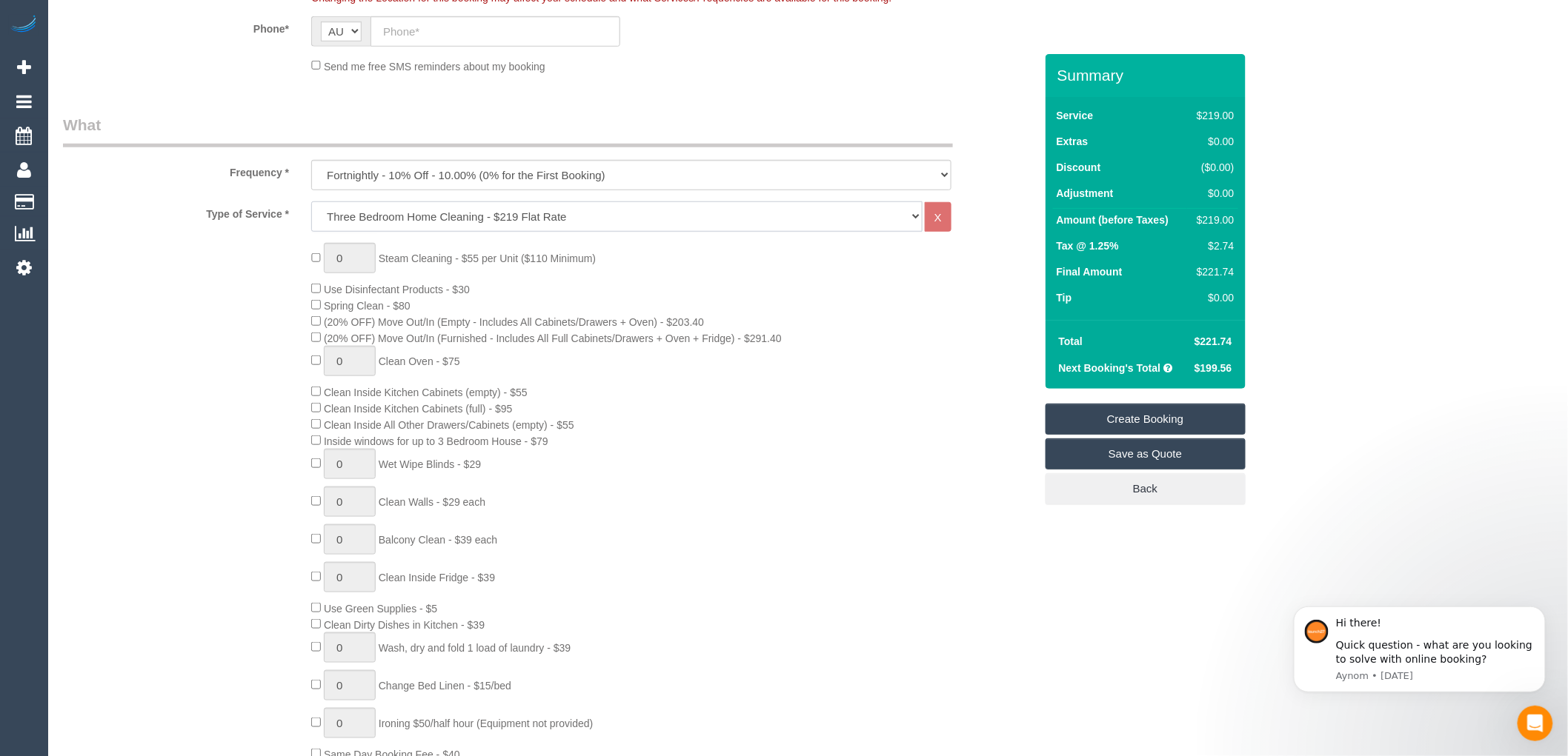
click at [572, 213] on select "Hourly Service - $70/h Hourly Service - $65/h Hourly Service - $60/h Hourly Ser…" at bounding box center [617, 216] width 611 height 31
select select "209"
click at [311, 203] on select "Hourly Service - $70/h Hourly Service - $65/h Hourly Service - $60/h Hourly Ser…" at bounding box center [617, 216] width 611 height 31
select select "1"
select select "120"
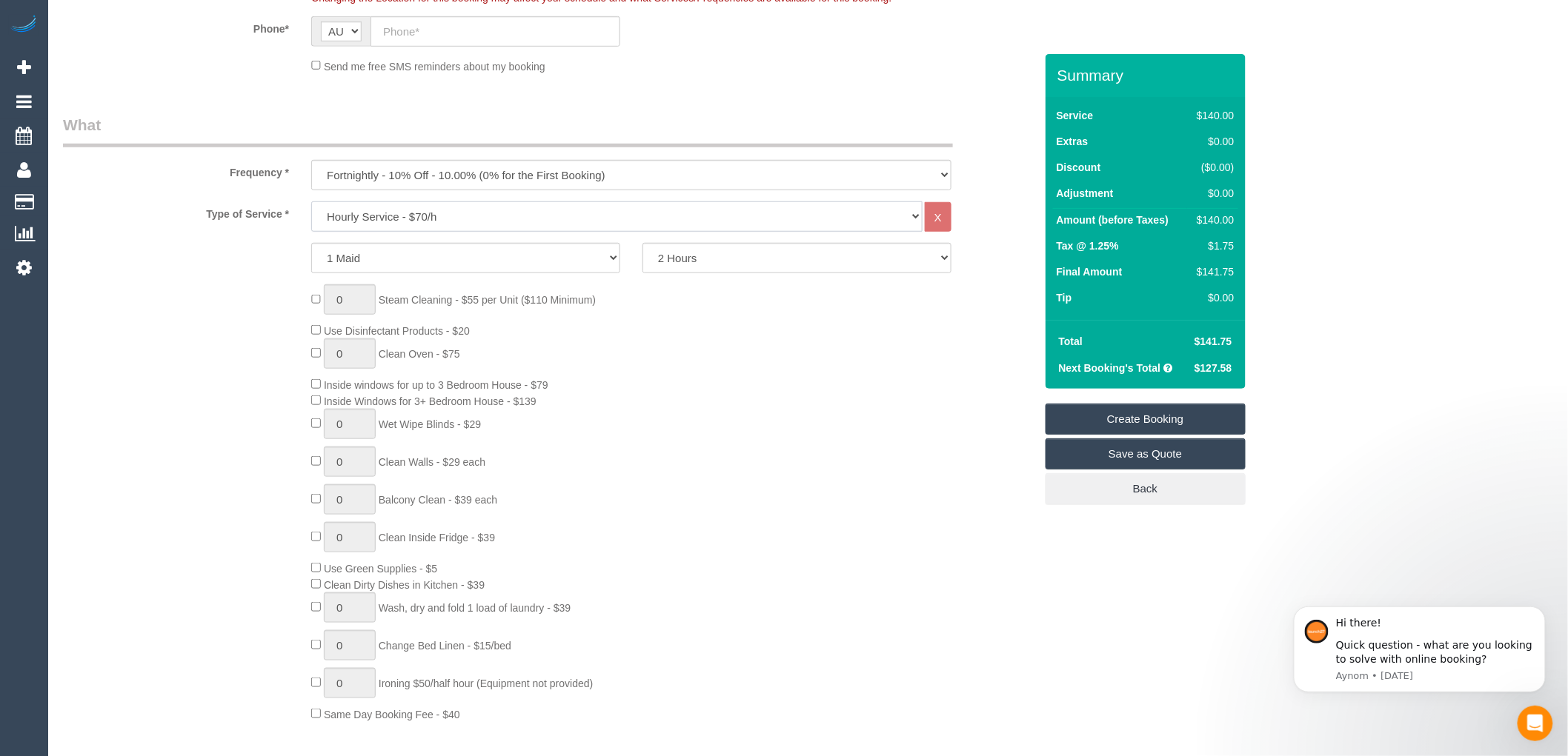
click at [401, 209] on select "Hourly Service - $70/h Hourly Service - $65/h Hourly Service - $60/h Hourly Ser…" at bounding box center [617, 216] width 611 height 31
click at [311, 203] on select "Hourly Service - $70/h Hourly Service - $65/h Hourly Service - $60/h Hourly Ser…" at bounding box center [617, 216] width 611 height 31
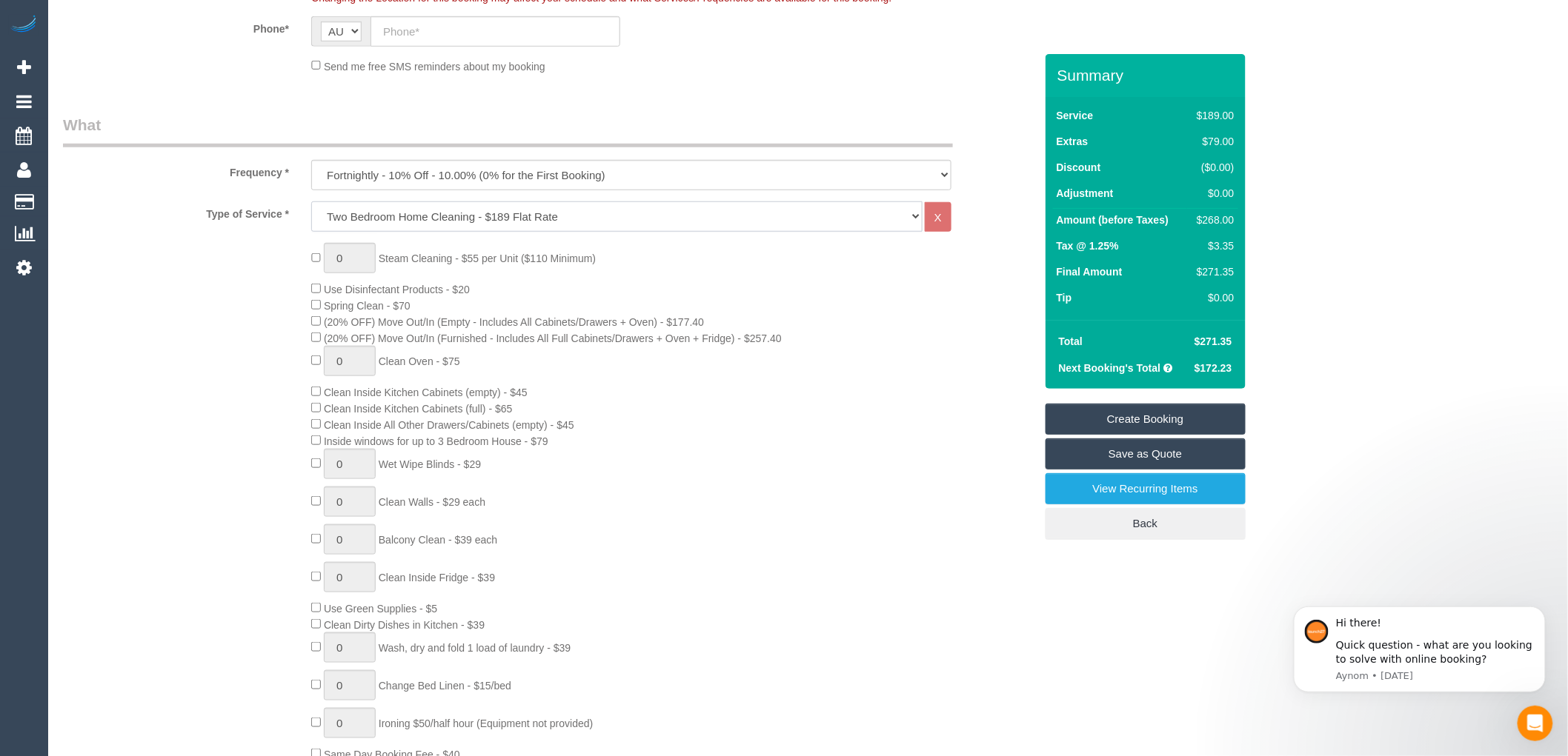
click at [383, 211] on select "Hourly Service - $70/h Hourly Service - $65/h Hourly Service - $60/h Hourly Ser…" at bounding box center [617, 216] width 611 height 31
select select "212"
click at [311, 203] on select "Hourly Service - $70/h Hourly Service - $65/h Hourly Service - $60/h Hourly Ser…" at bounding box center [617, 216] width 611 height 31
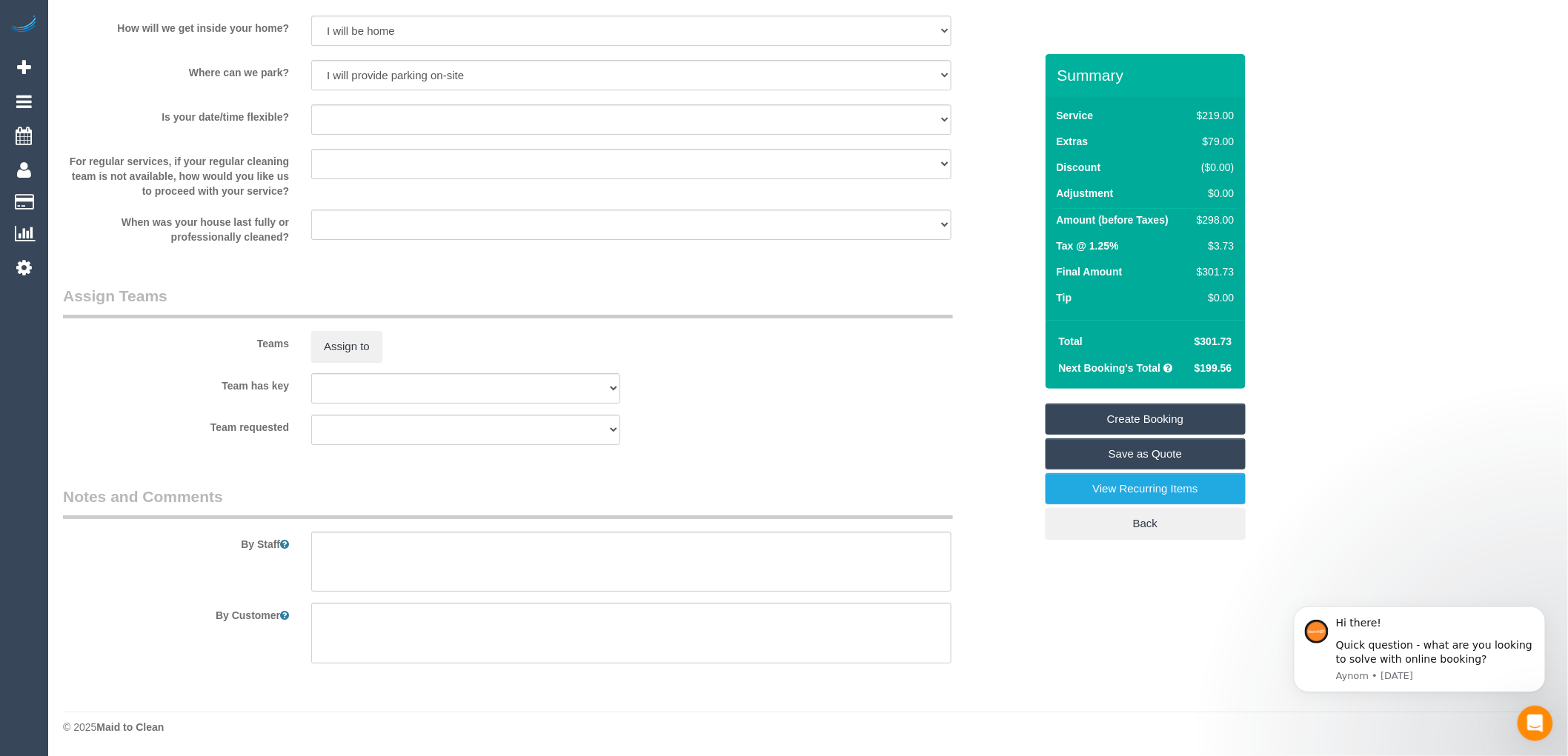
scroll to position [2045, 0]
click at [353, 551] on textarea at bounding box center [631, 562] width 640 height 61
click at [430, 534] on textarea at bounding box center [631, 562] width 640 height 61
type textarea "minimum water required"
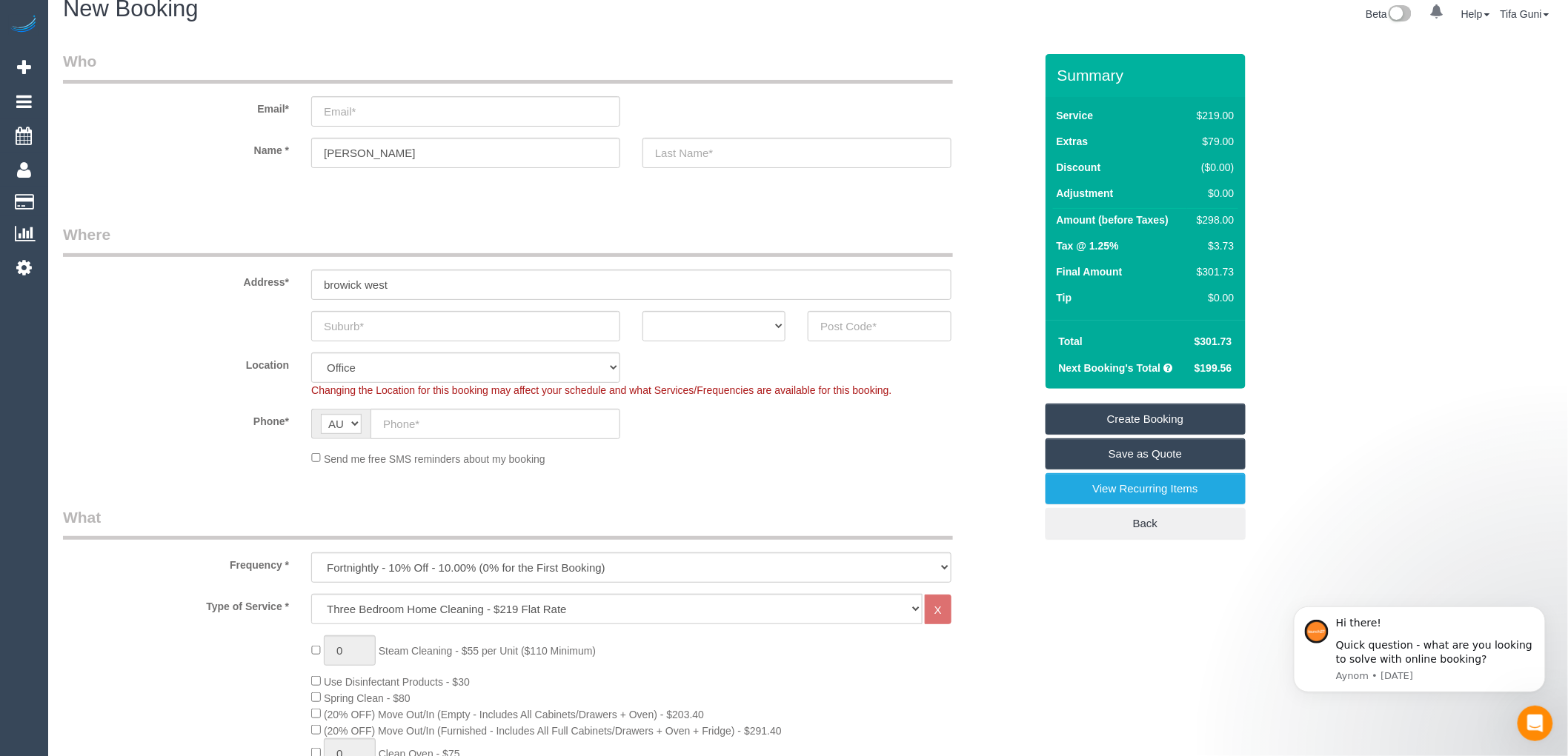
scroll to position [0, 0]
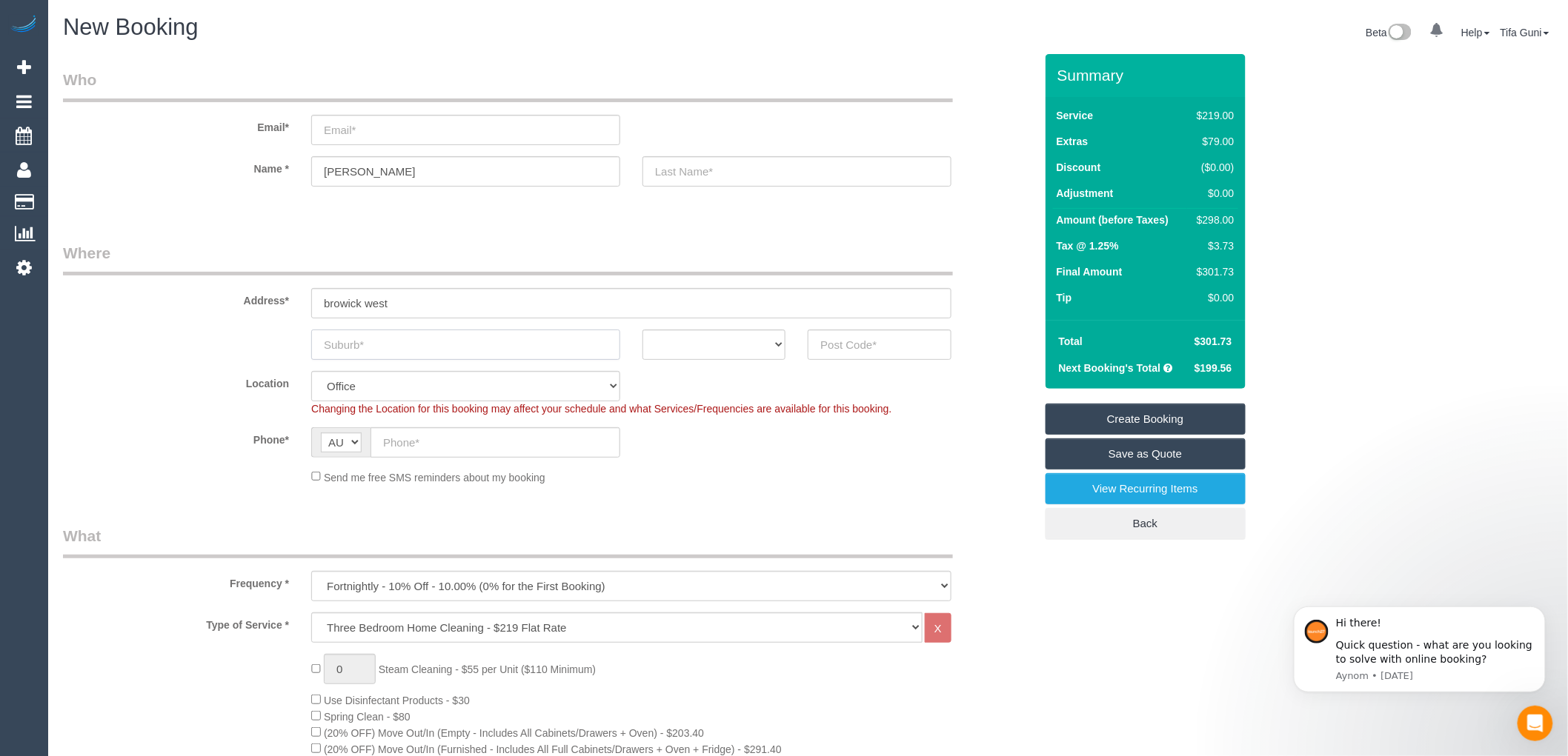
click at [481, 348] on input "text" at bounding box center [466, 344] width 309 height 31
click at [756, 349] on select "ACT [GEOGRAPHIC_DATA] NT [GEOGRAPHIC_DATA] SA TAS [GEOGRAPHIC_DATA] [GEOGRAPHIC…" at bounding box center [714, 344] width 143 height 31
select select "VIC"
click at [642, 329] on select "ACT [GEOGRAPHIC_DATA] NT [GEOGRAPHIC_DATA] SA TAS [GEOGRAPHIC_DATA] [GEOGRAPHIC…" at bounding box center [714, 344] width 143 height 31
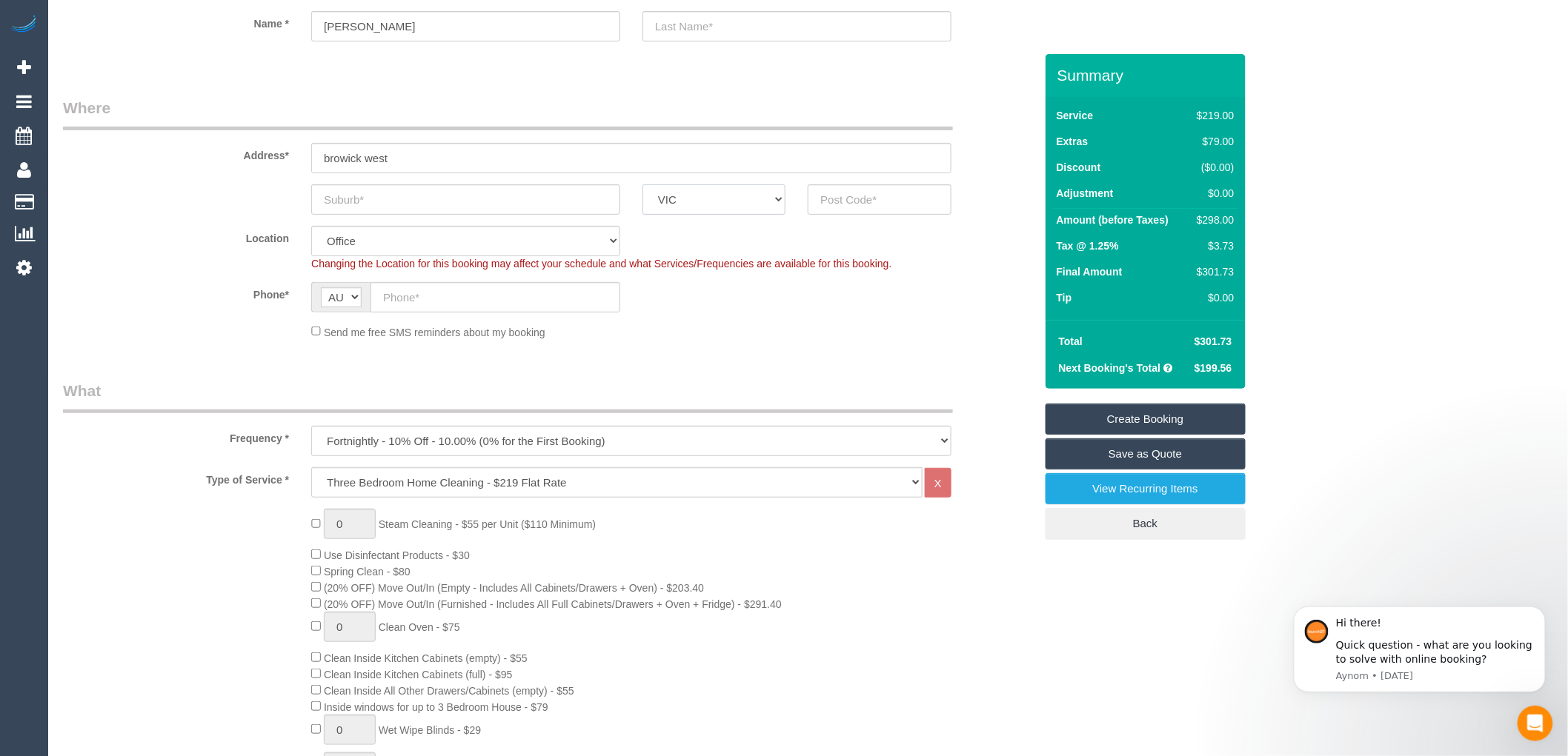
scroll to position [164, 0]
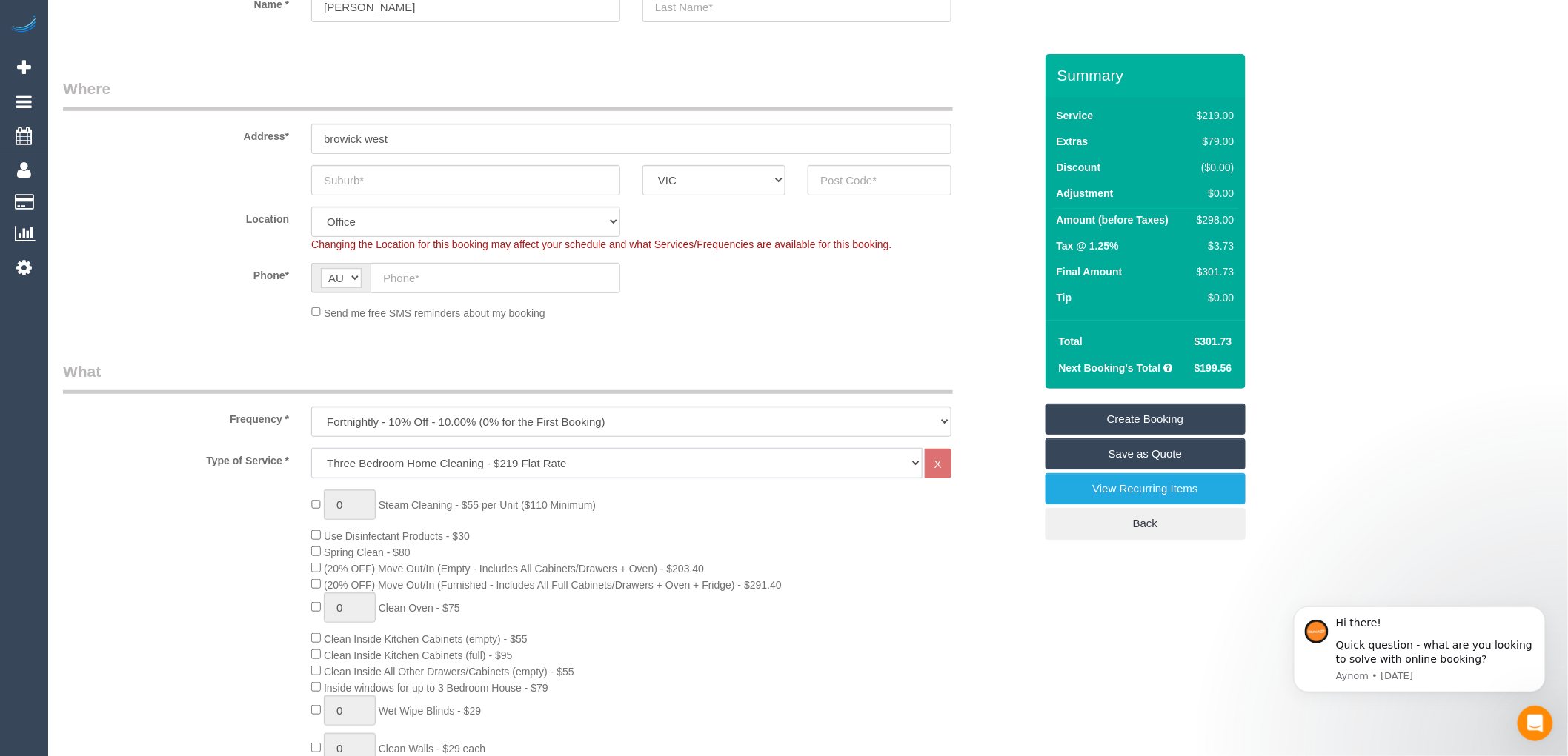
click at [474, 461] on select "Hourly Service - $70/h Hourly Service - $65/h Hourly Service - $60/h Hourly Ser…" at bounding box center [617, 463] width 611 height 31
click at [311, 449] on select "Hourly Service - $70/h Hourly Service - $65/h Hourly Service - $60/h Hourly Ser…" at bounding box center [617, 463] width 611 height 31
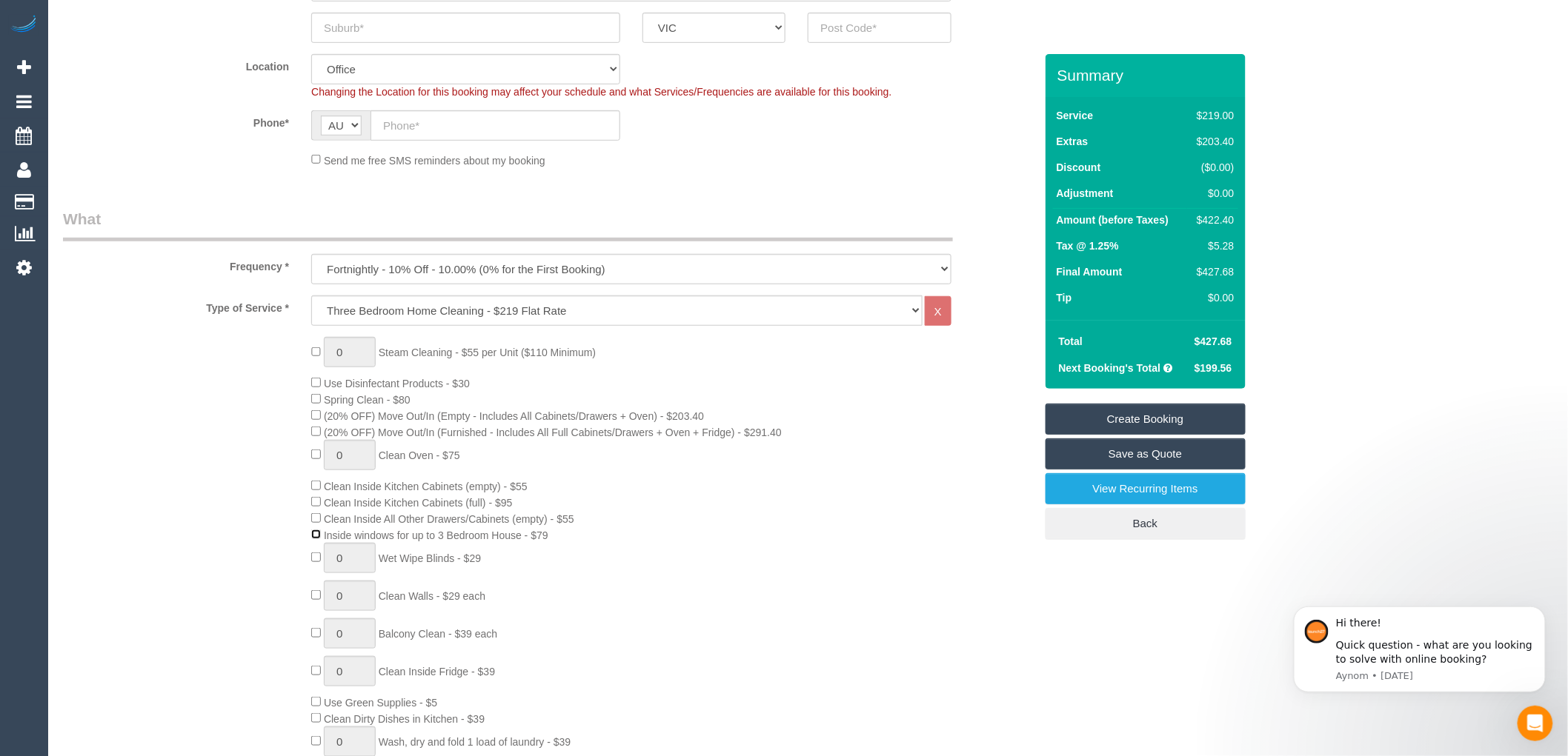
scroll to position [246, 0]
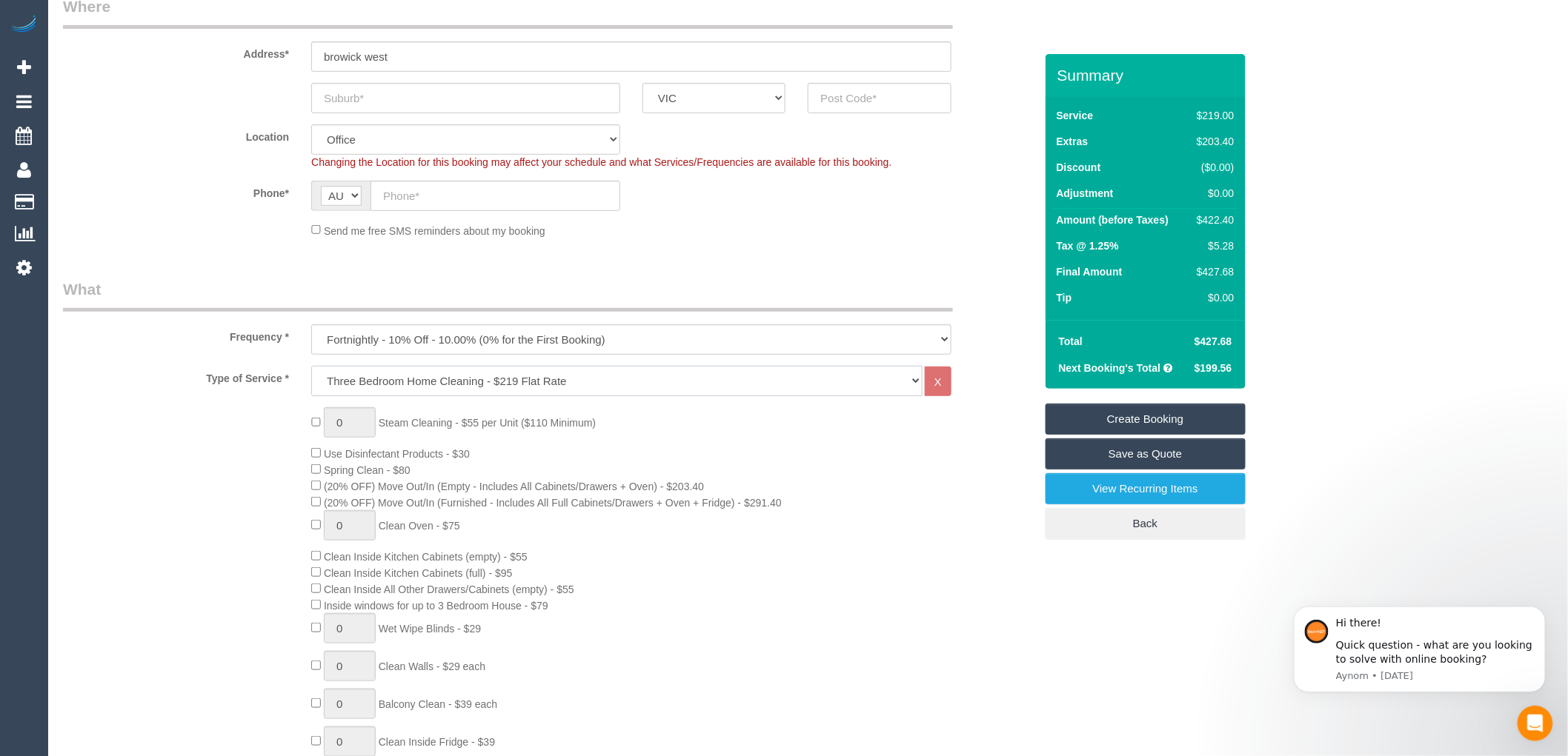
click at [438, 385] on select "Hourly Service - $70/h Hourly Service - $65/h Hourly Service - $60/h Hourly Ser…" at bounding box center [617, 381] width 611 height 31
select select "213"
click at [311, 367] on select "Hourly Service - $70/h Hourly Service - $65/h Hourly Service - $60/h Hourly Ser…" at bounding box center [617, 381] width 611 height 31
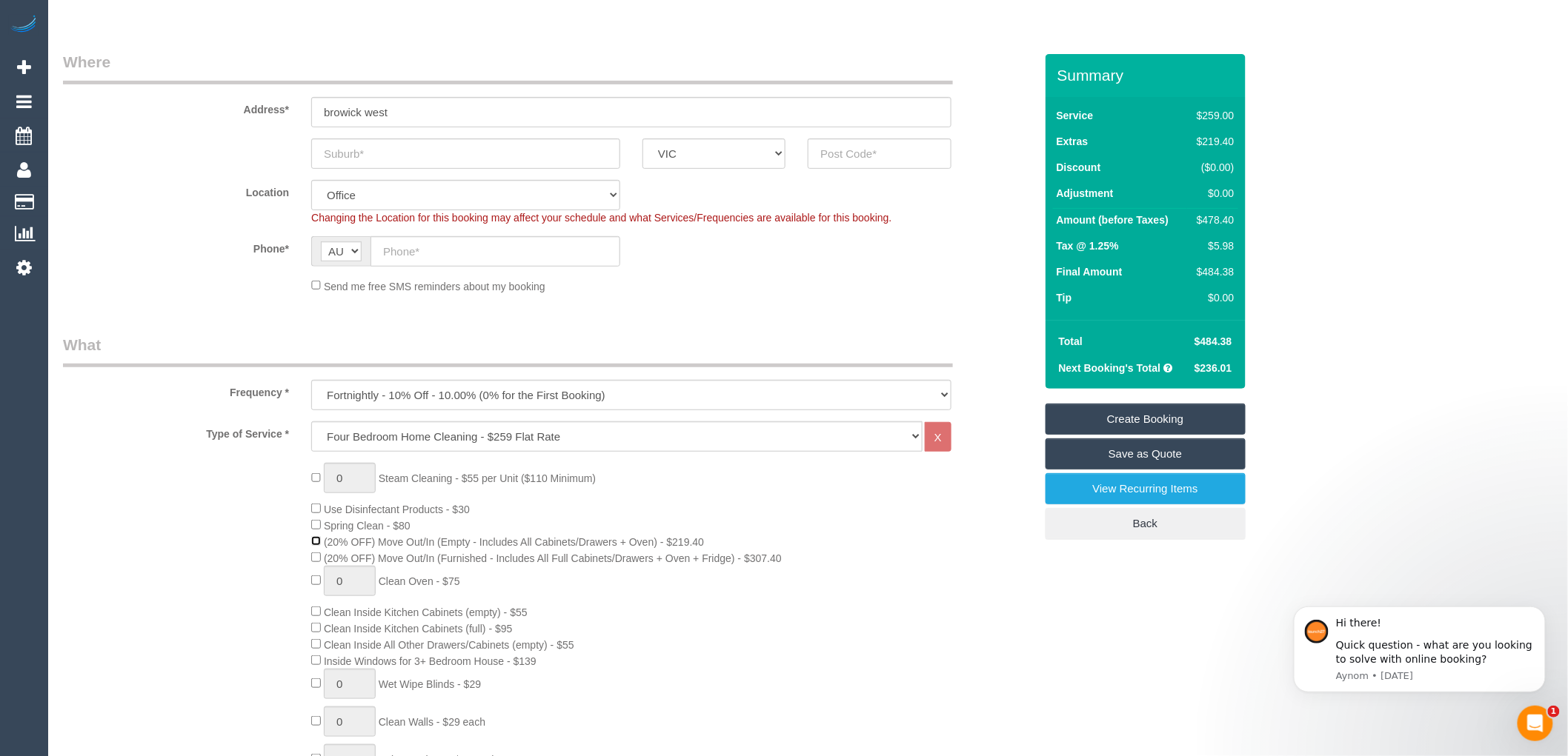
scroll to position [164, 0]
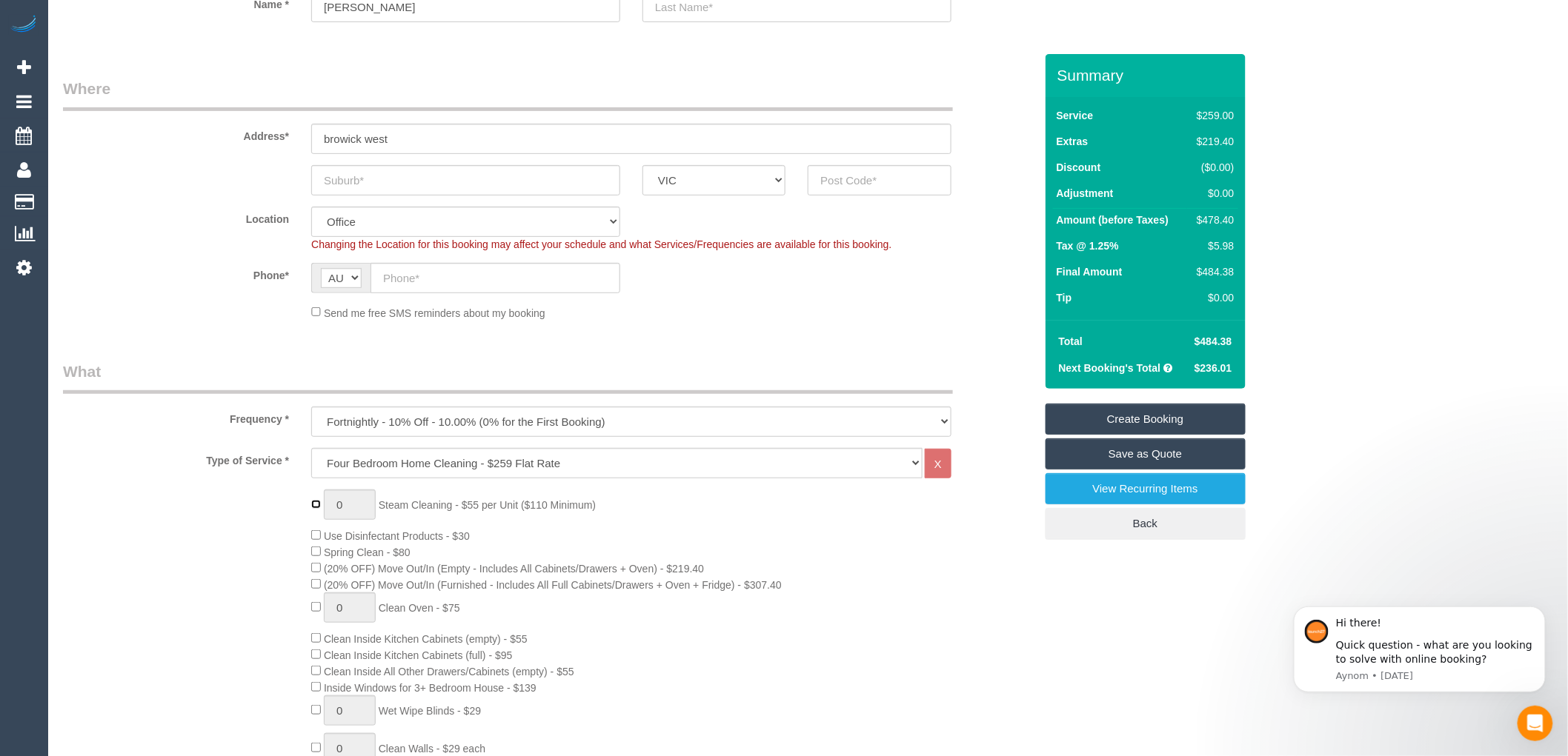
type input "1"
click at [342, 510] on input "1" at bounding box center [349, 505] width 52 height 31
type input "4"
click at [738, 540] on div "4 Steam Cleaning - $55 per Unit ($110 Minimum) Use Disinfectant Products - $30 …" at bounding box center [673, 749] width 745 height 519
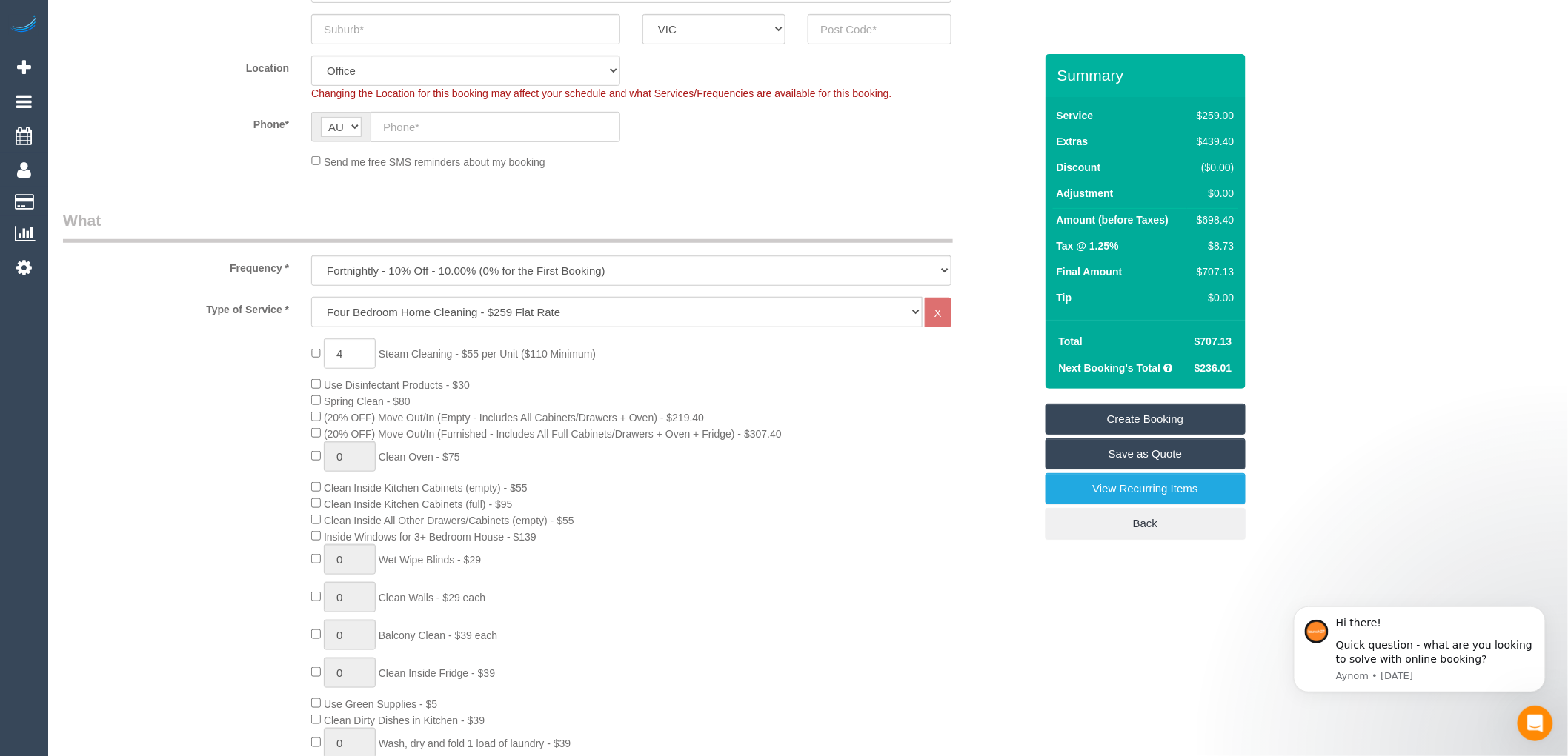
scroll to position [329, 0]
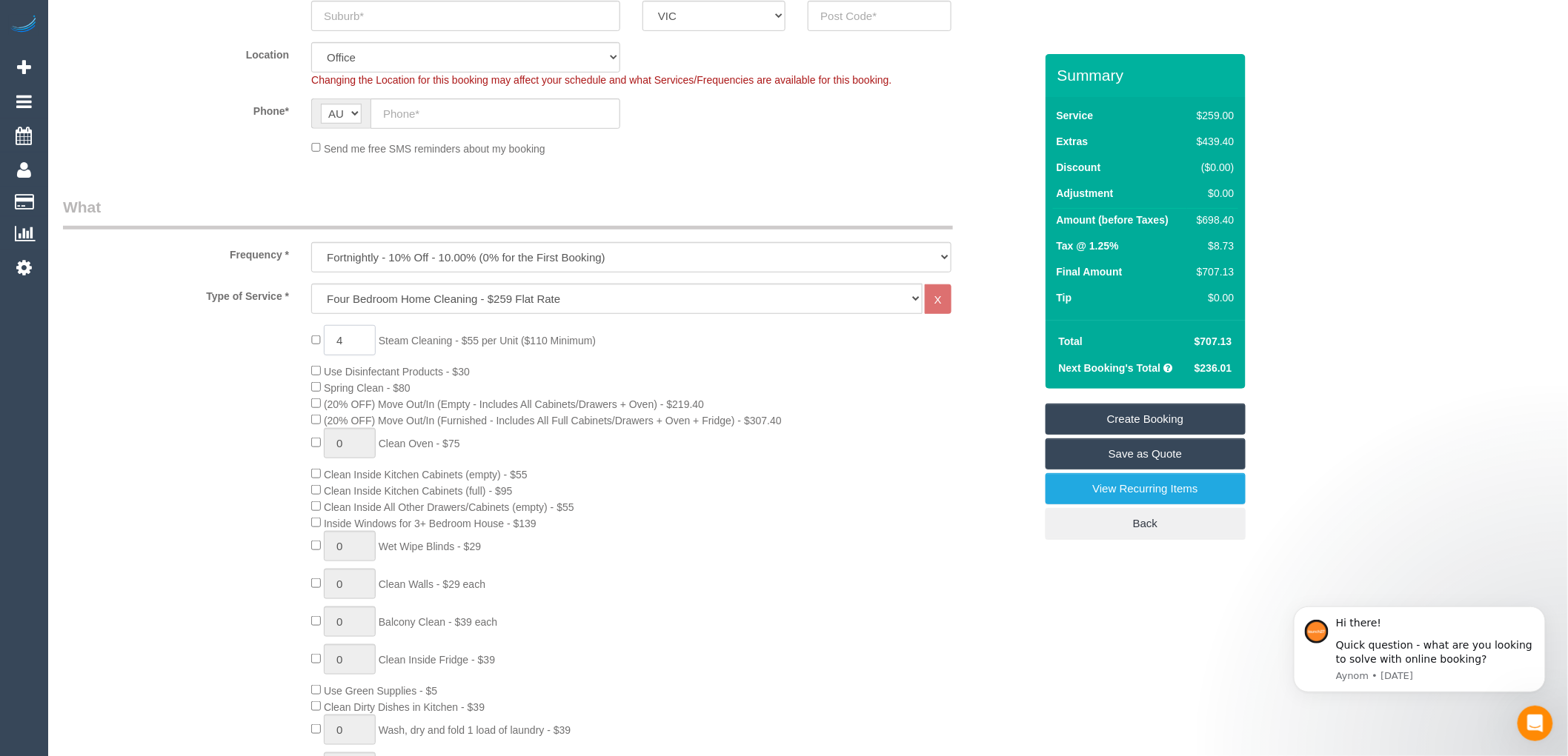
click at [358, 340] on input "4" at bounding box center [349, 340] width 52 height 31
type input "5"
click at [694, 561] on div "5 Steam Cleaning - $55 per Unit ($110 Minimum) Use Disinfectant Products - $30 …" at bounding box center [673, 584] width 745 height 519
click at [745, 395] on div "5 Steam Cleaning - $55 per Unit ($110 Minimum) Use Disinfectant Products - $30 …" at bounding box center [673, 584] width 745 height 519
click at [1145, 487] on link "View Recurring Items" at bounding box center [1145, 489] width 200 height 31
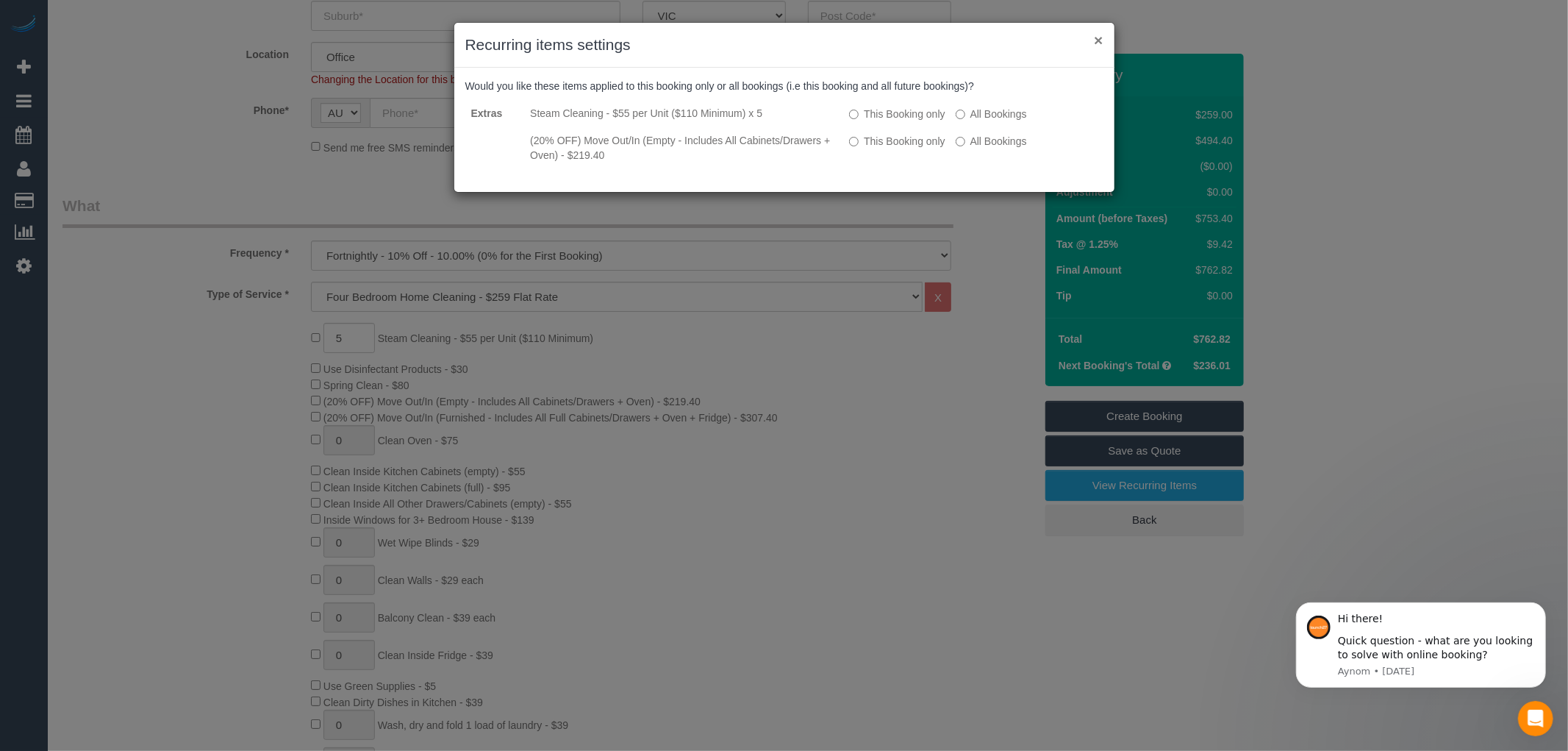
click at [1098, 36] on button "×" at bounding box center [1098, 40] width 9 height 16
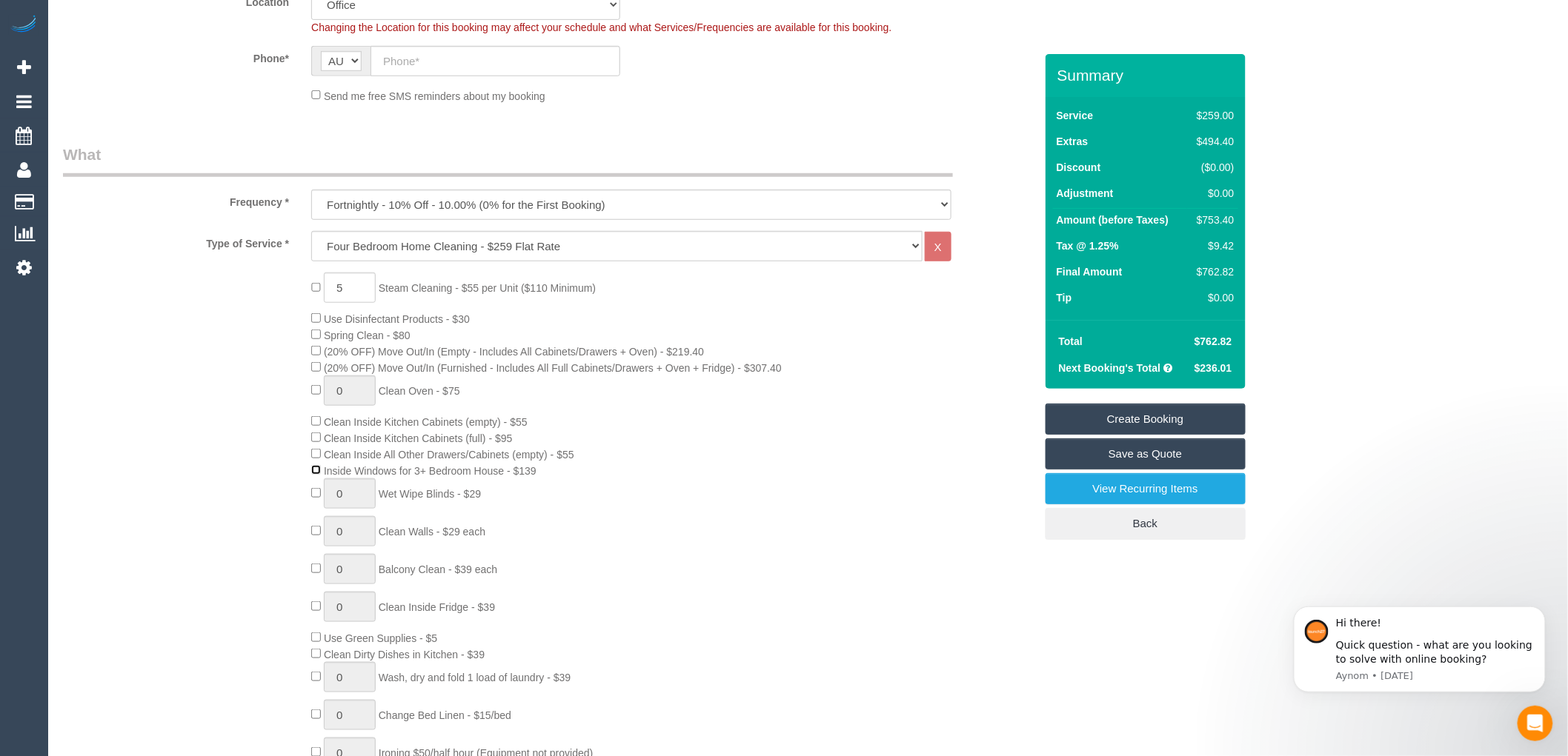
scroll to position [411, 0]
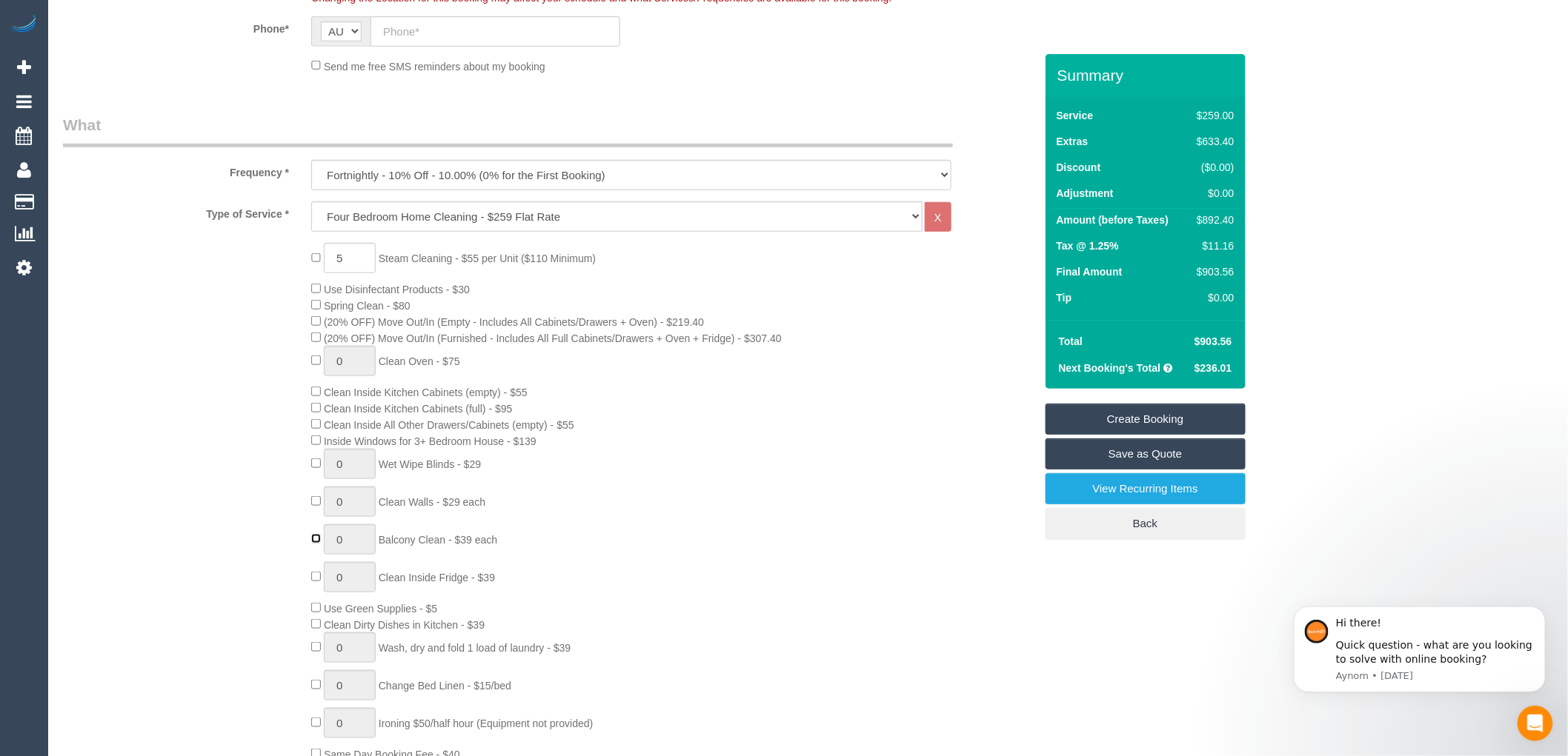
type input "1"
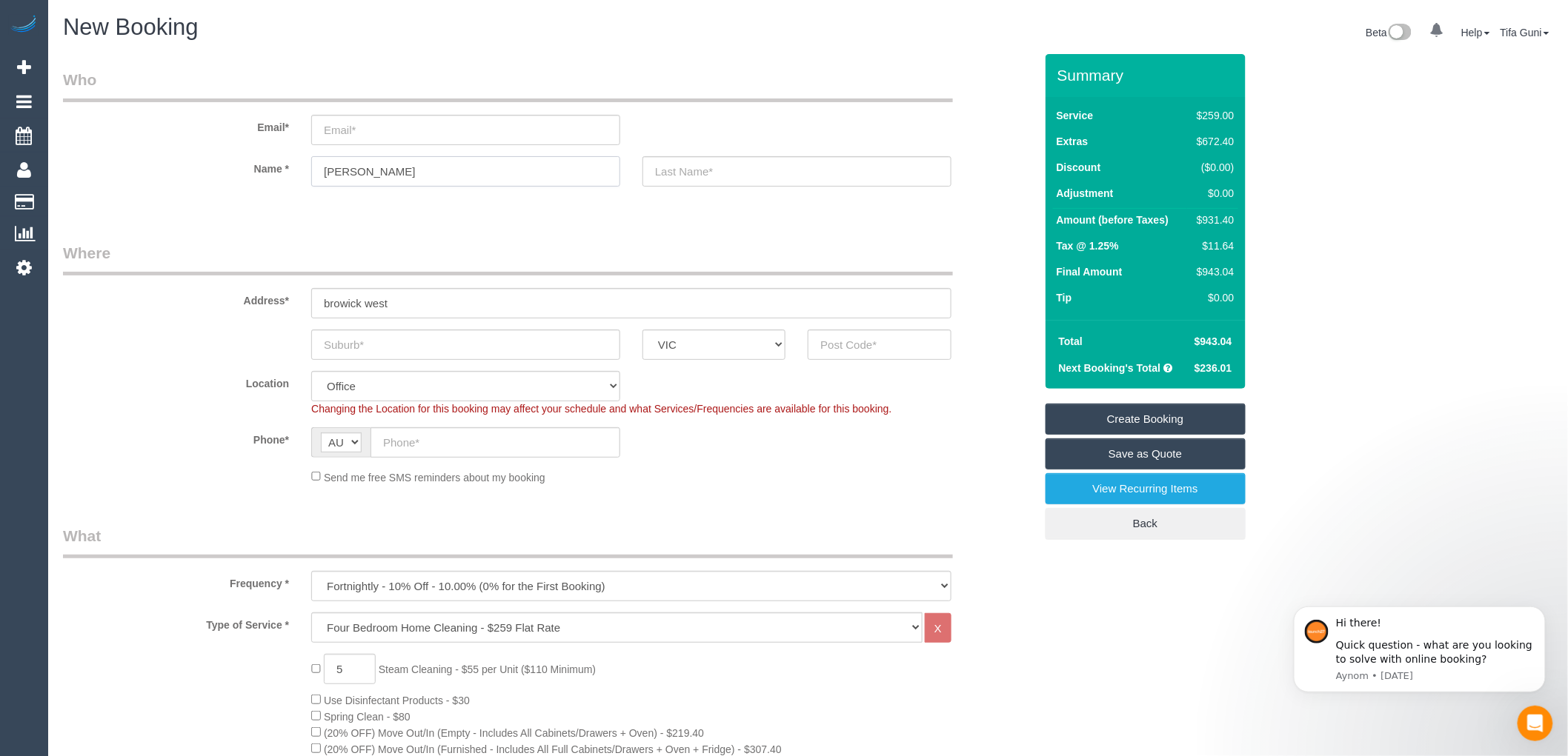
drag, startPoint x: 402, startPoint y: 179, endPoint x: 290, endPoint y: 156, distance: 114.3
click at [290, 156] on div "Name * [PERSON_NAME]" at bounding box center [549, 171] width 994 height 31
drag, startPoint x: 425, startPoint y: 299, endPoint x: 105, endPoint y: 320, distance: 320.7
click at [105, 320] on sui-booking-address "Address* [GEOGRAPHIC_DATA] ACT [GEOGRAPHIC_DATA] NT [GEOGRAPHIC_DATA] SA TAS [G…" at bounding box center [549, 300] width 971 height 118
click at [361, 338] on input "text" at bounding box center [466, 344] width 309 height 31
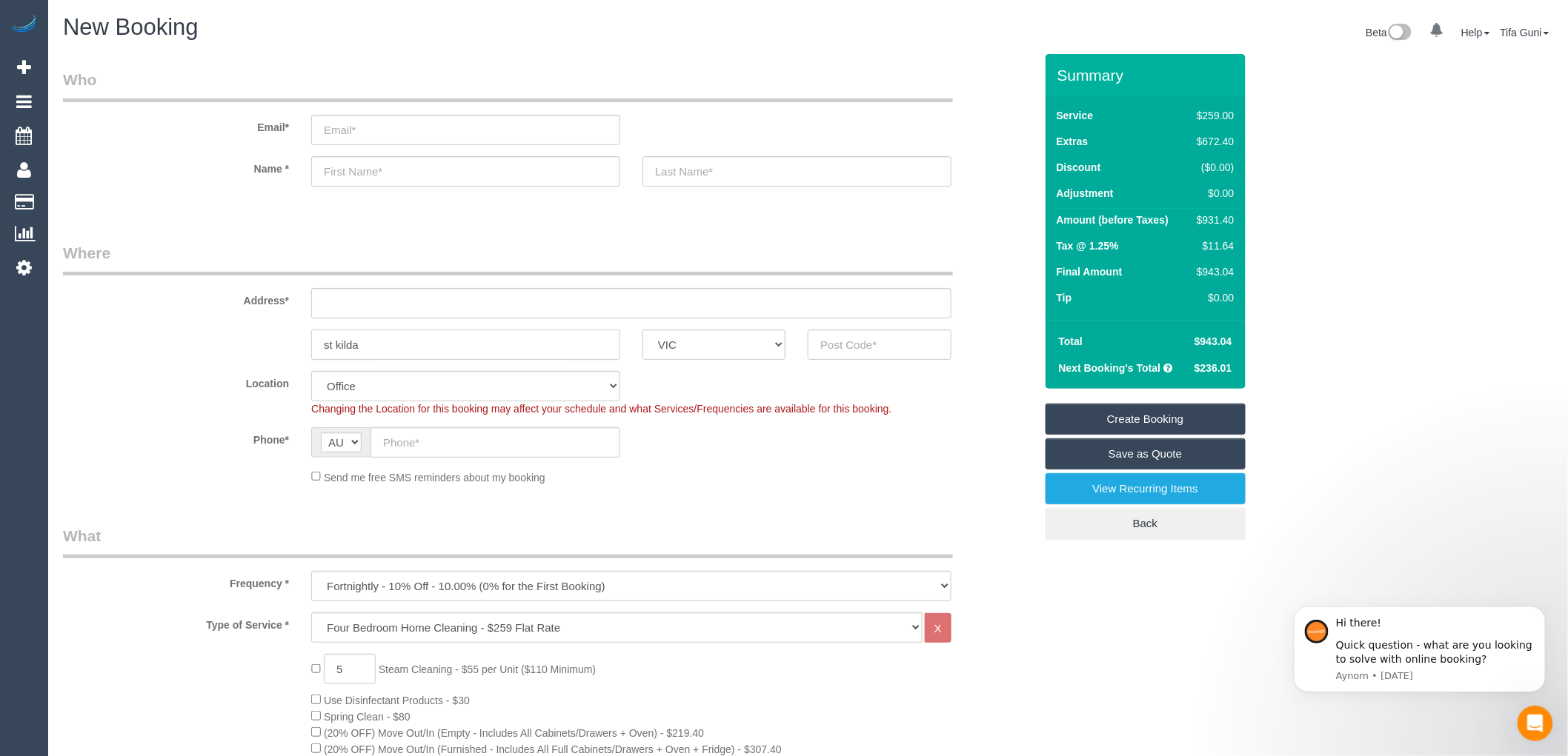
type input "st kilda"
click at [894, 357] on input "text" at bounding box center [880, 344] width 143 height 31
drag, startPoint x: 388, startPoint y: 346, endPoint x: 296, endPoint y: 349, distance: 92.0
click at [296, 349] on div "st kilda ACT [GEOGRAPHIC_DATA] NT [GEOGRAPHIC_DATA] SA TAS [GEOGRAPHIC_DATA] [G…" at bounding box center [549, 344] width 994 height 31
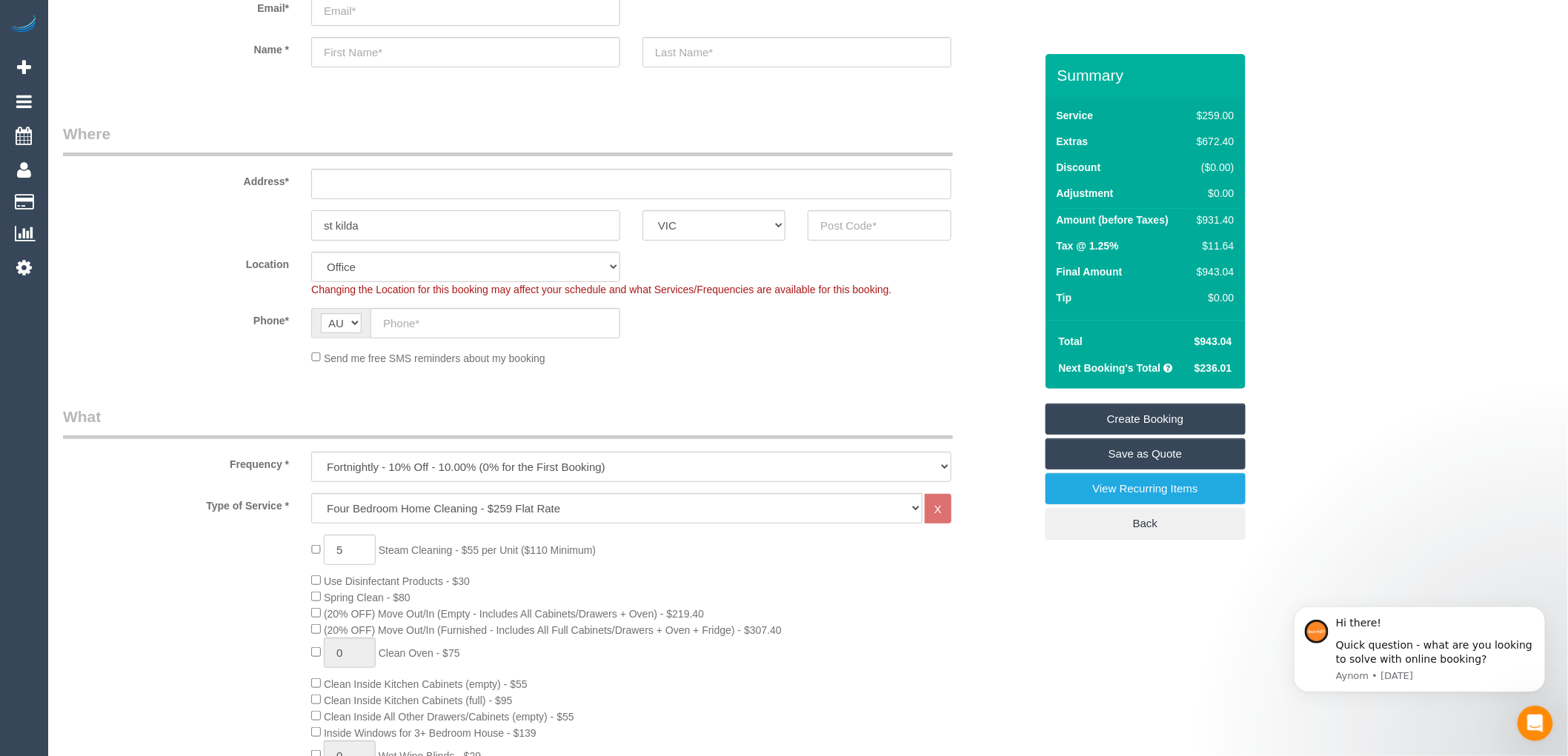
scroll to position [164, 0]
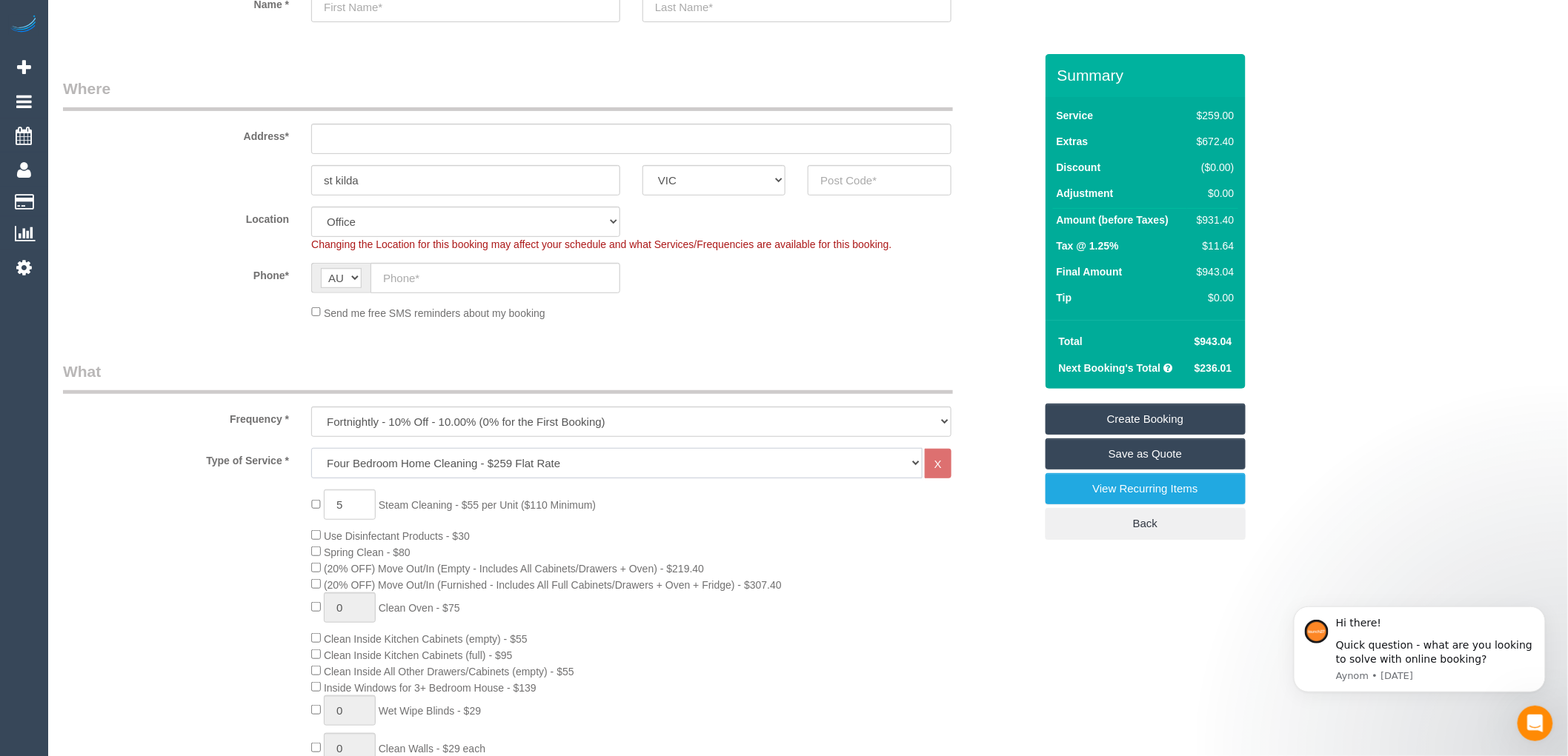
click at [512, 461] on select "Hourly Service - $70/h Hourly Service - $65/h Hourly Service - $60/h Hourly Ser…" at bounding box center [617, 463] width 611 height 31
click at [476, 460] on select "Hourly Service - $70/h Hourly Service - $65/h Hourly Service - $60/h Hourly Ser…" at bounding box center [617, 463] width 611 height 31
click at [996, 238] on div "Location [GEOGRAPHIC_DATA] (North) East (South) [GEOGRAPHIC_DATA] (East) [GEOGR…" at bounding box center [549, 230] width 994 height 45
click at [452, 430] on select "One Time Cleaning Weekly - 10% Off - 10.00% (0% for the First Booking) Fortnigh…" at bounding box center [631, 422] width 640 height 31
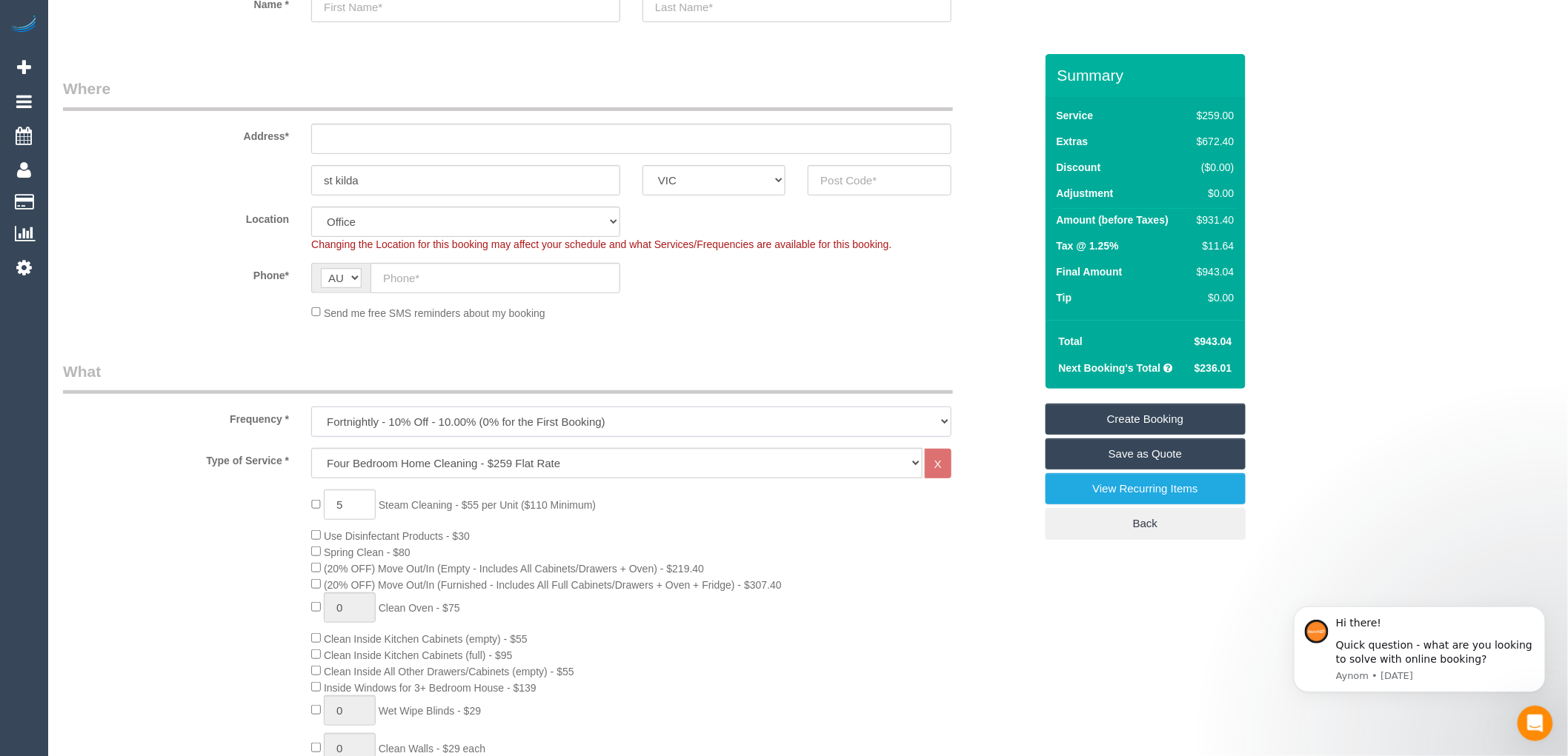
click at [452, 430] on select "One Time Cleaning Weekly - 10% Off - 10.00% (0% for the First Booking) Fortnigh…" at bounding box center [631, 422] width 640 height 31
click at [456, 462] on select "Hourly Service - $70/h Hourly Service - $65/h Hourly Service - $60/h Hourly Ser…" at bounding box center [617, 463] width 611 height 31
select select "209"
click at [311, 449] on select "Hourly Service - $70/h Hourly Service - $65/h Hourly Service - $60/h Hourly Ser…" at bounding box center [617, 463] width 611 height 31
select select "1"
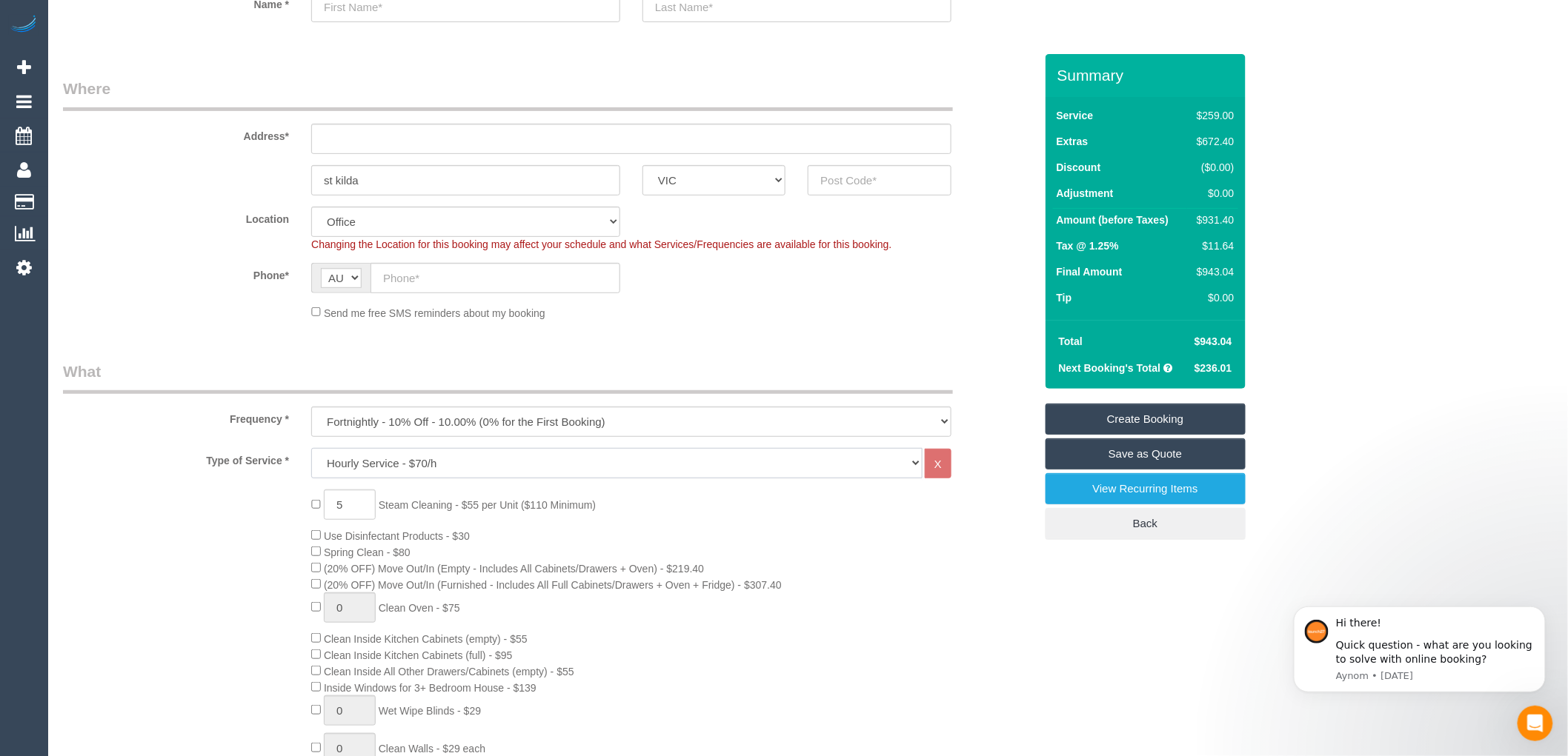
select select "120"
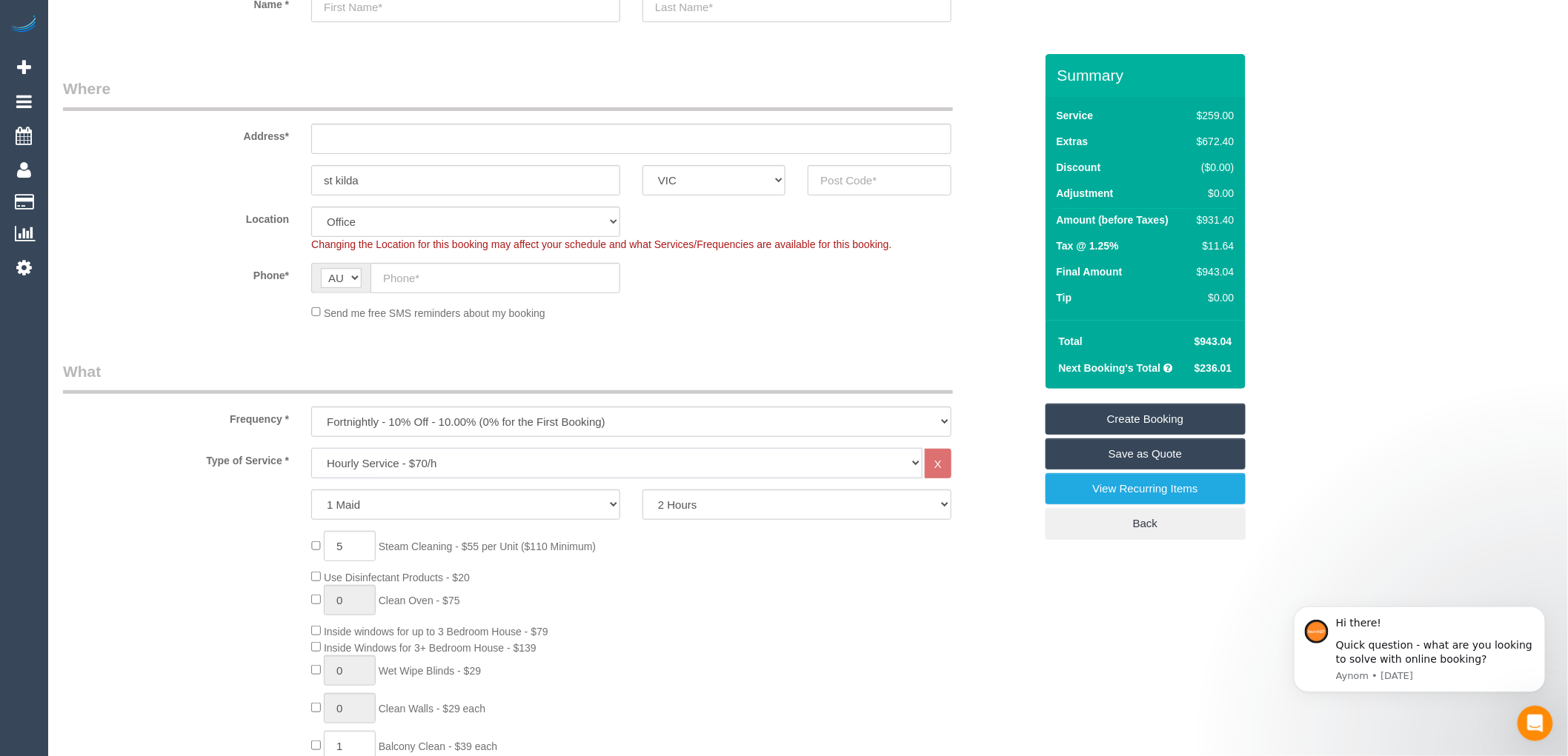
scroll to position [82, 0]
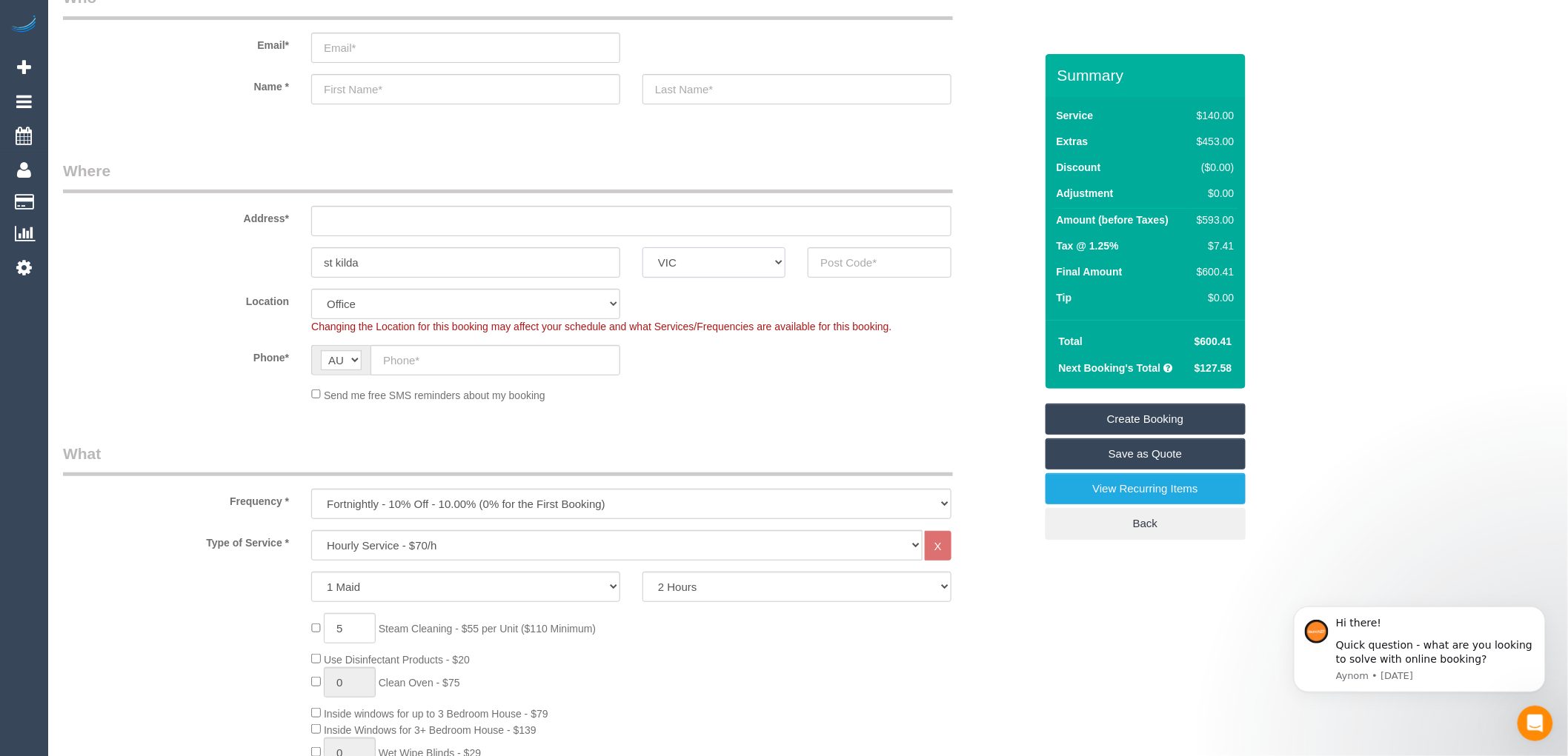
click at [749, 261] on select "ACT [GEOGRAPHIC_DATA] NT [GEOGRAPHIC_DATA] SA TAS [GEOGRAPHIC_DATA] [GEOGRAPHIC…" at bounding box center [714, 262] width 143 height 31
click at [642, 247] on select "ACT [GEOGRAPHIC_DATA] NT [GEOGRAPHIC_DATA] SA TAS [GEOGRAPHIC_DATA] [GEOGRAPHIC…" at bounding box center [714, 262] width 143 height 31
drag, startPoint x: 468, startPoint y: 259, endPoint x: 202, endPoint y: 274, distance: 266.4
click at [202, 274] on div "st kilda ACT [GEOGRAPHIC_DATA] NT [GEOGRAPHIC_DATA] SA TAS [GEOGRAPHIC_DATA] [G…" at bounding box center [549, 262] width 994 height 31
click at [846, 266] on input "text" at bounding box center [880, 262] width 143 height 31
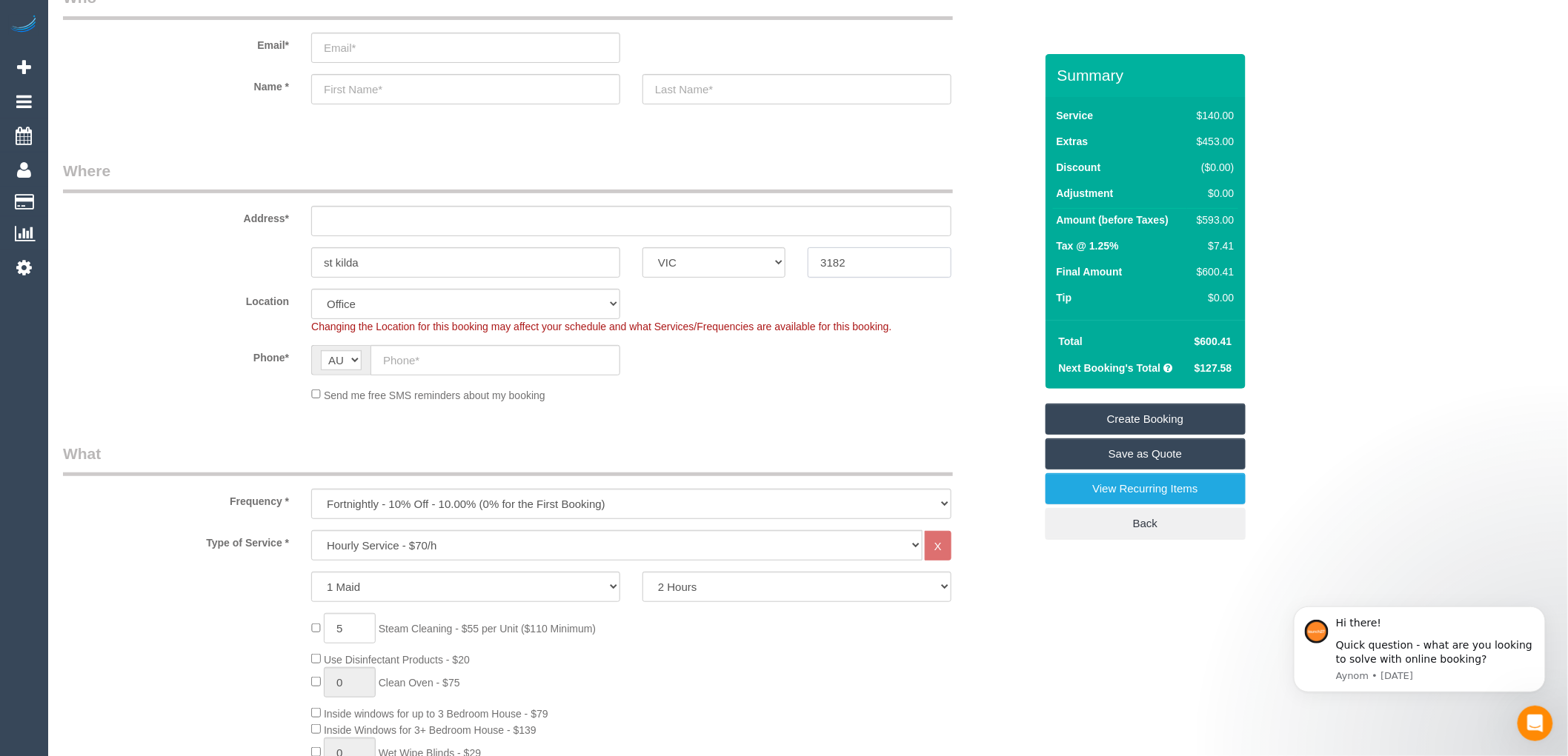
type input "3182"
click at [832, 361] on div "Phone* AF AL DZ AD AO AI AQ AG AR AM AW AU AT AZ BS BH BD BB BY BE BZ BJ BM BT …" at bounding box center [549, 360] width 994 height 31
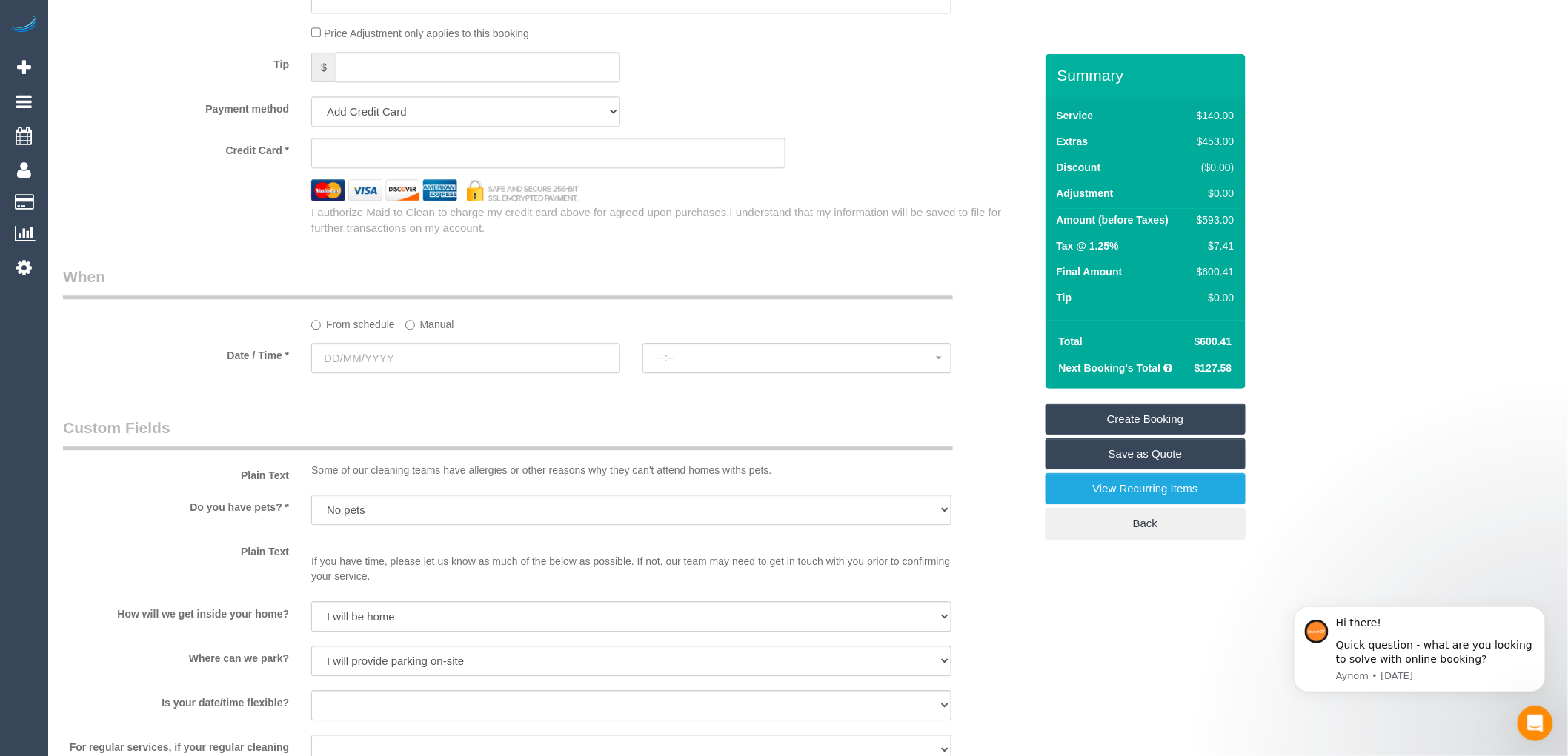
scroll to position [1564, 0]
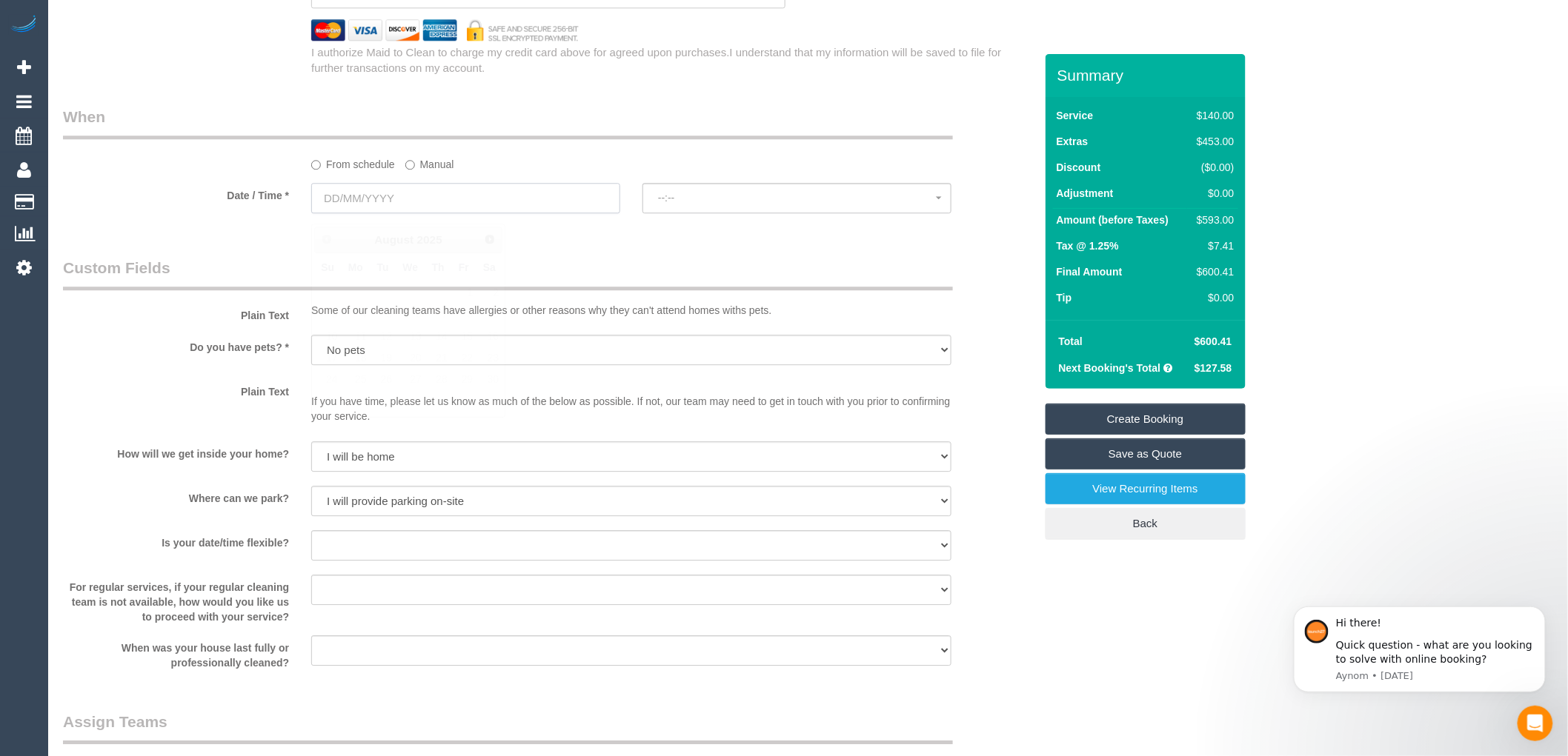
click at [418, 209] on input "text" at bounding box center [466, 198] width 309 height 31
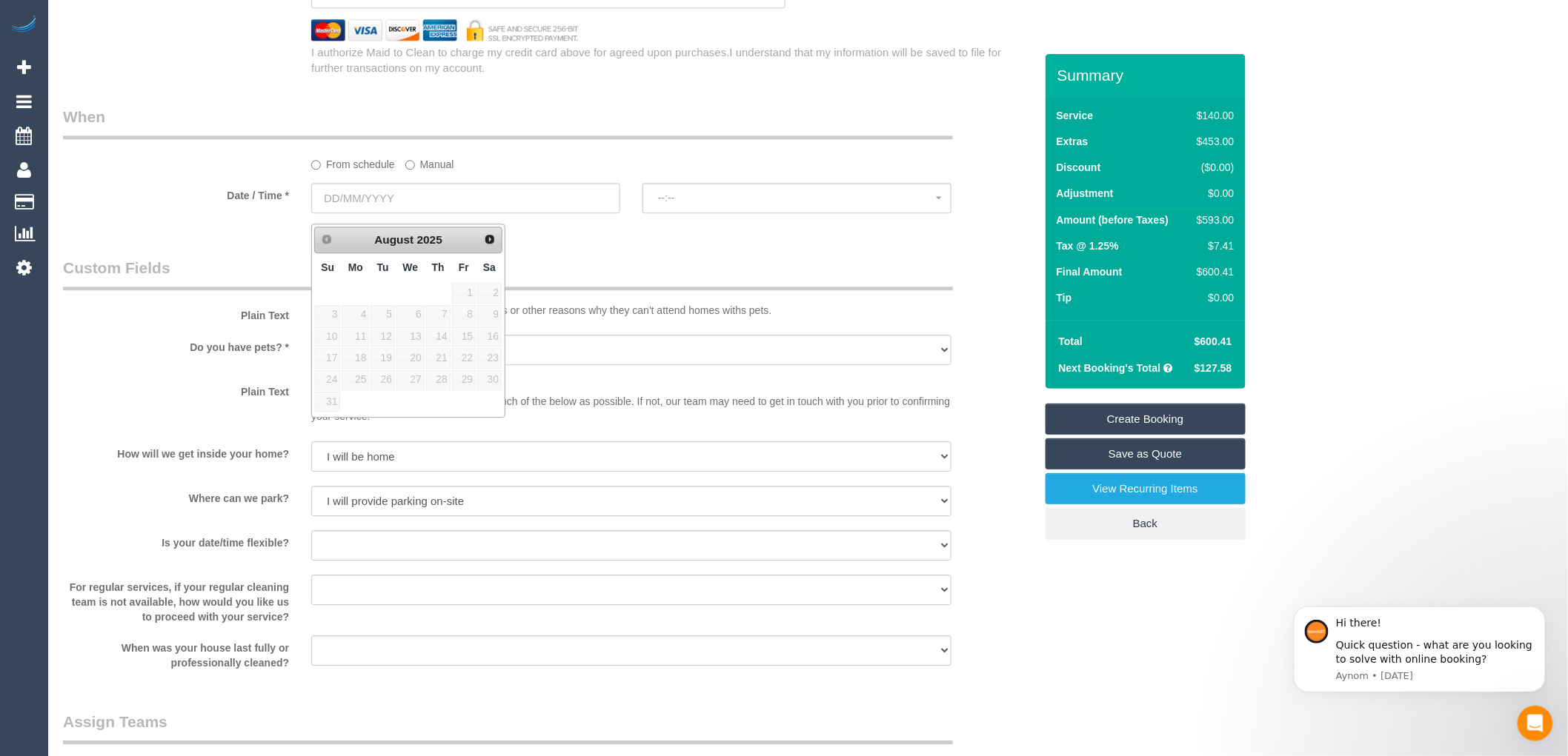
click at [625, 139] on legend "When" at bounding box center [508, 122] width 890 height 33
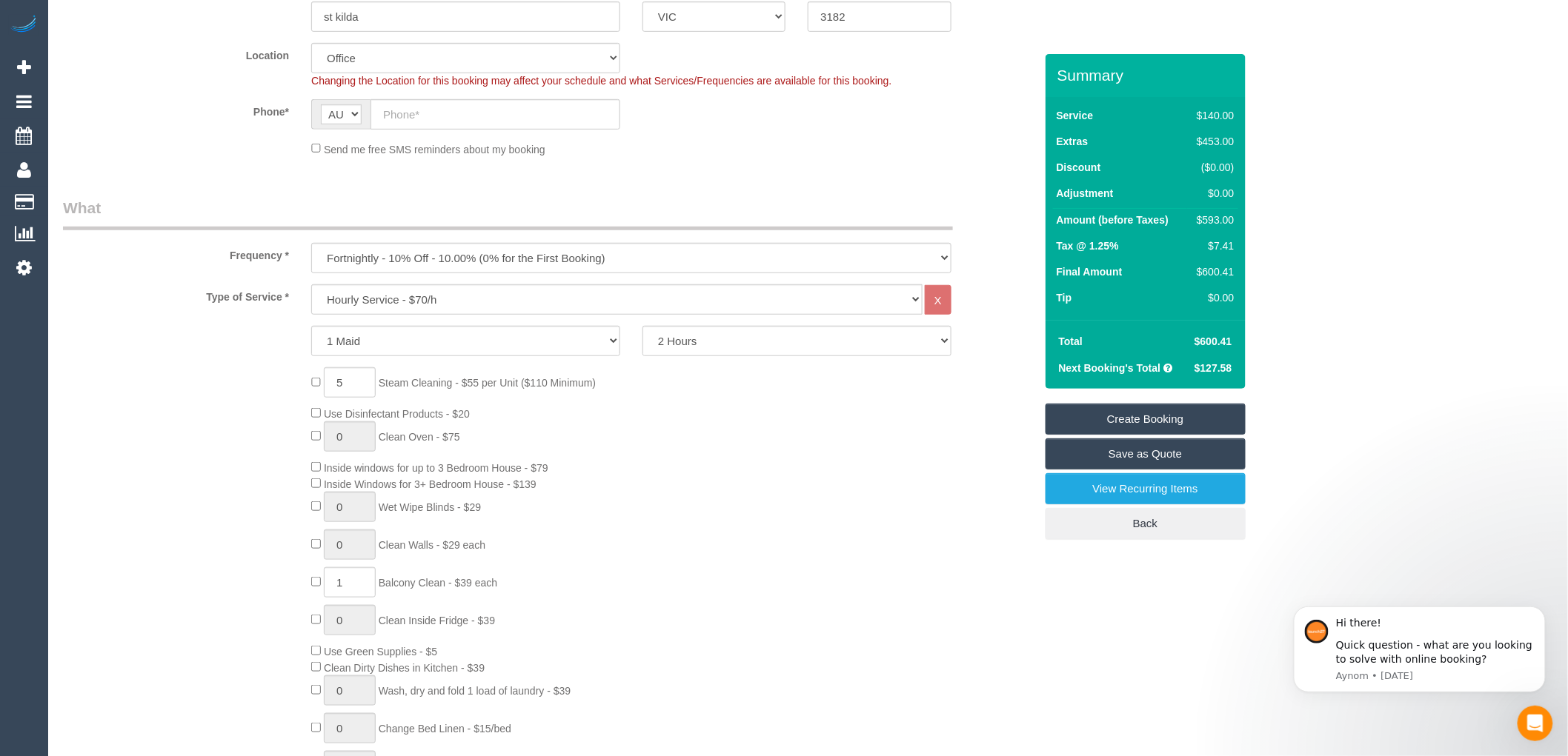
scroll to position [164, 0]
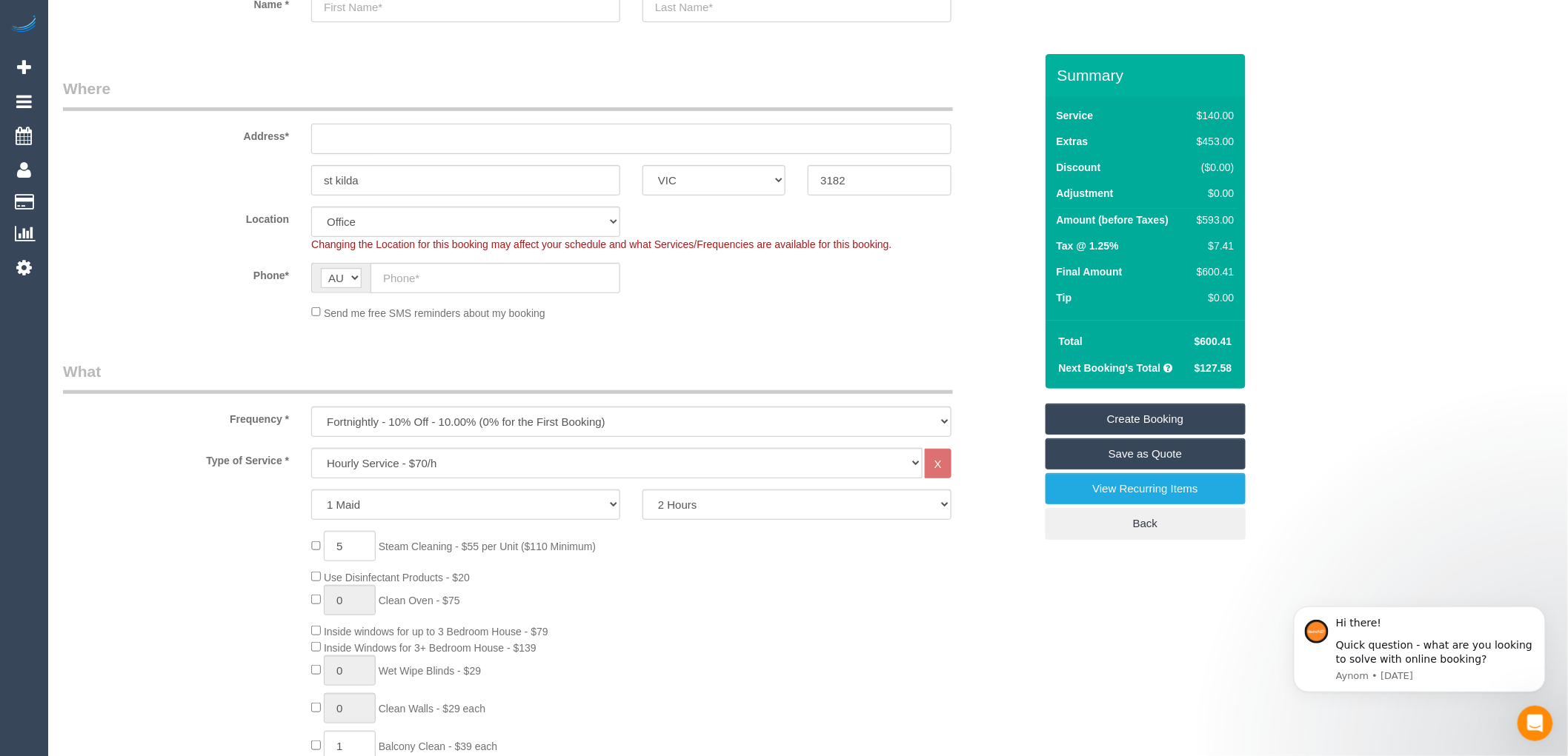
click at [337, 144] on input "text" at bounding box center [631, 139] width 640 height 31
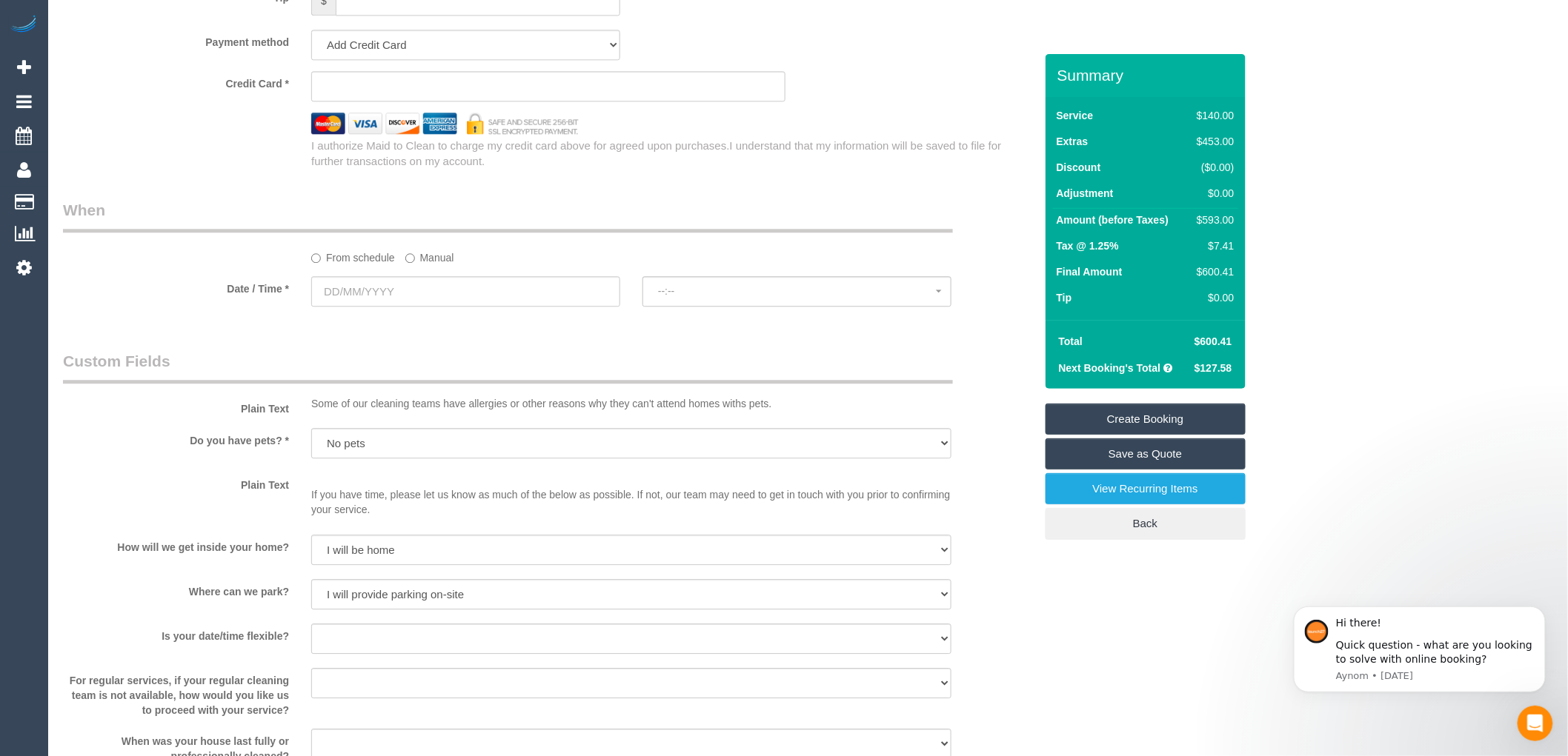
scroll to position [1564, 0]
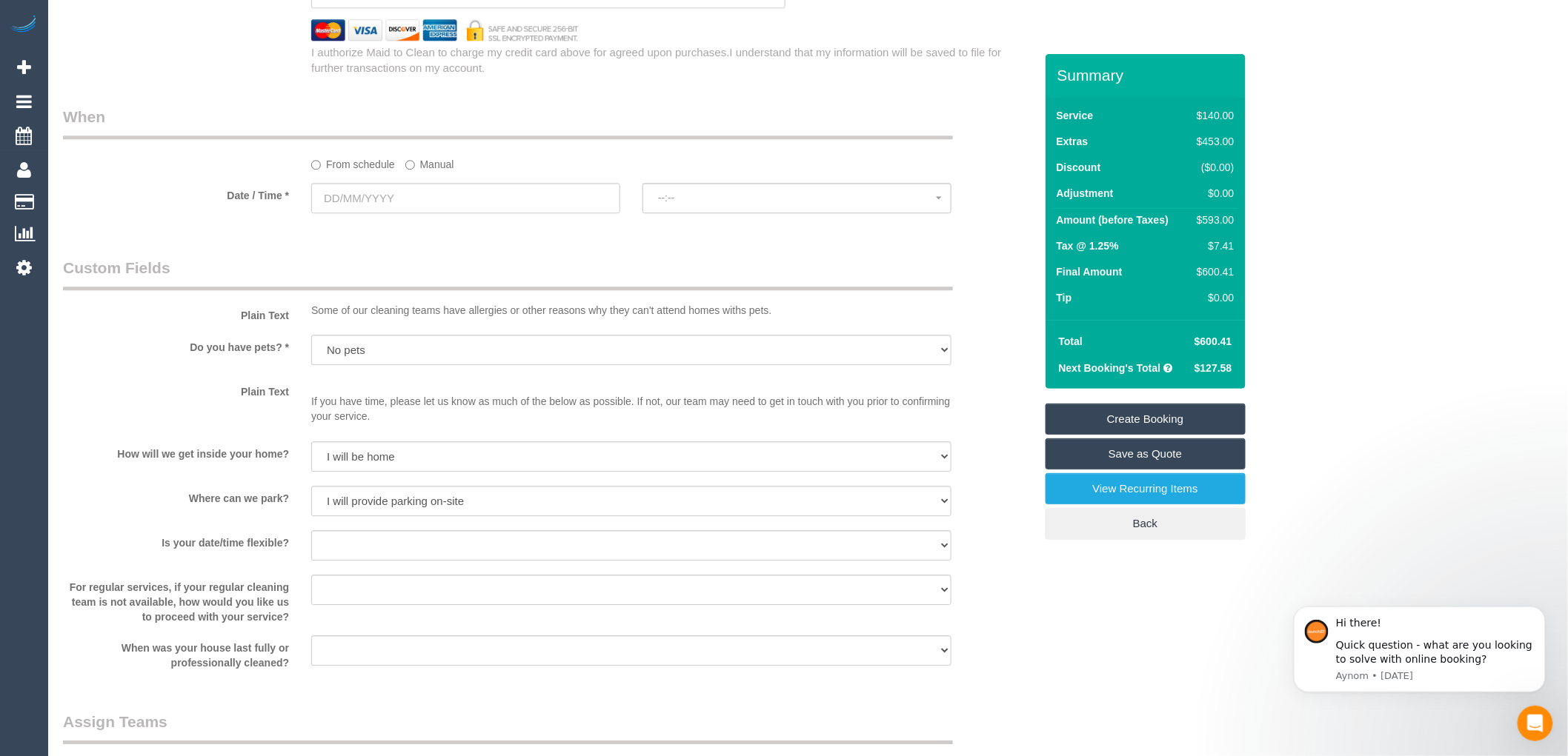
type input "-"
click at [466, 206] on input "text" at bounding box center [466, 198] width 309 height 31
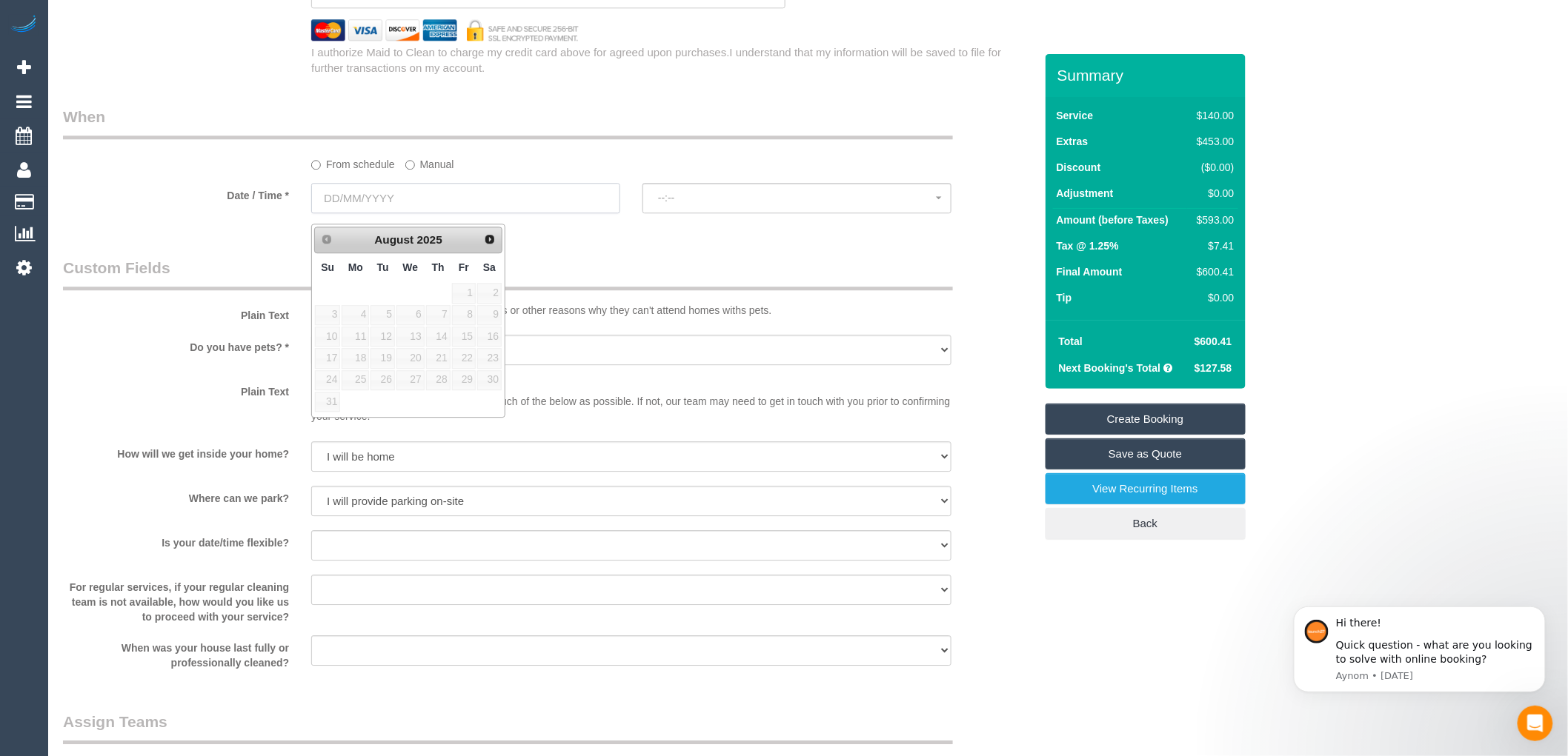
select select "55"
select select "object:2754"
click at [418, 361] on link "20" at bounding box center [411, 358] width 28 height 20
type input "[DATE]"
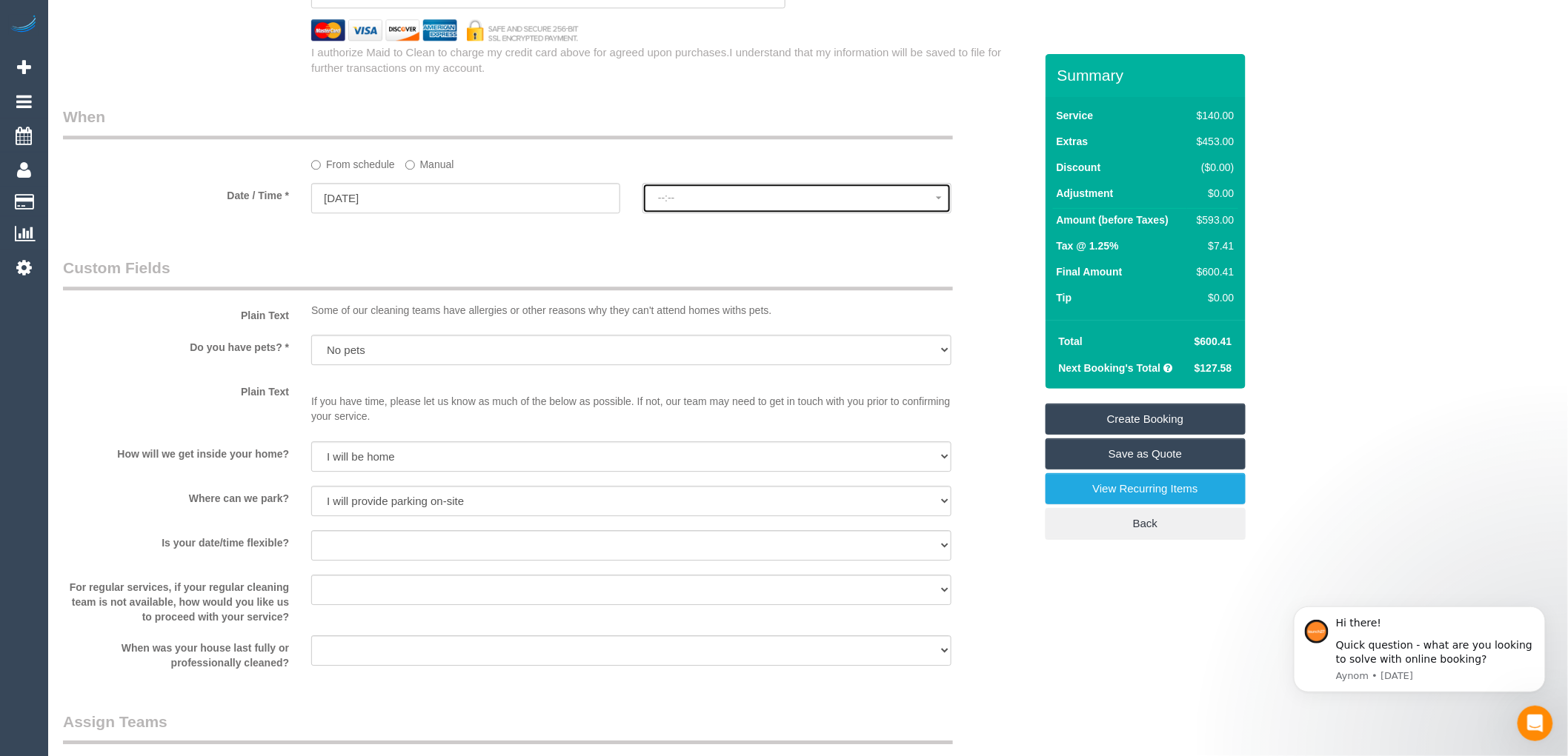
click at [689, 203] on span "--:--" at bounding box center [797, 198] width 278 height 12
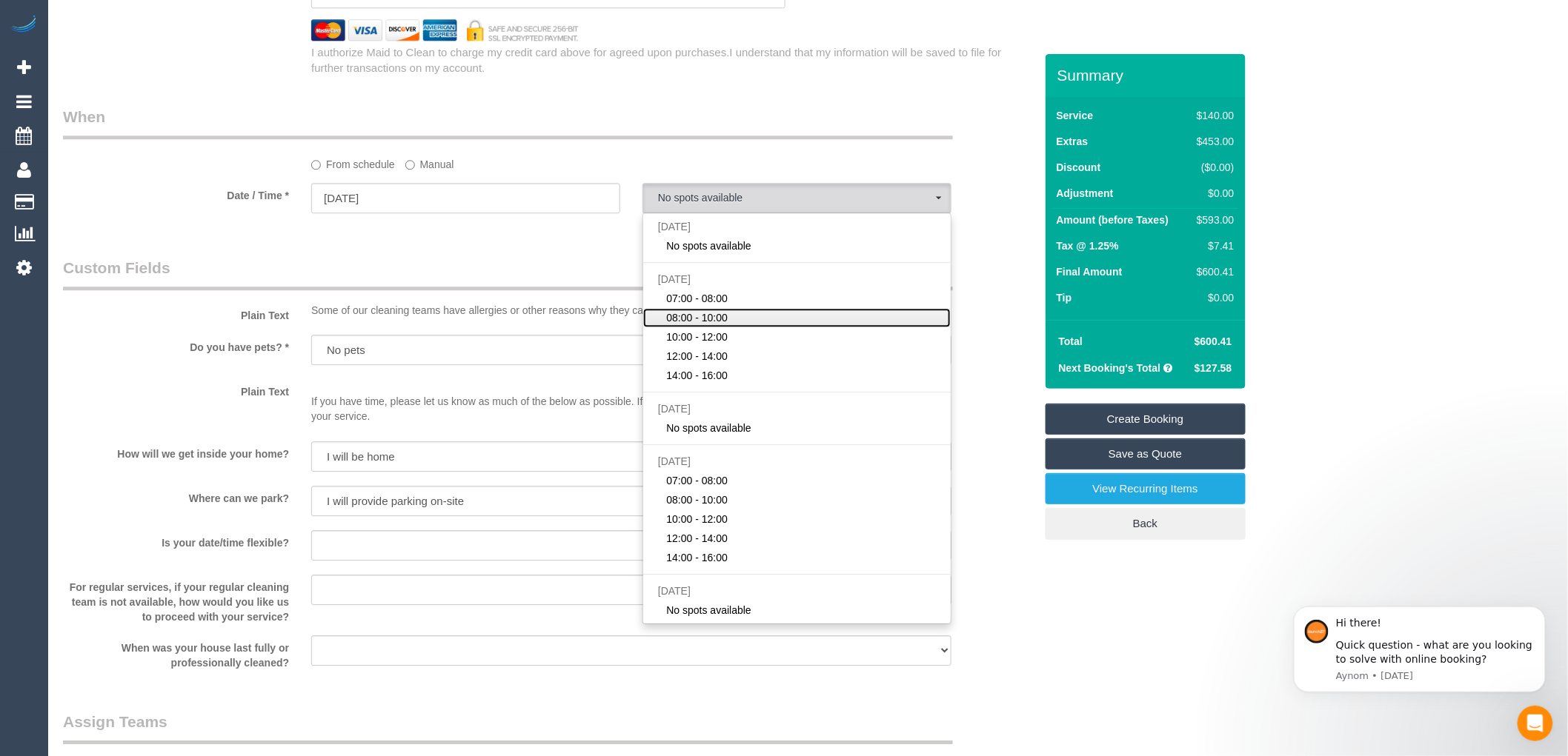
click at [690, 325] on span "08:00 - 10:00" at bounding box center [697, 317] width 61 height 15
select select "spot3"
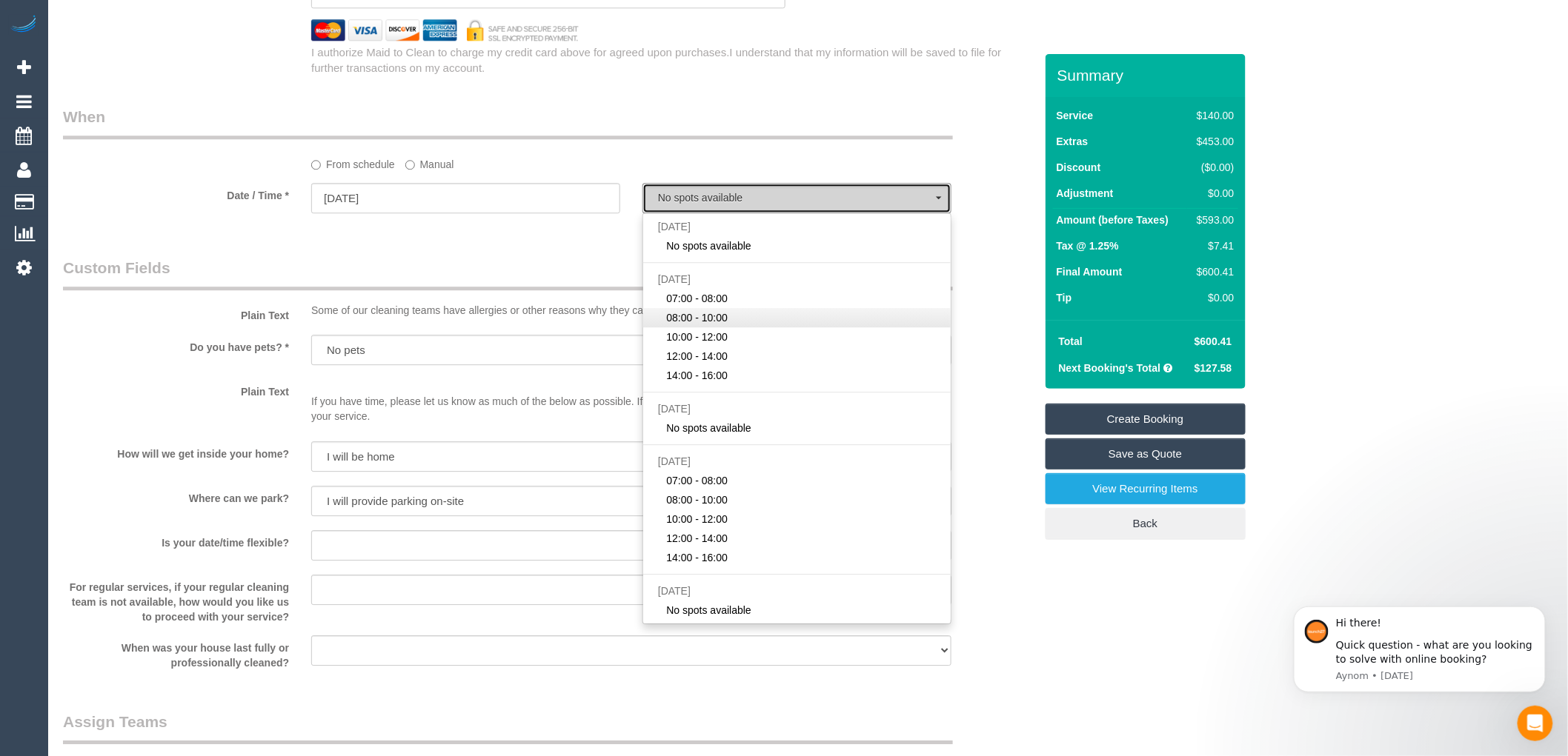
type input "[DATE]"
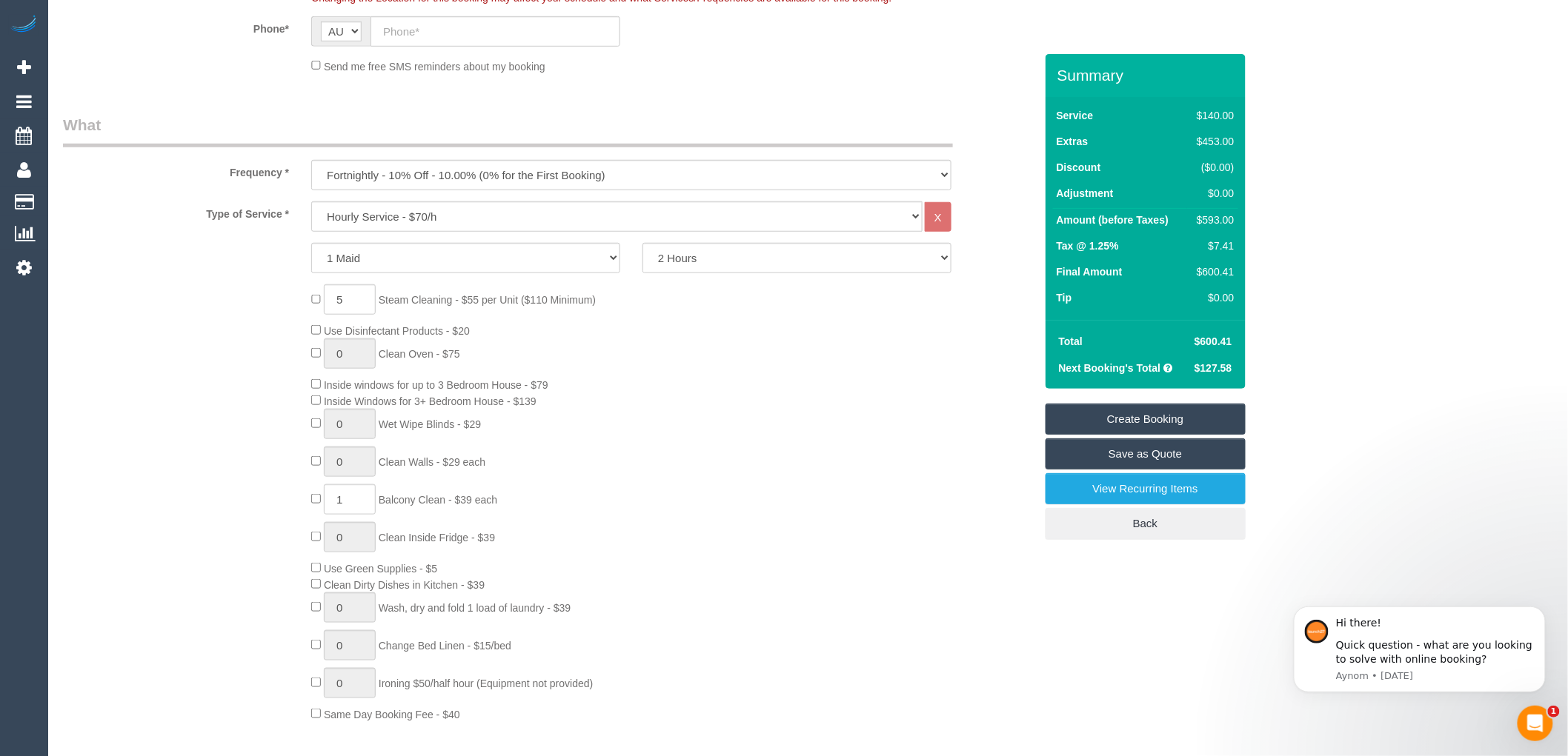
scroll to position [0, 0]
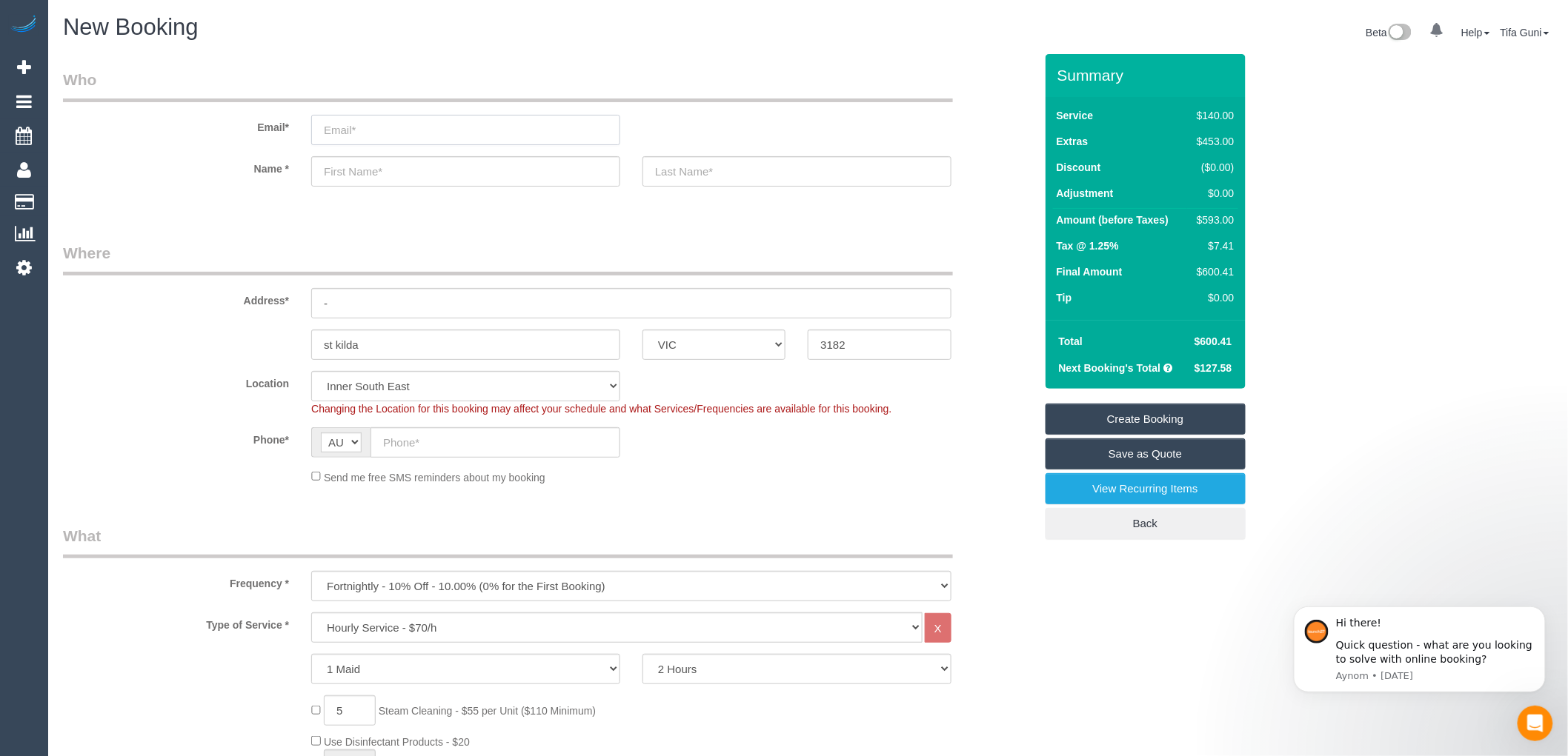
click at [385, 136] on input "email" at bounding box center [466, 129] width 309 height 31
click at [352, 130] on input "robininettjn@" at bounding box center [466, 129] width 309 height 31
click at [359, 128] on input "robininettjn@" at bounding box center [466, 129] width 309 height 31
click at [389, 128] on input "robiniettjn@" at bounding box center [466, 129] width 309 height 31
type input "[EMAIL_ADDRESS][DOMAIN_NAME]"
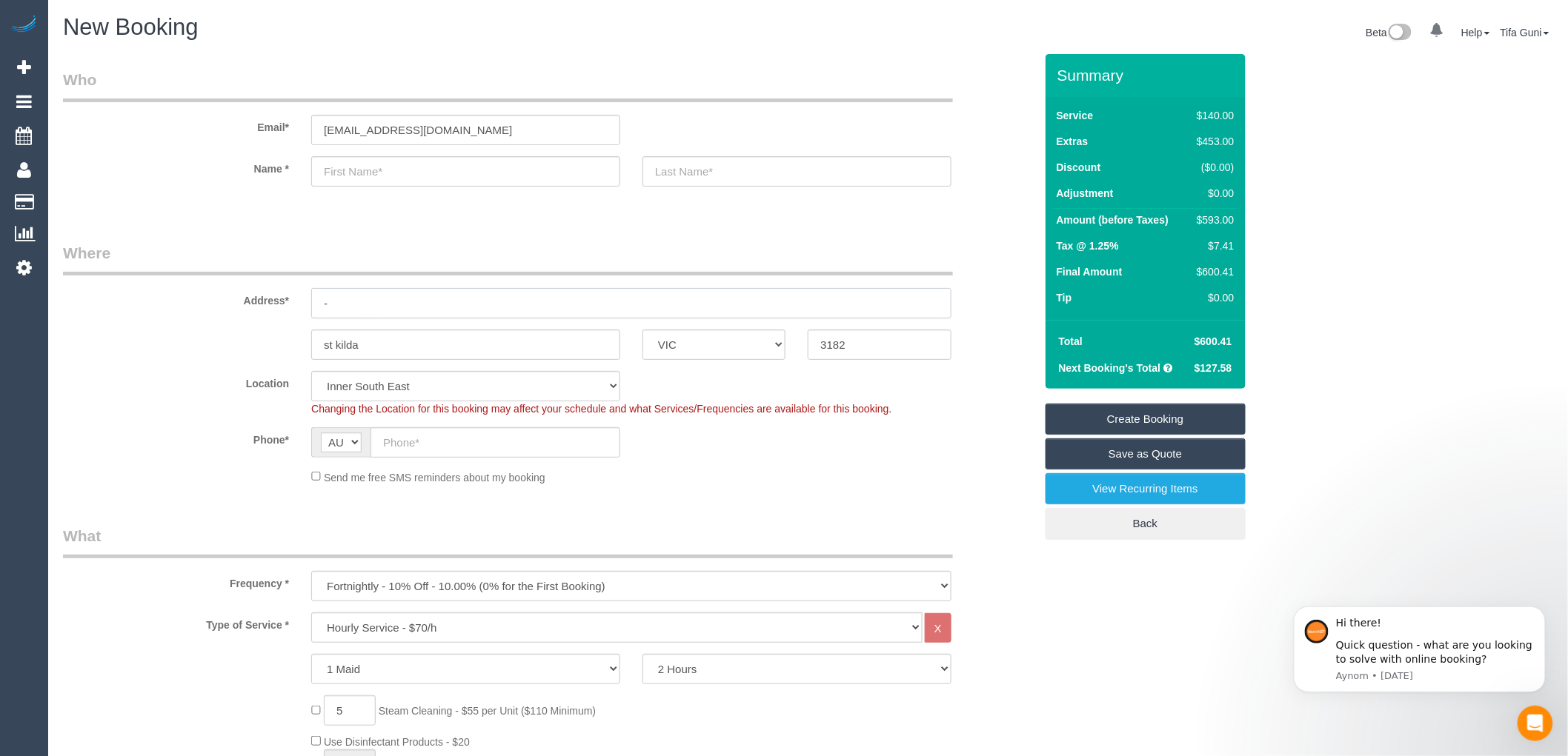
click at [349, 305] on input "-" at bounding box center [631, 303] width 640 height 31
select select "spot15"
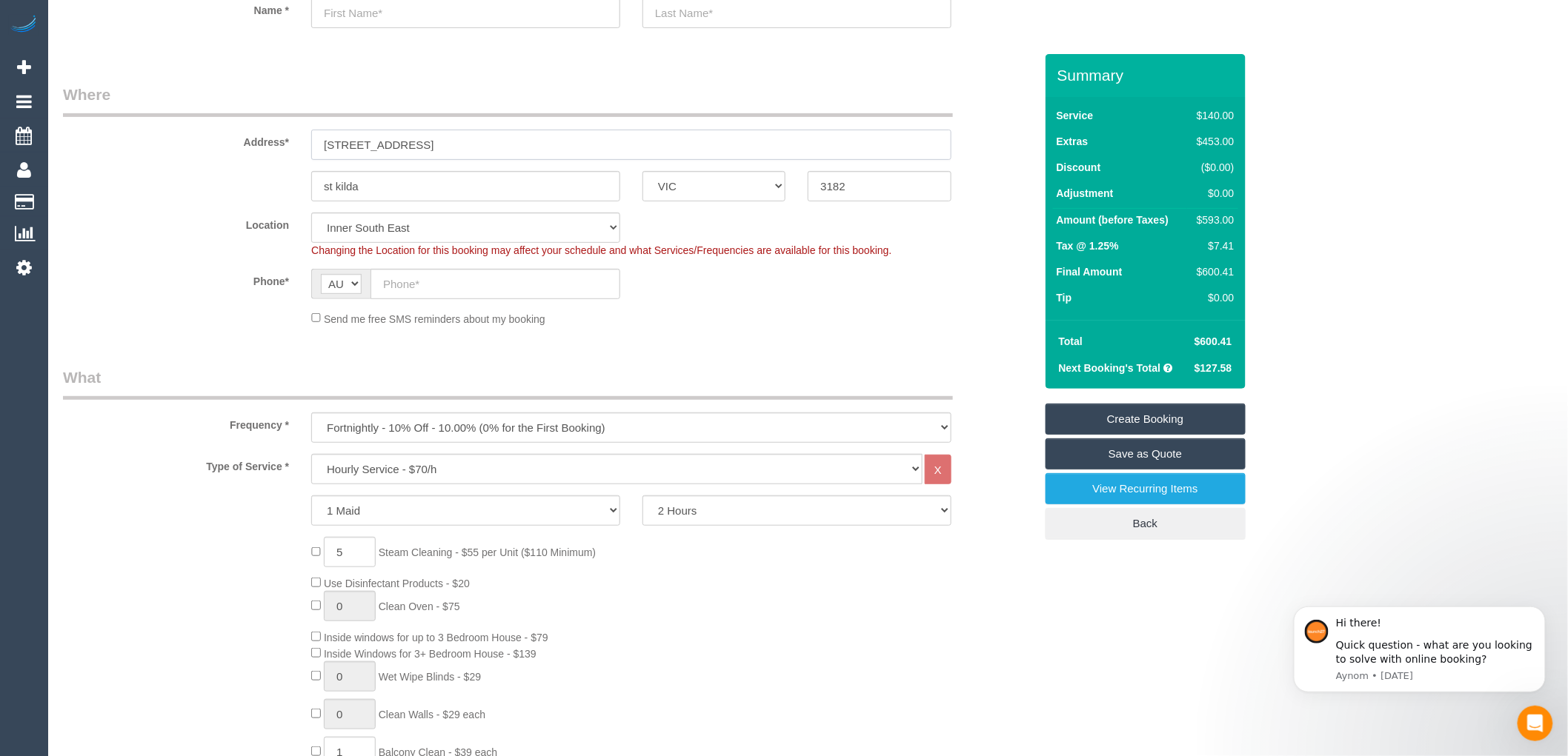
scroll to position [164, 0]
type input "[STREET_ADDRESS]"
click at [410, 463] on select "Hourly Service - $70/h Hourly Service - $65/h Hourly Service - $60/h Hourly Ser…" at bounding box center [617, 463] width 611 height 31
select select "210"
click at [311, 449] on select "Hourly Service - $70/h Hourly Service - $65/h Hourly Service - $60/h Hourly Ser…" at bounding box center [617, 463] width 611 height 31
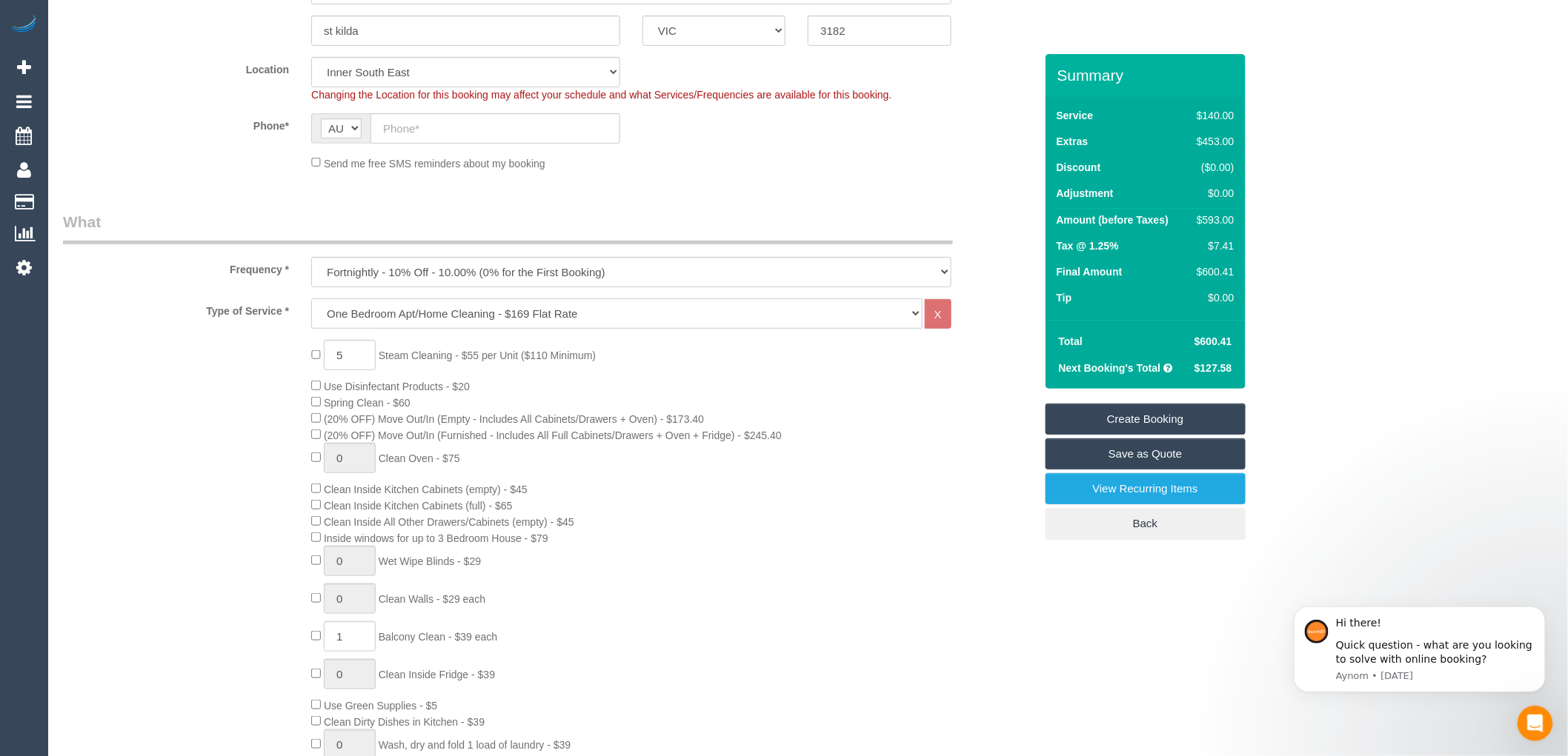
scroll to position [329, 0]
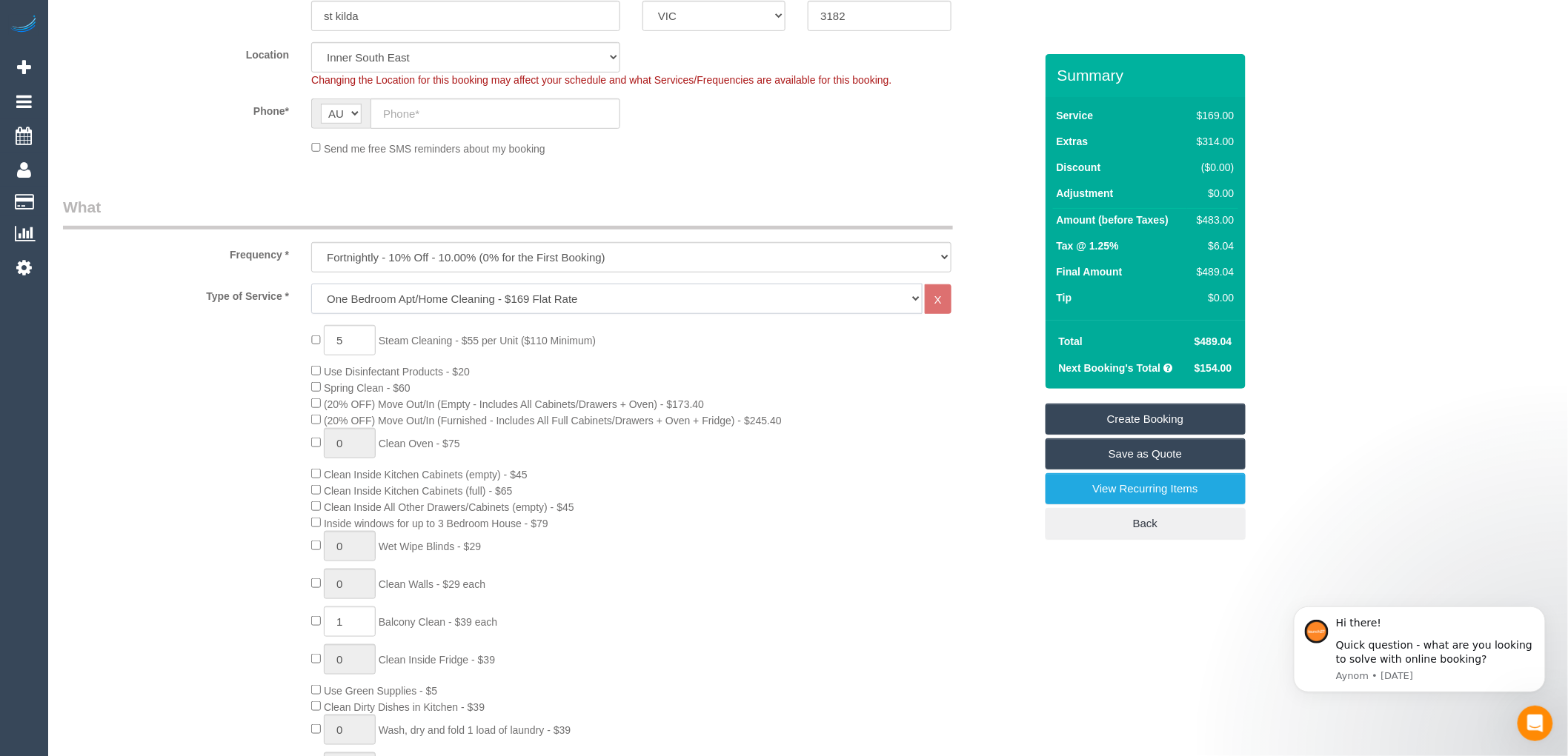
select select "spot28"
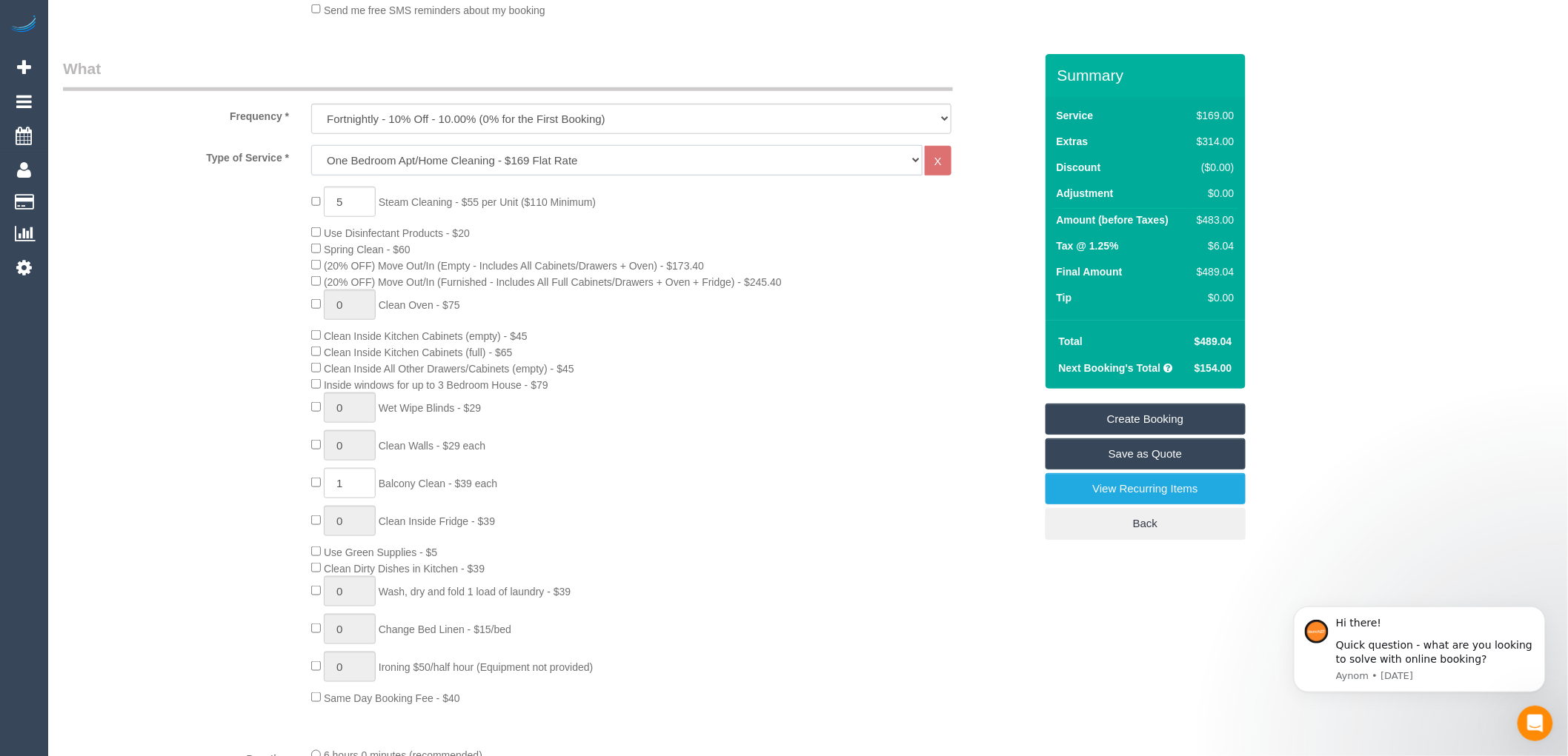
scroll to position [493, 0]
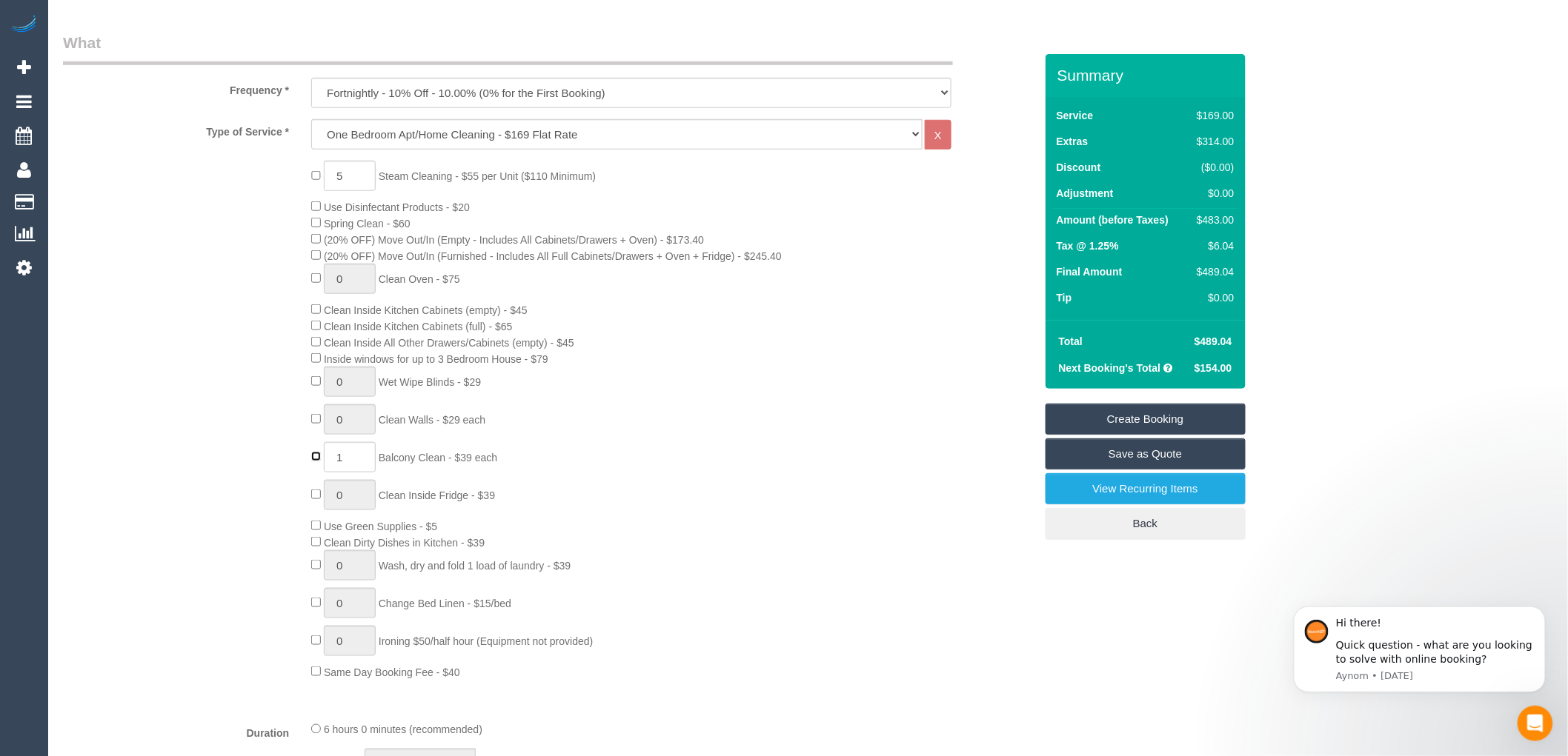
type input "0"
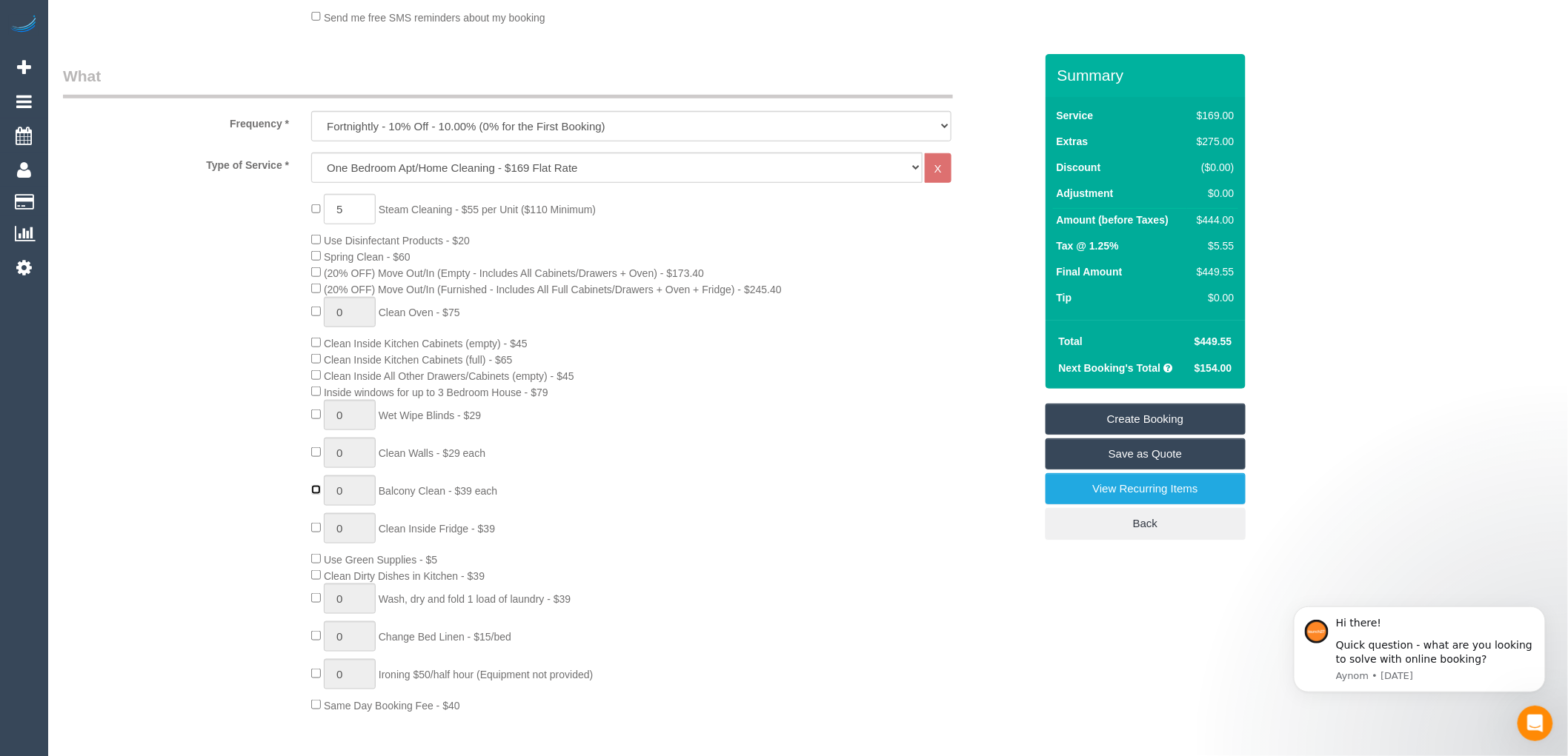
scroll to position [329, 0]
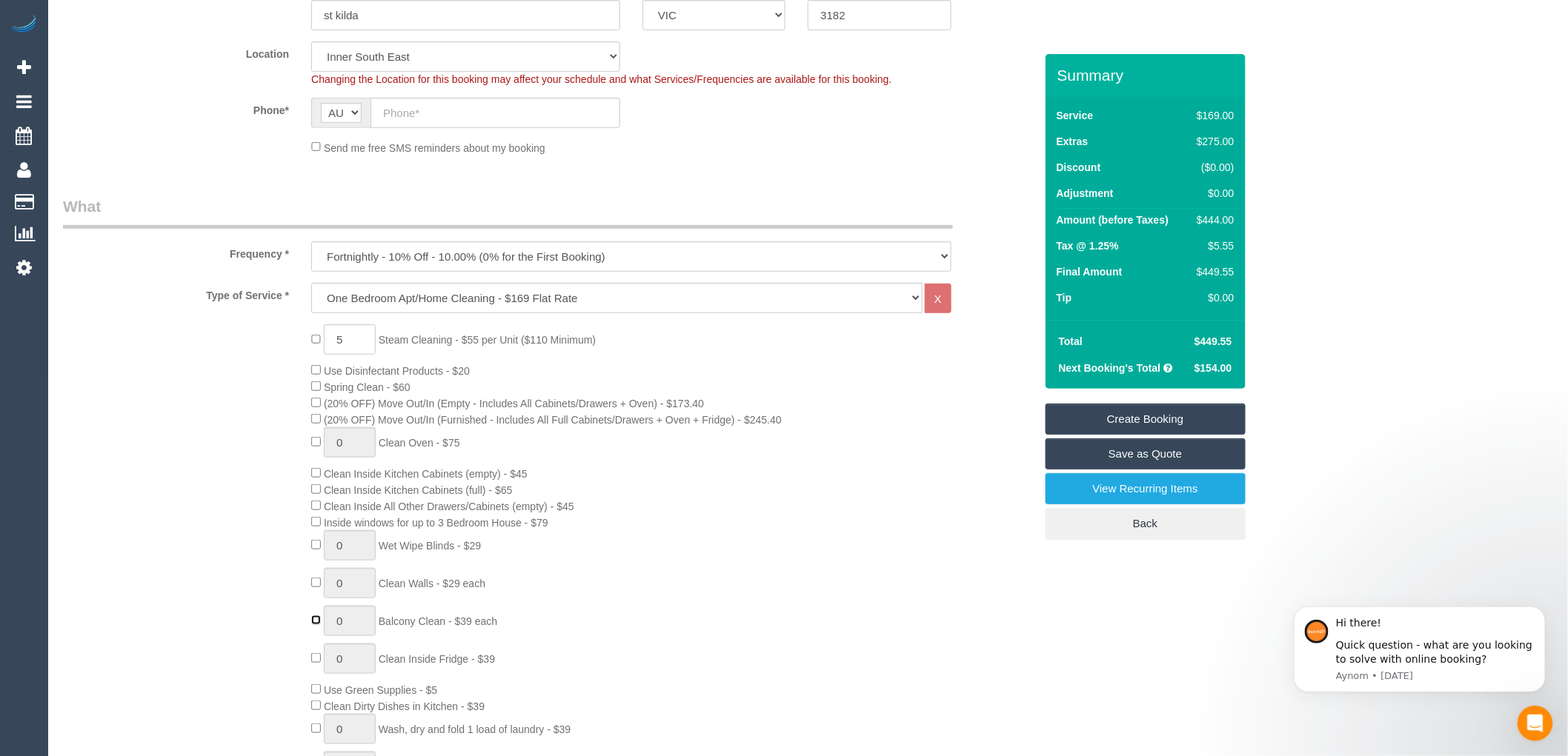
select select "spot41"
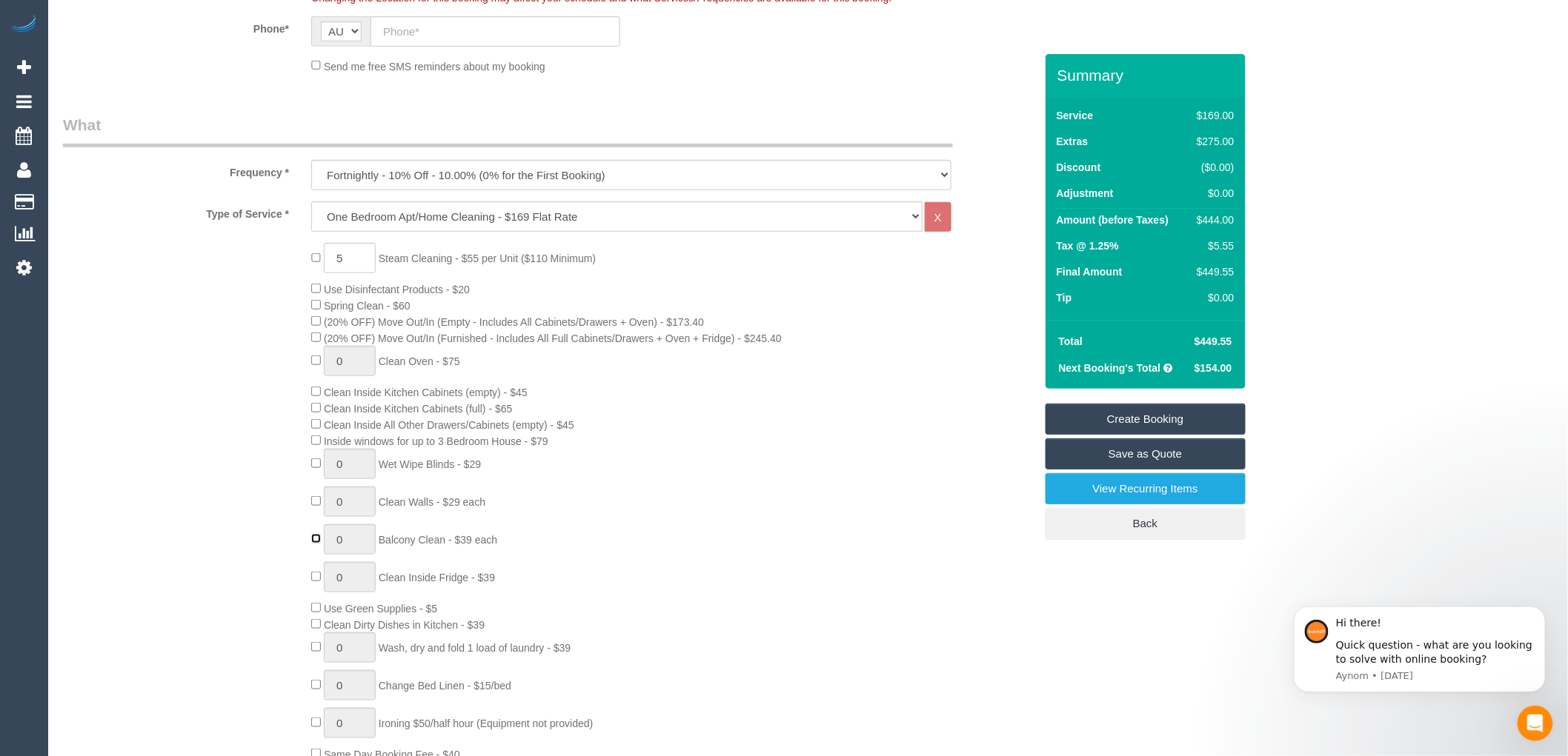
scroll to position [493, 0]
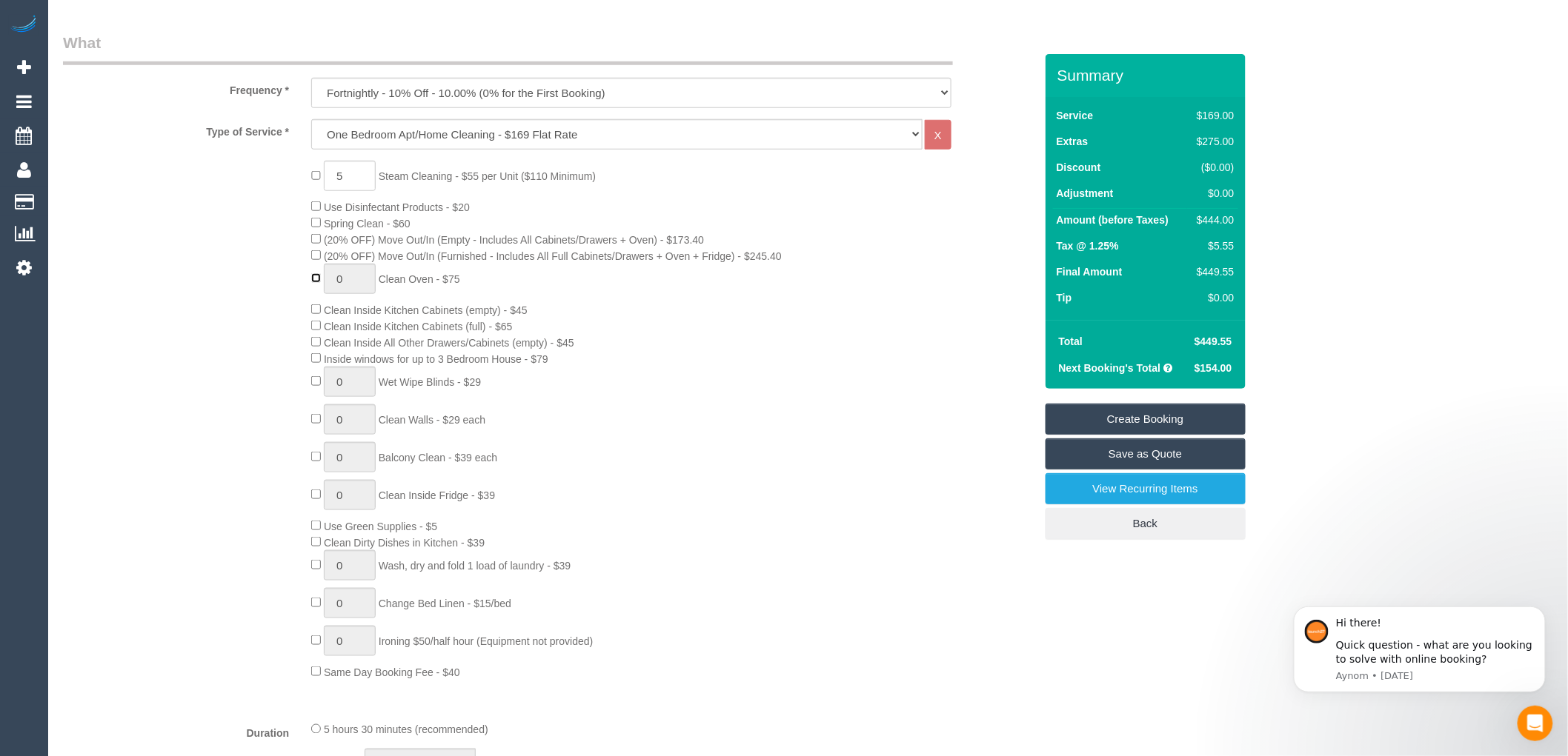
type input "1"
select select "spot54"
type input "0"
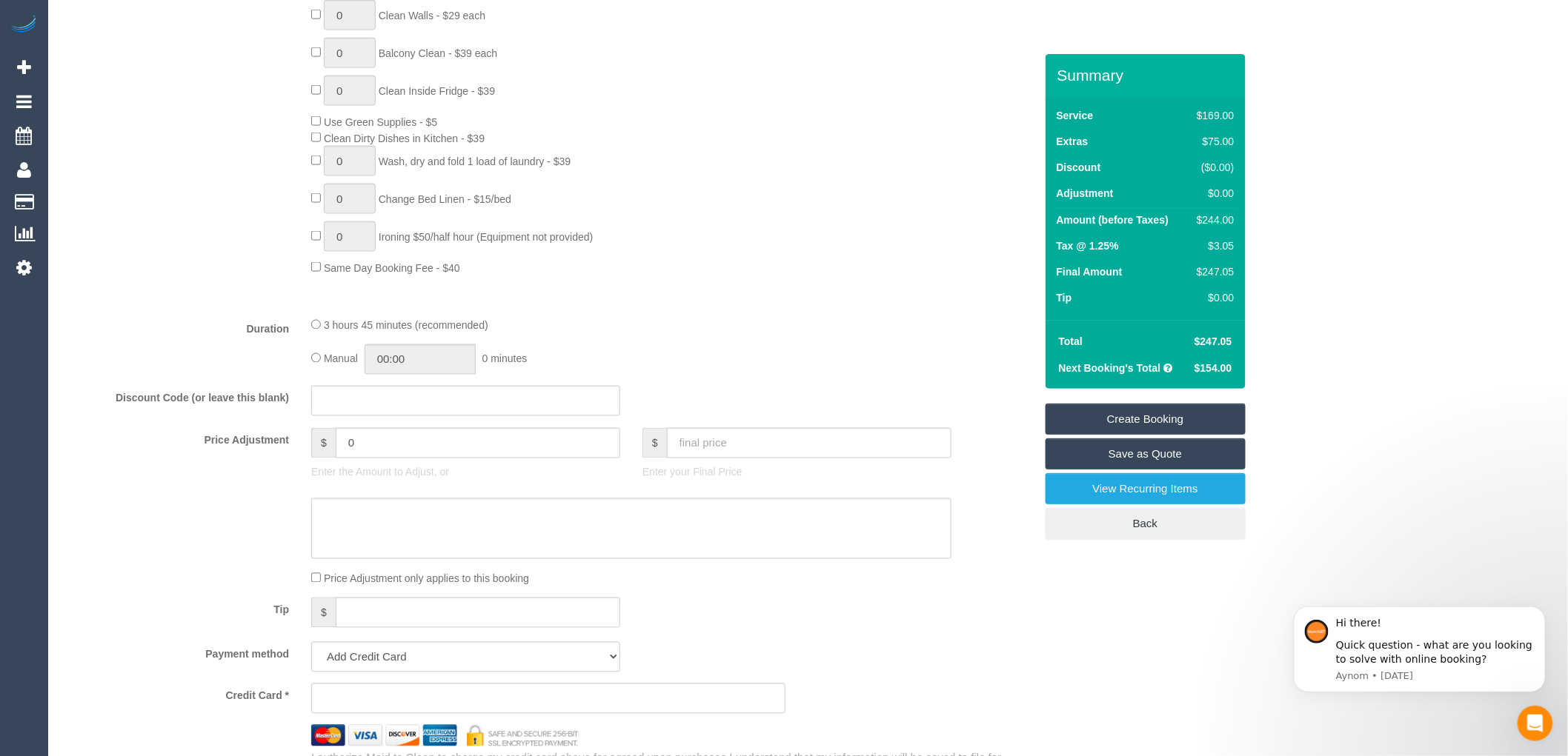
select select "spot67"
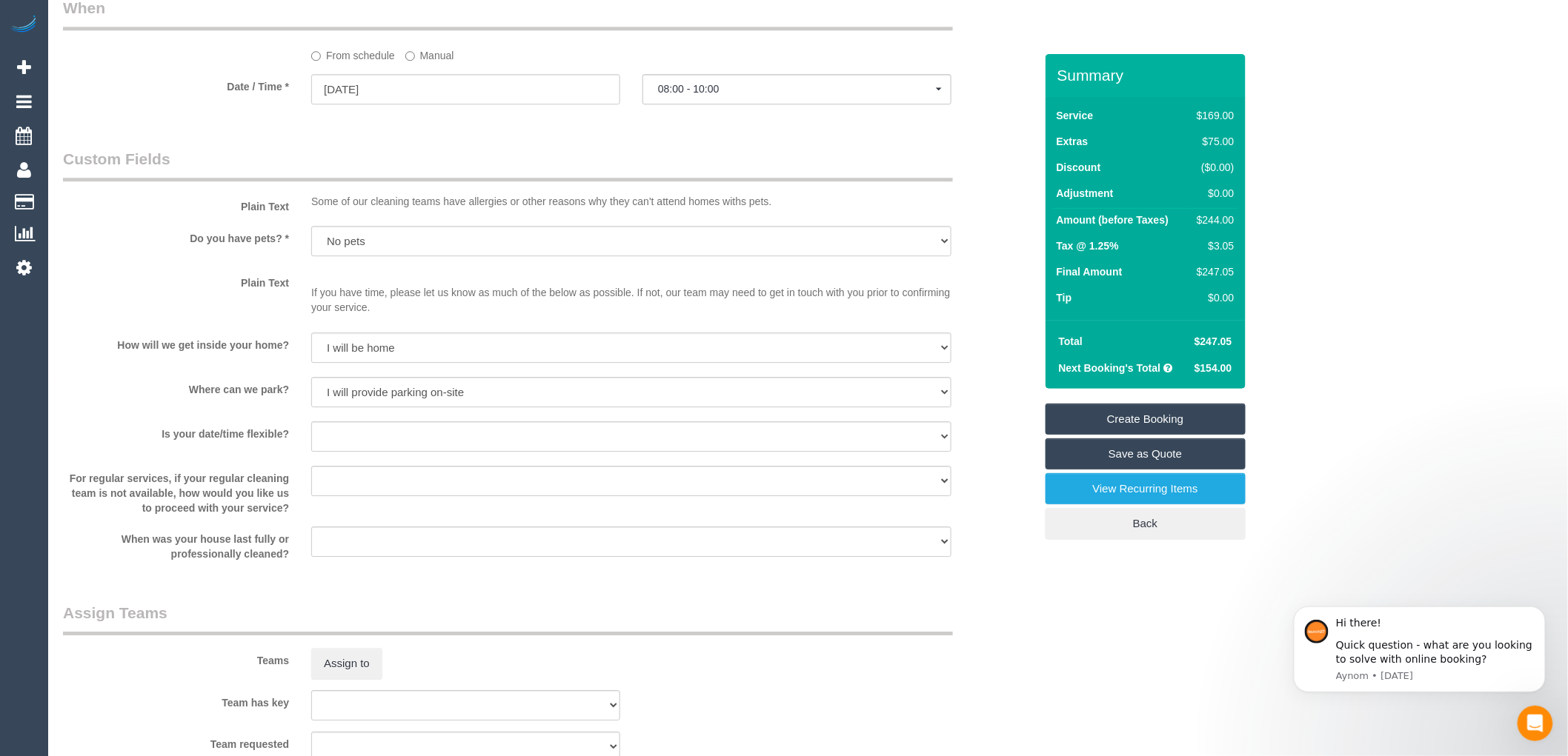
scroll to position [1728, 0]
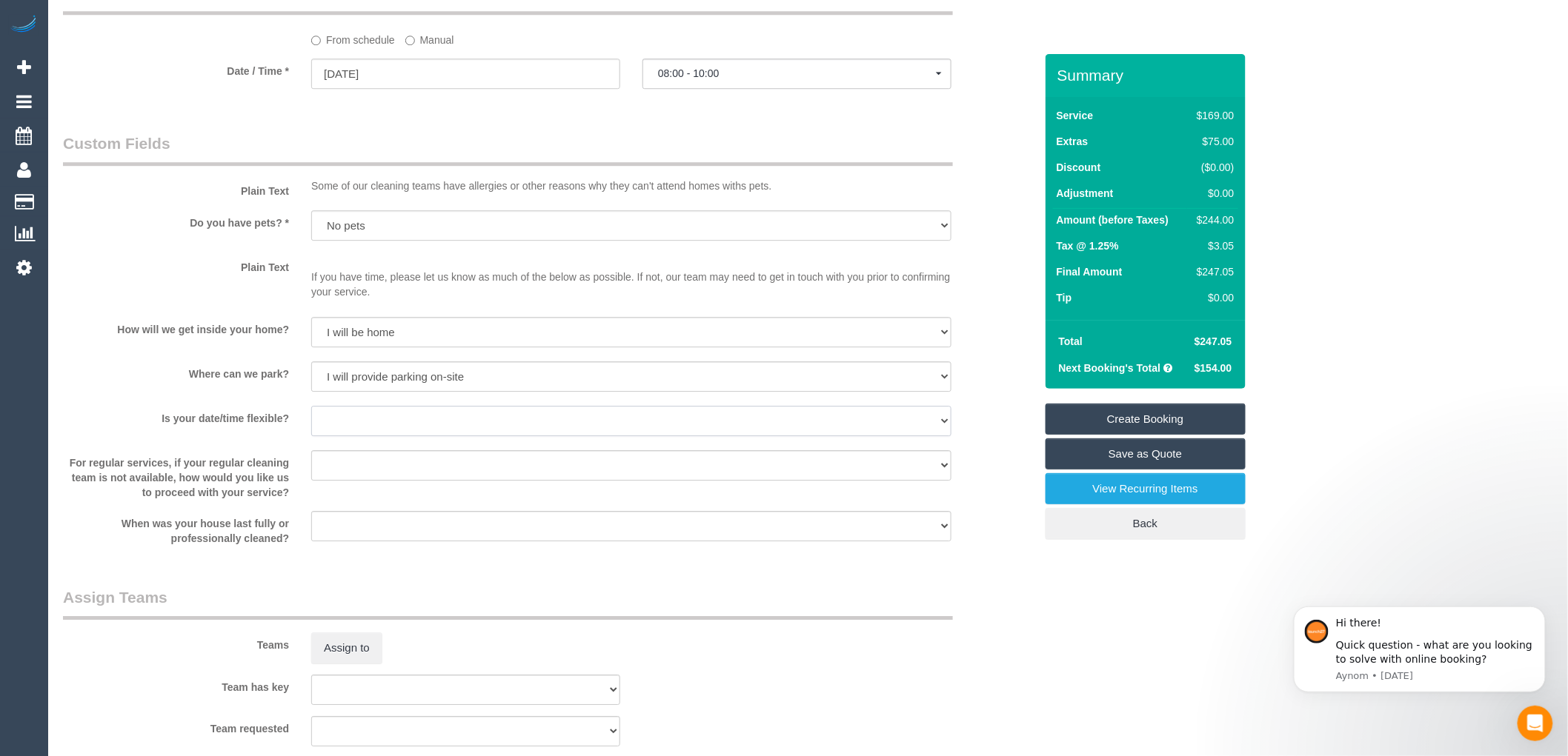
click at [383, 436] on select "Yes - date and time Yes - date but not time Yes - time but not date No - No fle…" at bounding box center [631, 421] width 640 height 31
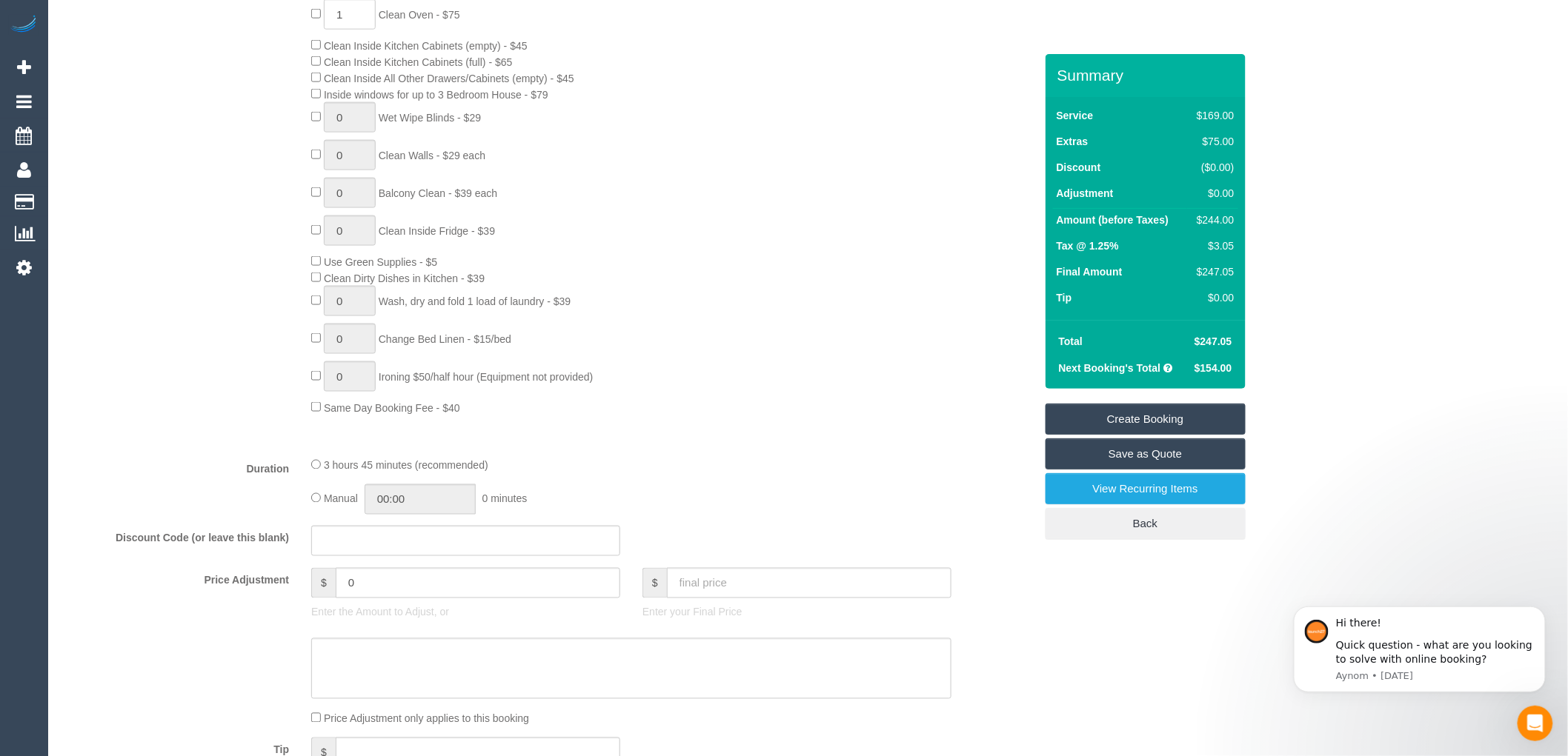
scroll to position [740, 0]
